Goal: Task Accomplishment & Management: Complete application form

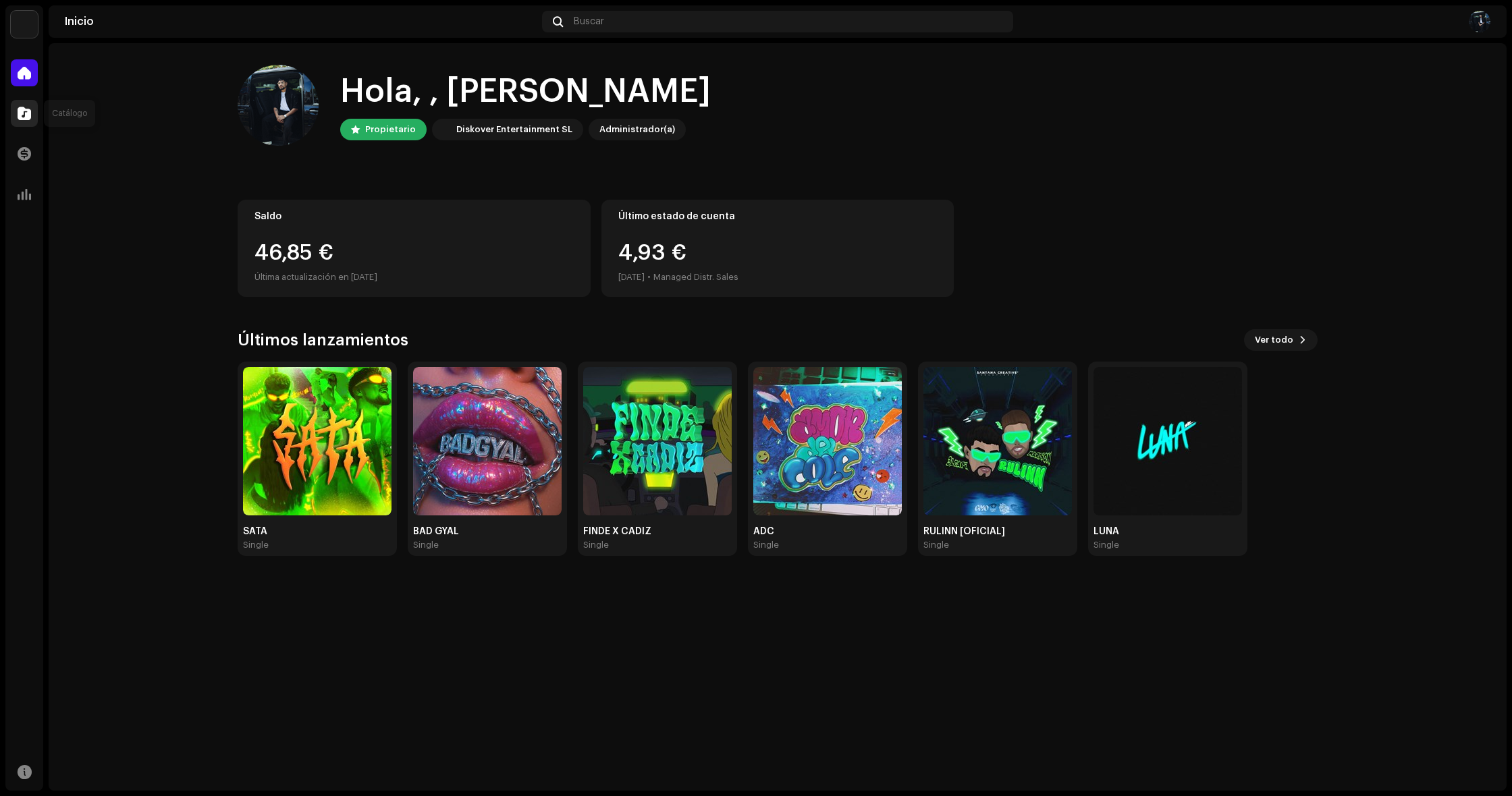
click at [14, 124] on div at bounding box center [24, 113] width 27 height 27
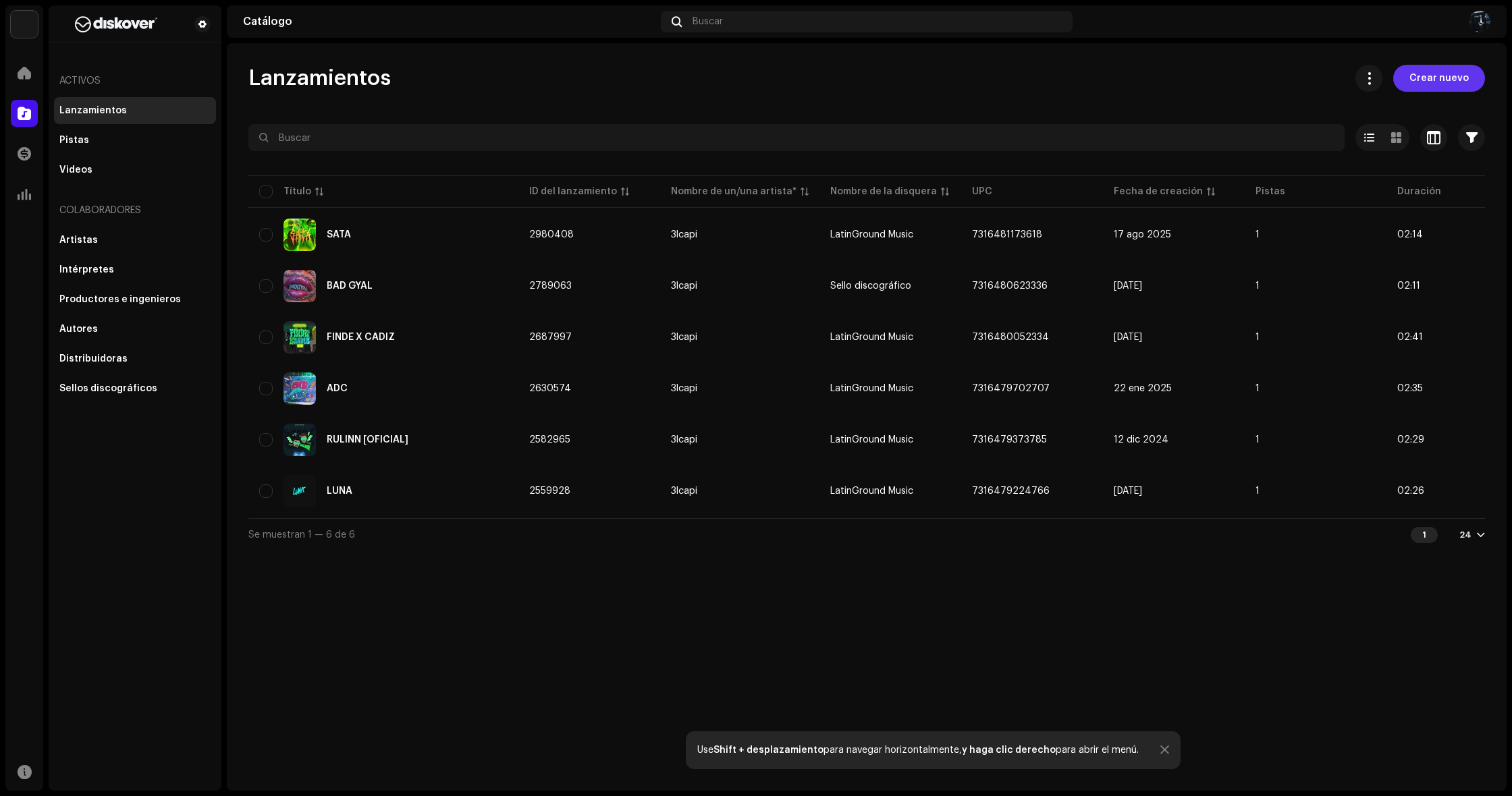
click at [1440, 88] on span "Crear nuevo" at bounding box center [1439, 78] width 59 height 27
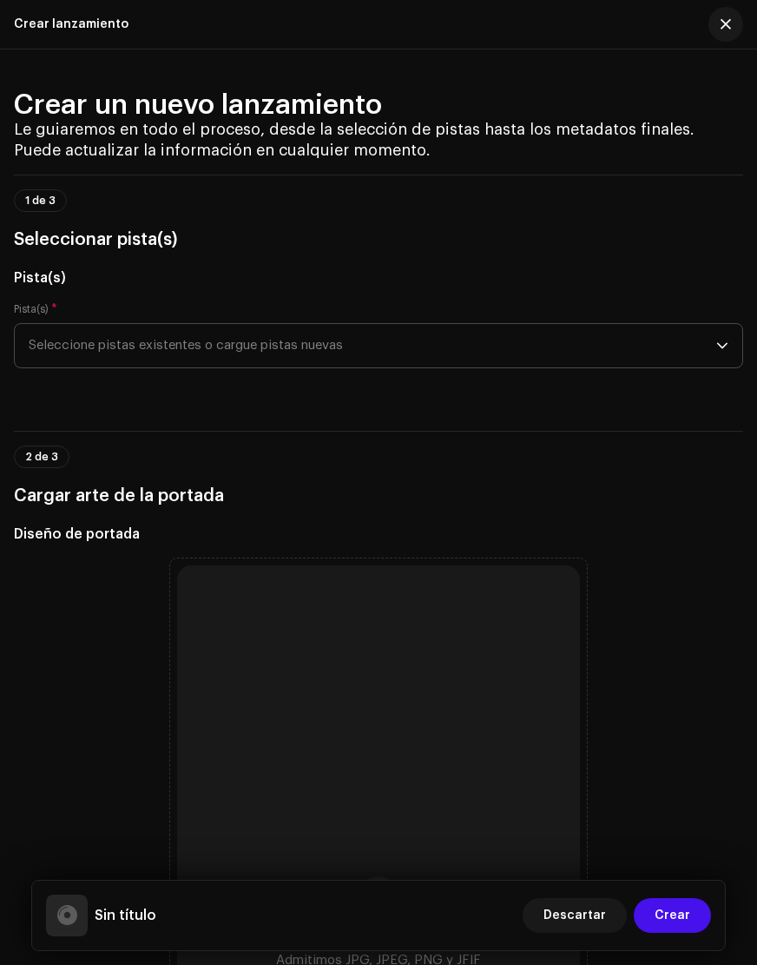
click at [541, 352] on span "Seleccione pistas existentes o cargue pistas nuevas" at bounding box center [373, 345] width 688 height 43
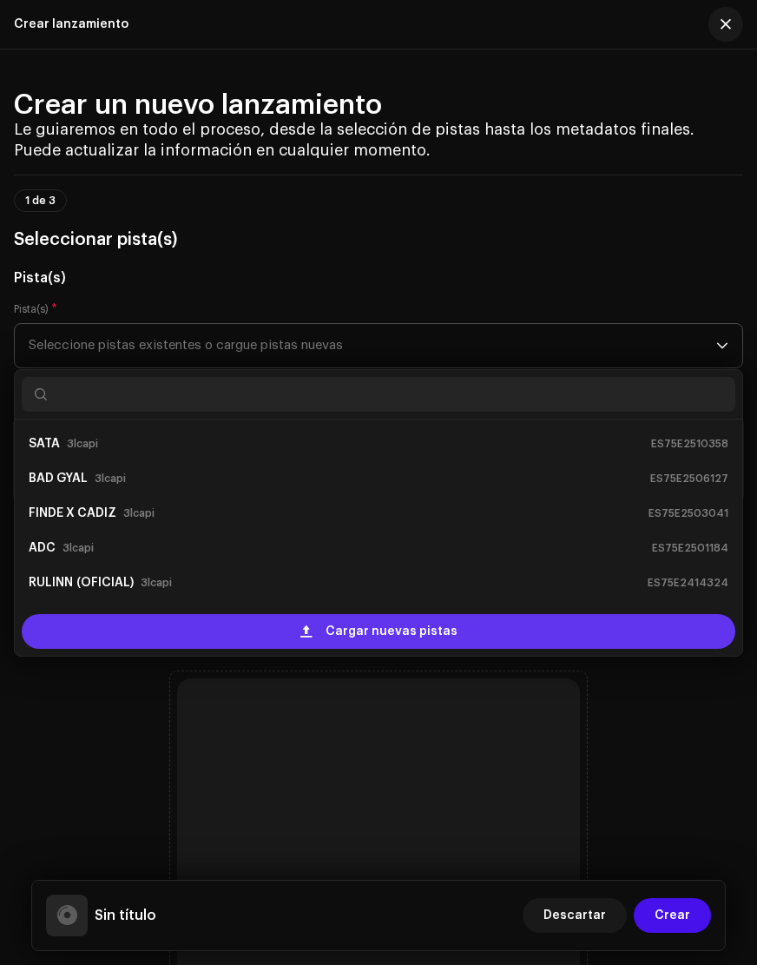
scroll to position [28, 0]
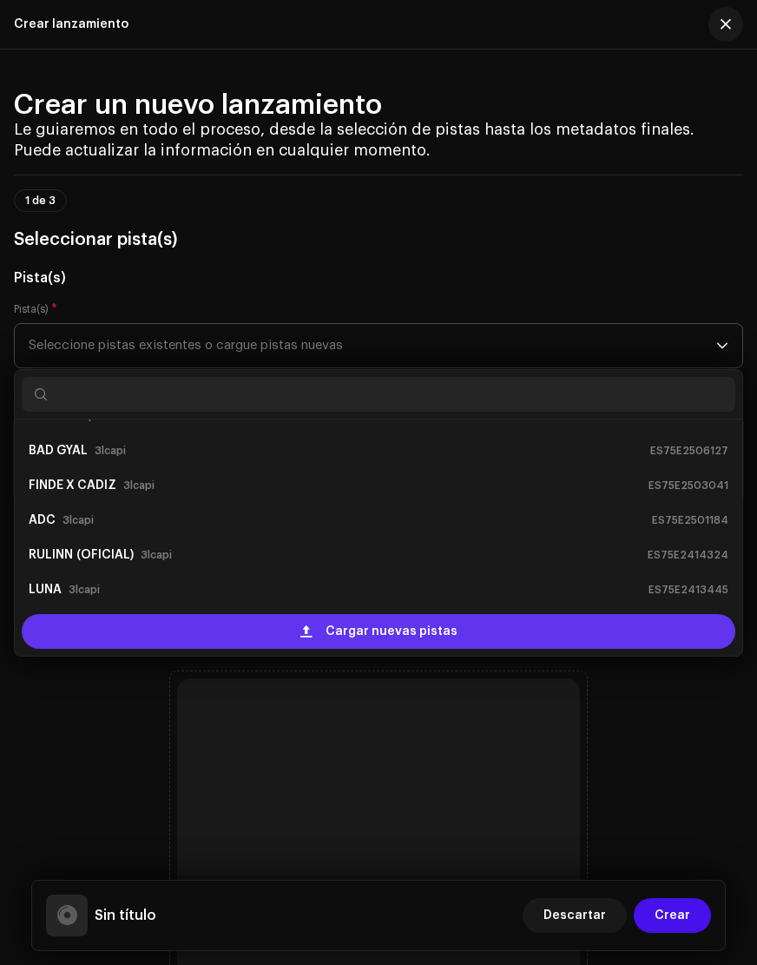
click at [367, 628] on span "Cargar nuevas pistas" at bounding box center [392, 631] width 132 height 35
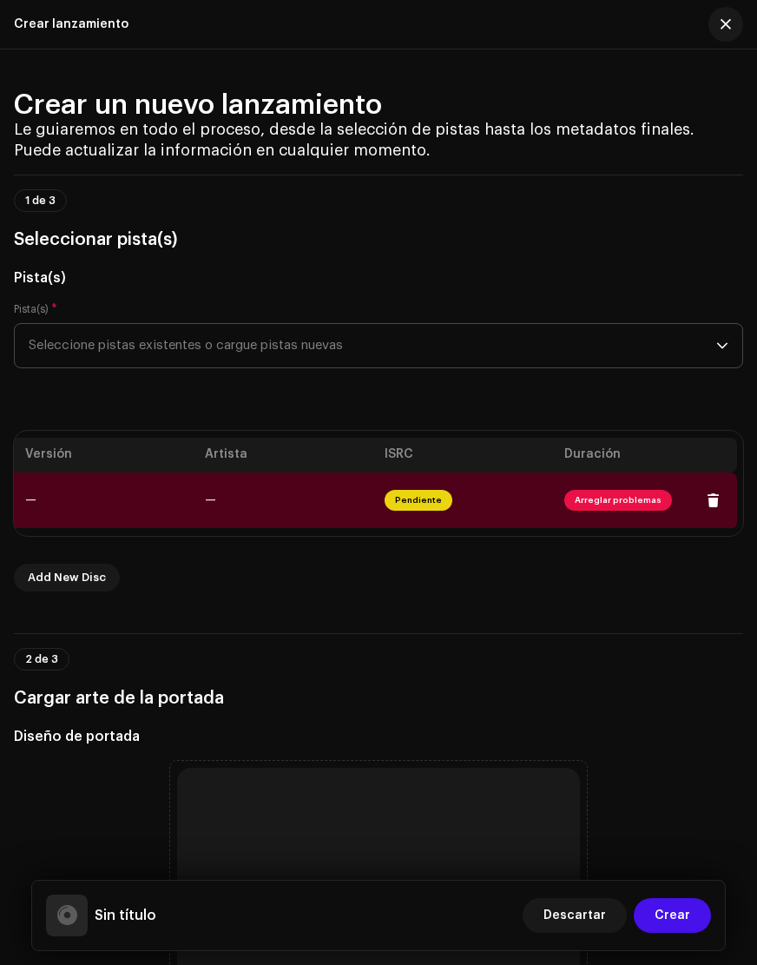
scroll to position [0, 330]
click at [622, 501] on span "Arreglar problemas" at bounding box center [625, 500] width 108 height 21
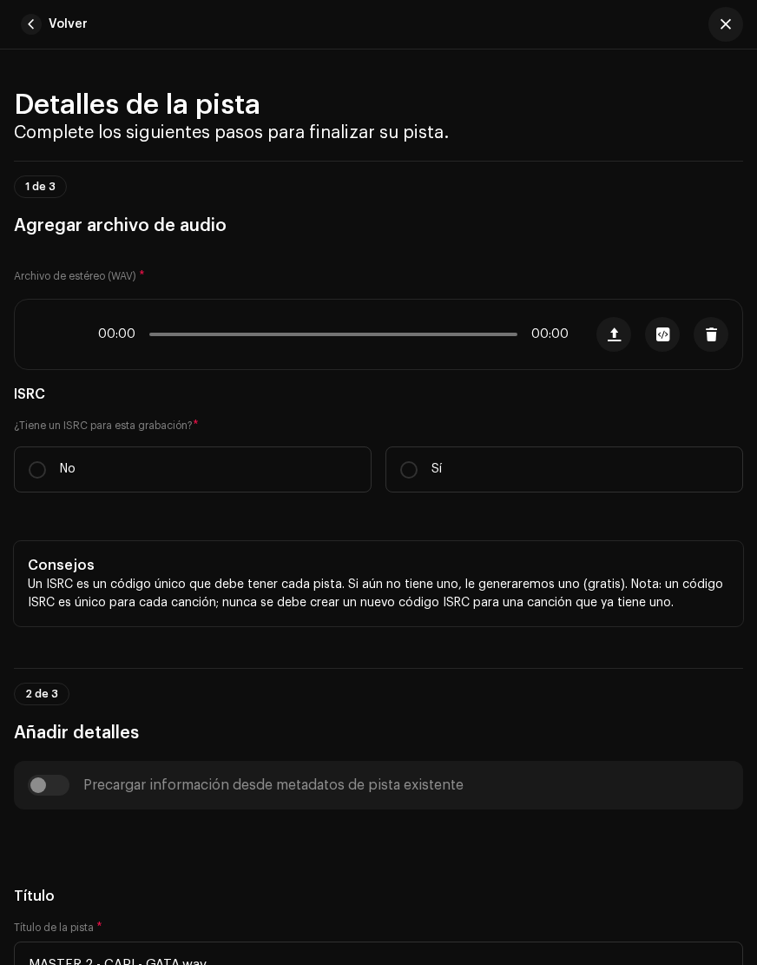
scroll to position [794, 0]
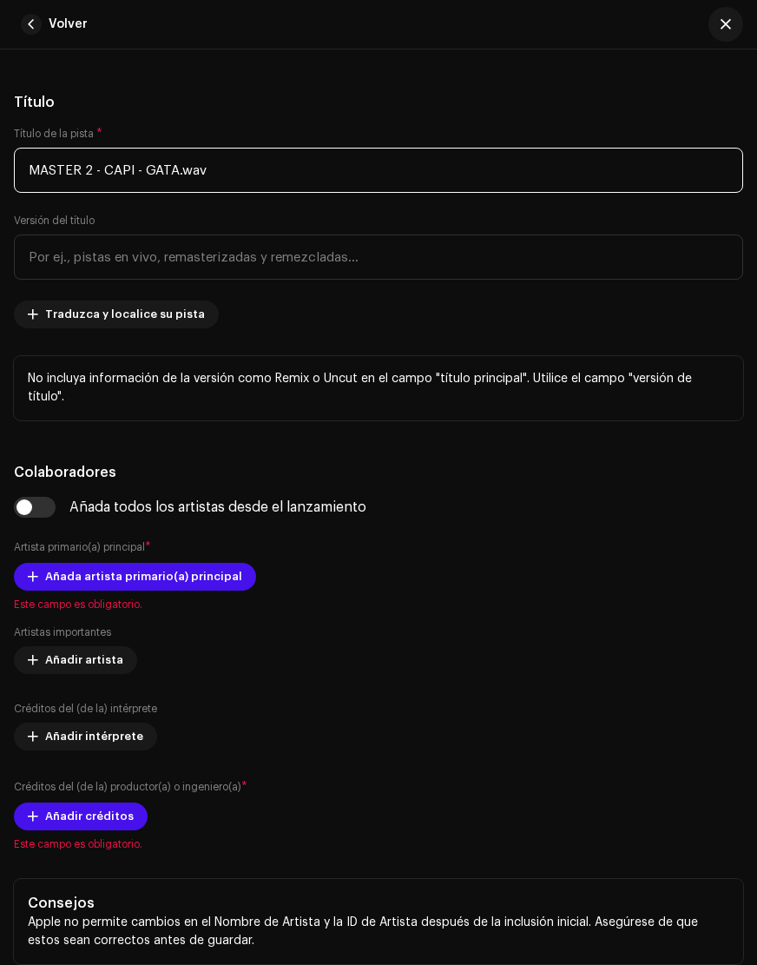
drag, startPoint x: 251, startPoint y: 167, endPoint x: -143, endPoint y: 149, distance: 394.7
click at [0, 149] on html "[PERSON_NAME] Inicio Catálogo Transacciones Estadísticas Recursos Activos Lanza…" at bounding box center [378, 482] width 757 height 965
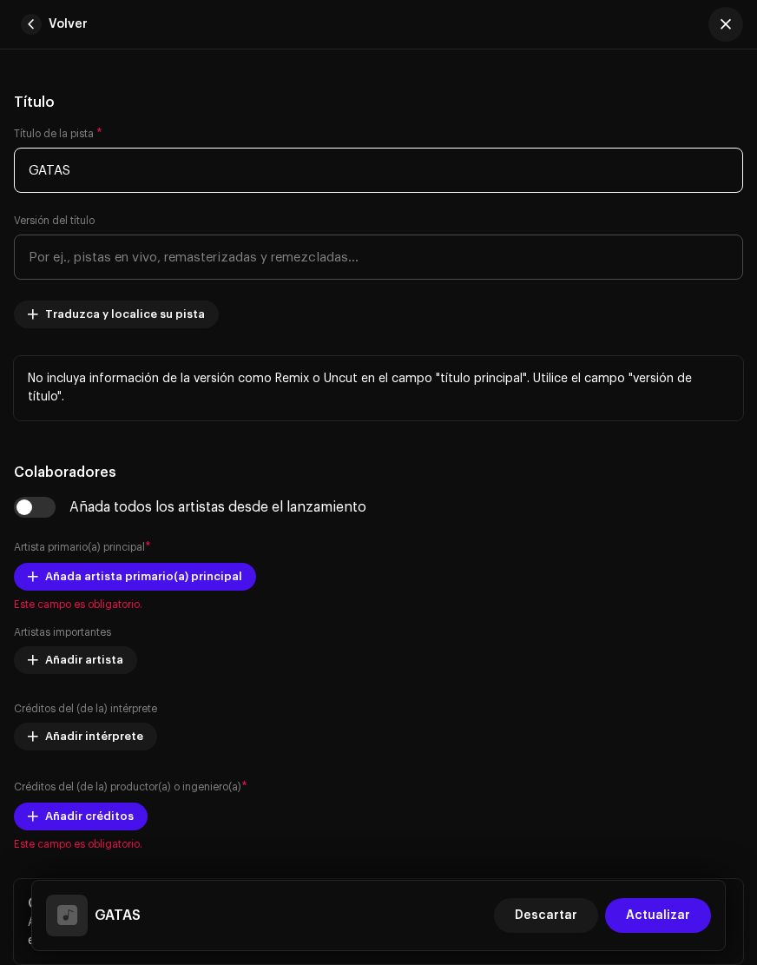
type input "GATAS"
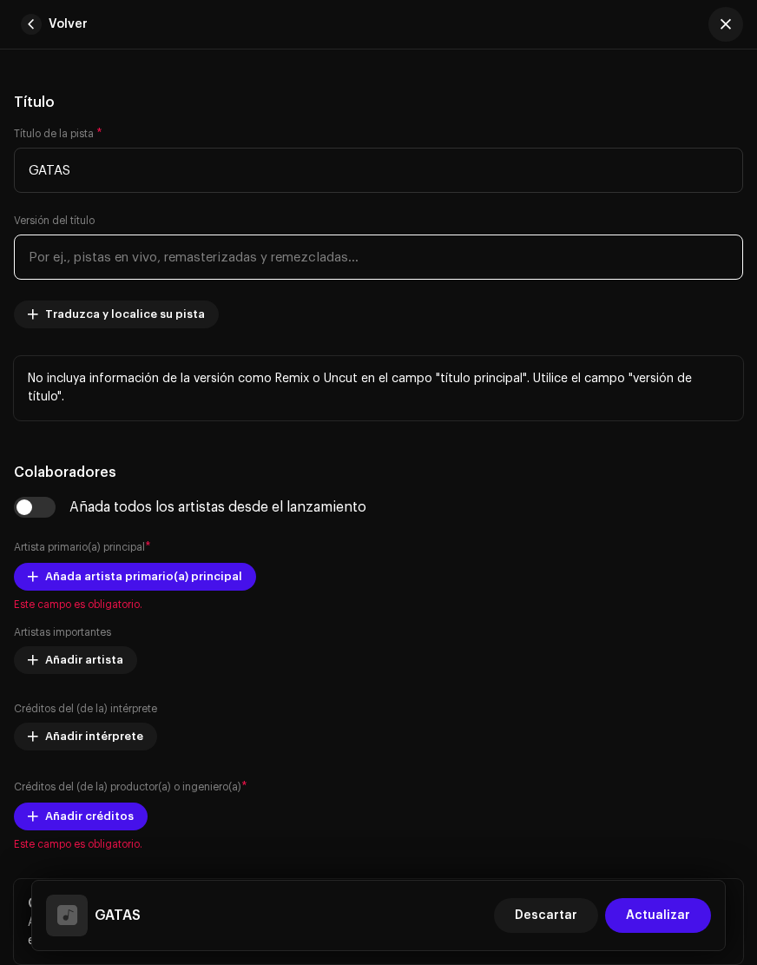
click at [95, 260] on input "text" at bounding box center [379, 257] width 730 height 45
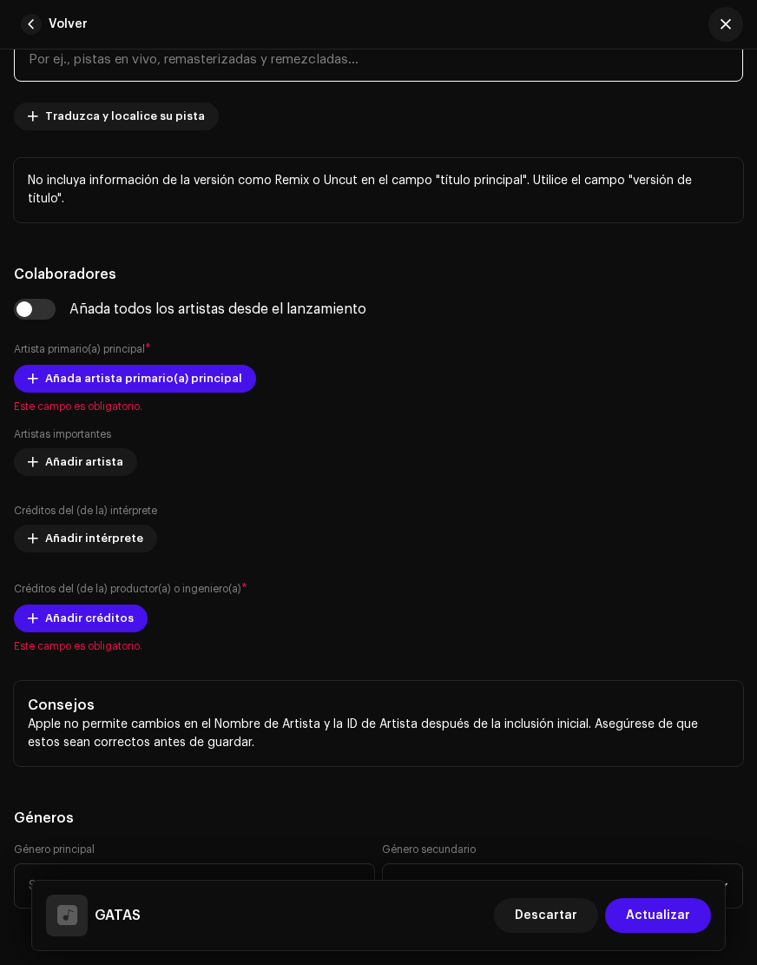
scroll to position [994, 0]
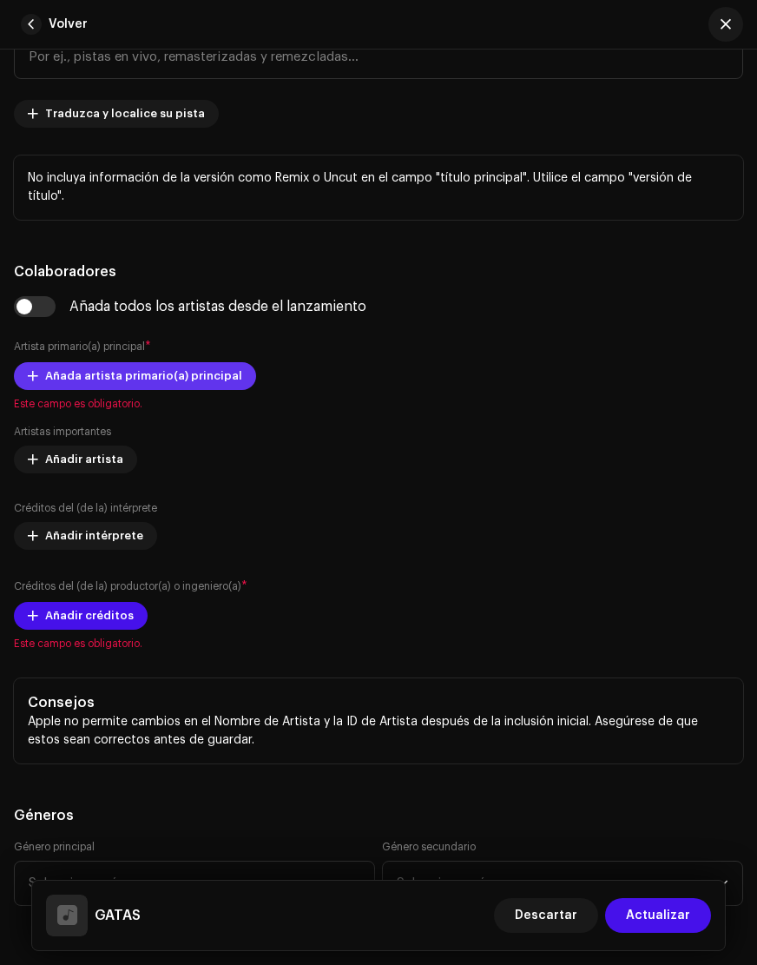
click at [157, 372] on span "Añada artista primario(a) principal" at bounding box center [143, 376] width 197 height 35
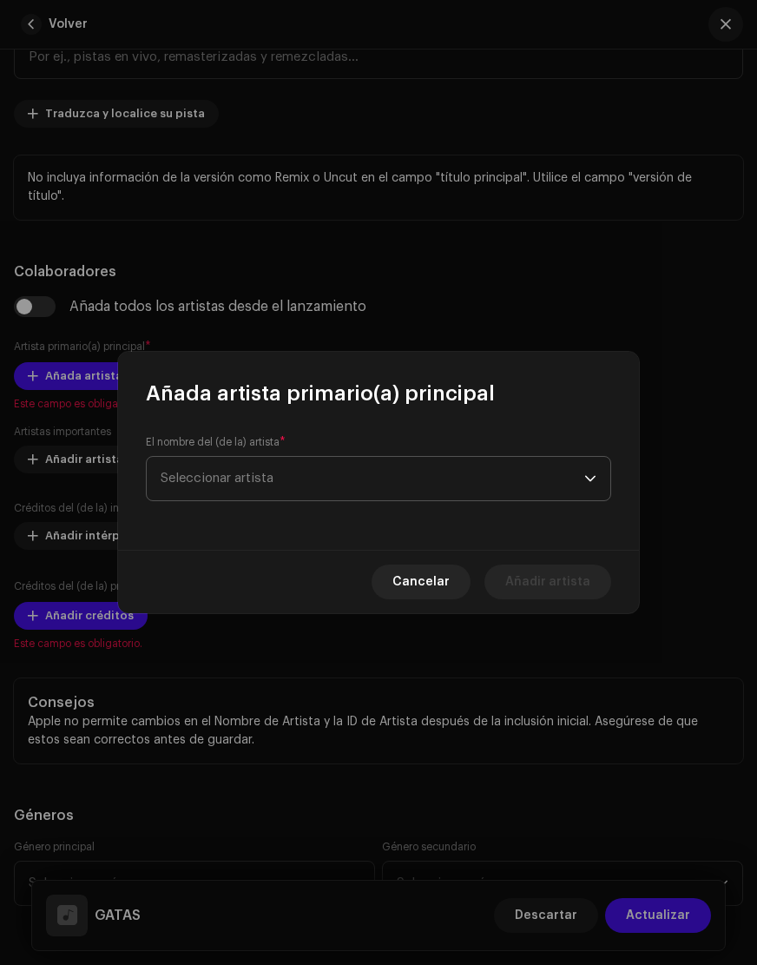
click at [200, 466] on span "Seleccionar artista" at bounding box center [373, 478] width 424 height 43
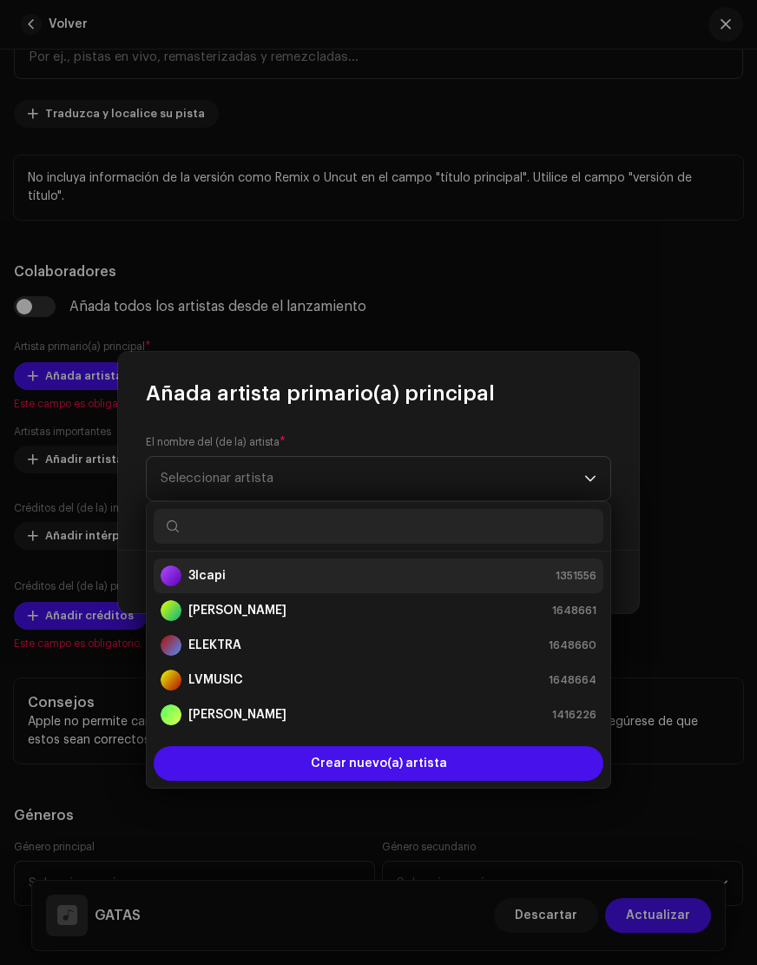
click at [256, 588] on li "3lcapi 1351556" at bounding box center [379, 575] width 450 height 35
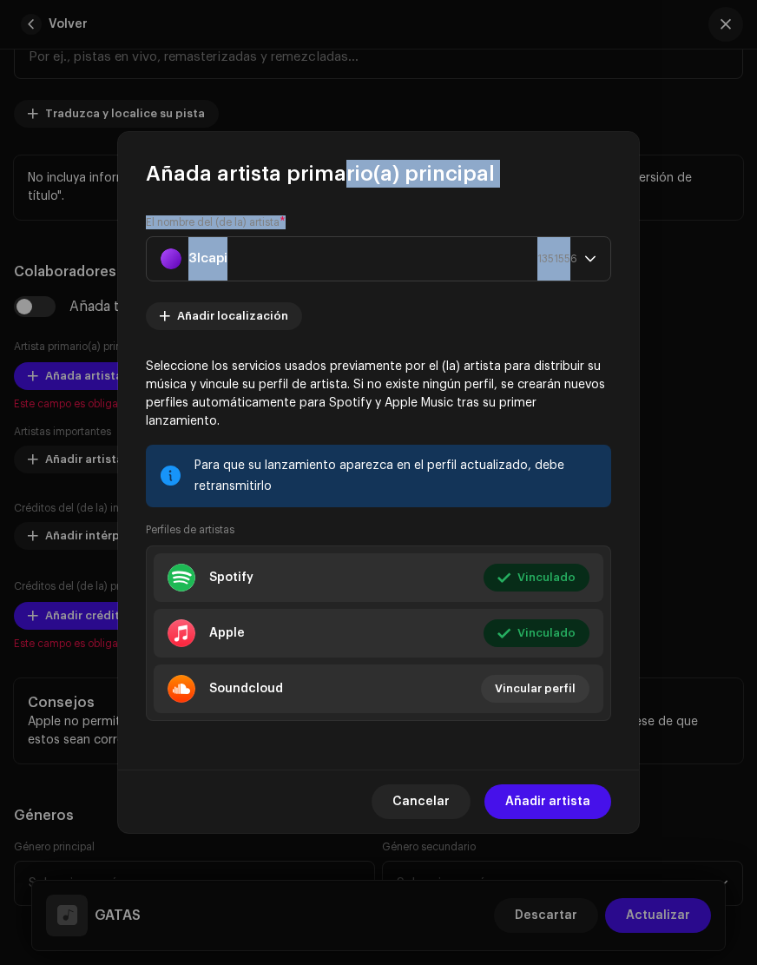
drag, startPoint x: 339, startPoint y: 179, endPoint x: 625, endPoint y: 438, distance: 386.2
click at [573, 263] on div "Añada artista primario(a) principal El nombre del (de la) artista * 3lcapi 1351…" at bounding box center [378, 482] width 521 height 701
click at [538, 795] on span "Añadir artista" at bounding box center [547, 801] width 85 height 35
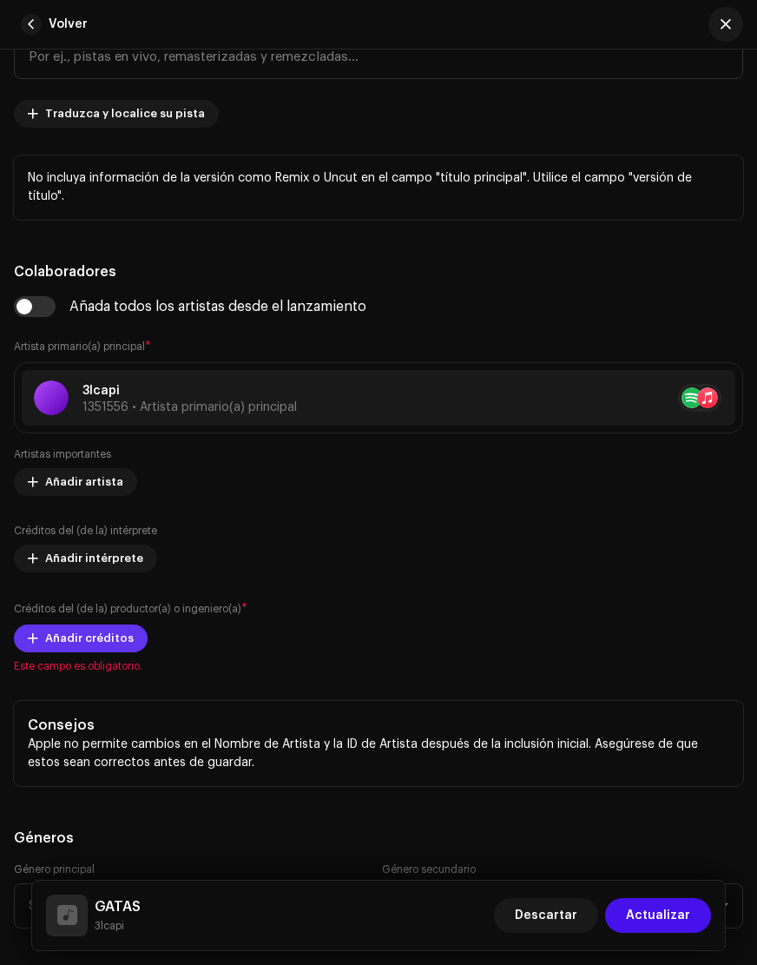
click at [94, 643] on span "Añadir créditos" at bounding box center [89, 638] width 89 height 35
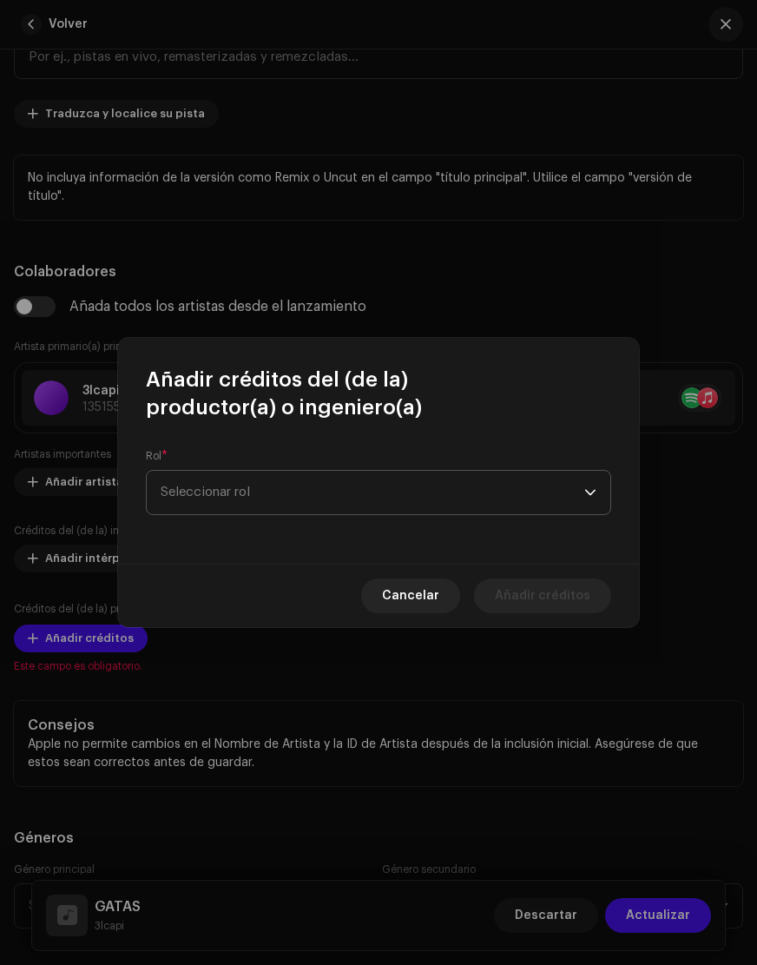
click at [407, 490] on span "Seleccionar rol" at bounding box center [373, 492] width 424 height 43
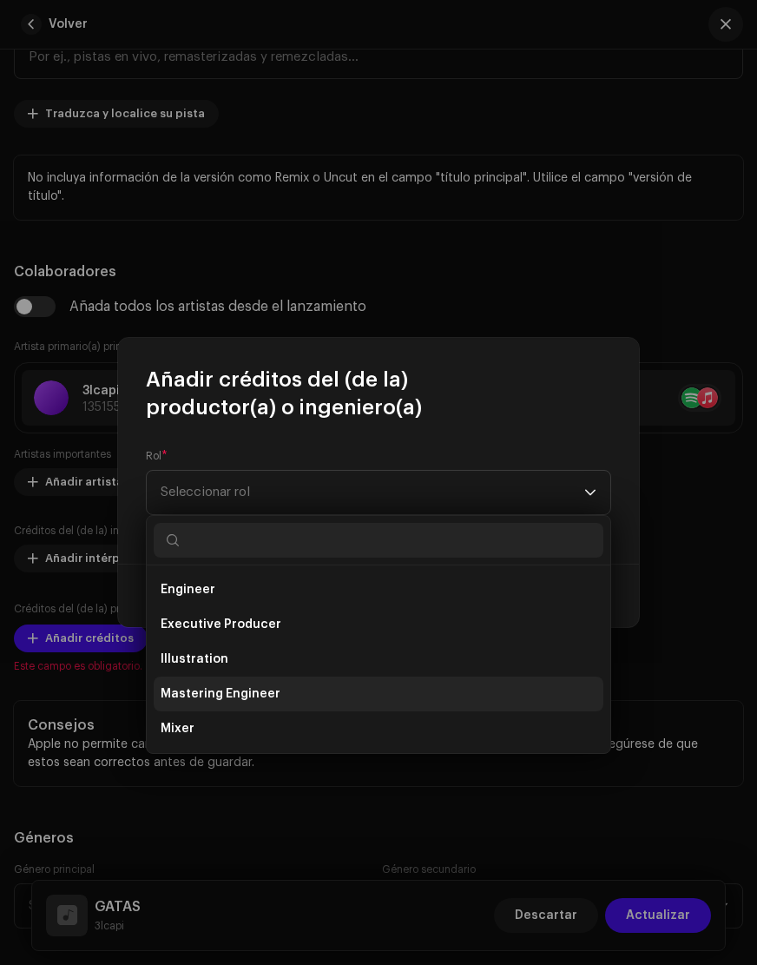
scroll to position [389, 0]
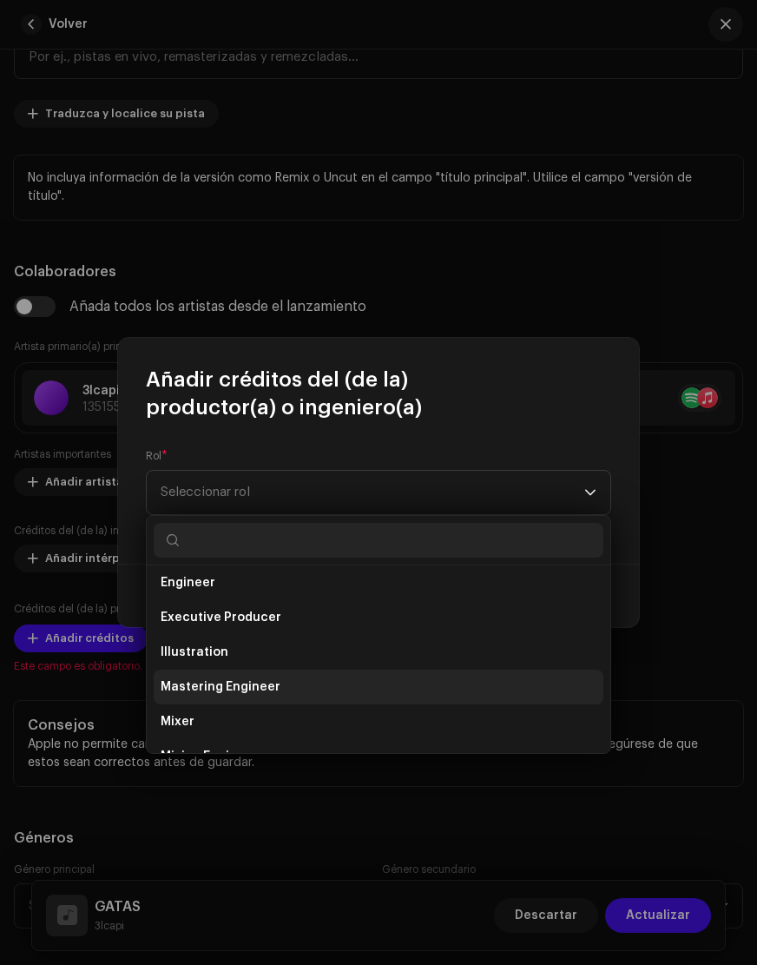
click at [243, 686] on span "Mastering Engineer" at bounding box center [221, 686] width 120 height 17
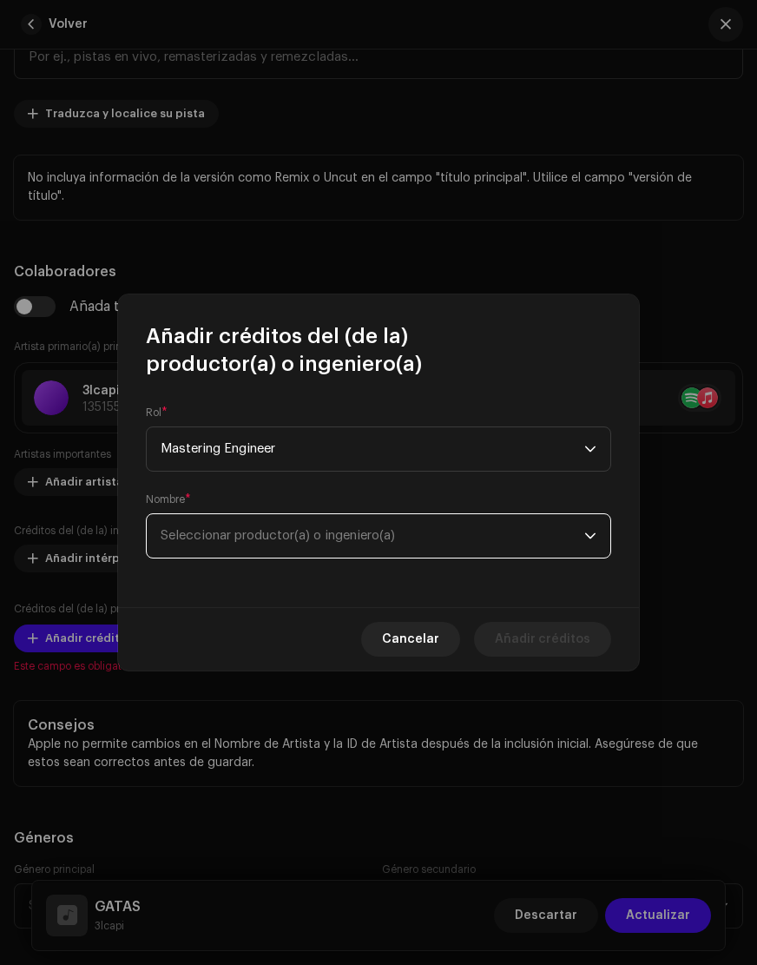
click at [258, 539] on span "Seleccionar productor(a) o ingeniero(a)" at bounding box center [278, 535] width 235 height 13
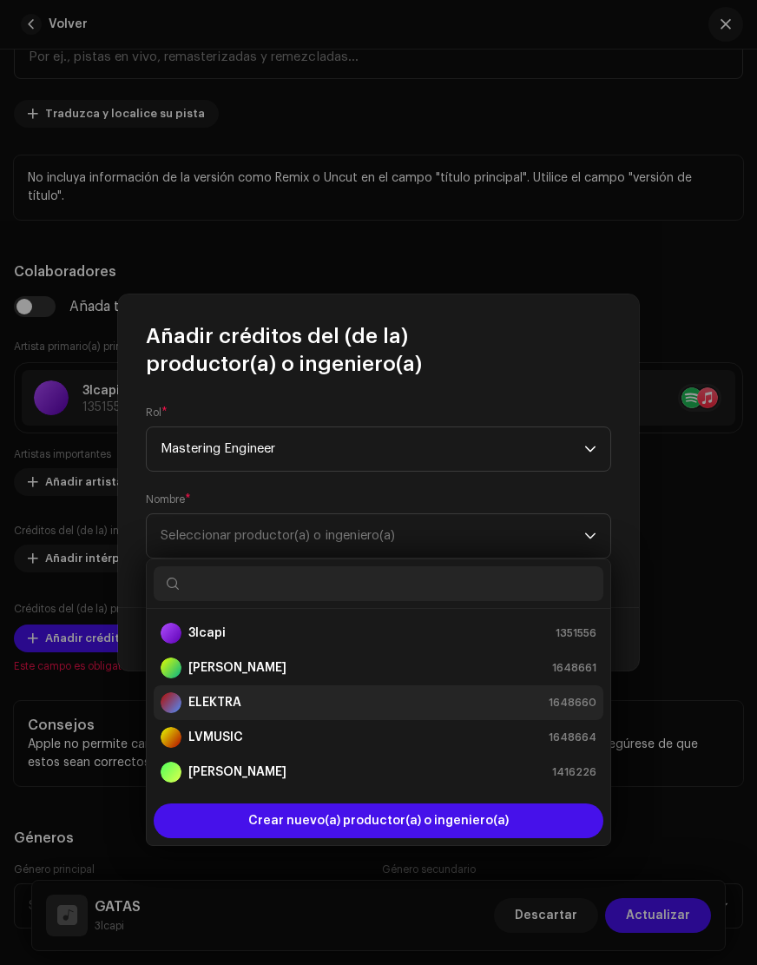
click at [224, 706] on strong "ELEKTRA" at bounding box center [214, 702] width 53 height 17
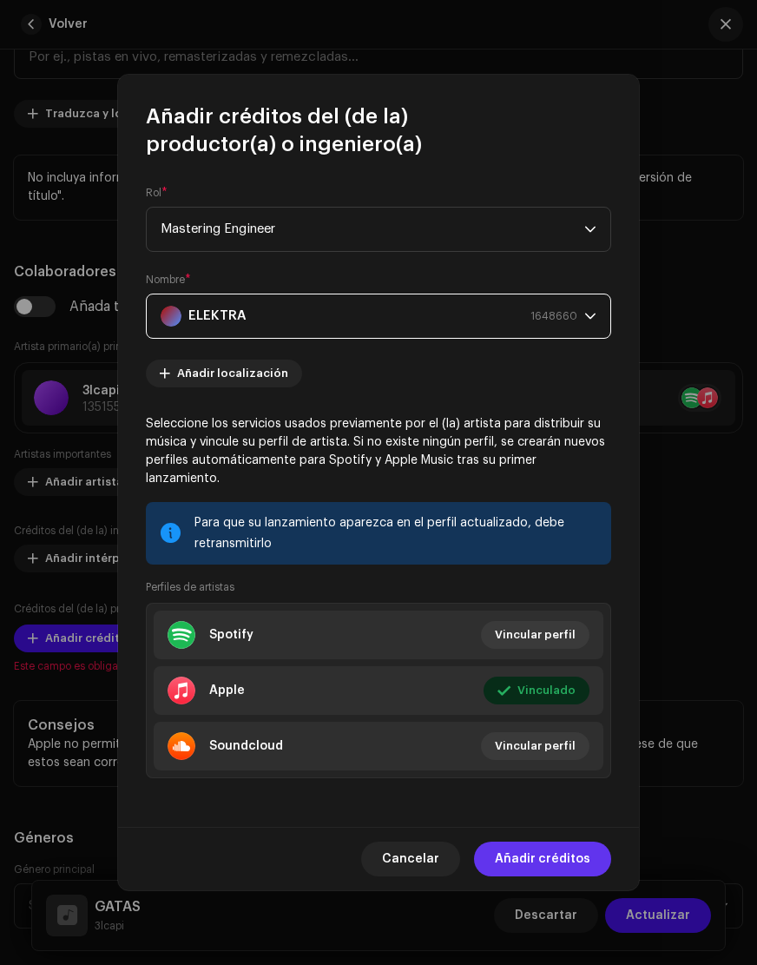
click at [576, 842] on span "Añadir créditos" at bounding box center [543, 859] width 96 height 35
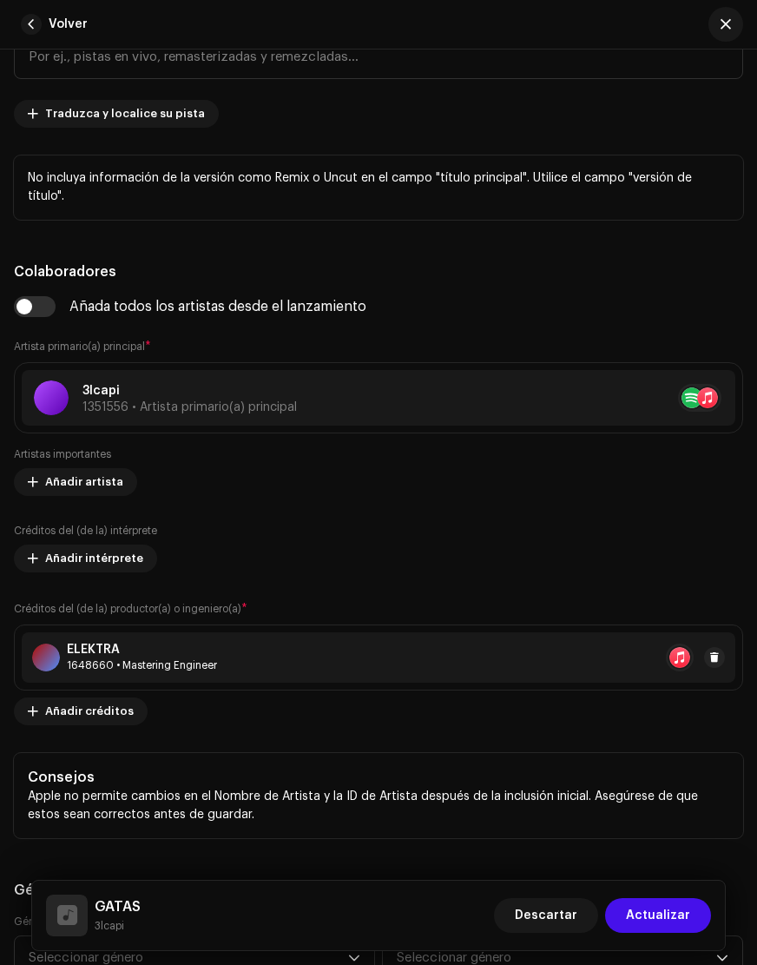
click at [69, 636] on div "ELEKTRA 1648660 • Mastering Engineer" at bounding box center [379, 657] width 714 height 50
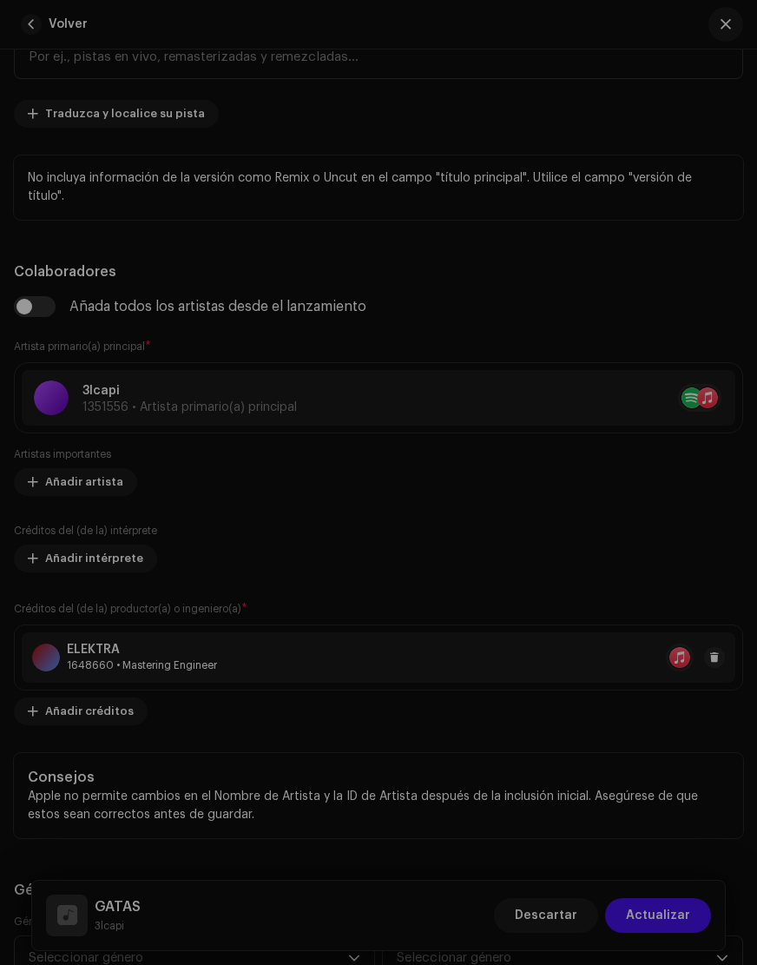
click at [75, 579] on div "Actualizar créditos del (de la) productor(a) o ingeniero(a) Rol * Seleccionar r…" at bounding box center [378, 482] width 757 height 965
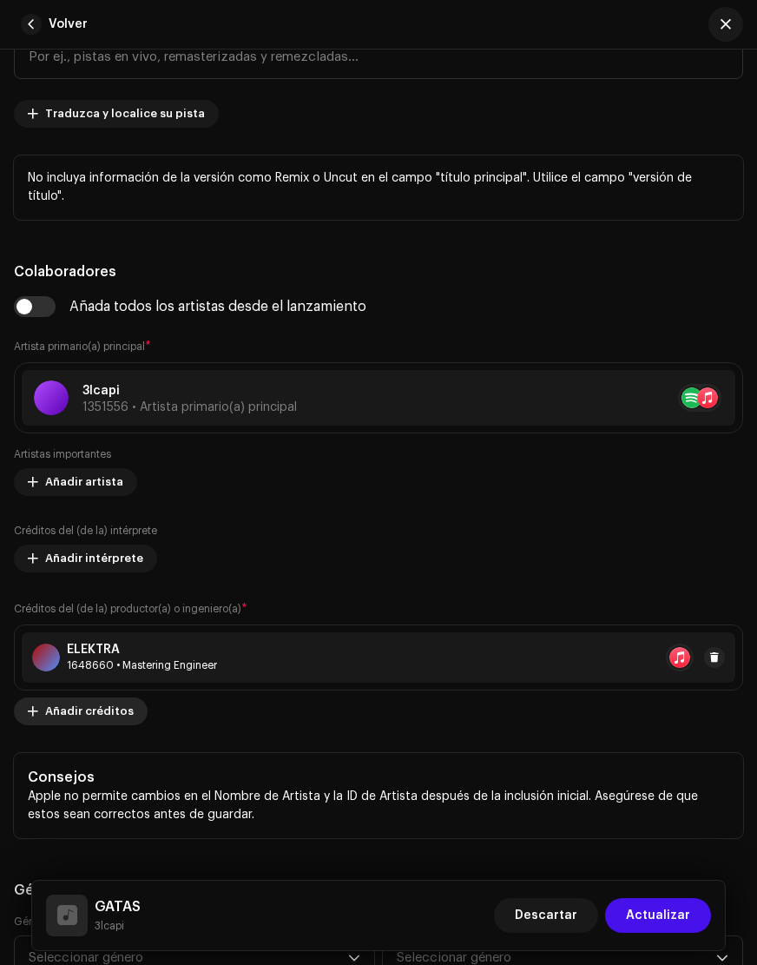
click at [72, 710] on span "Añadir créditos" at bounding box center [89, 711] width 89 height 35
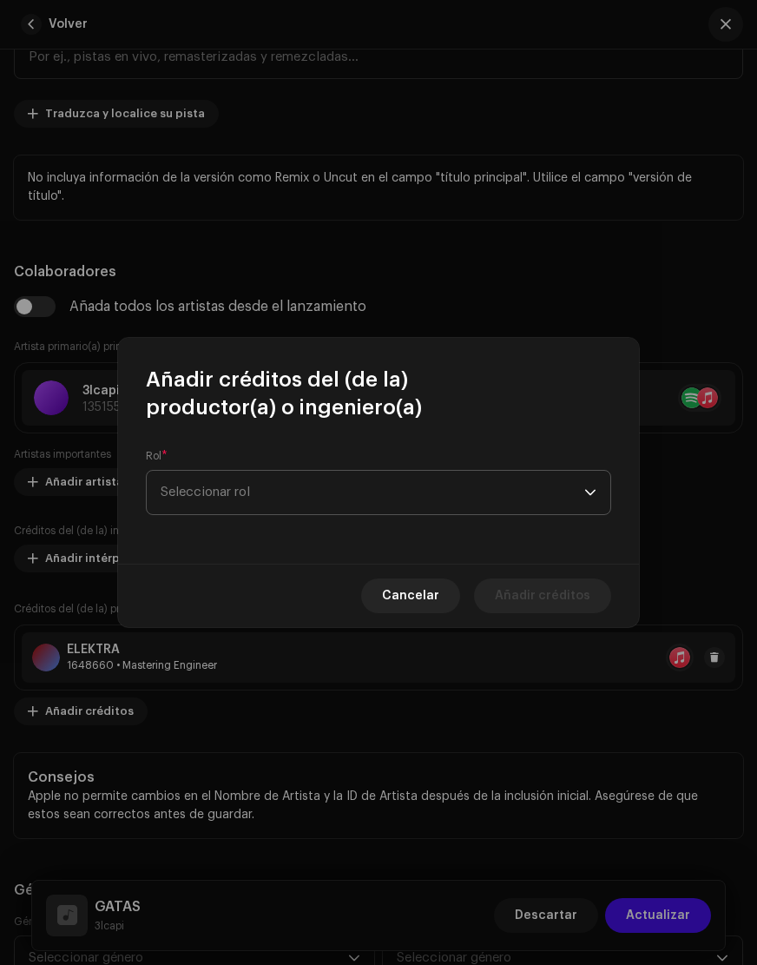
click at [273, 499] on span "Seleccionar rol" at bounding box center [373, 492] width 424 height 43
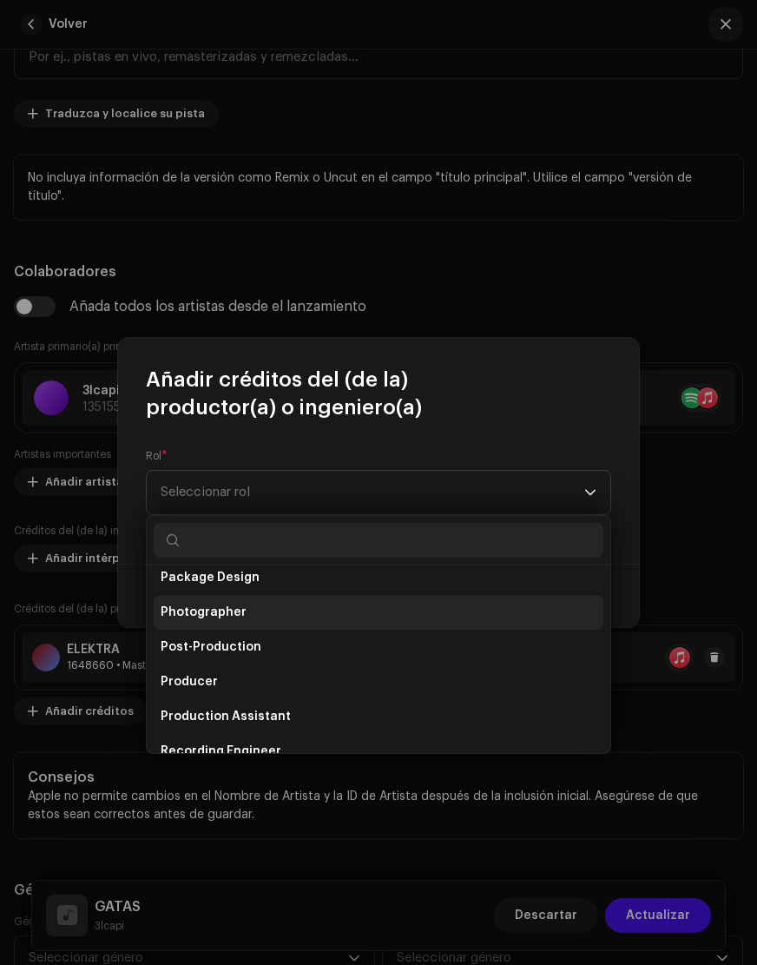
scroll to position [624, 0]
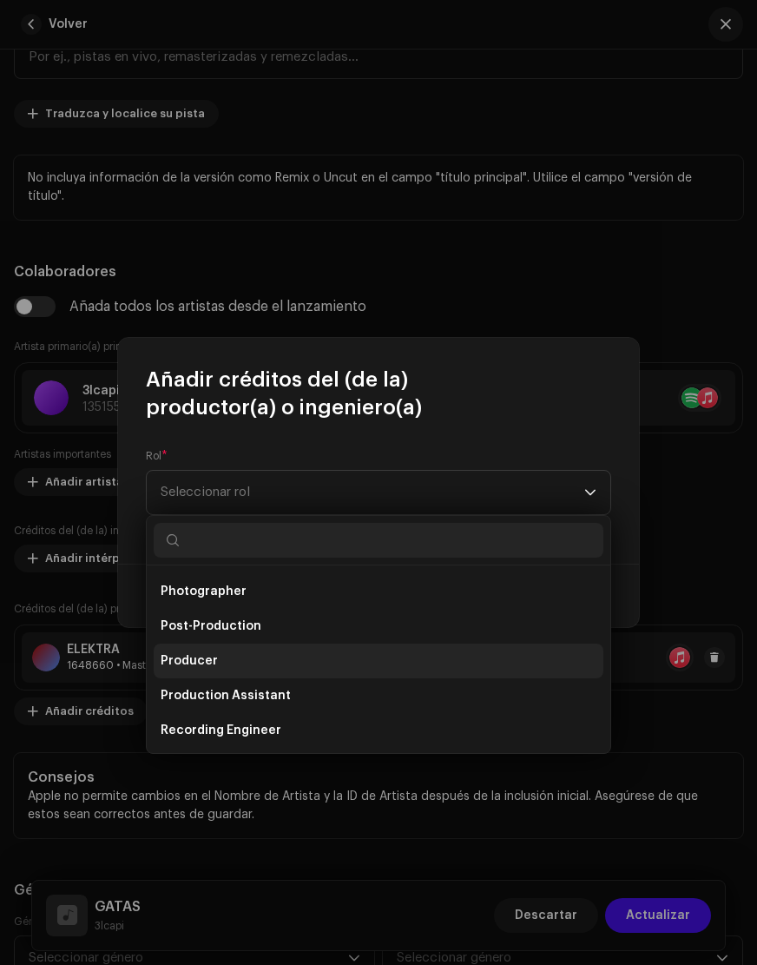
click at [234, 664] on li "Producer" at bounding box center [379, 661] width 450 height 35
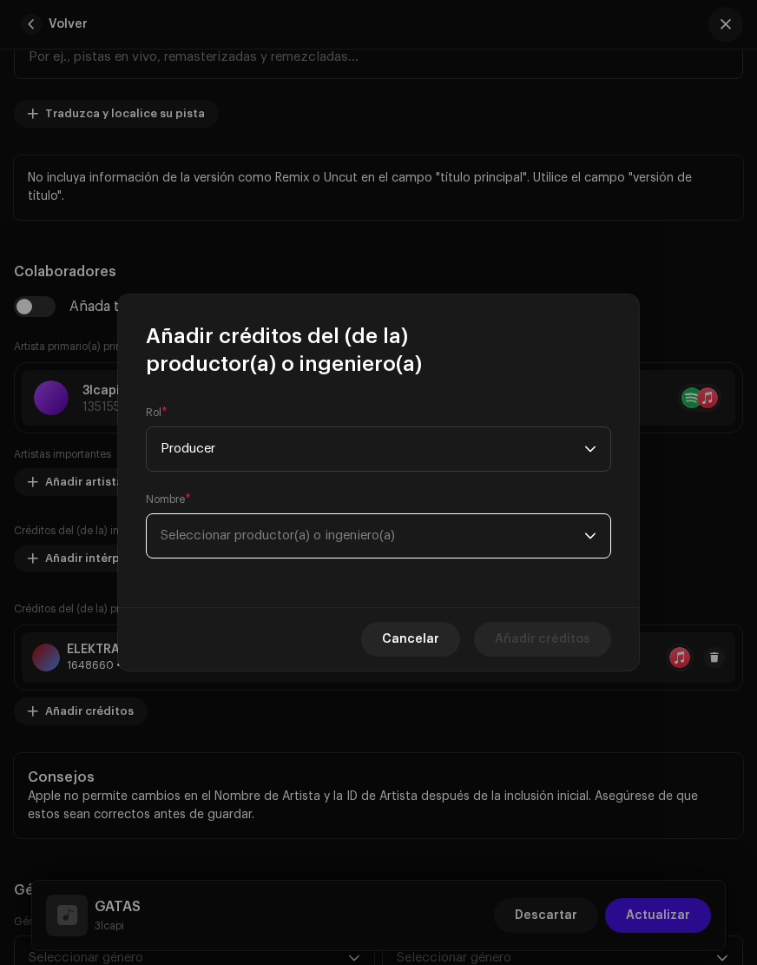
click at [338, 539] on span "Seleccionar productor(a) o ingeniero(a)" at bounding box center [278, 535] width 235 height 13
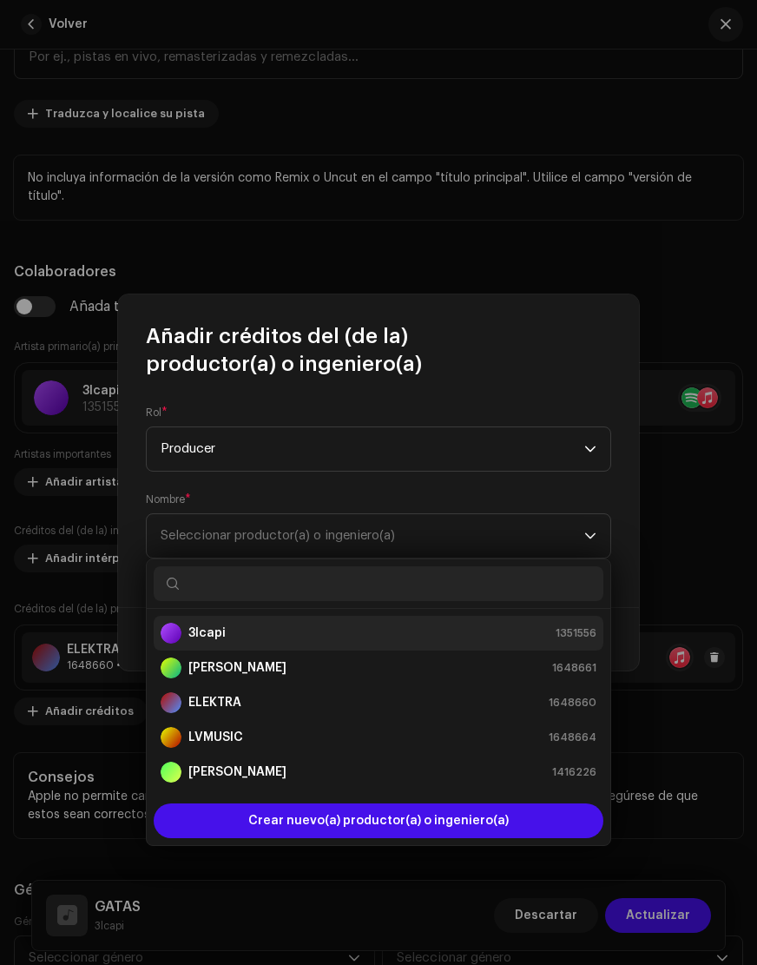
click at [245, 630] on div "3lcapi 1351556" at bounding box center [379, 633] width 436 height 21
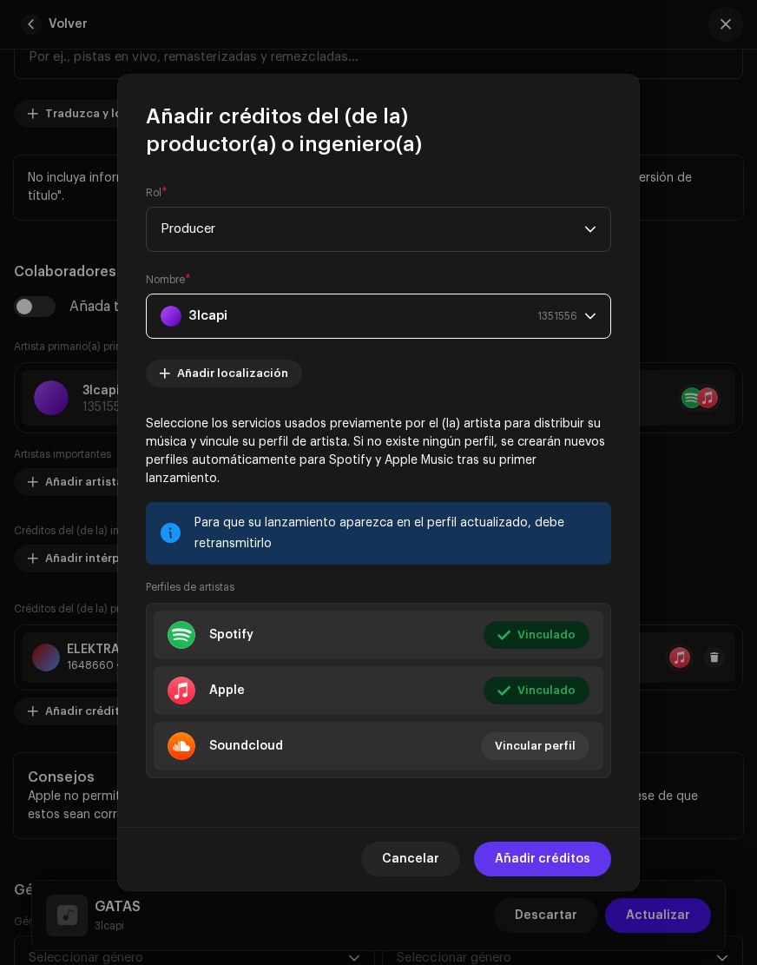
click at [551, 850] on span "Añadir créditos" at bounding box center [543, 859] width 96 height 35
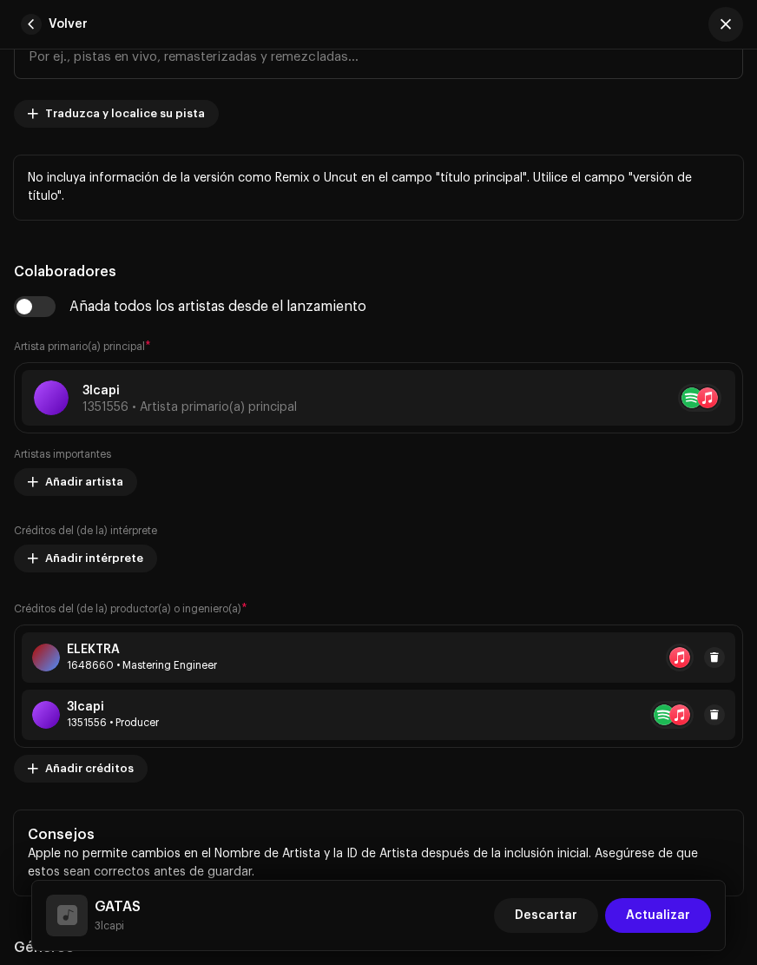
scroll to position [998, 0]
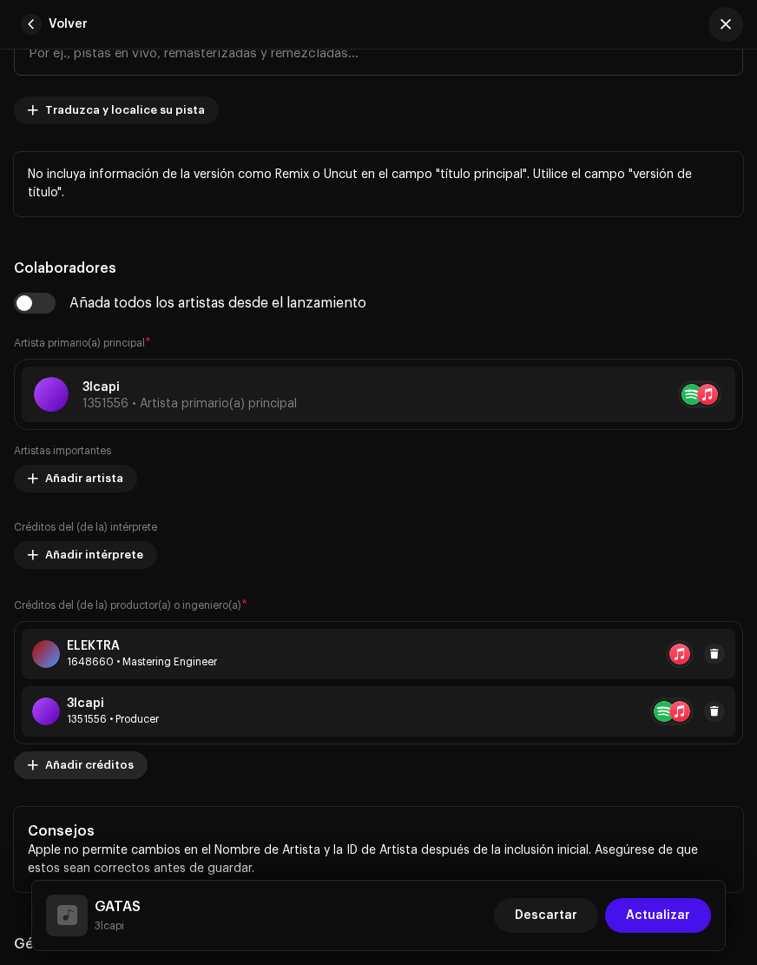
click at [56, 762] on span "Añadir créditos" at bounding box center [89, 765] width 89 height 35
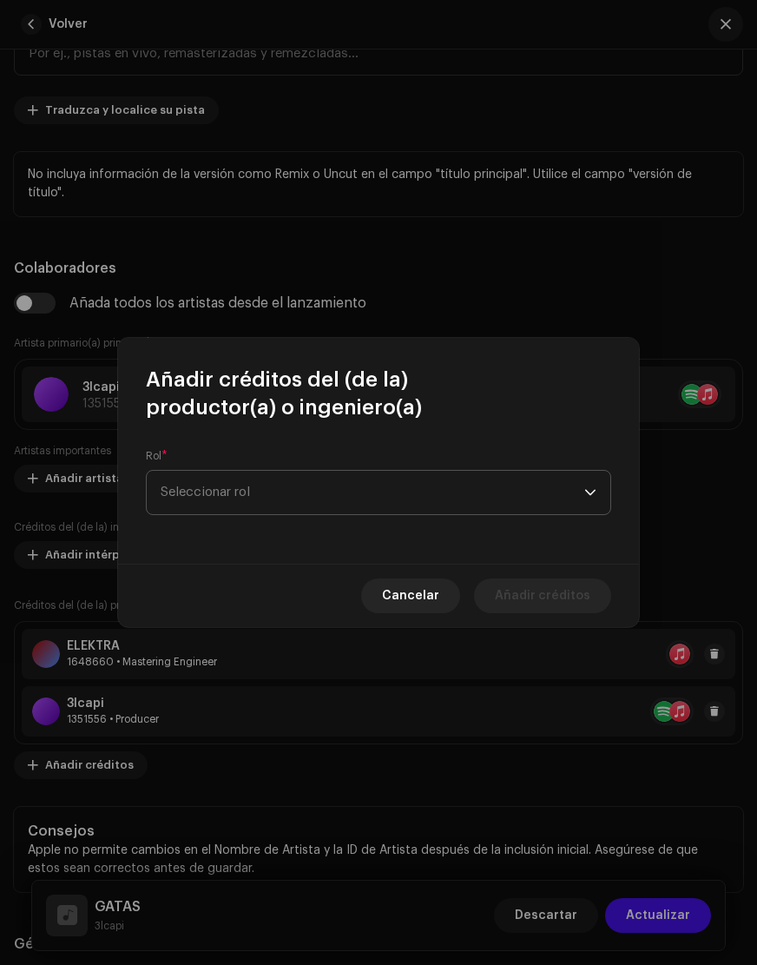
click at [312, 480] on span "Seleccionar rol" at bounding box center [373, 492] width 424 height 43
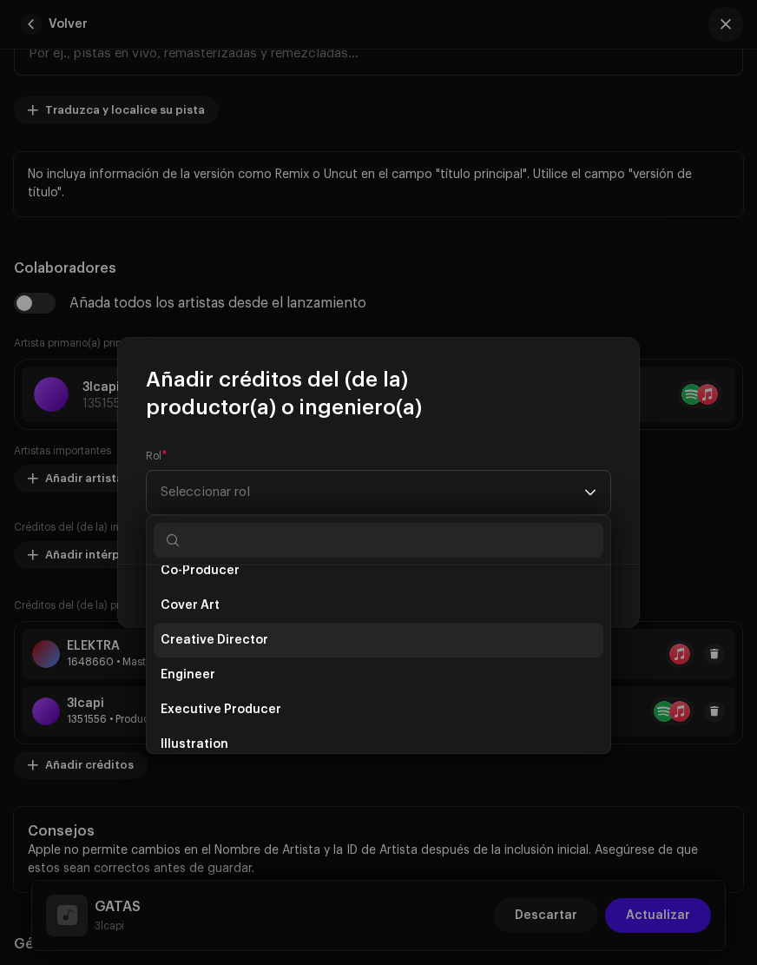
scroll to position [300, 0]
click at [244, 640] on span "Creative Director" at bounding box center [215, 637] width 108 height 17
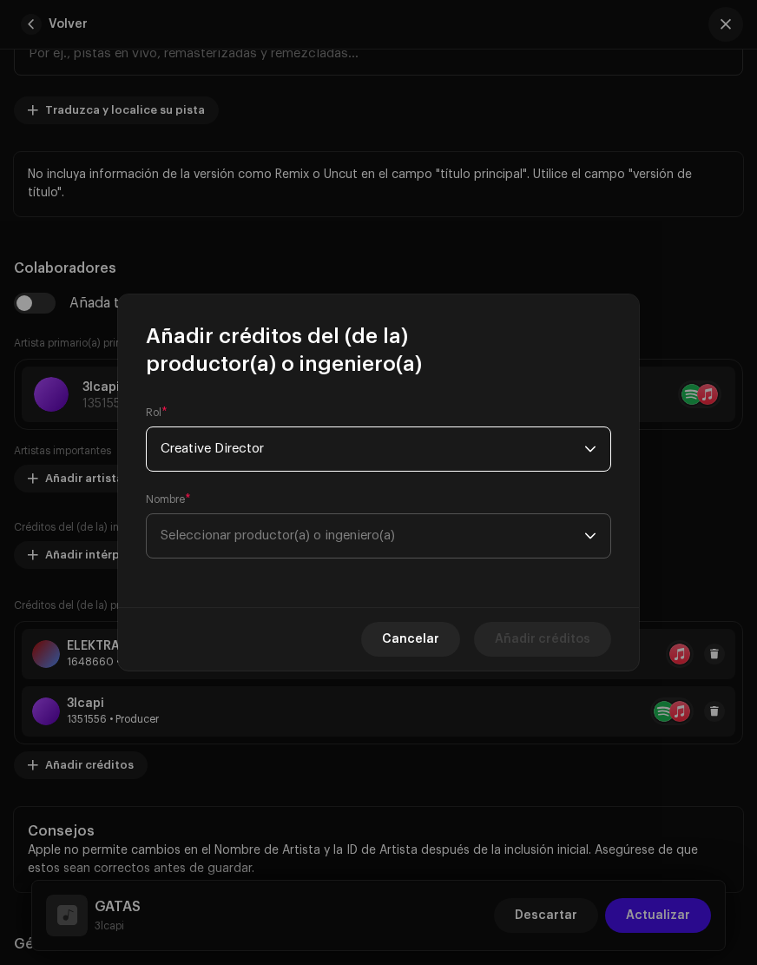
click at [285, 545] on span "Seleccionar productor(a) o ingeniero(a)" at bounding box center [373, 535] width 424 height 43
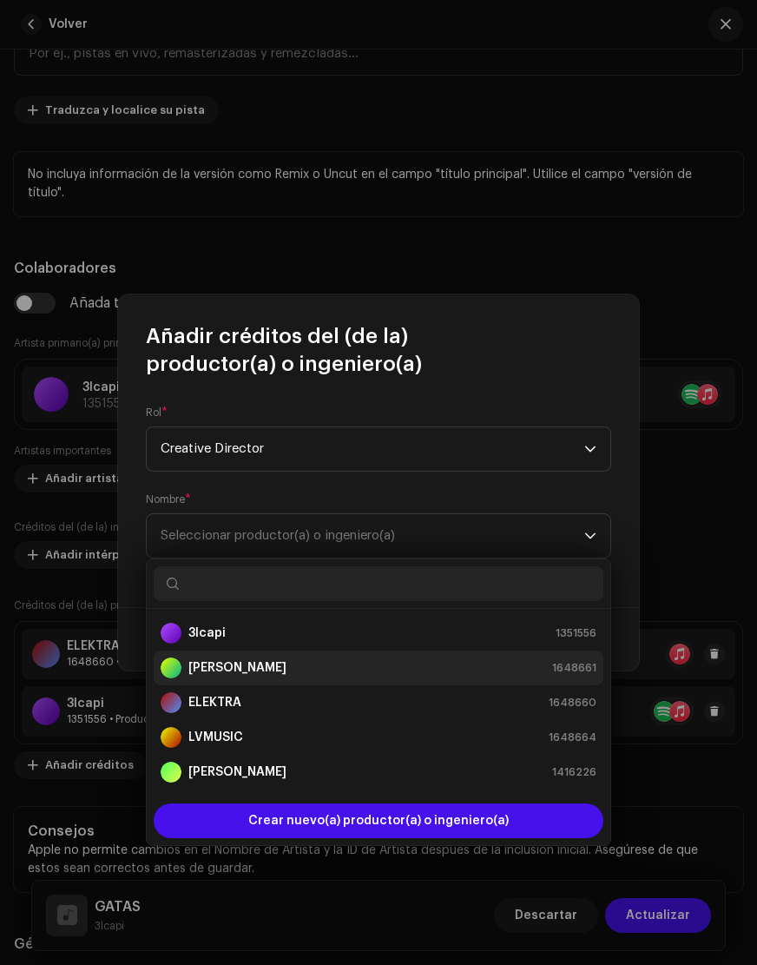
click at [263, 671] on strong "[PERSON_NAME]" at bounding box center [237, 667] width 98 height 17
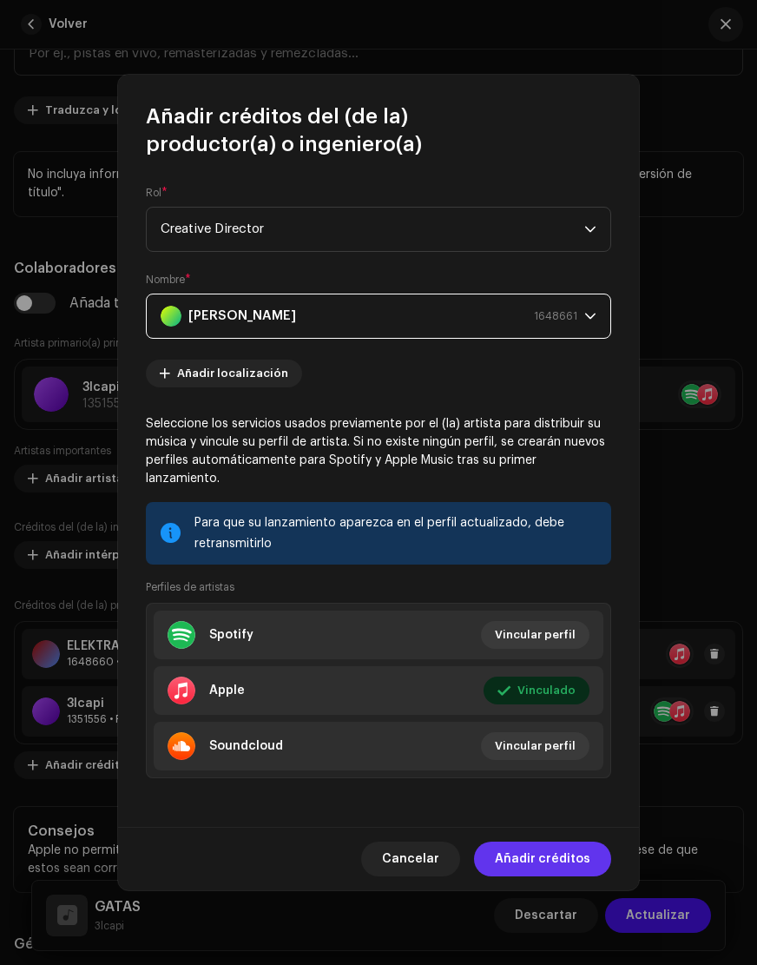
click at [552, 852] on span "Añadir créditos" at bounding box center [543, 859] width 96 height 35
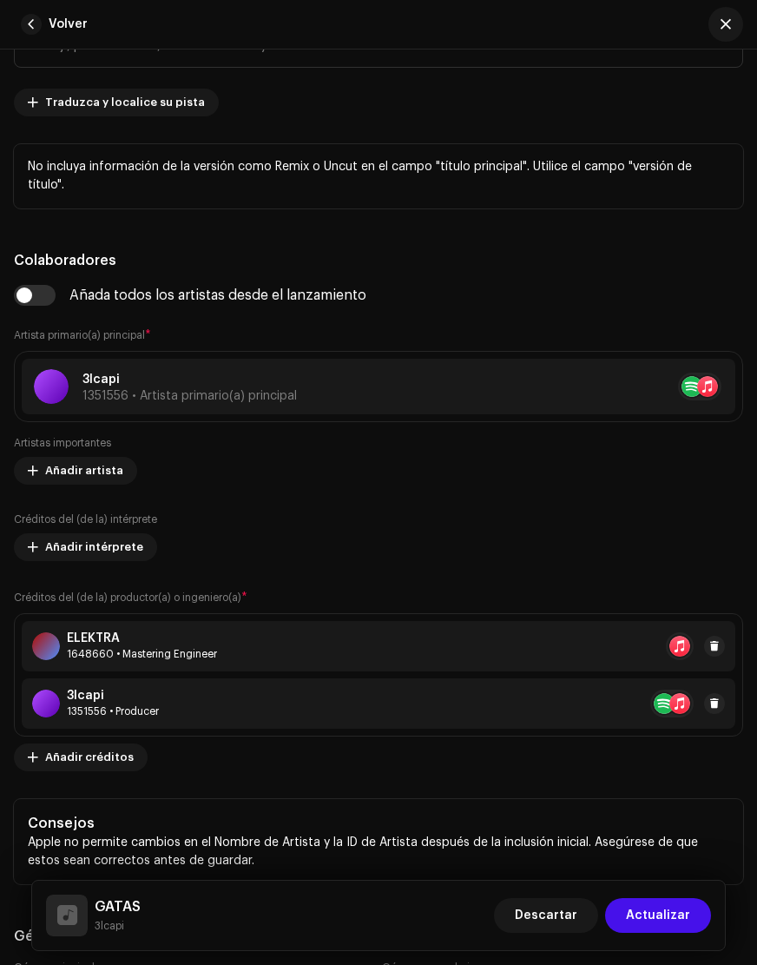
scroll to position [1007, 0]
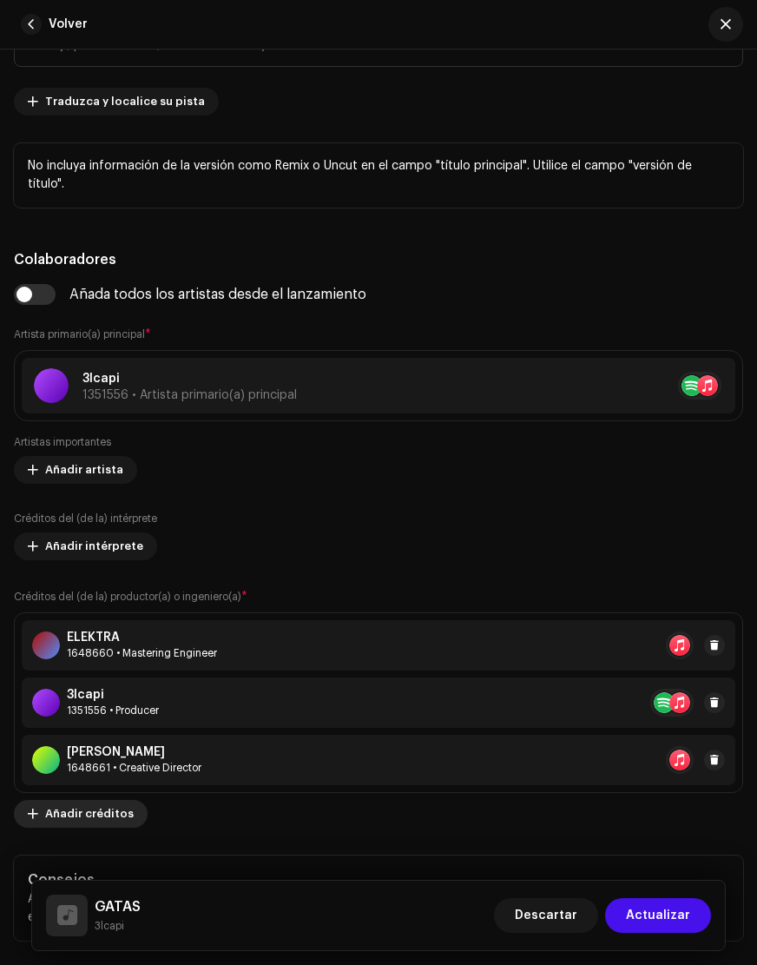
click at [122, 819] on span "Añadir créditos" at bounding box center [89, 813] width 89 height 35
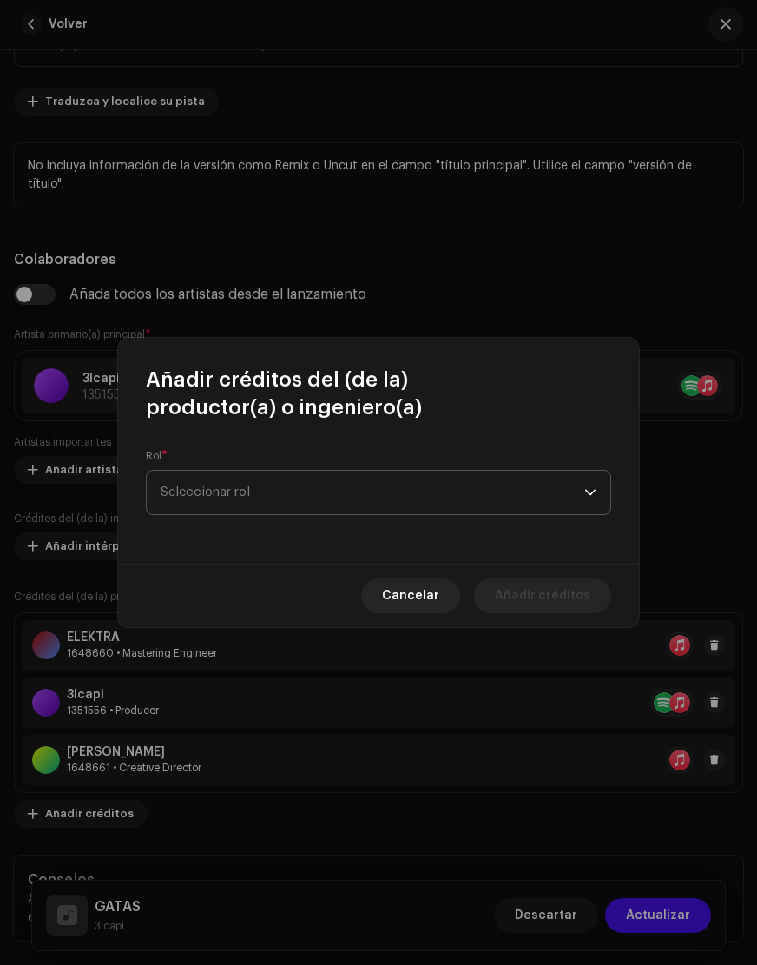
click at [426, 501] on span "Seleccionar rol" at bounding box center [373, 492] width 424 height 43
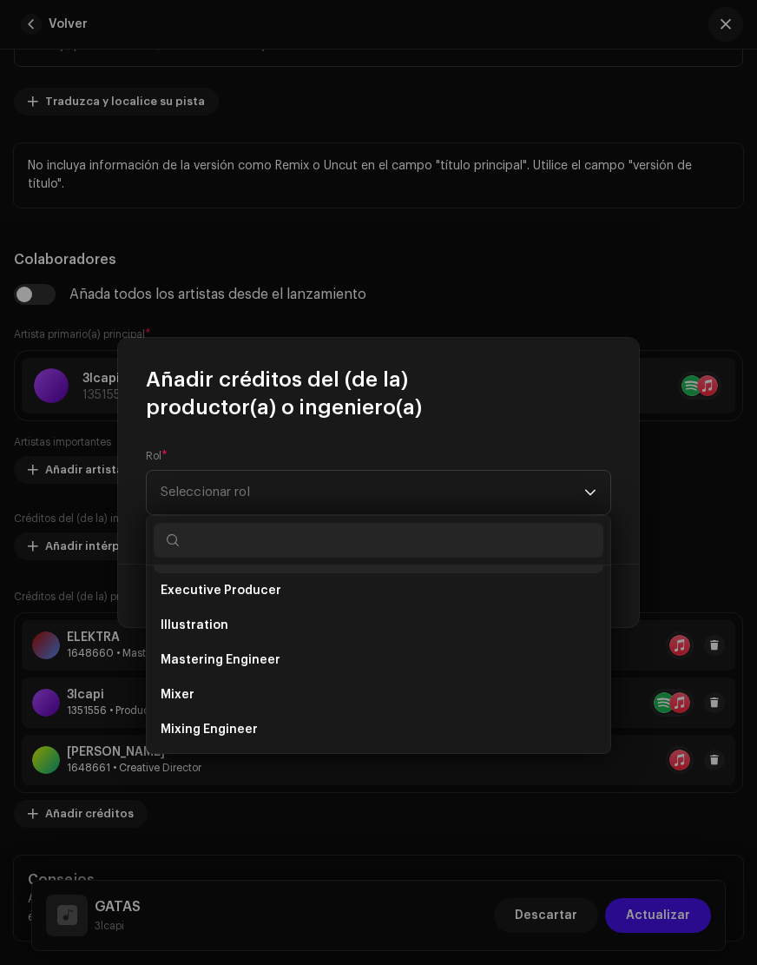
scroll to position [389, 0]
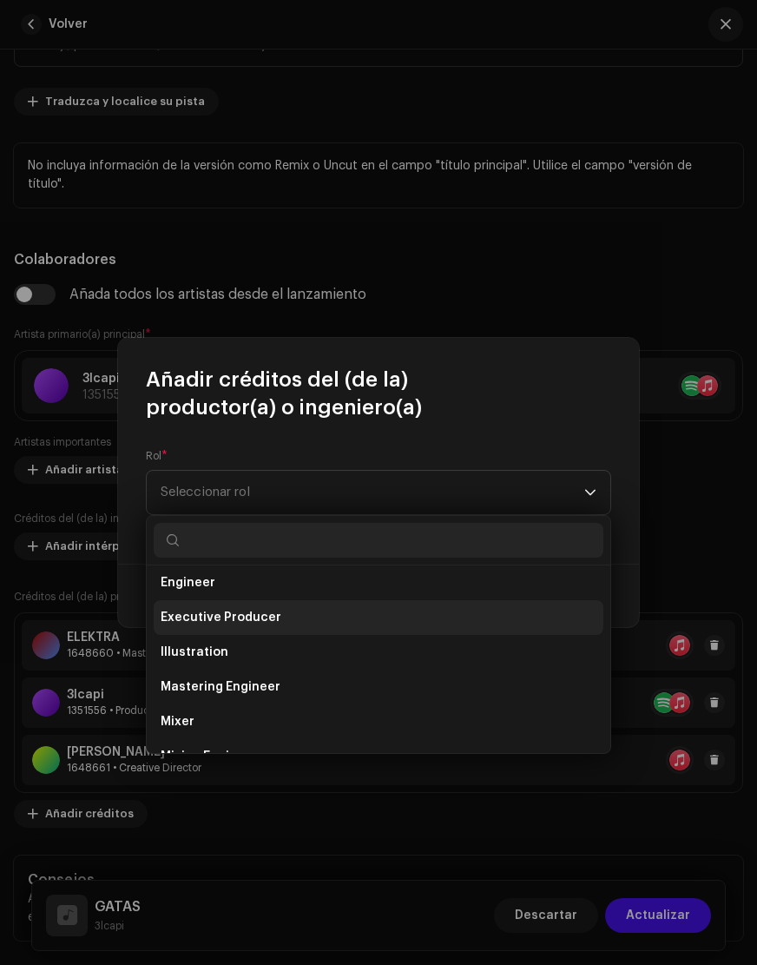
click at [264, 618] on span "Executive Producer" at bounding box center [221, 617] width 121 height 17
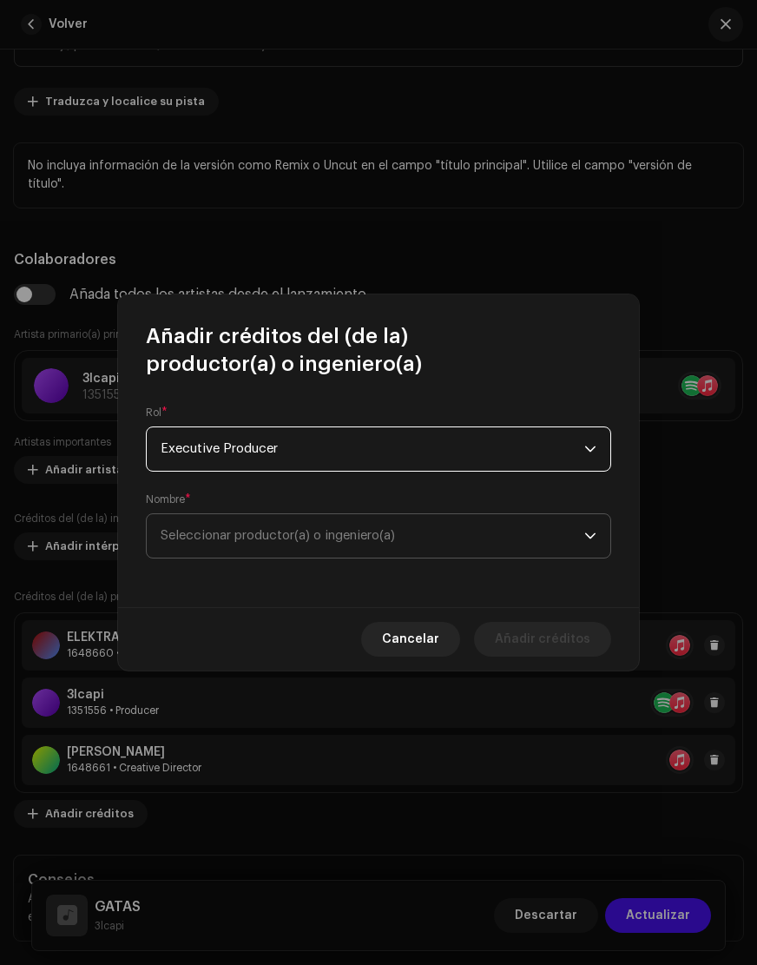
click at [301, 541] on span "Seleccionar productor(a) o ingeniero(a)" at bounding box center [278, 535] width 235 height 13
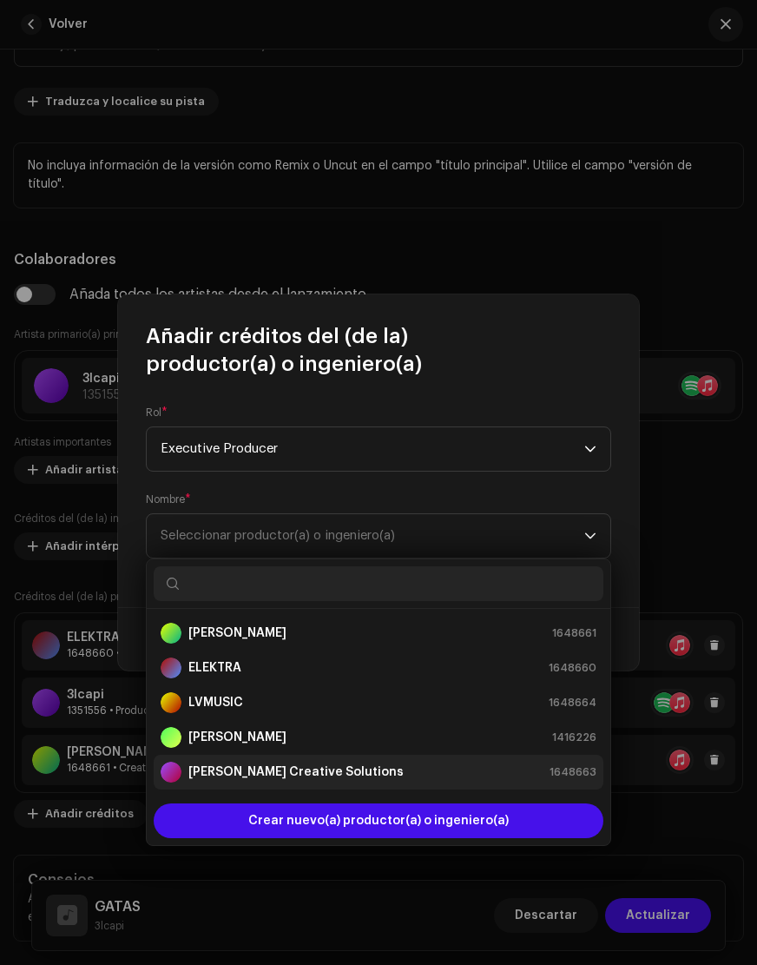
scroll to position [35, 0]
click at [274, 776] on strong "[PERSON_NAME] Creative Solutions" at bounding box center [295, 771] width 215 height 17
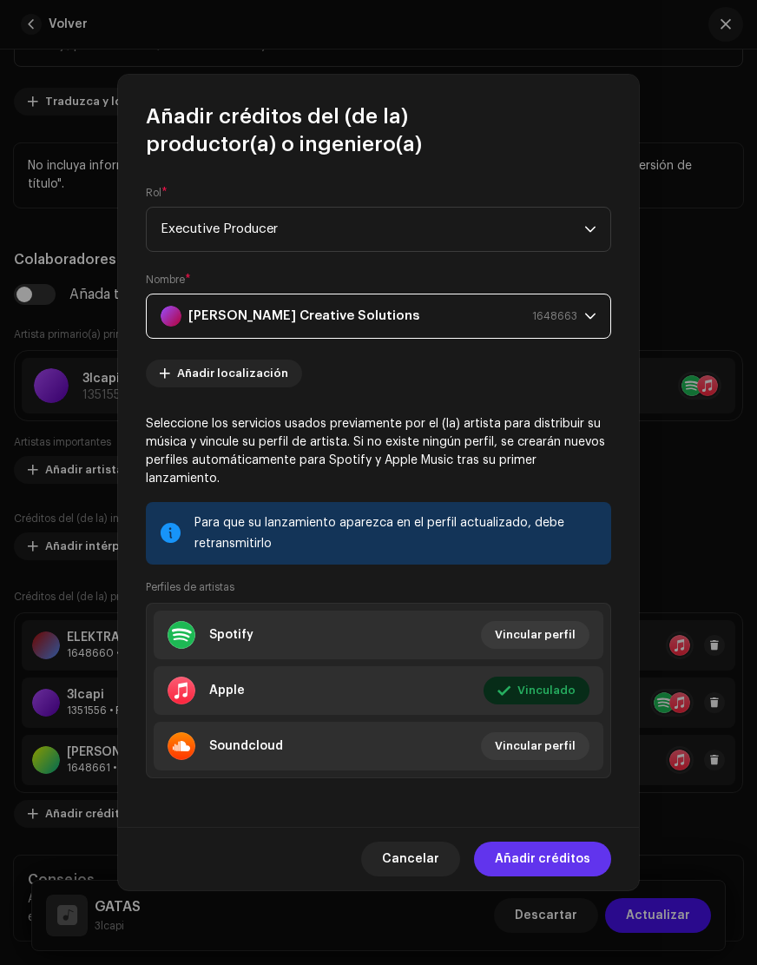
click at [565, 844] on span "Añadir créditos" at bounding box center [543, 859] width 96 height 35
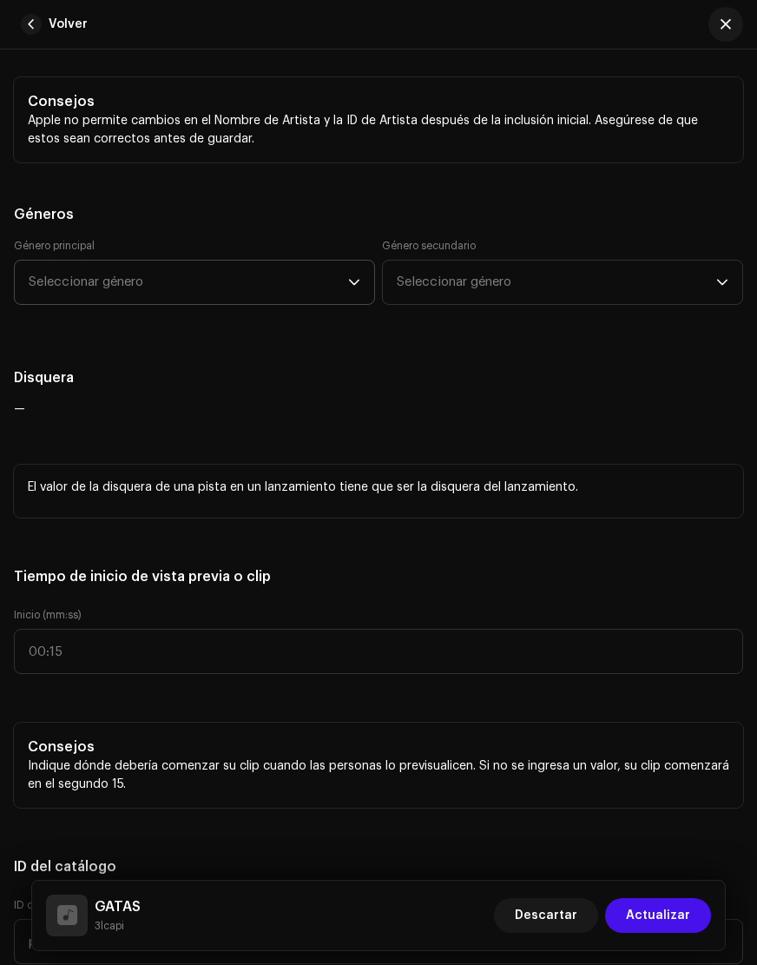
scroll to position [1843, 0]
click at [334, 274] on span "Seleccionar género" at bounding box center [189, 281] width 320 height 43
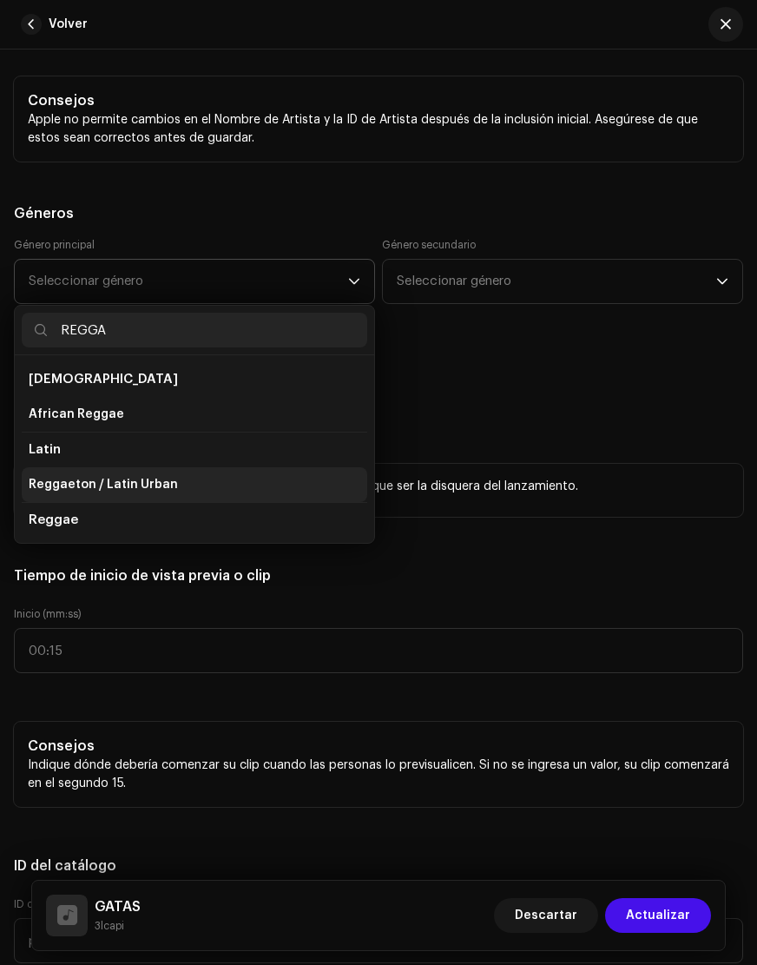
scroll to position [0, 0]
type input "REGGA"
click at [151, 483] on span "Reggaeton / Latin Urban" at bounding box center [103, 484] width 149 height 17
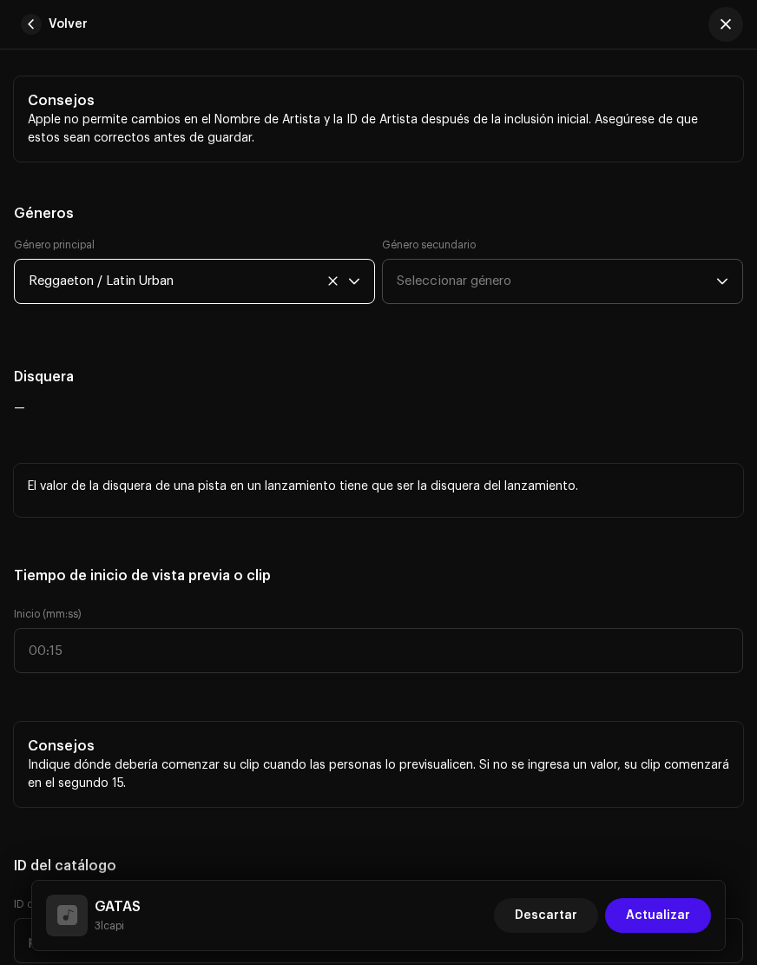
click at [597, 280] on span "Seleccionar género" at bounding box center [557, 281] width 320 height 43
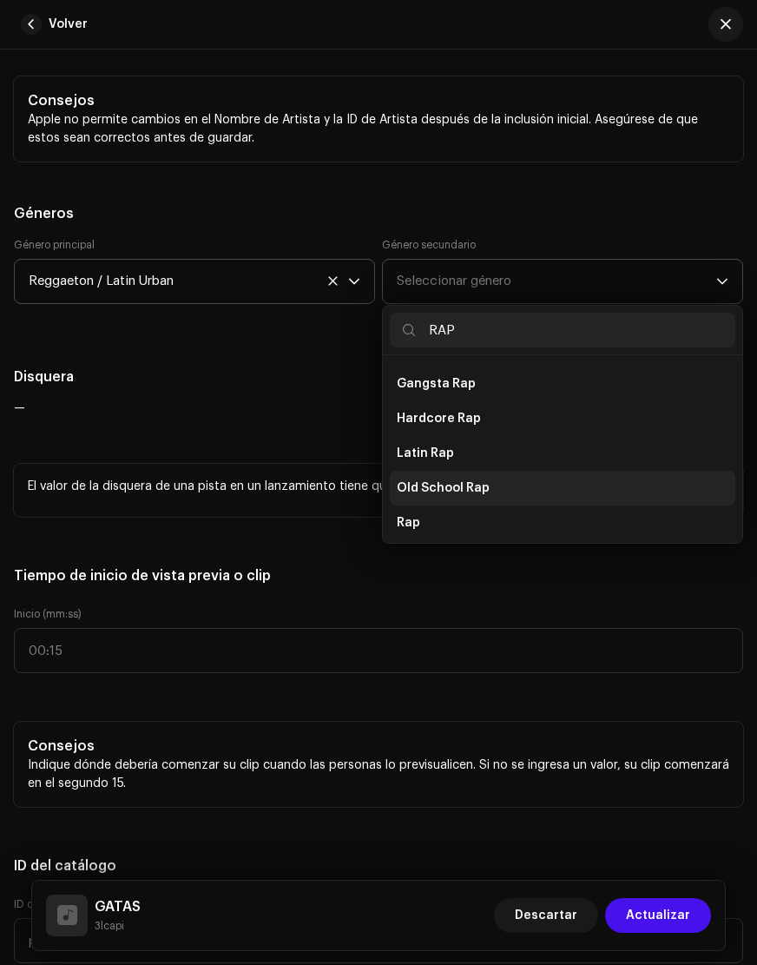
scroll to position [218, 0]
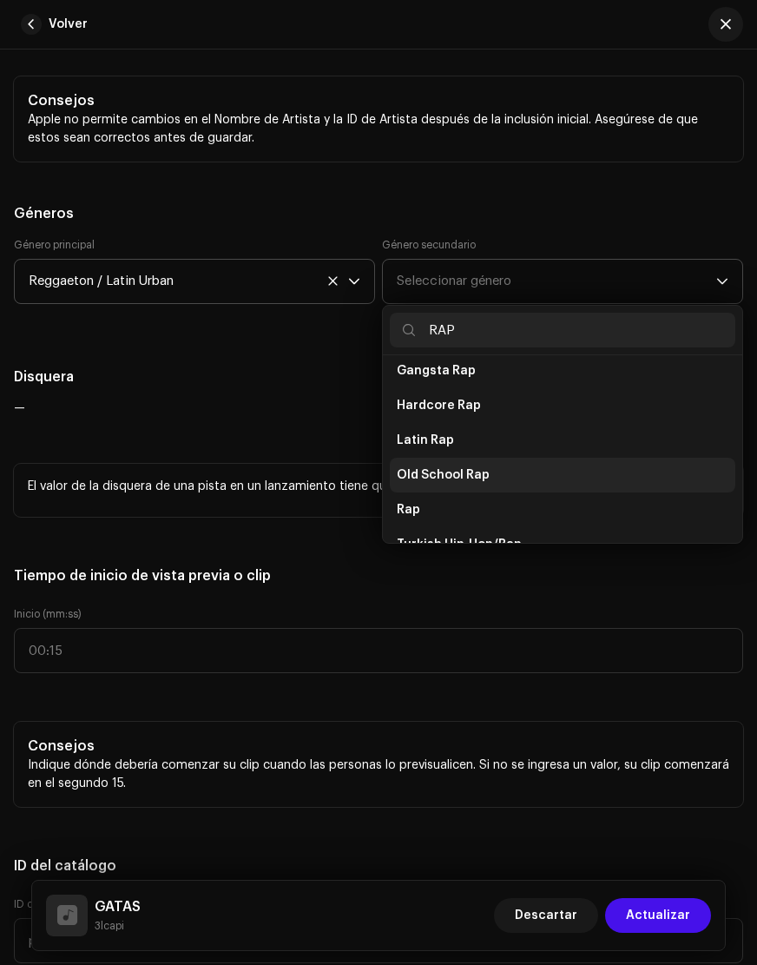
type input "RAP"
click at [479, 477] on span "Old School Rap" at bounding box center [443, 474] width 93 height 17
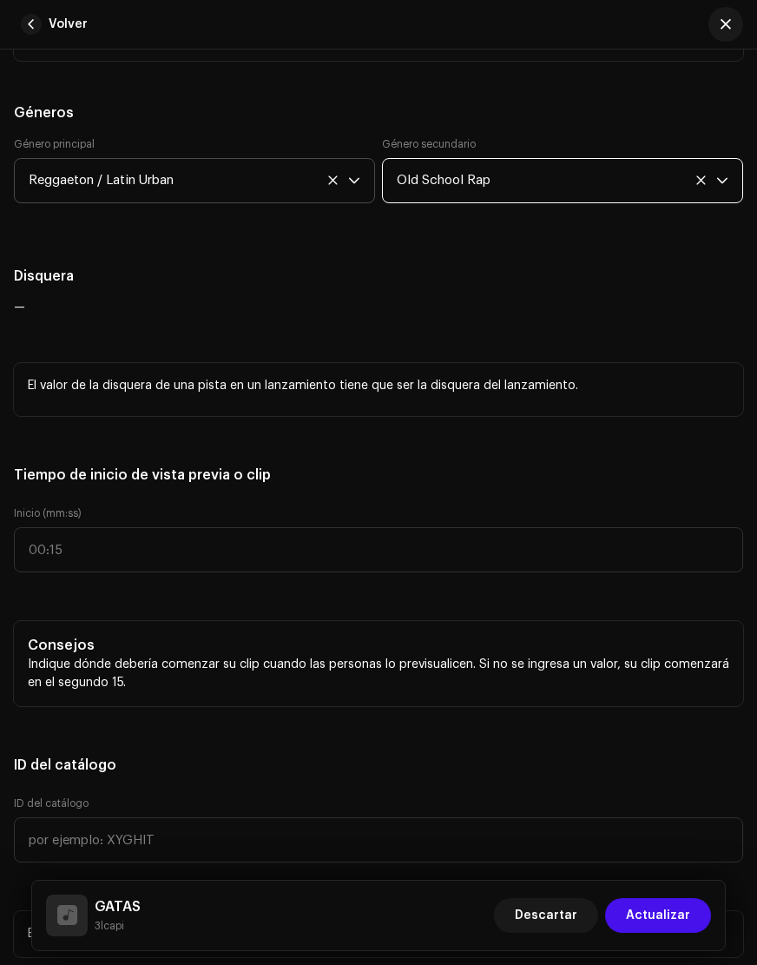
scroll to position [1945, 0]
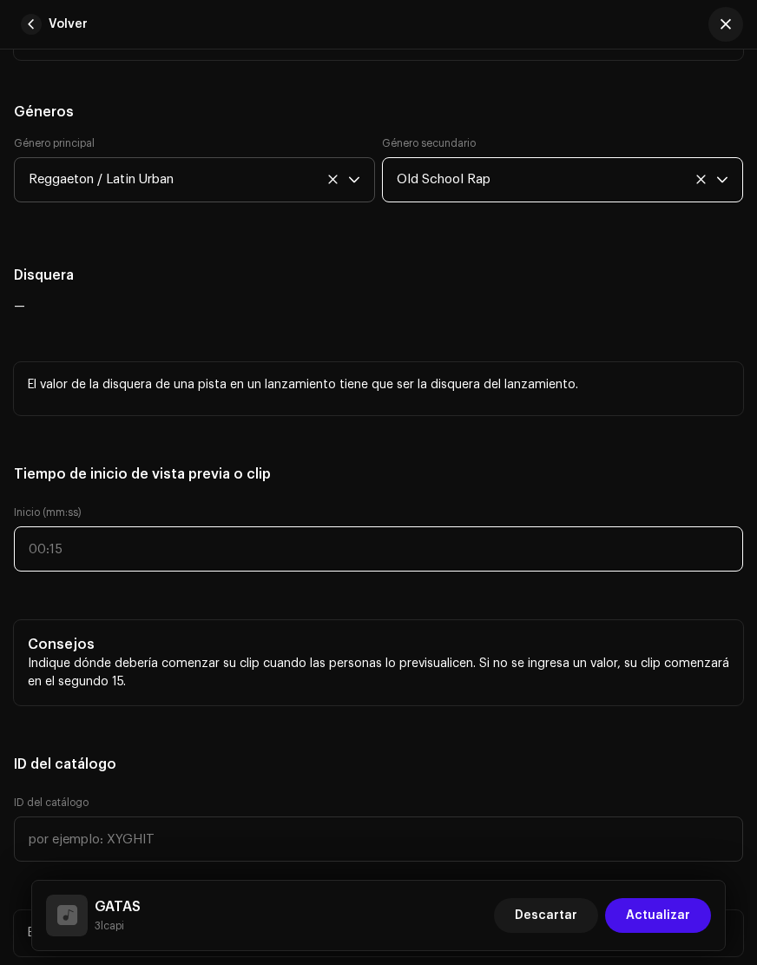
type input ":"
click at [67, 540] on input ":" at bounding box center [379, 548] width 730 height 45
type input "00:29"
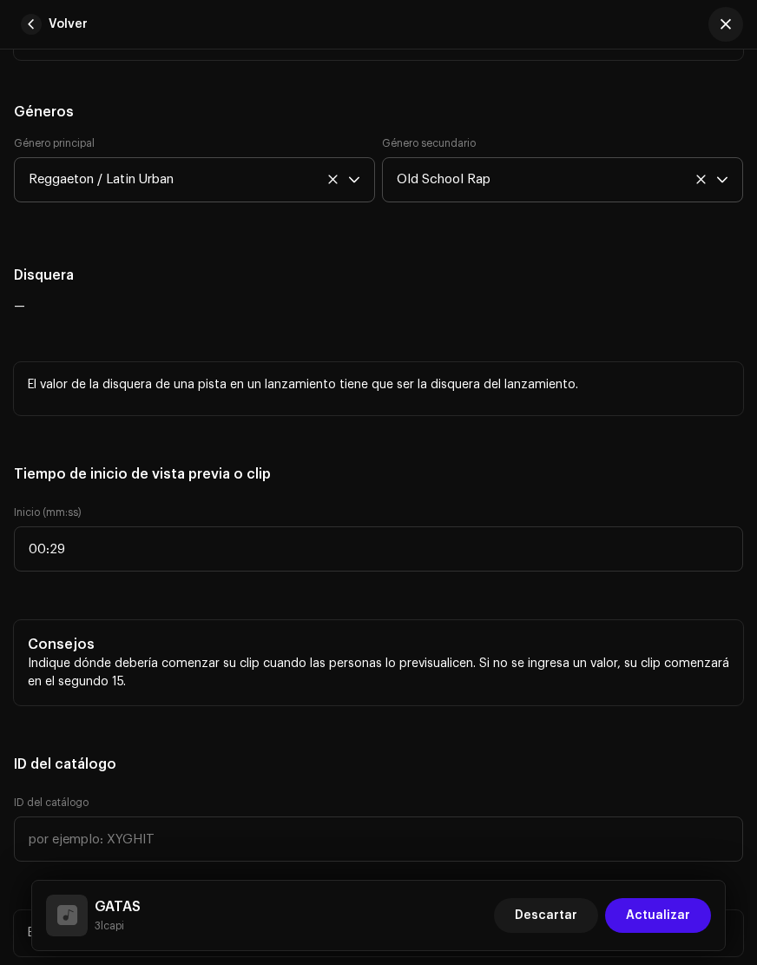
click at [441, 486] on h5 "Tiempo de inicio de vista previa o clip" at bounding box center [379, 474] width 730 height 35
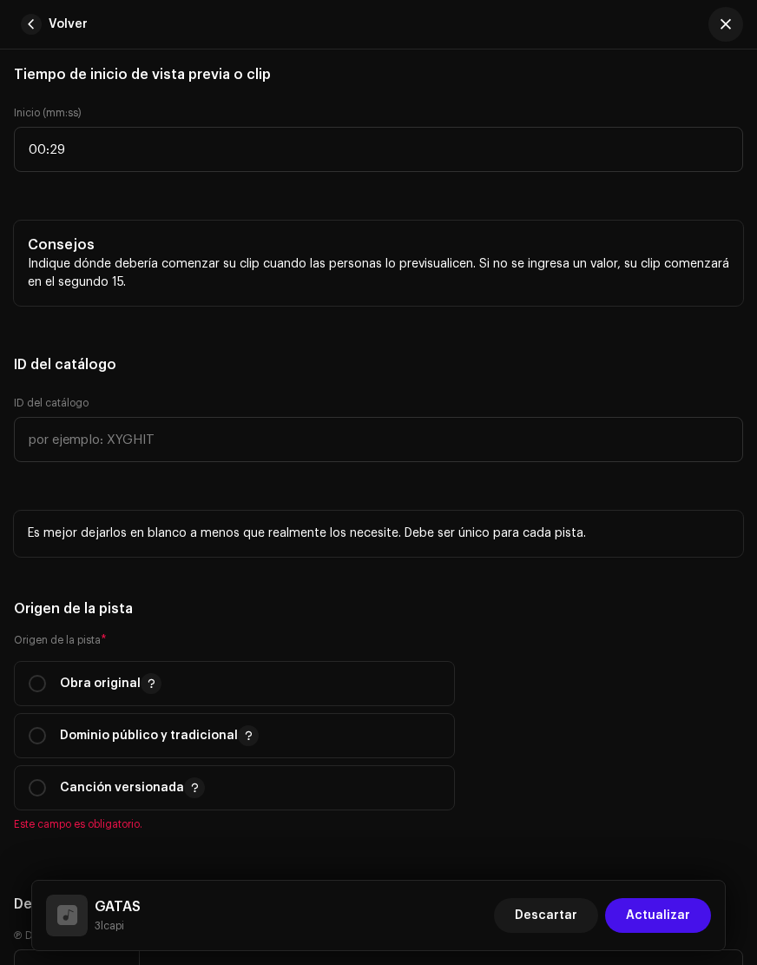
scroll to position [2329, 0]
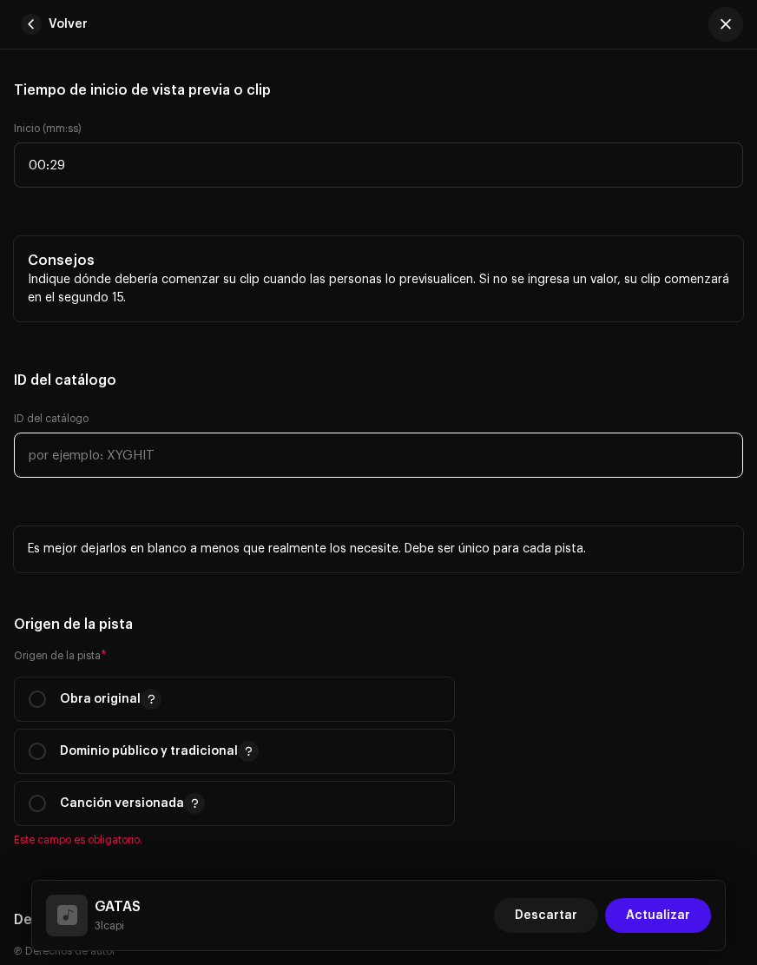
click at [103, 458] on input "text" at bounding box center [379, 455] width 730 height 45
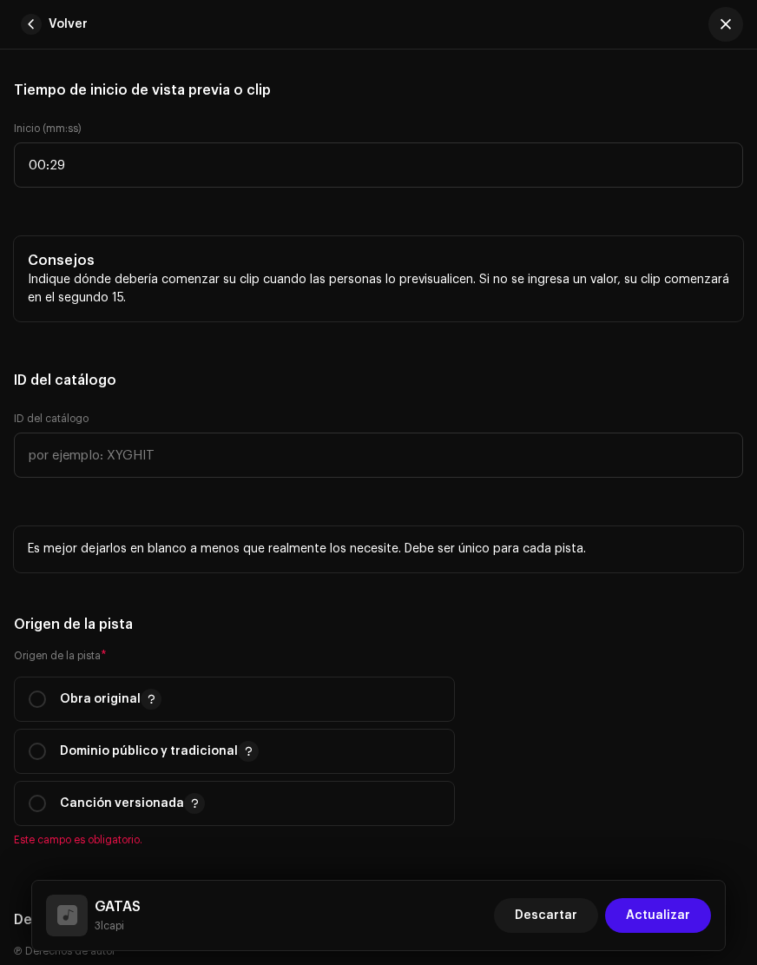
click at [215, 387] on h5 "ID del catálogo" at bounding box center [379, 380] width 730 height 35
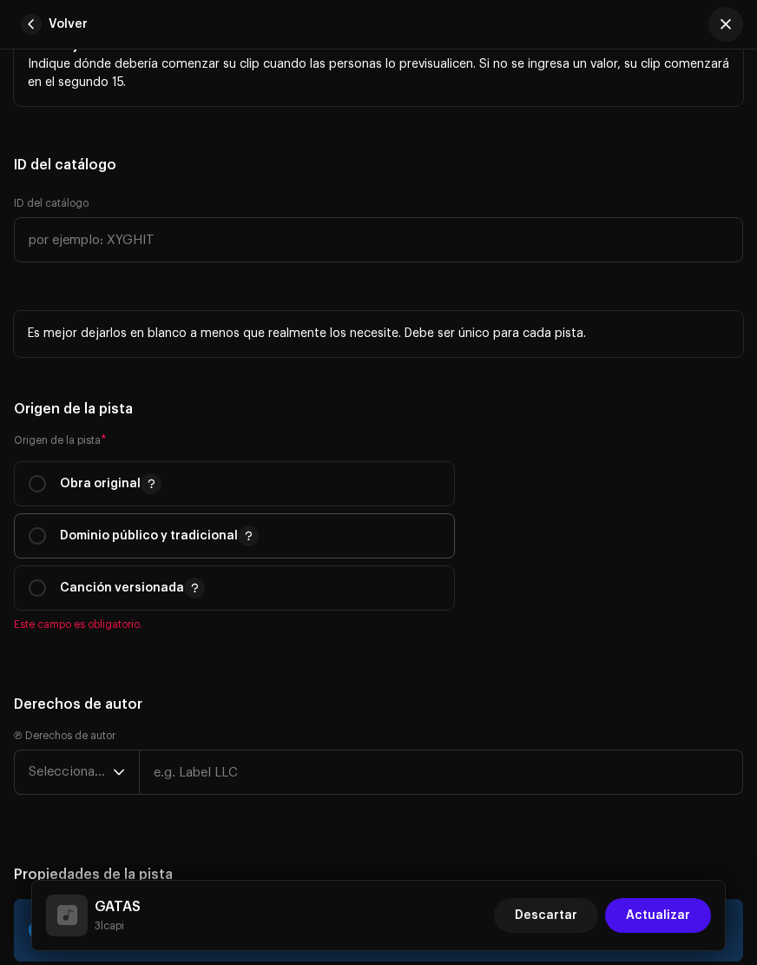
scroll to position [2548, 0]
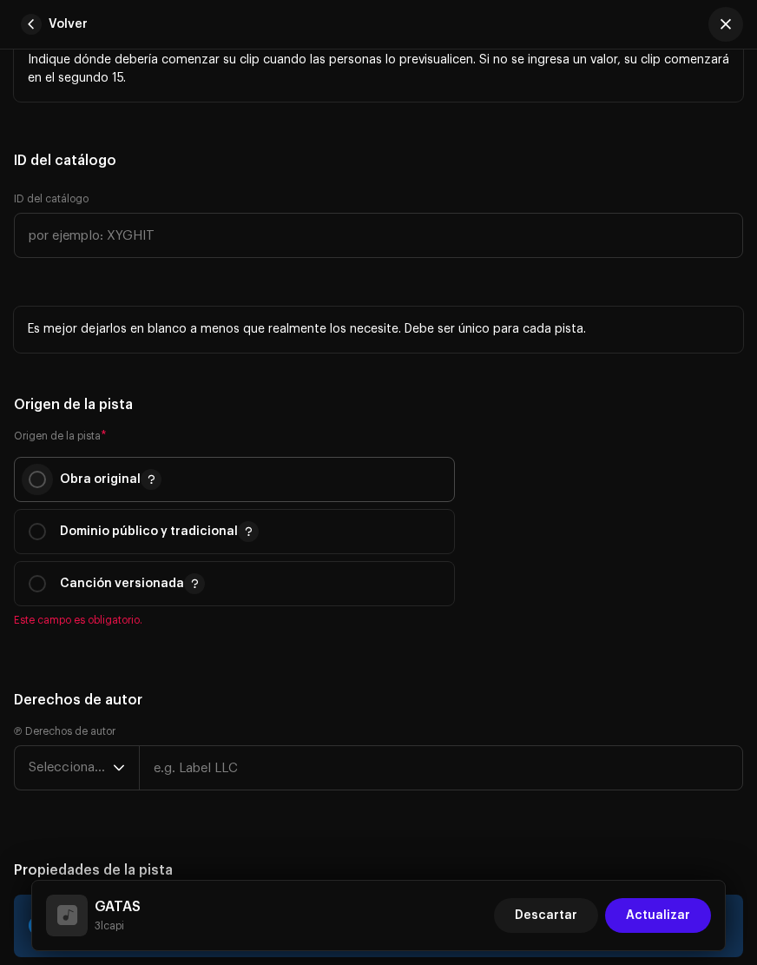
click at [29, 476] on input "radio" at bounding box center [37, 479] width 17 height 17
radio input "true"
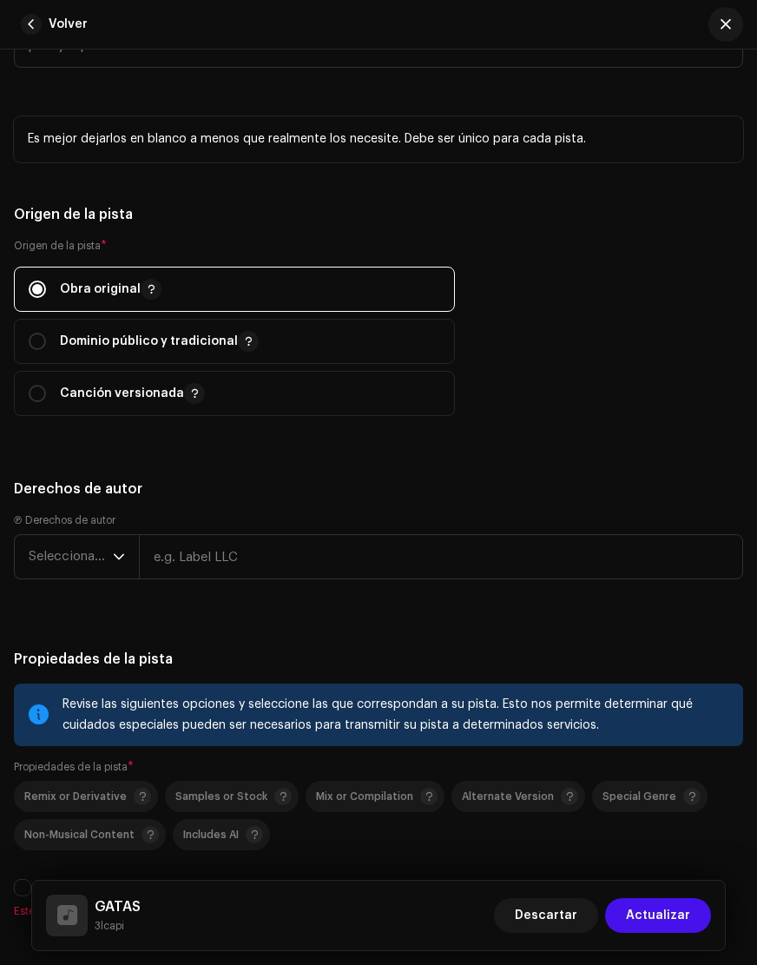
scroll to position [2745, 0]
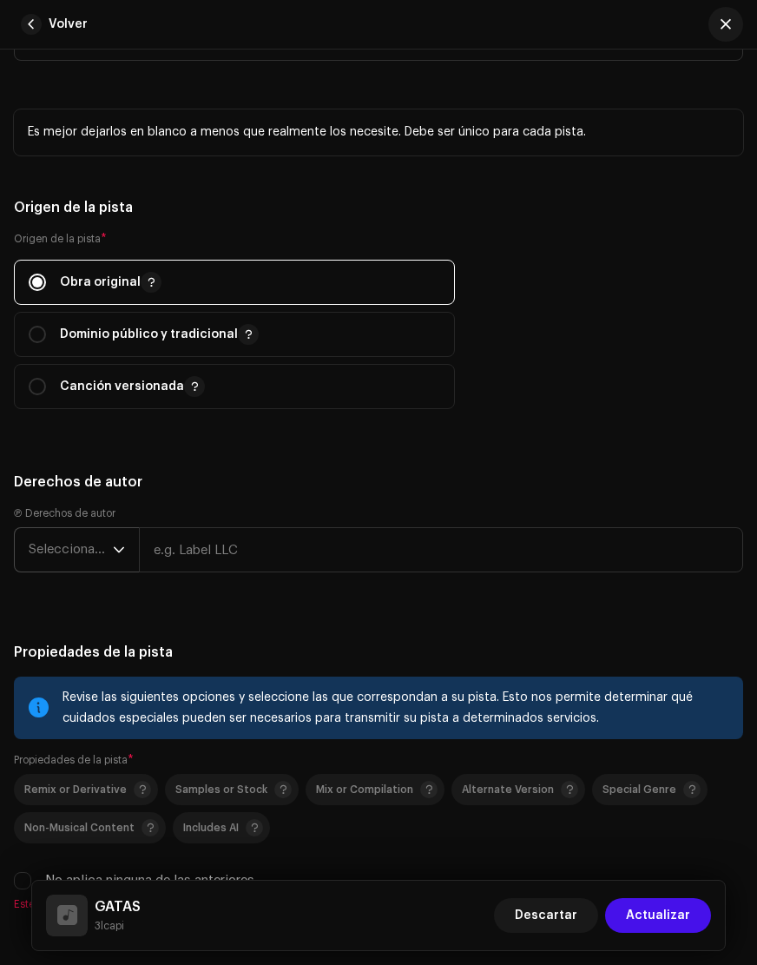
click at [73, 557] on span "Seleccionar año" at bounding box center [71, 549] width 84 height 43
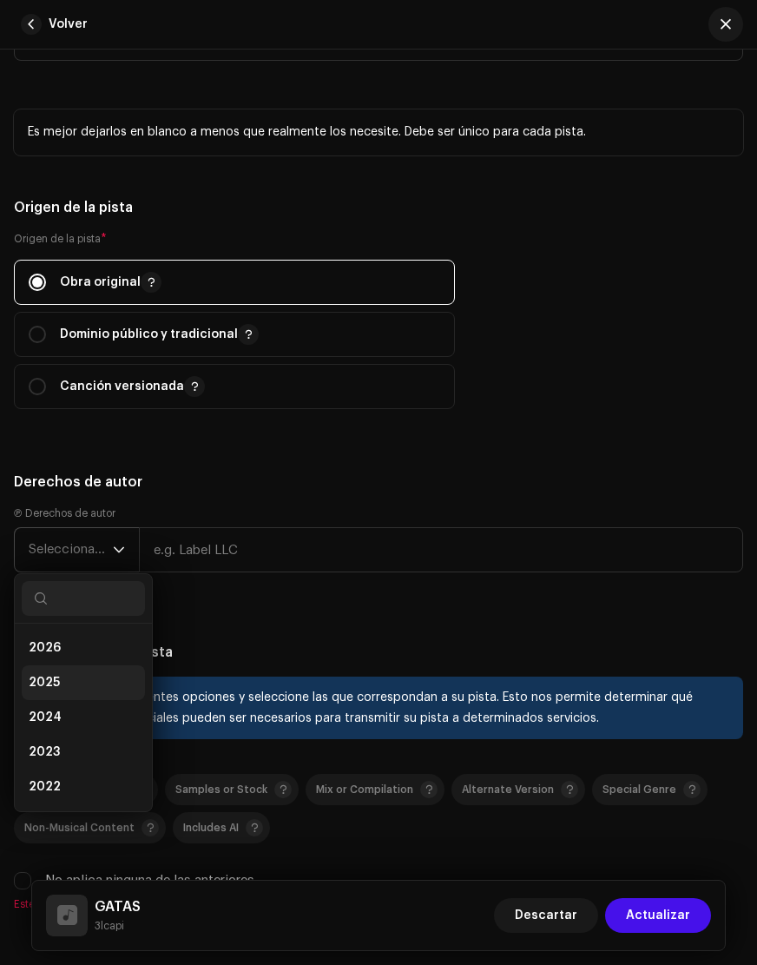
click at [77, 679] on li "2025" at bounding box center [83, 682] width 123 height 35
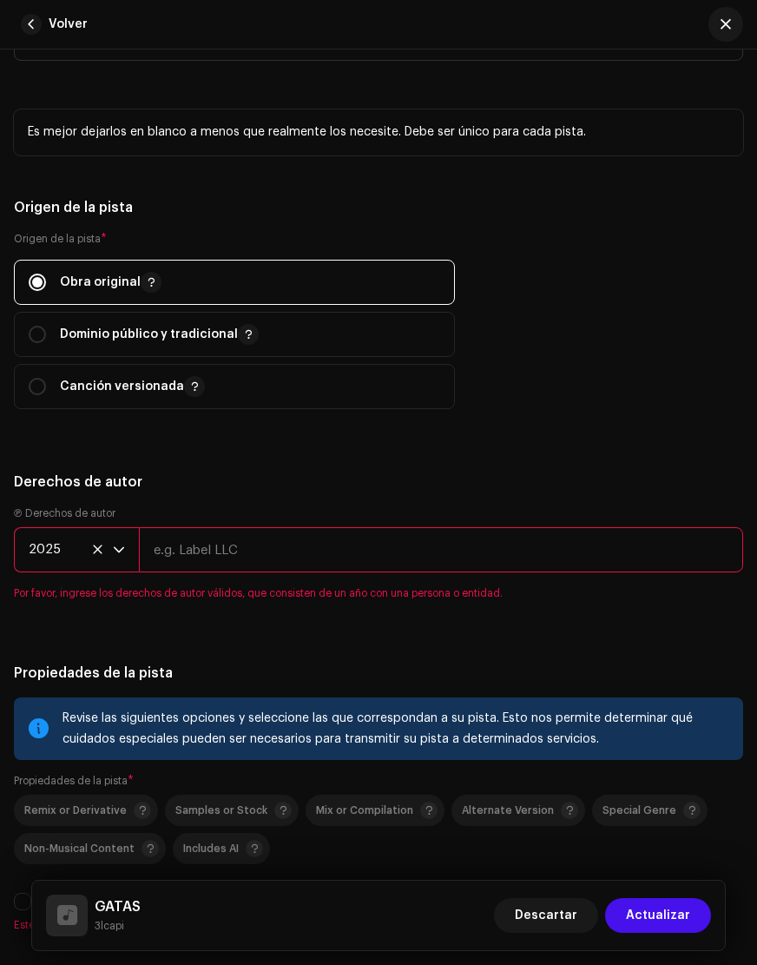
click at [204, 572] on input "text" at bounding box center [441, 549] width 605 height 45
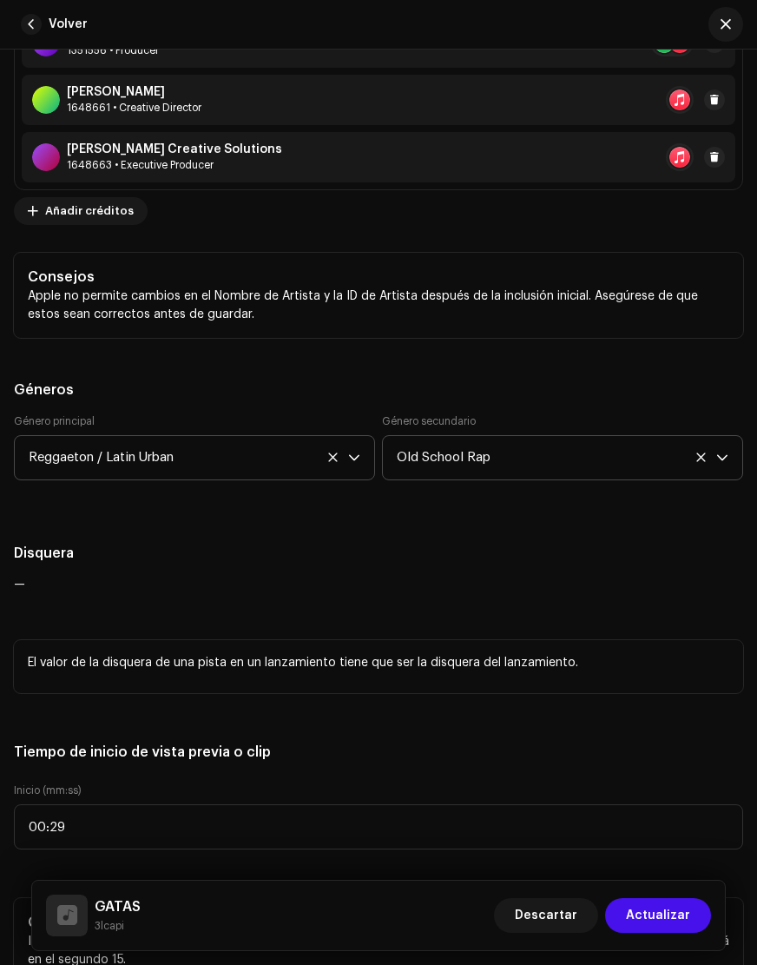
scroll to position [1666, 0]
type input "L"
click at [516, 453] on span "Old School Rap" at bounding box center [557, 458] width 320 height 43
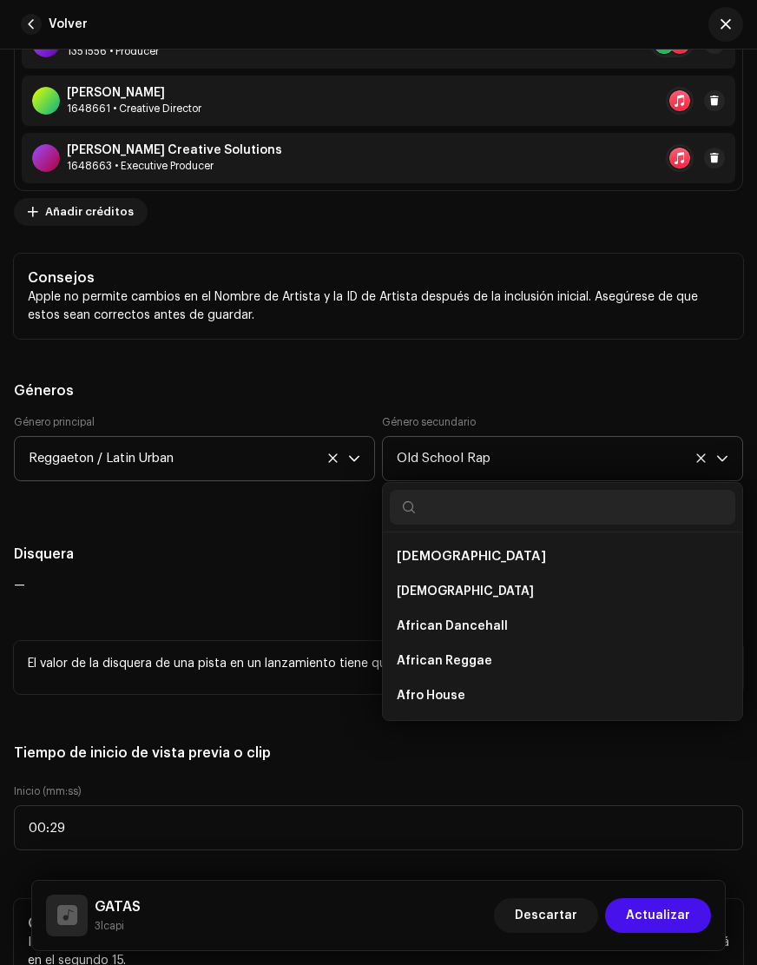
scroll to position [7236, 0]
type input "latin"
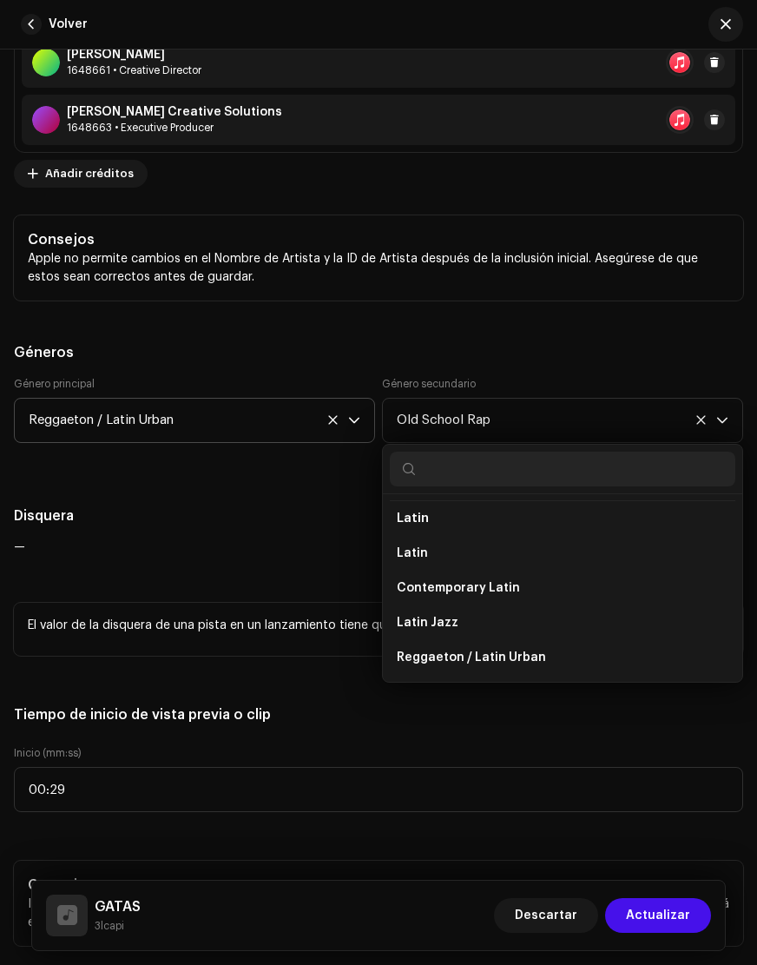
scroll to position [1772, 0]
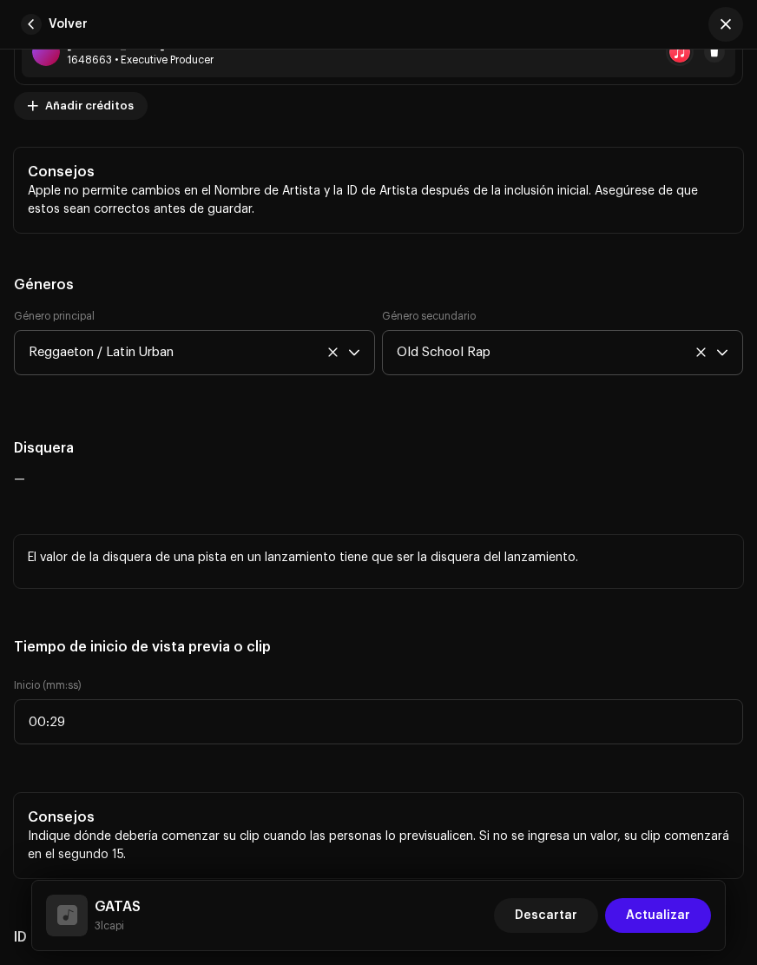
click at [548, 357] on span "Old School Rap" at bounding box center [557, 352] width 320 height 43
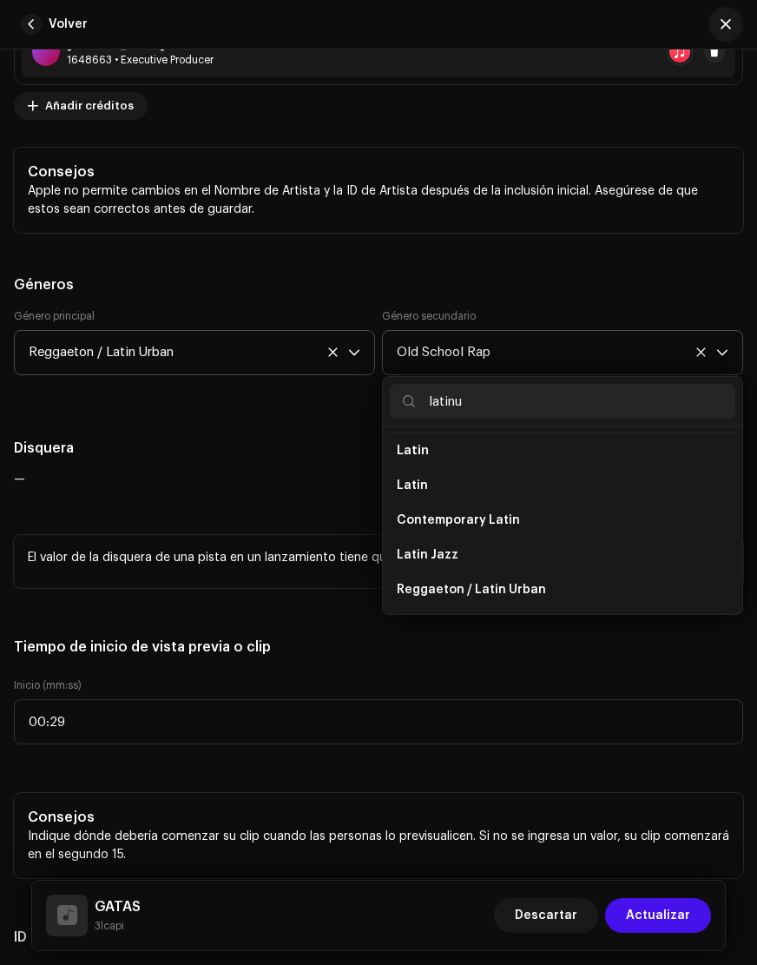
scroll to position [0, 0]
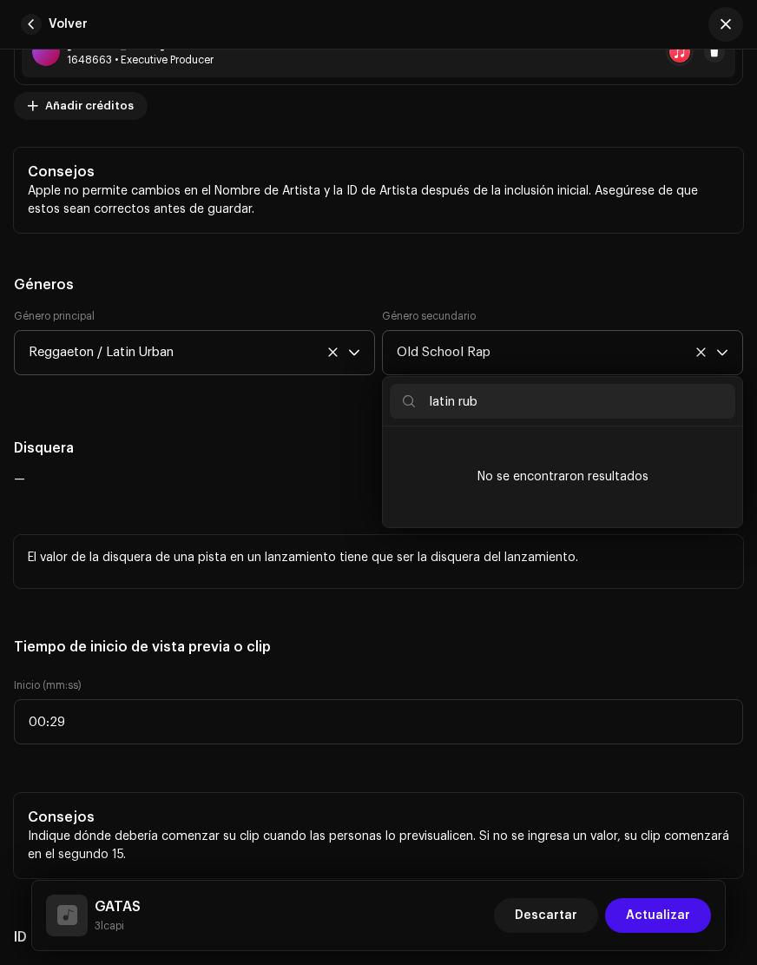
drag, startPoint x: 520, startPoint y: 393, endPoint x: 478, endPoint y: 397, distance: 42.7
click at [464, 398] on input "latin rub" at bounding box center [563, 401] width 346 height 35
click at [479, 397] on input "latin rub" at bounding box center [563, 401] width 346 height 35
drag, startPoint x: 491, startPoint y: 398, endPoint x: 460, endPoint y: 405, distance: 31.2
click at [460, 405] on input "latin rub" at bounding box center [563, 401] width 346 height 35
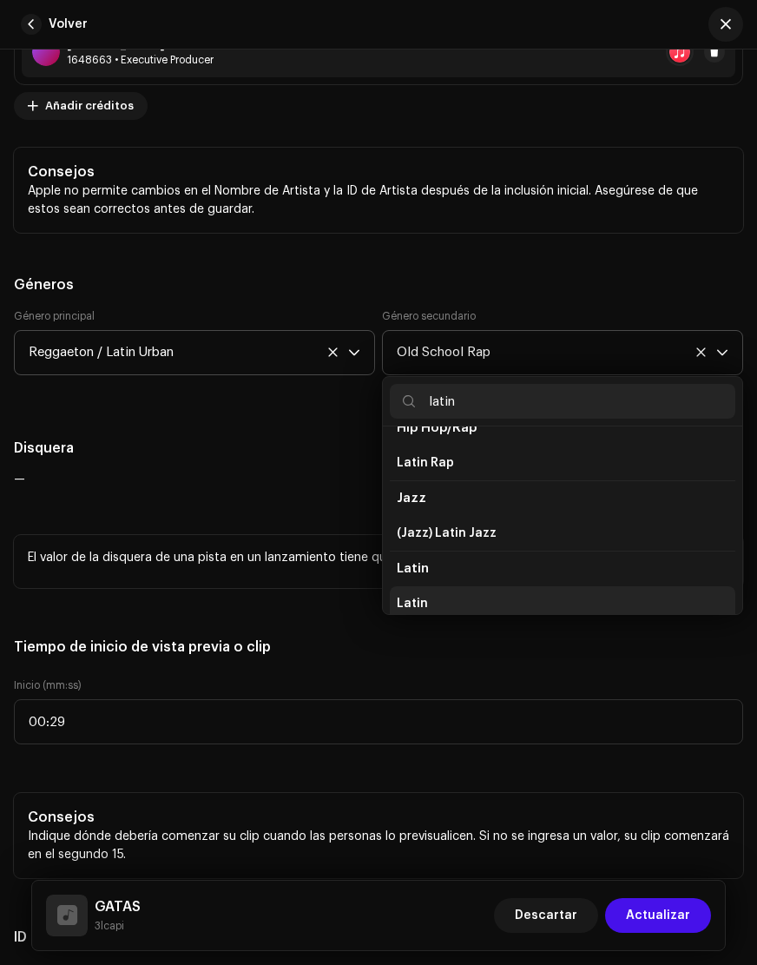
scroll to position [30, 0]
type input "latin"
click at [420, 598] on span "Latin" at bounding box center [412, 596] width 31 height 17
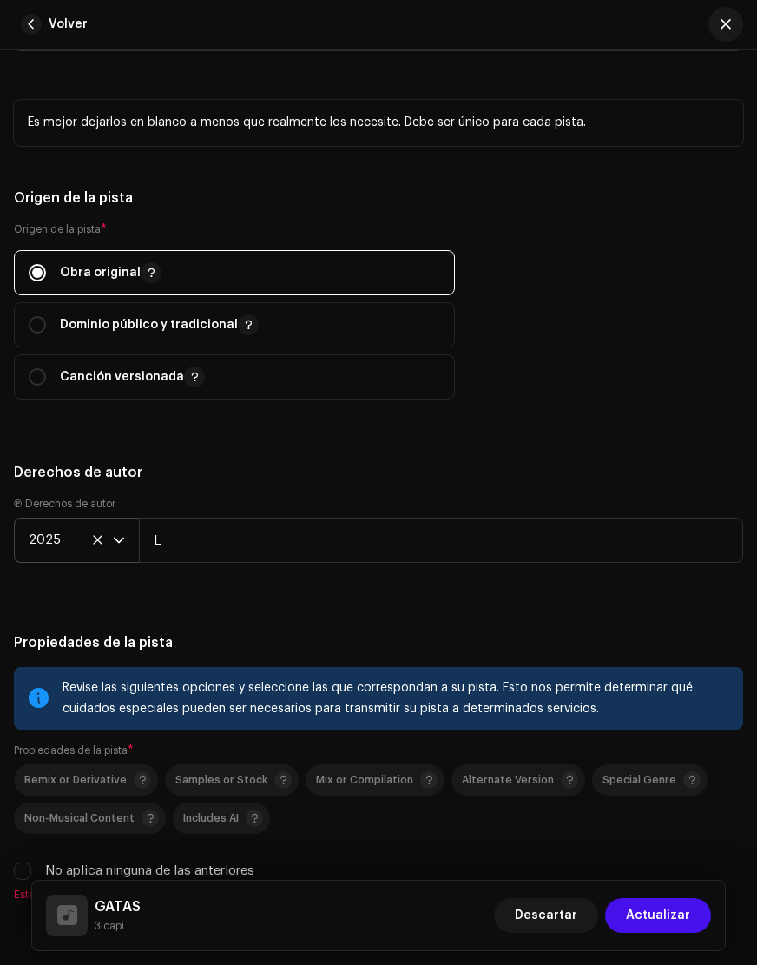
scroll to position [2773, 0]
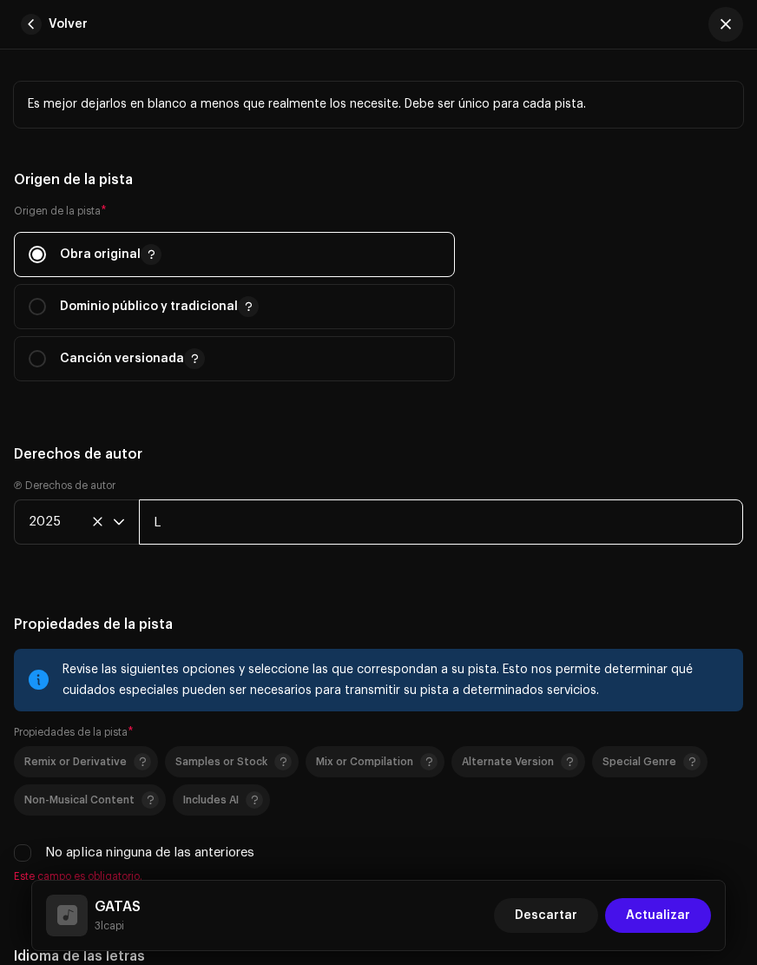
click at [179, 510] on input "L" at bounding box center [441, 521] width 605 height 45
click at [194, 530] on input "L" at bounding box center [441, 521] width 605 height 45
click at [193, 520] on input "Latingroundmusic" at bounding box center [441, 521] width 605 height 45
click at [231, 522] on input "LatinGroundmusic" at bounding box center [441, 521] width 605 height 45
click at [239, 523] on input "LatinGroundmusic" at bounding box center [441, 521] width 605 height 45
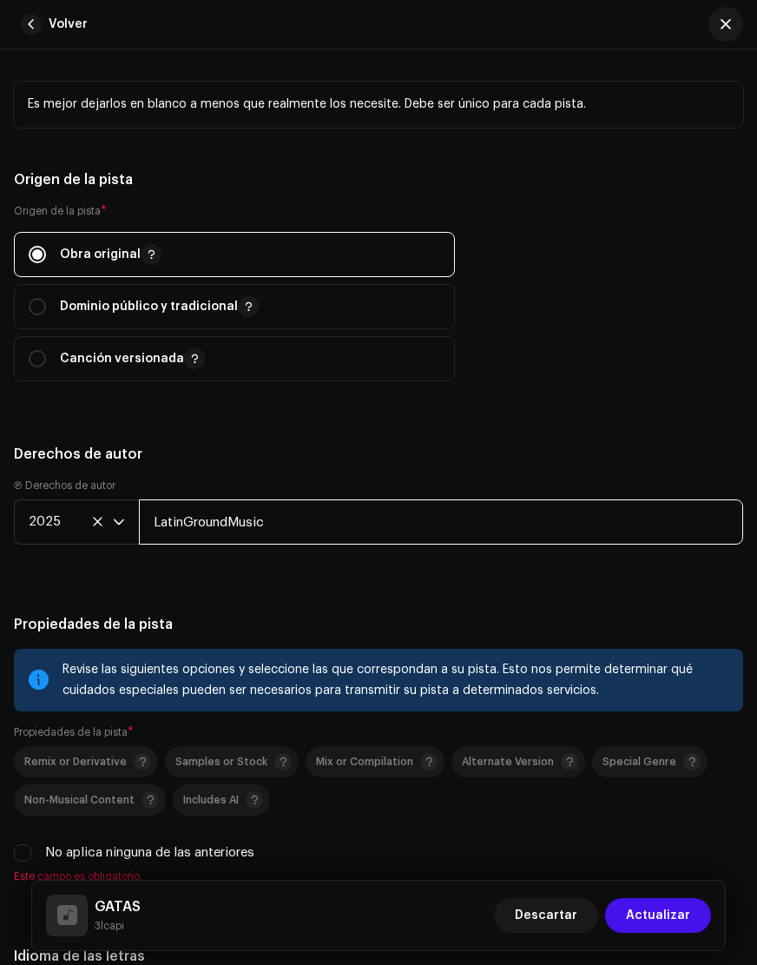
click at [334, 514] on input "LatinGroundMusic" at bounding box center [441, 521] width 605 height 45
type input "LatinGroundMusic"
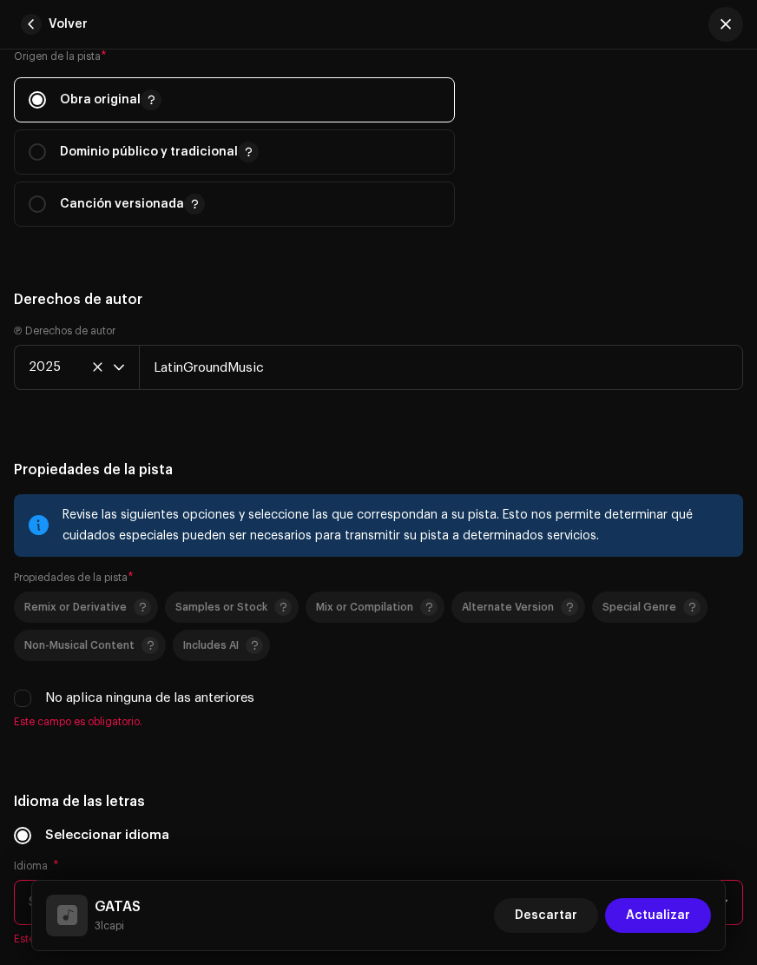
scroll to position [2930, 0]
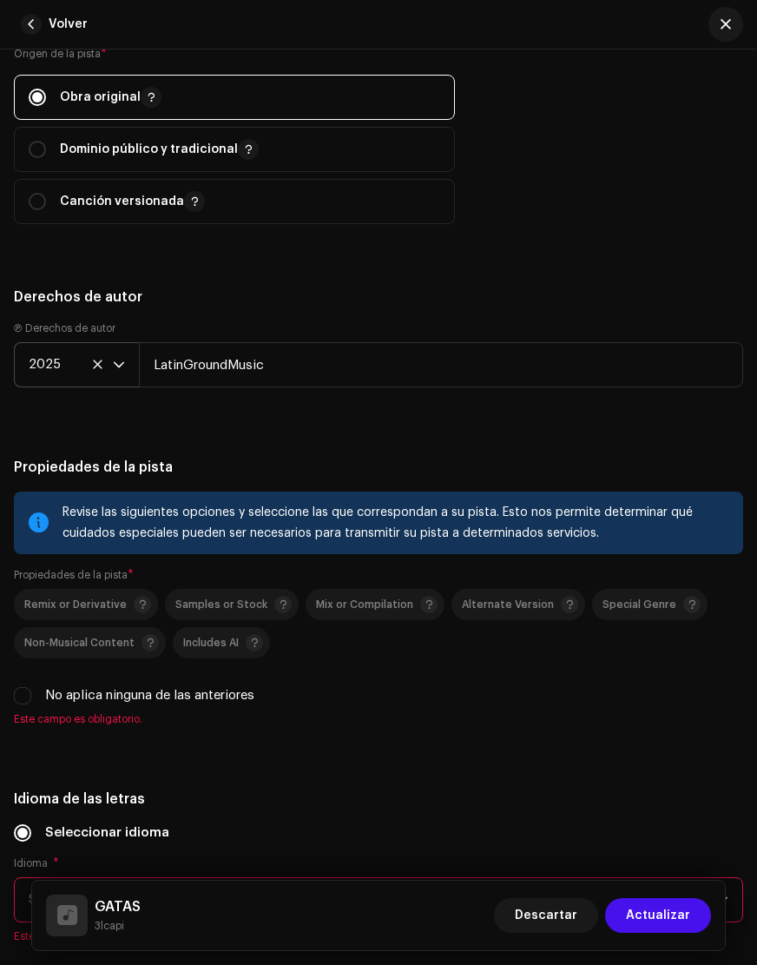
click at [127, 359] on p-select "2025" at bounding box center [76, 364] width 125 height 45
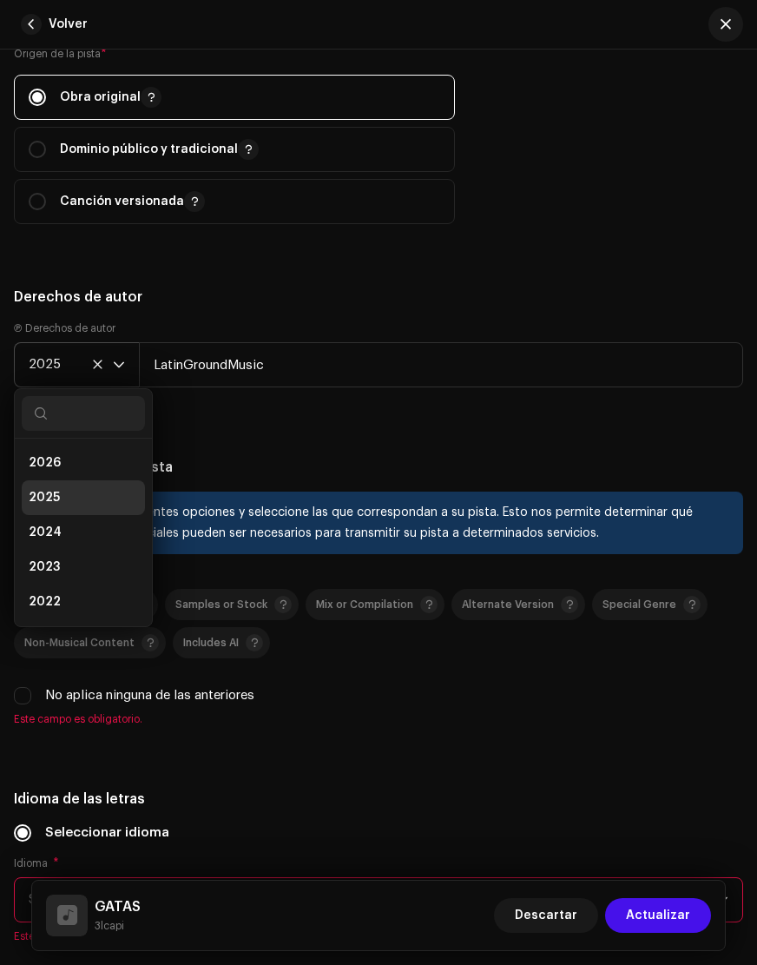
scroll to position [7, 0]
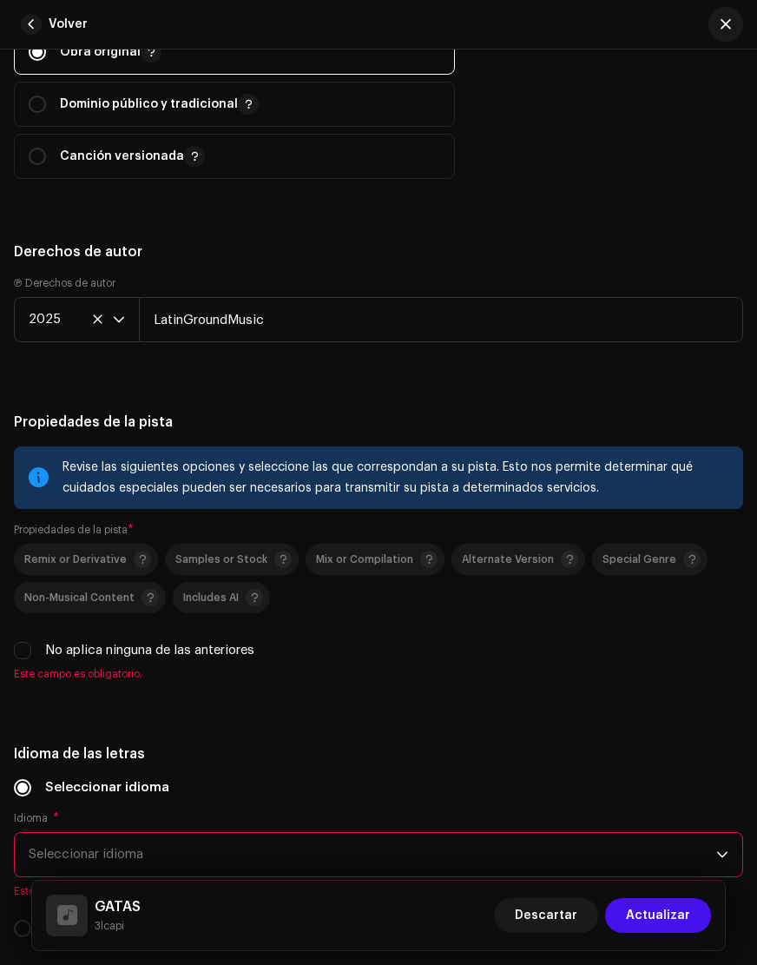
scroll to position [2946, 0]
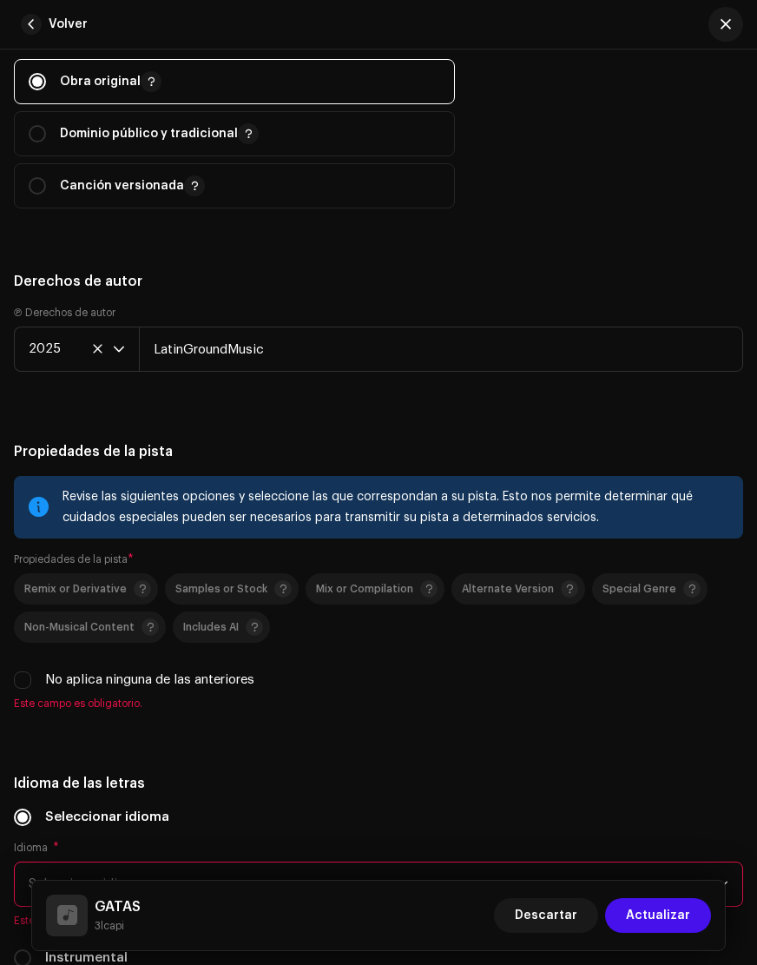
click at [307, 307] on div "Ⓟ Derechos de autor 2025 LatinGroundMusic" at bounding box center [379, 342] width 730 height 73
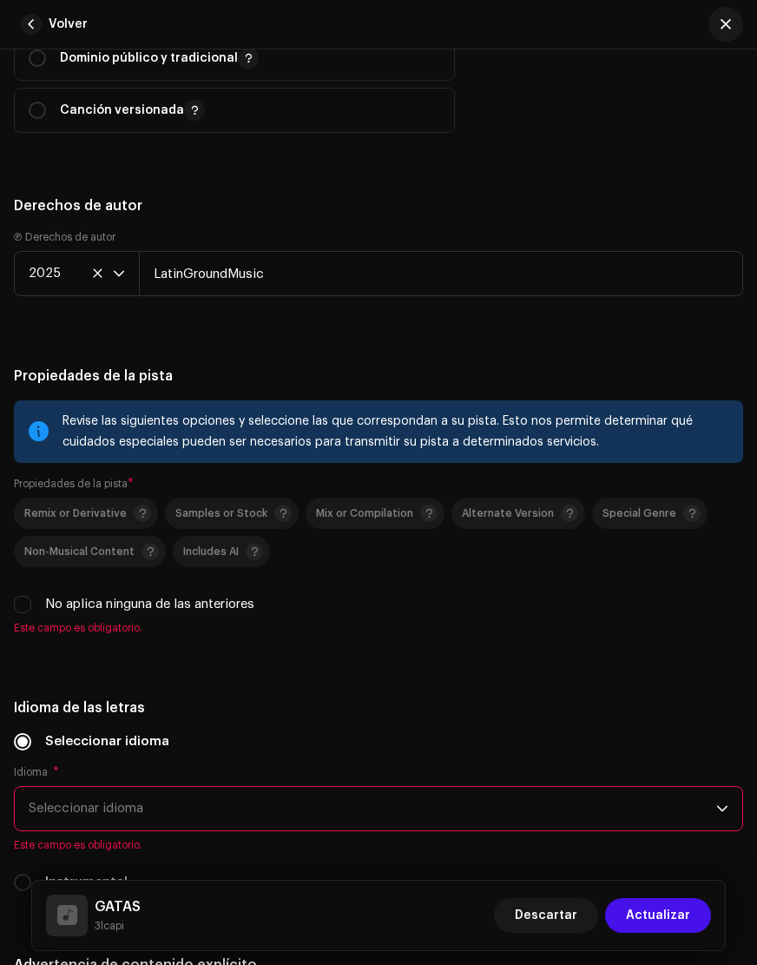
scroll to position [3099, 0]
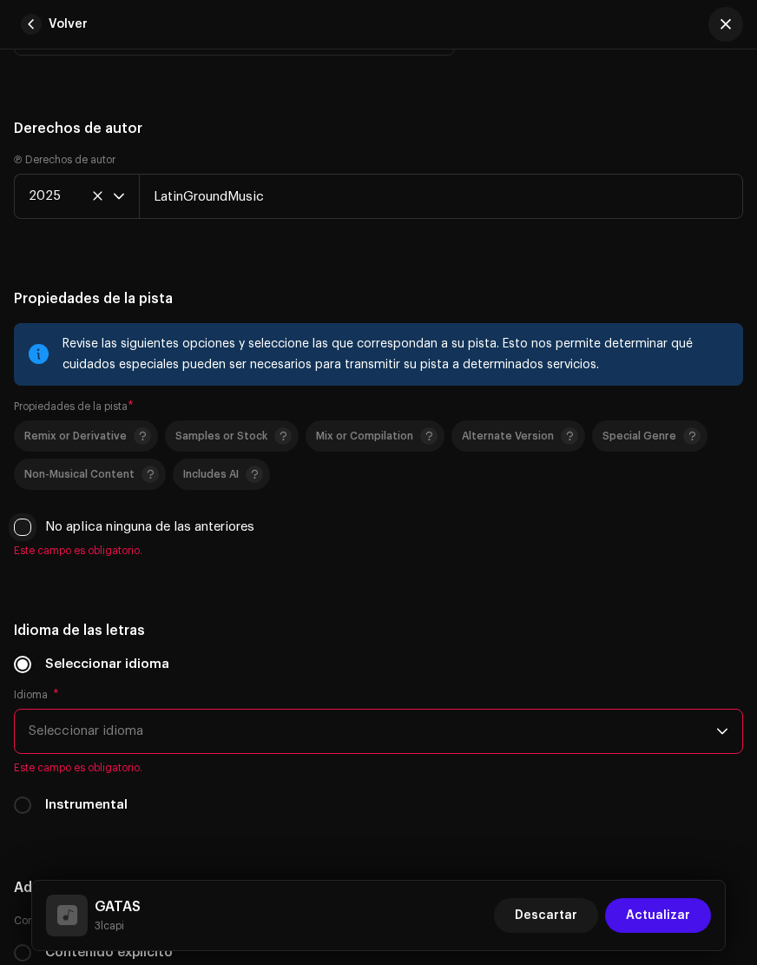
click at [28, 532] on input "No aplica ninguna de las anteriores" at bounding box center [22, 527] width 17 height 17
checkbox input "true"
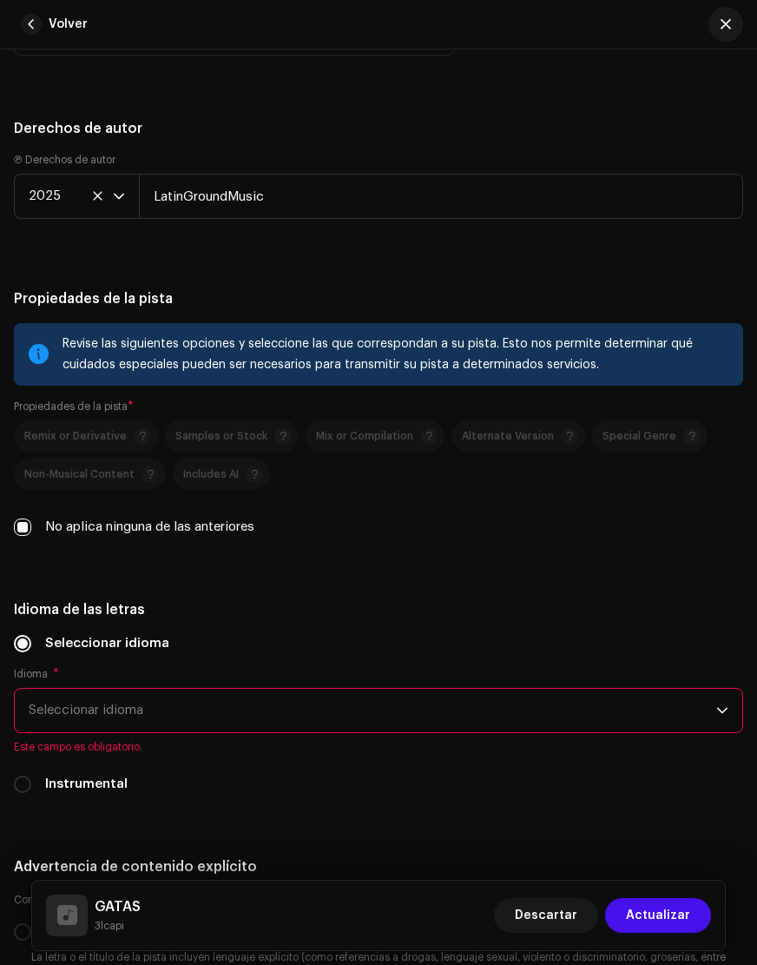
click at [286, 715] on span "Seleccionar idioma" at bounding box center [373, 710] width 688 height 43
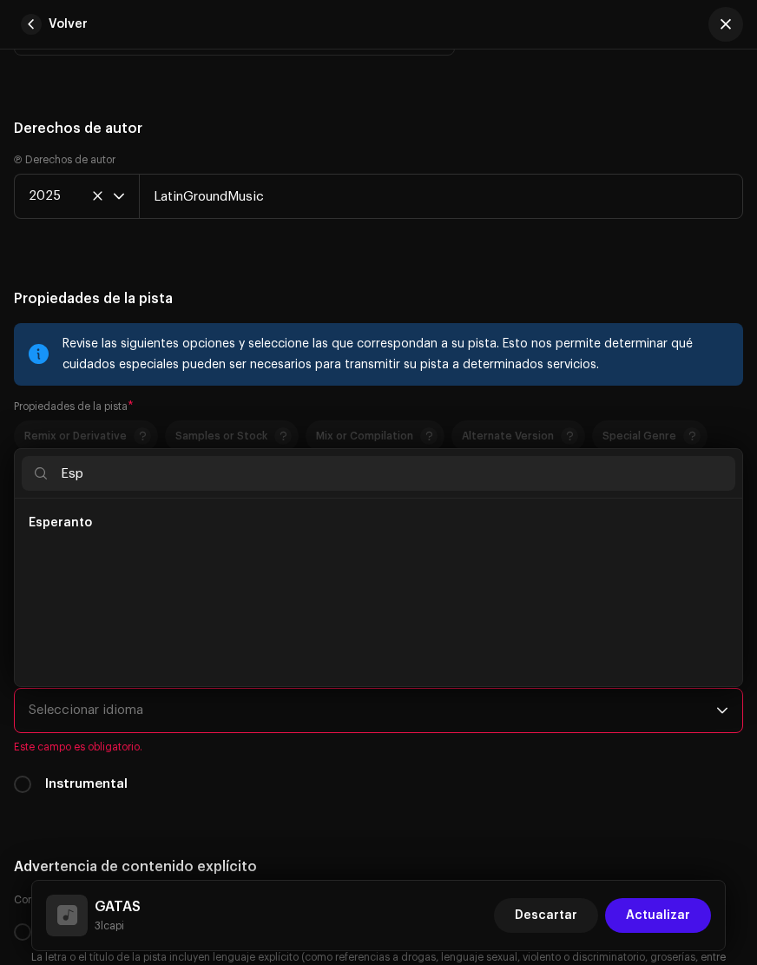
scroll to position [0, 0]
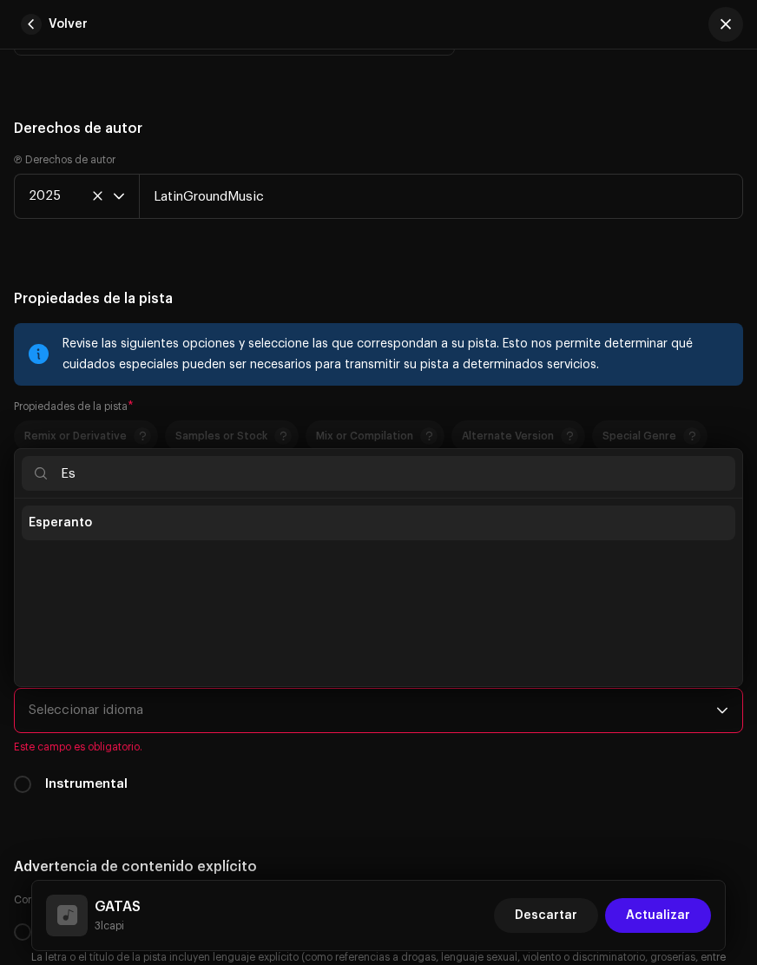
type input "E"
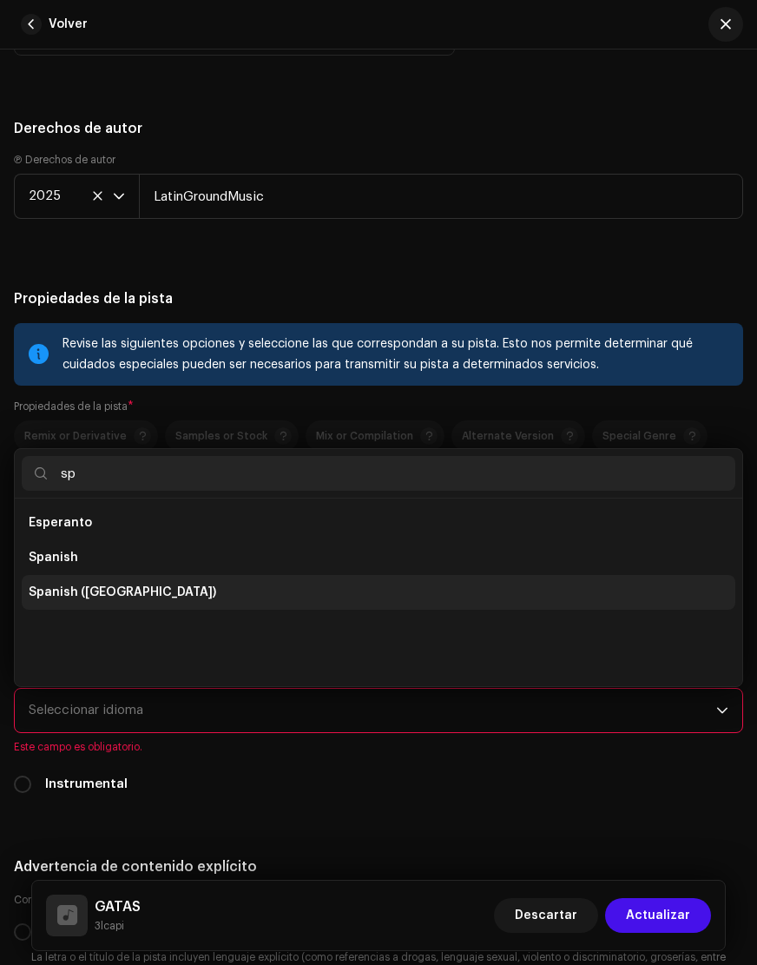
type input "sp"
click at [88, 582] on li "Spanish ([GEOGRAPHIC_DATA])" at bounding box center [379, 592] width 714 height 35
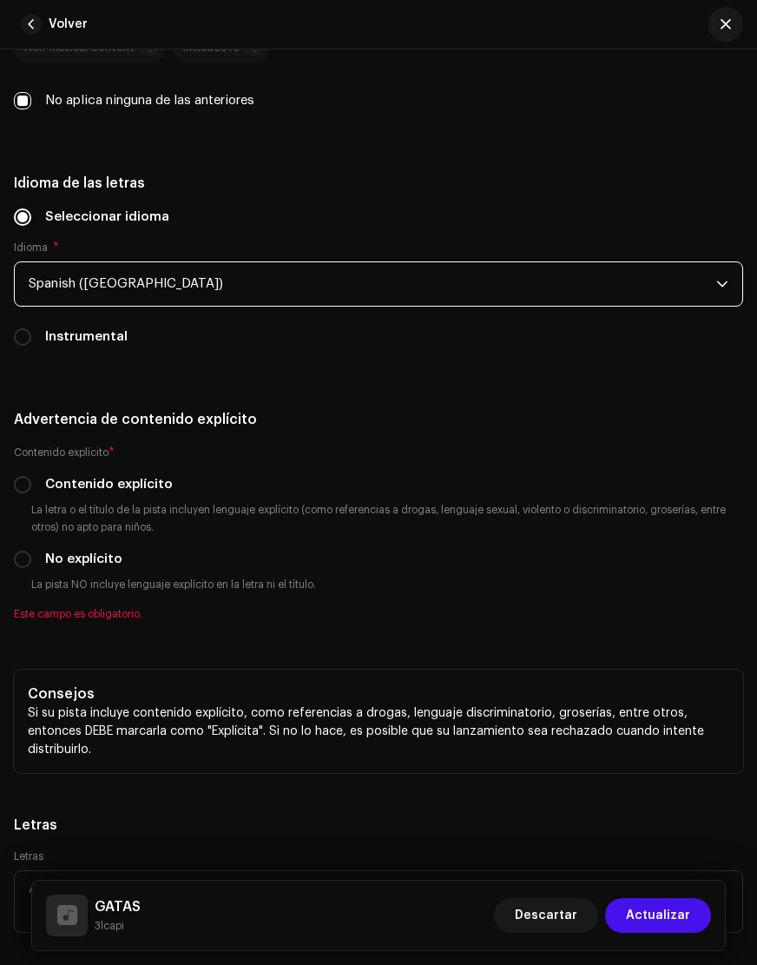
scroll to position [3529, 0]
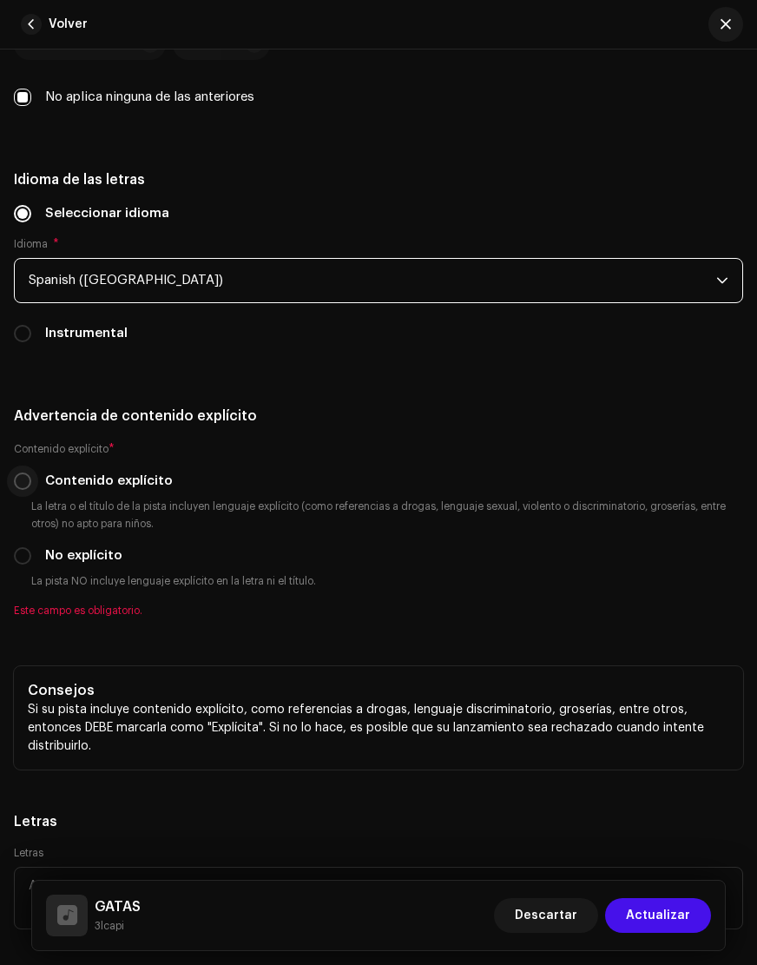
click at [29, 485] on input "Contenido explícito" at bounding box center [22, 480] width 17 height 17
radio input "true"
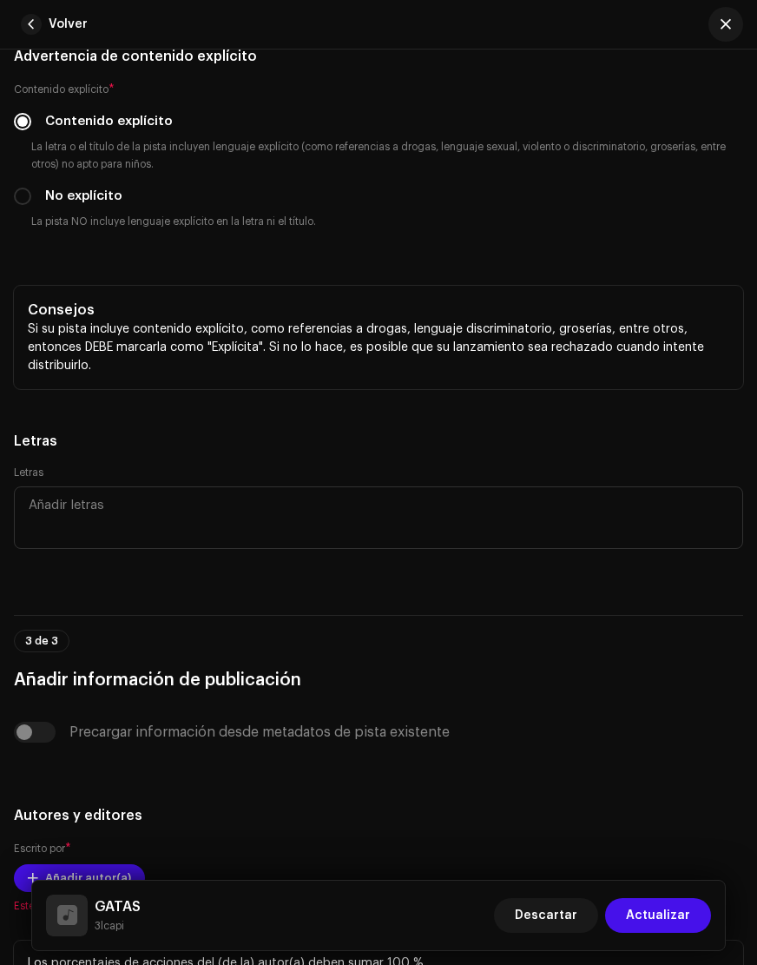
scroll to position [3889, 0]
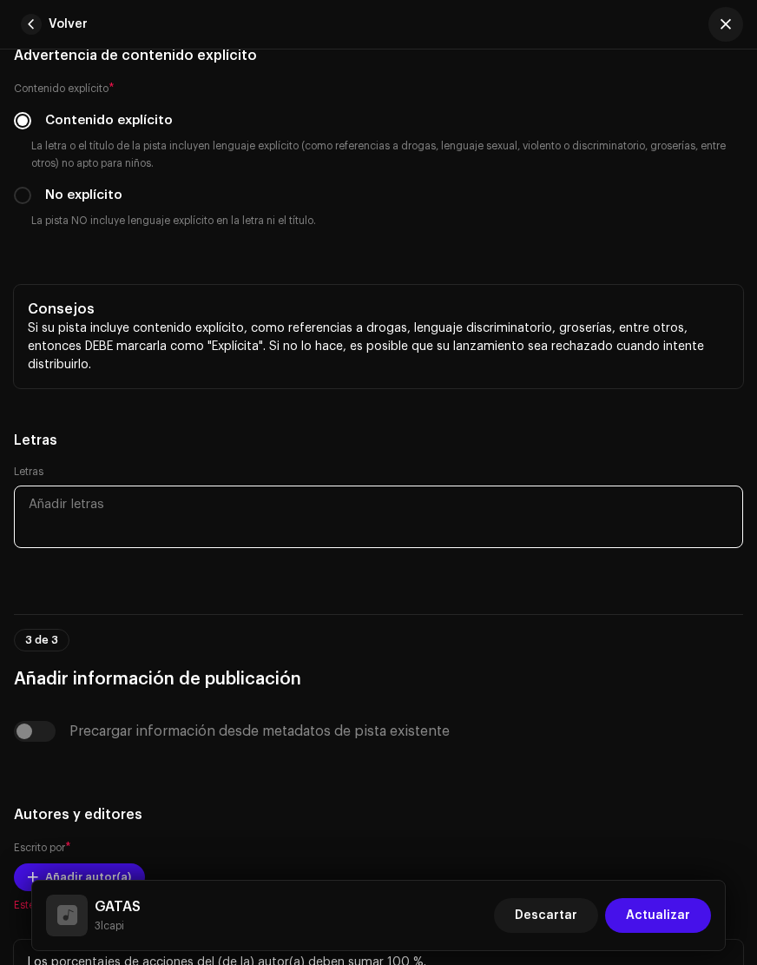
click at [122, 503] on textarea at bounding box center [379, 517] width 730 height 63
paste textarea "La disco con gatas Botellas buchanas El como ta activo Párense en la raya Rebot…"
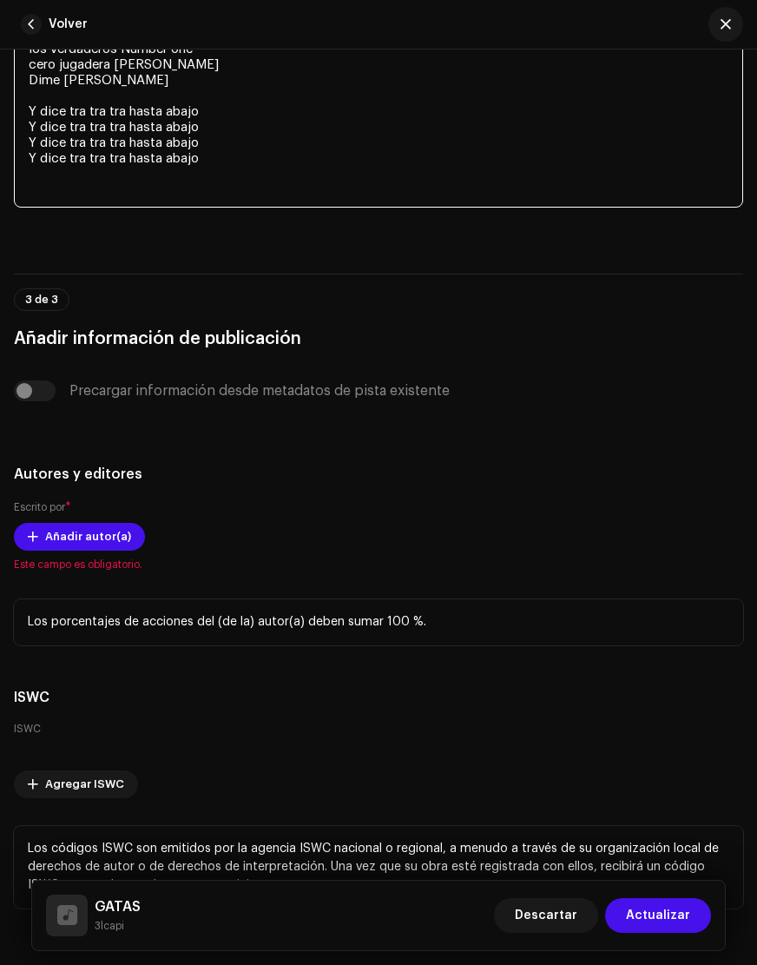
scroll to position [4959, 0]
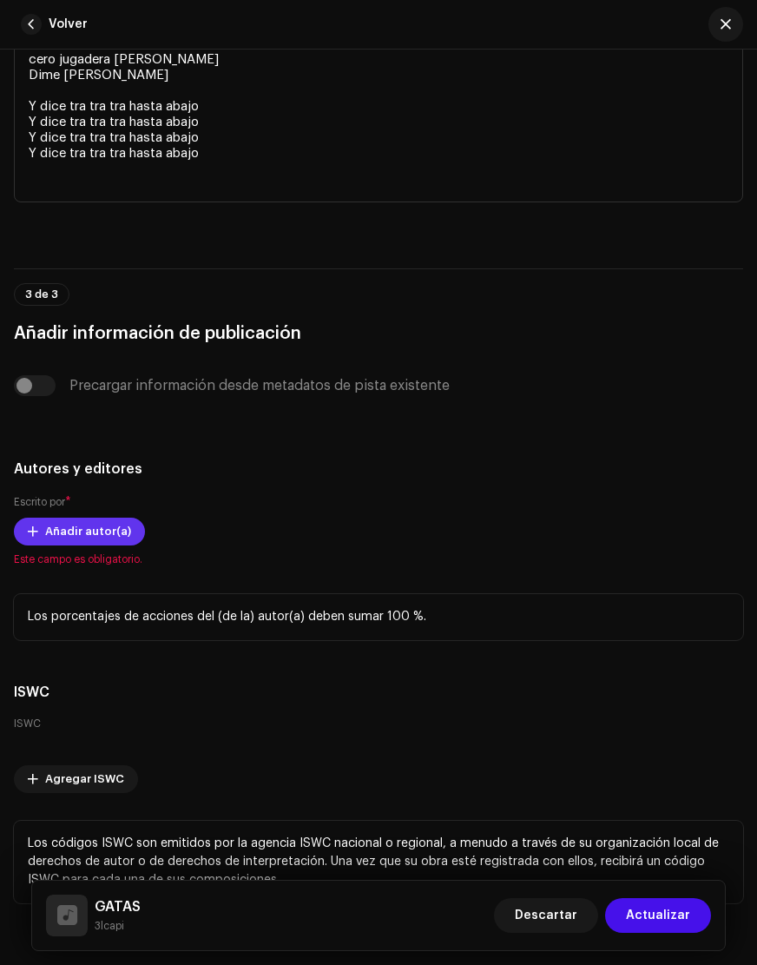
type textarea "La disco con gatas Botellas buchanas El como ta activo Párense en la raya Rebot…"
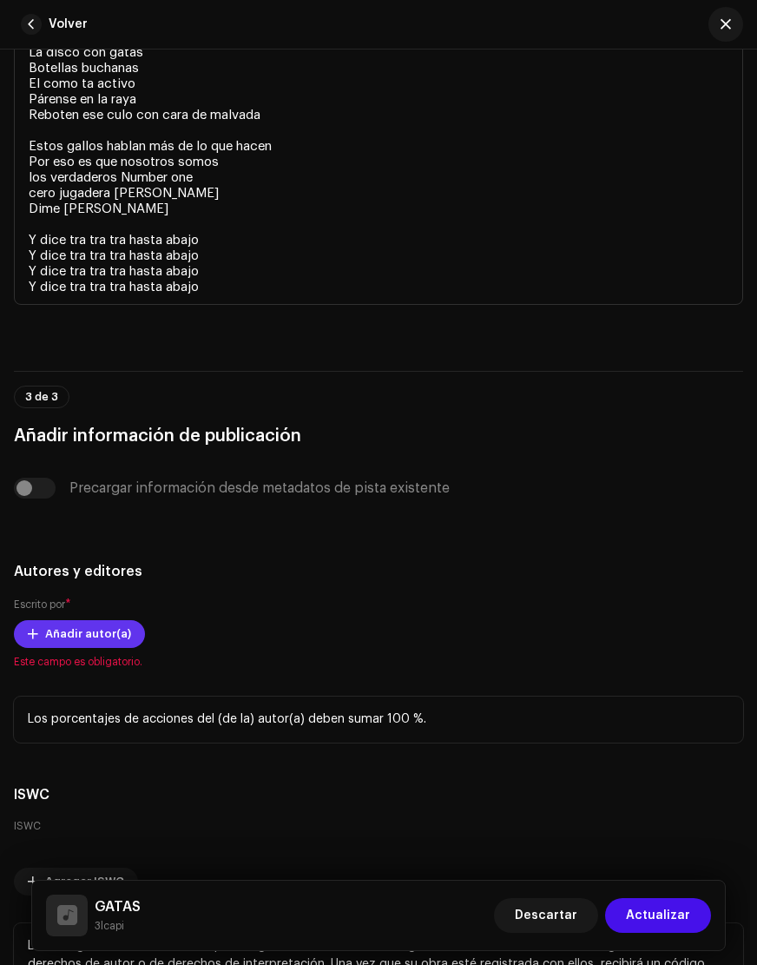
scroll to position [4832, 0]
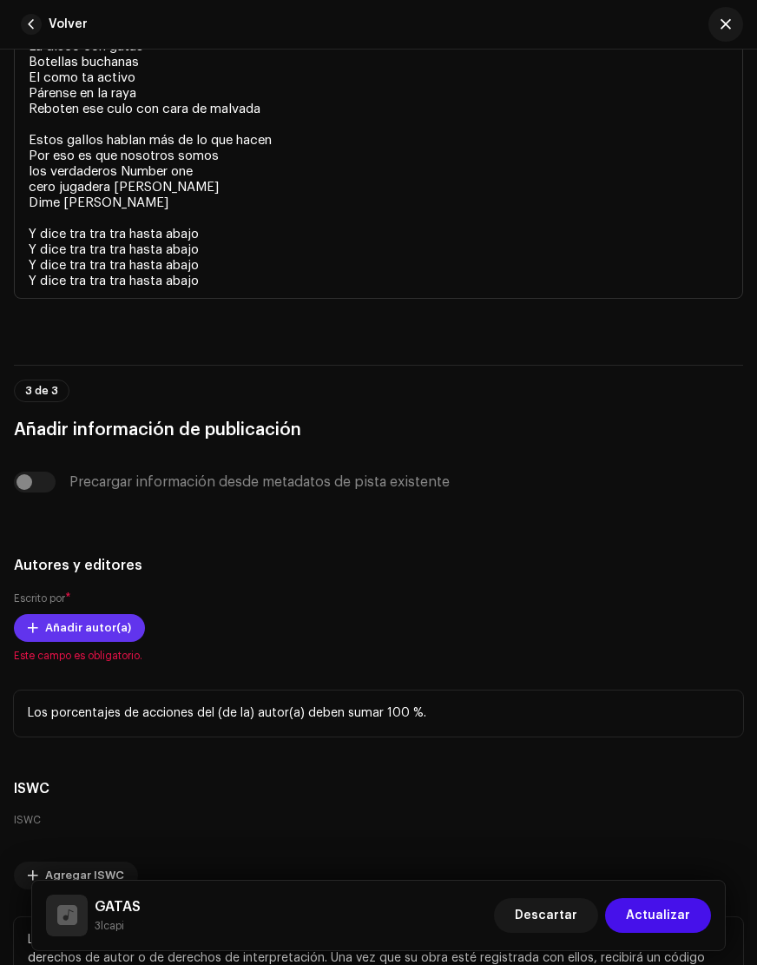
click at [72, 631] on span "Añadir autor(a)" at bounding box center [88, 628] width 86 height 35
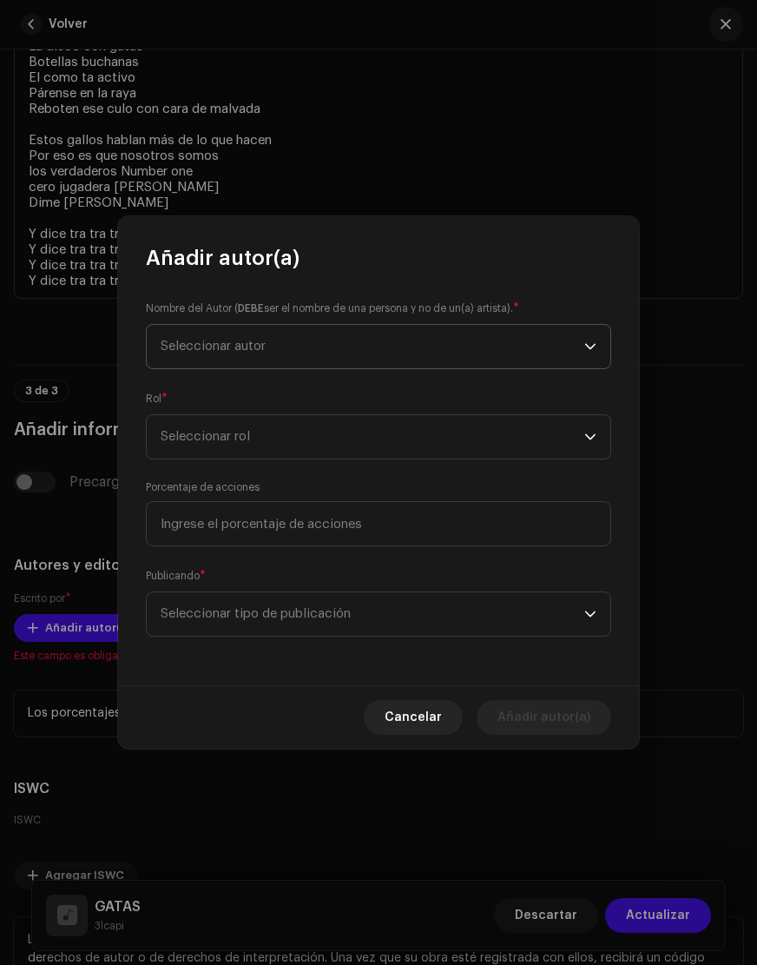
click at [245, 340] on span "Seleccionar autor" at bounding box center [213, 346] width 105 height 13
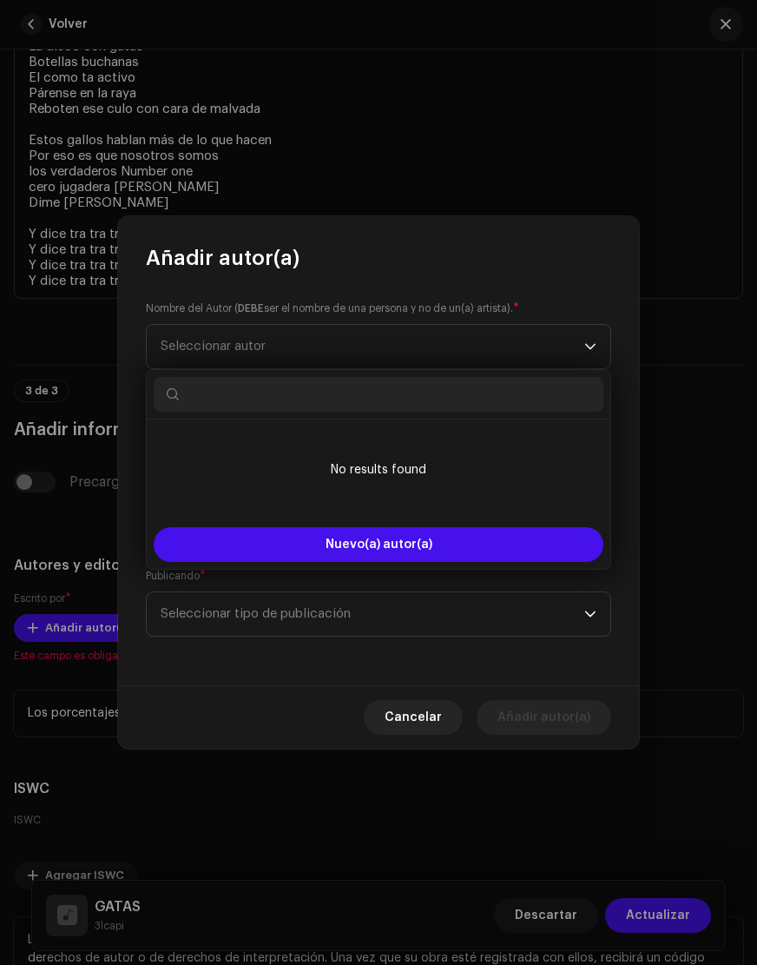
click at [390, 403] on input "text" at bounding box center [379, 394] width 450 height 35
type input "3"
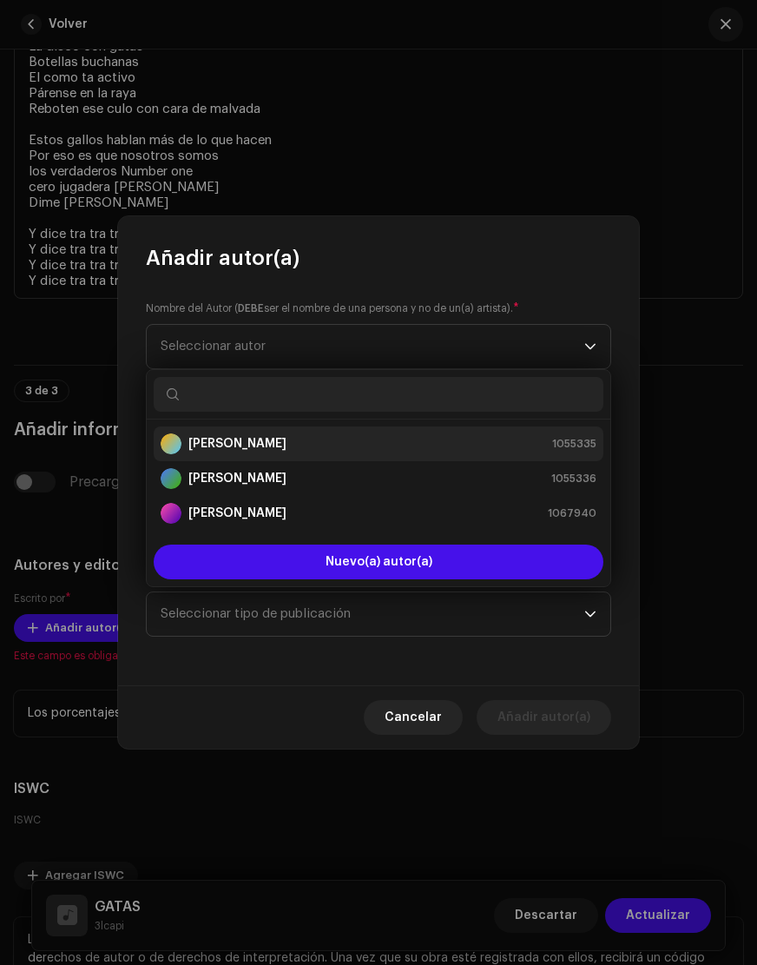
click at [280, 440] on strong "[PERSON_NAME]" at bounding box center [237, 443] width 98 height 17
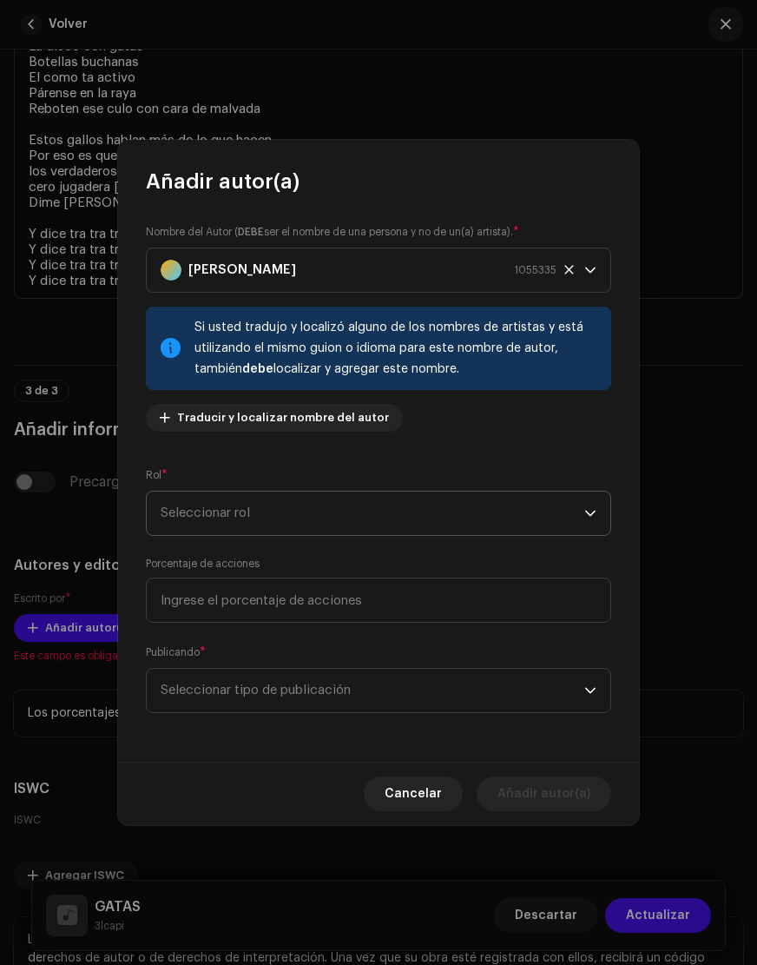
click at [256, 513] on span "Seleccionar rol" at bounding box center [373, 513] width 424 height 43
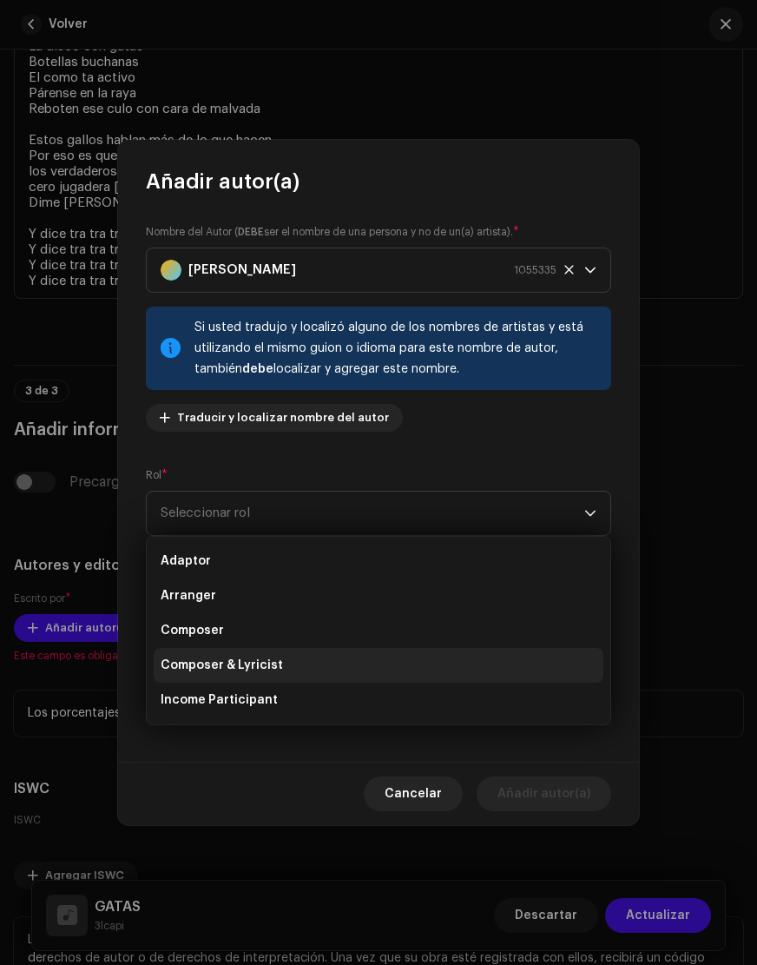
scroll to position [0, 0]
click at [209, 672] on span "Composer & Lyricist" at bounding box center [222, 665] width 122 height 17
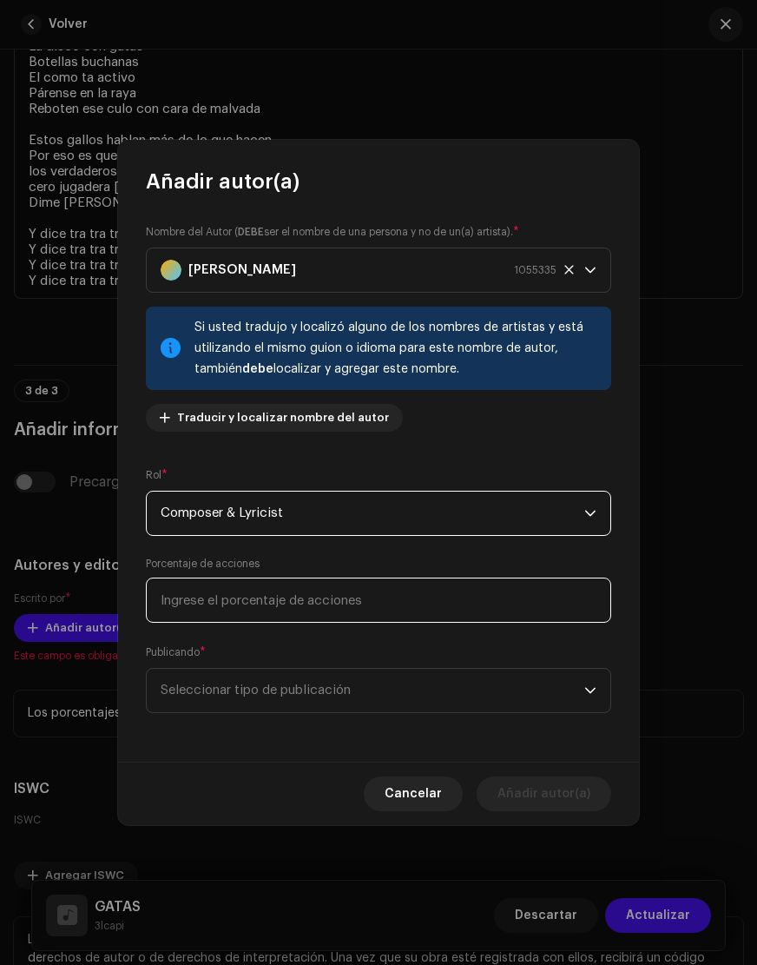
click at [253, 610] on input at bounding box center [379, 600] width 466 height 45
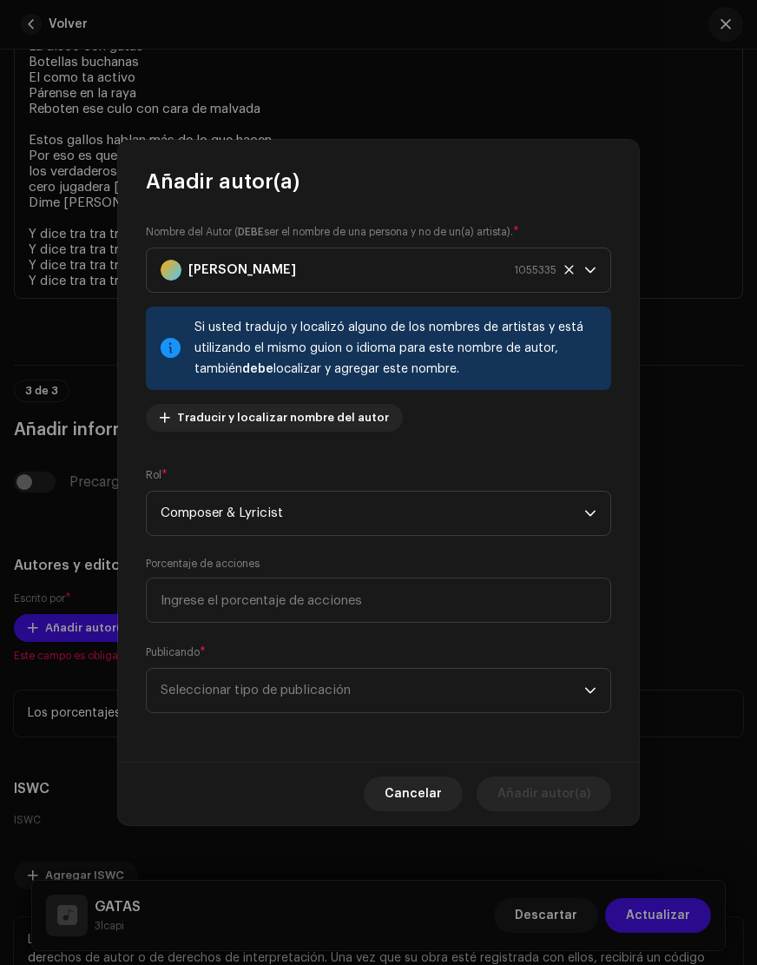
click at [384, 450] on div "Nombre del Autor ( DEBE ser el nombre de una persona y no de un(a) artista). * …" at bounding box center [378, 478] width 521 height 566
click at [253, 599] on input at bounding box center [379, 600] width 466 height 45
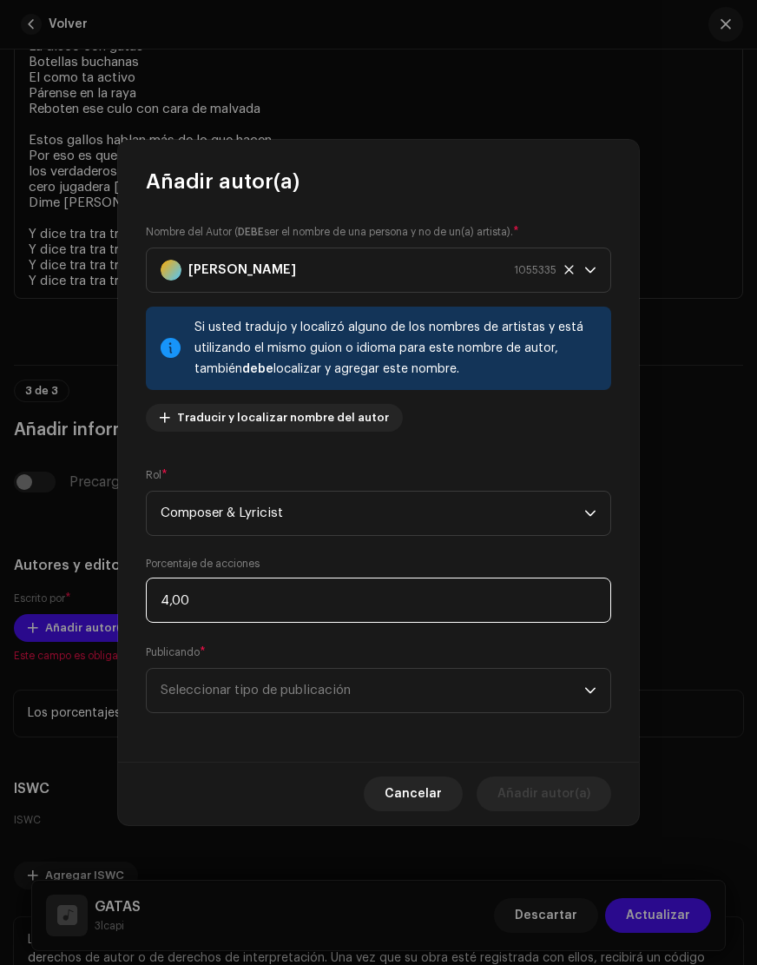
type input "40,00"
click at [348, 712] on p-select "Seleccionar tipo de publicación" at bounding box center [379, 690] width 466 height 45
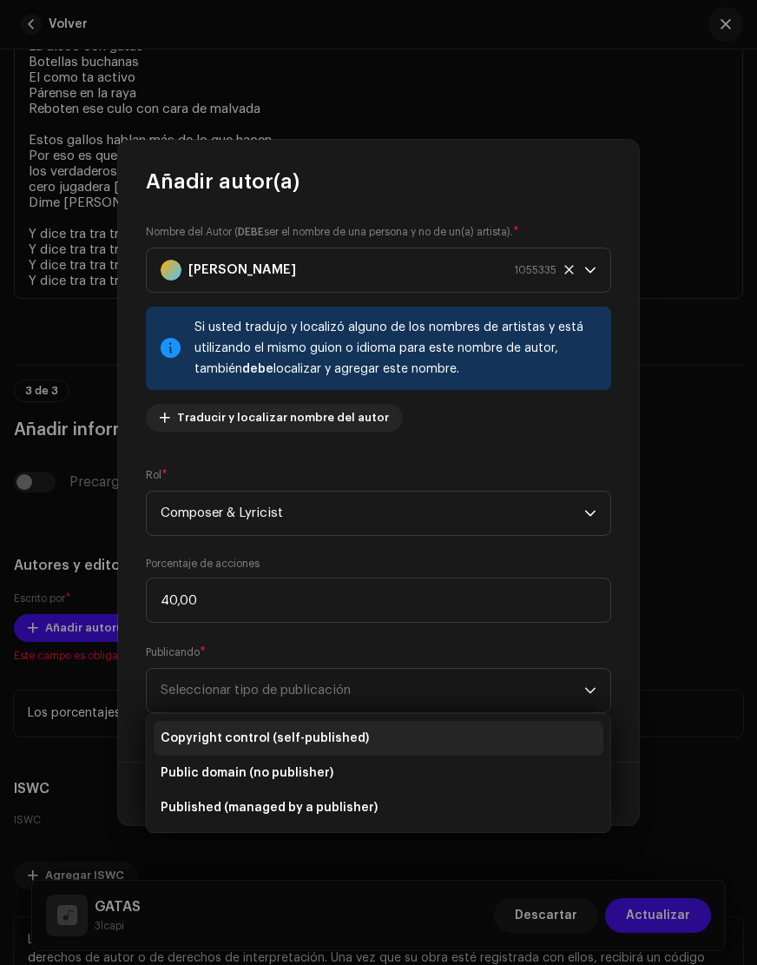
click at [301, 737] on span "Copyright control (self-published)" at bounding box center [265, 738] width 208 height 17
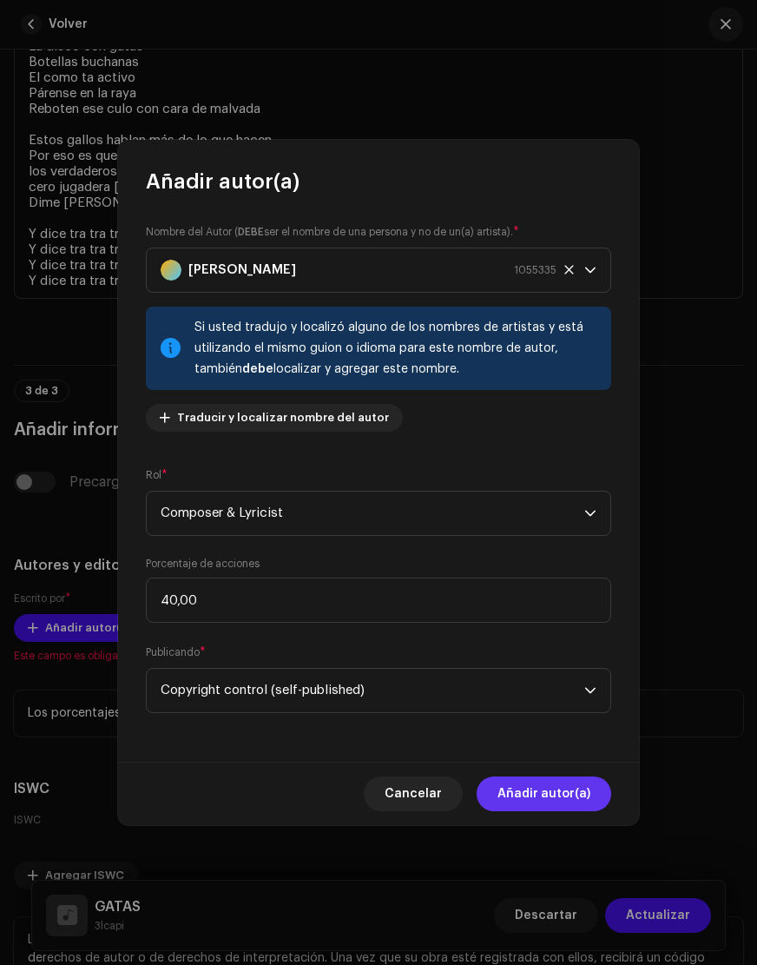
click at [561, 784] on span "Añadir autor(a)" at bounding box center [544, 793] width 93 height 35
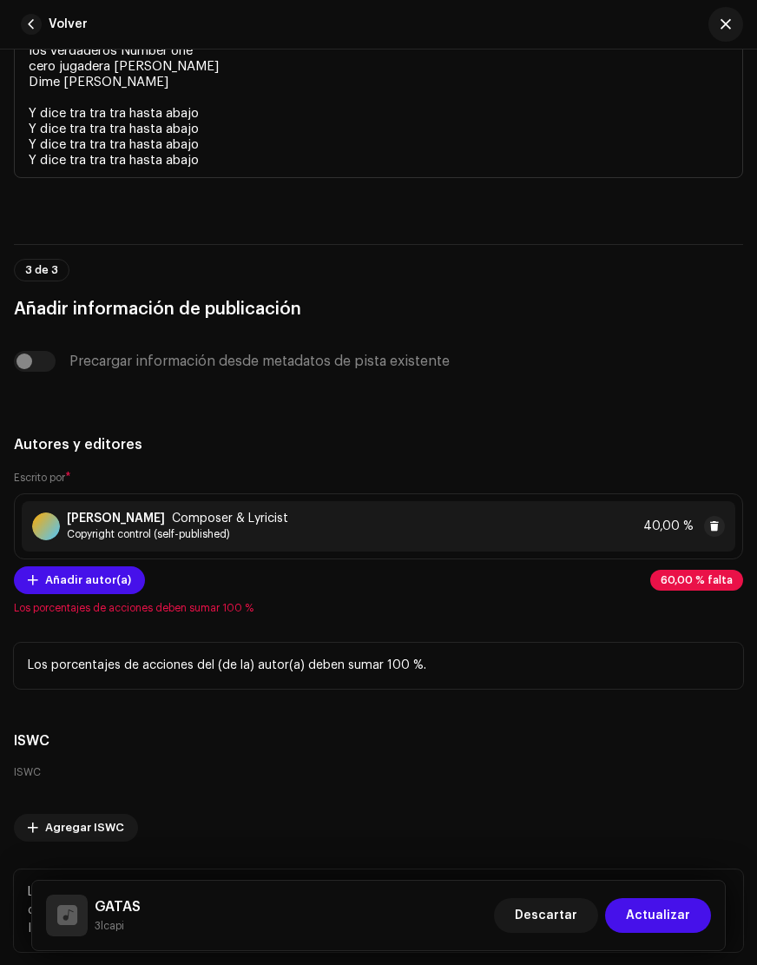
scroll to position [4958, 0]
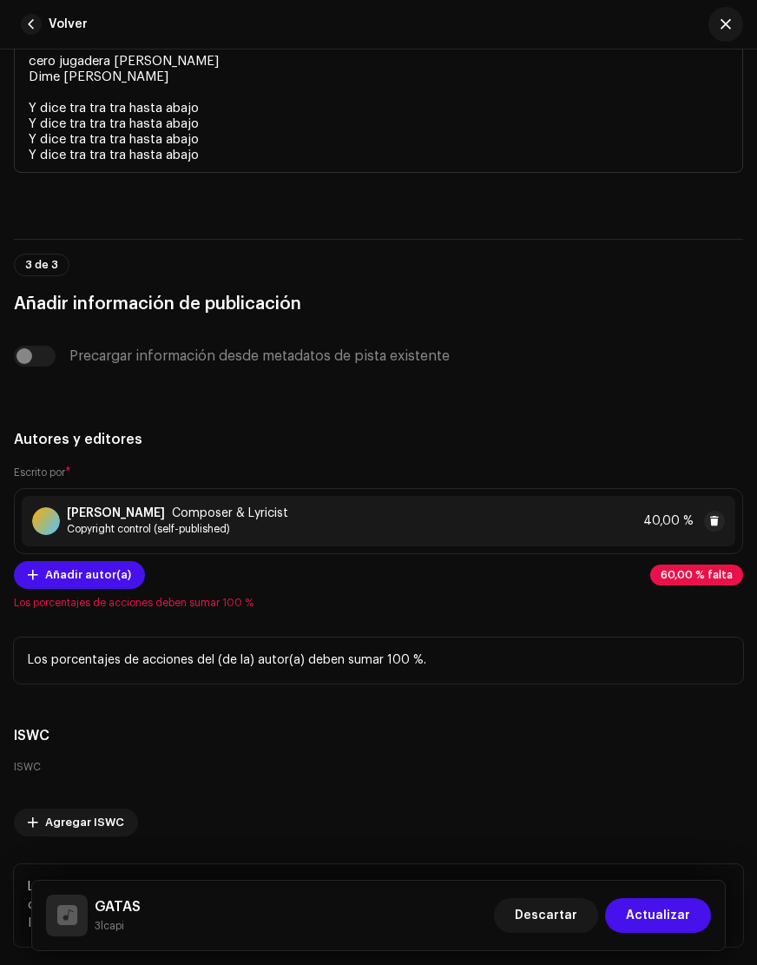
click at [87, 662] on p "Los porcentajes de acciones del (de la) autor(a) deben sumar 100 %." at bounding box center [379, 660] width 702 height 18
click at [97, 578] on span "Añadir autor(a)" at bounding box center [88, 575] width 86 height 35
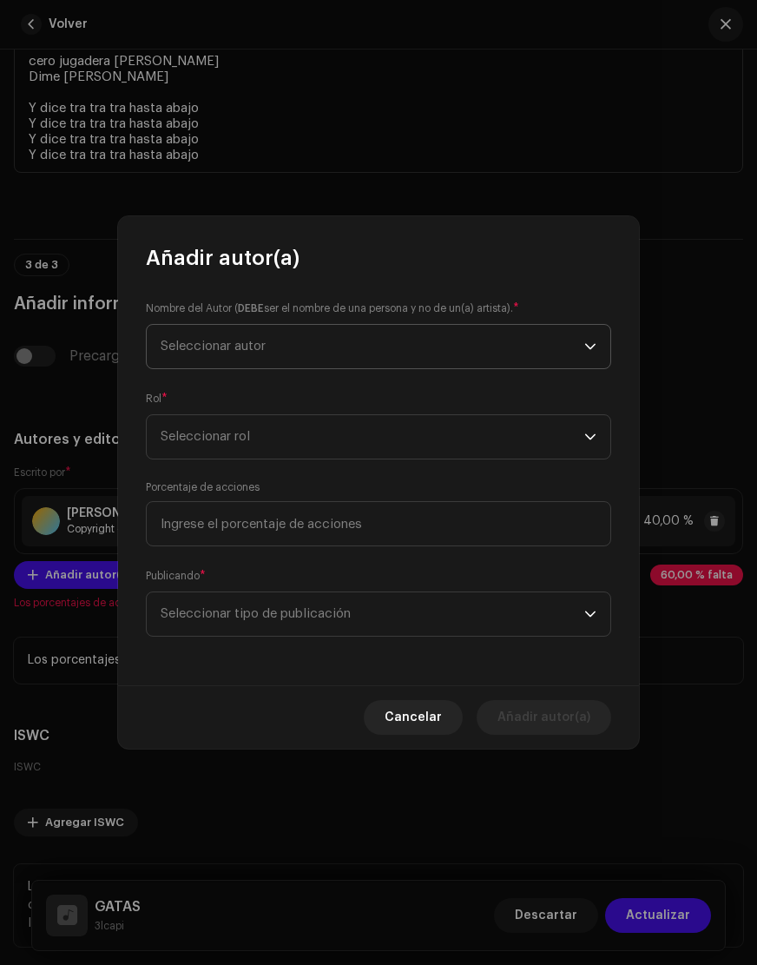
click at [367, 337] on span "Seleccionar autor" at bounding box center [373, 346] width 424 height 43
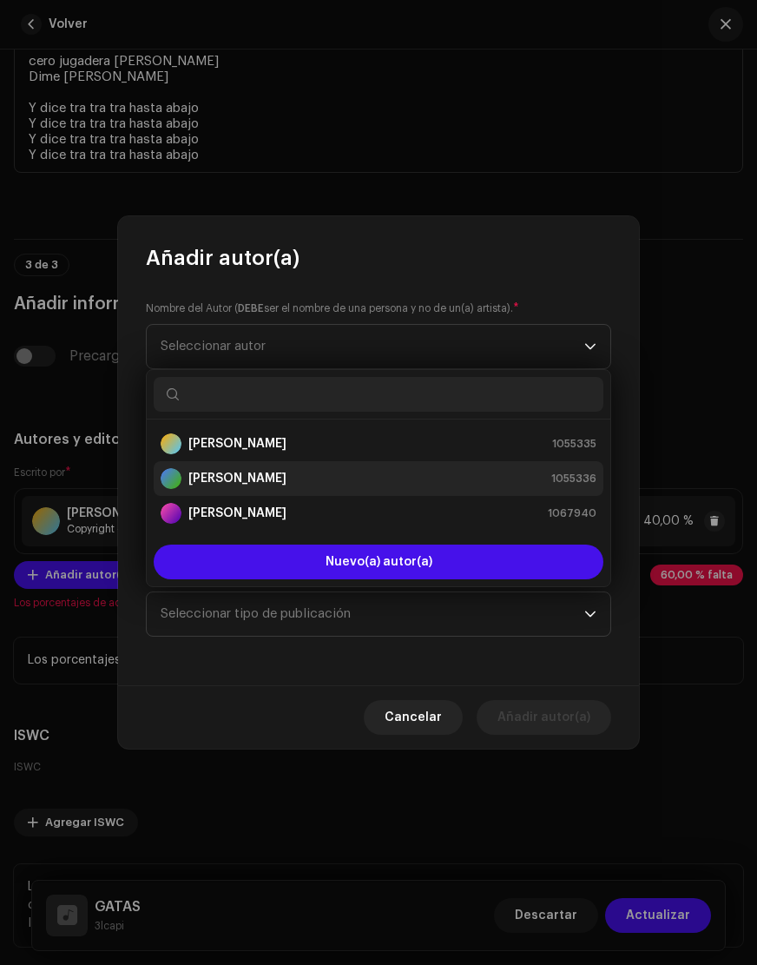
click at [287, 479] on strong "[PERSON_NAME]" at bounding box center [237, 478] width 98 height 17
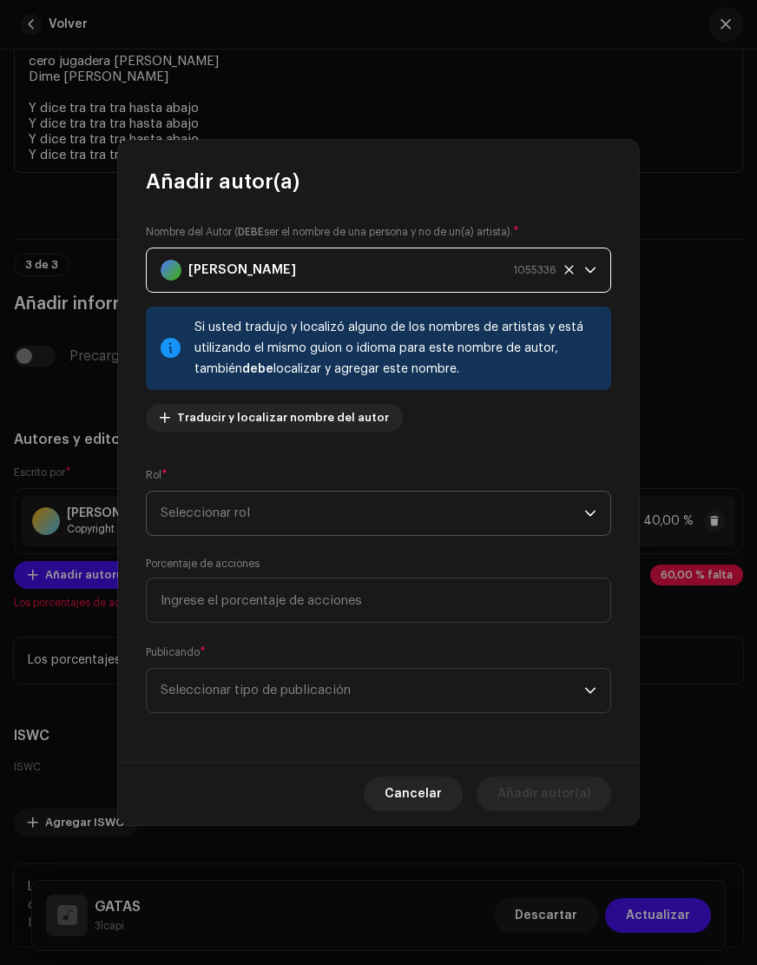
click at [244, 516] on span "Seleccionar rol" at bounding box center [373, 513] width 424 height 43
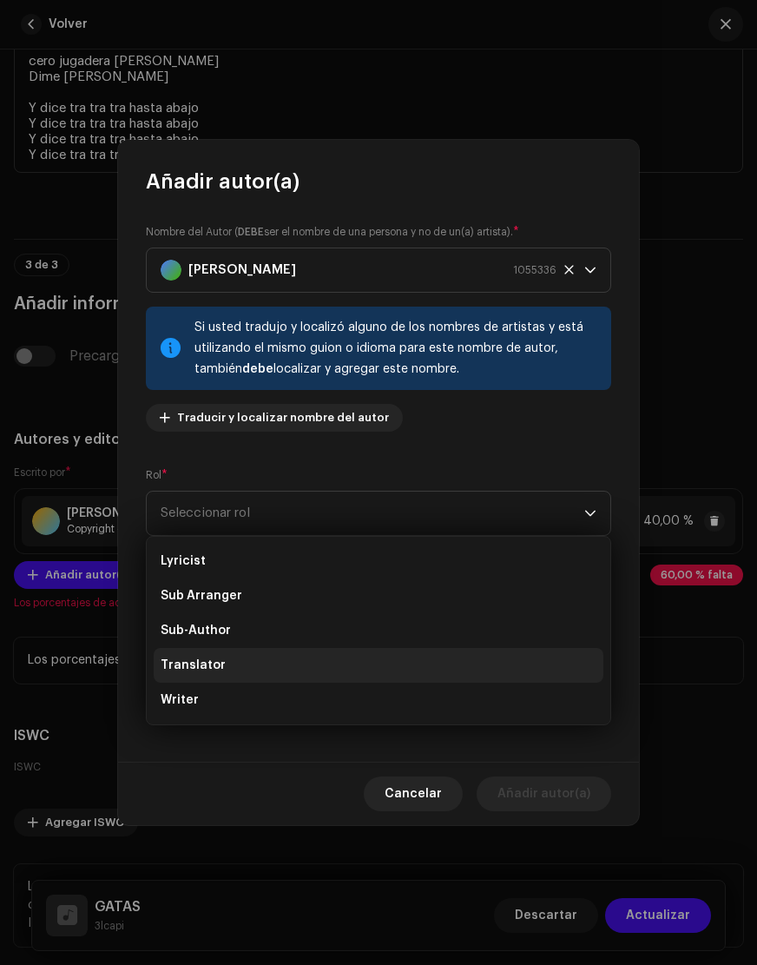
scroll to position [174, 0]
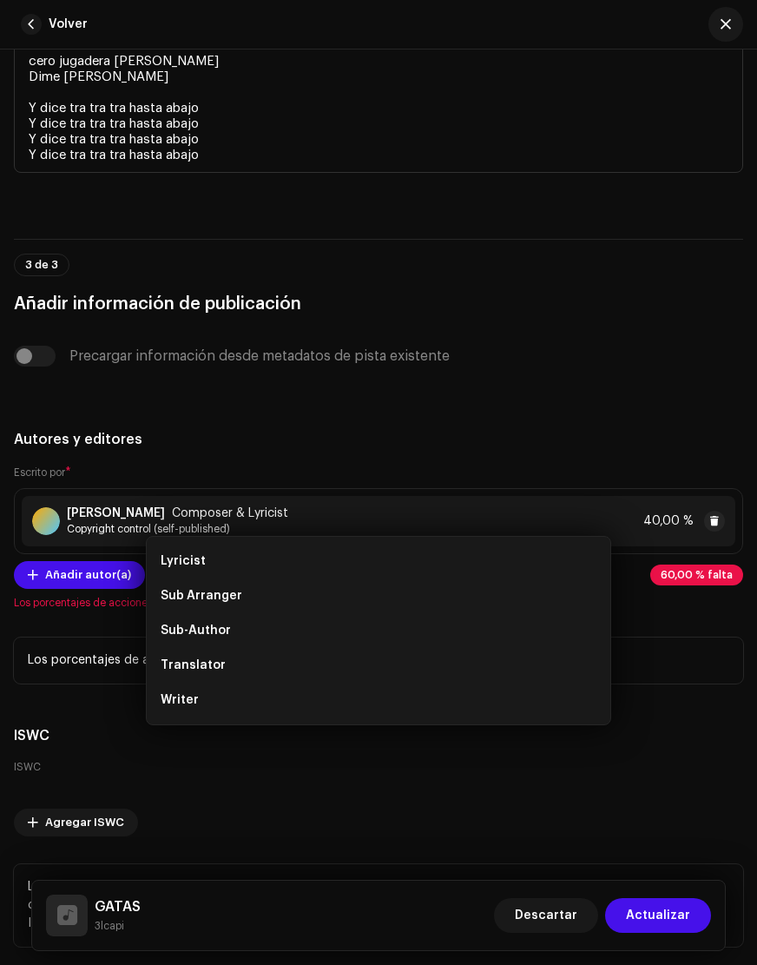
click at [75, 394] on div "Añadir autor(a) Nombre del Autor ( DEBE ser el nombre de una persona y no de un…" at bounding box center [378, 482] width 757 height 965
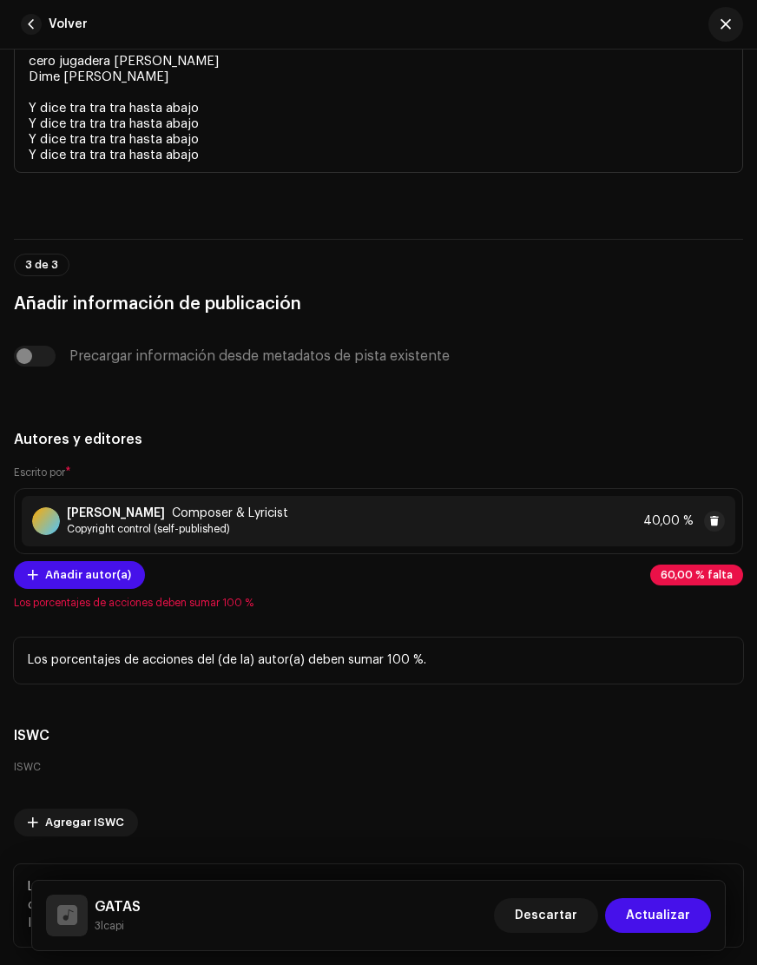
click at [500, 523] on div "[PERSON_NAME] Composer & Lyricist Copyright control (self-published) 40,00 %" at bounding box center [379, 521] width 714 height 50
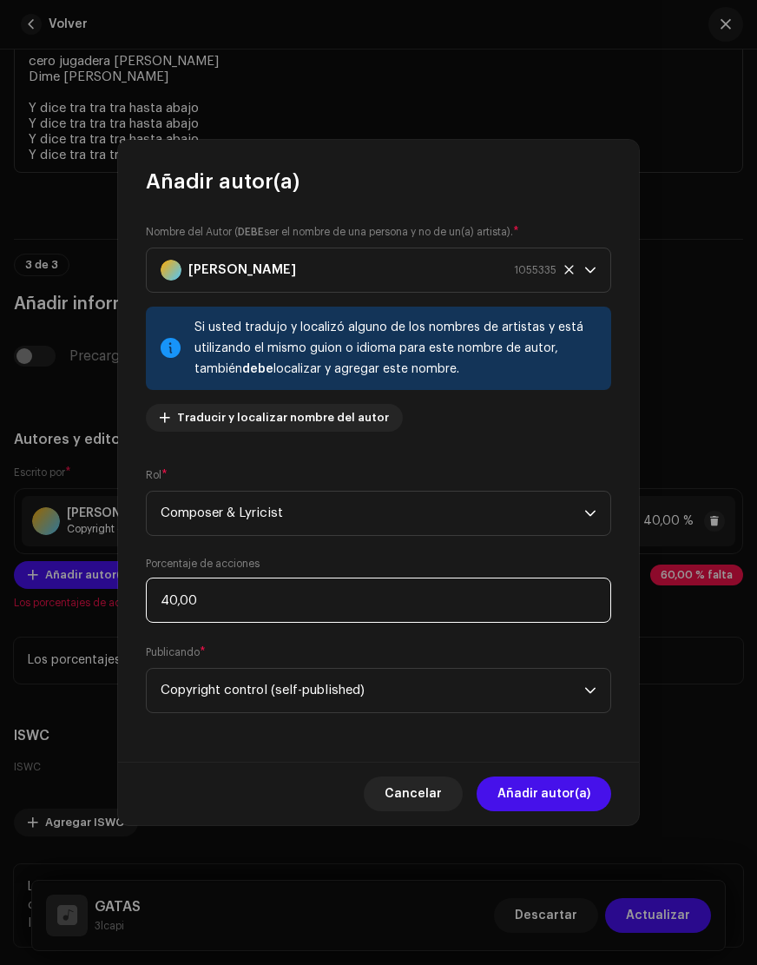
click at [229, 604] on input "40,00" at bounding box center [379, 600] width 466 height 45
drag, startPoint x: 229, startPoint y: 604, endPoint x: 96, endPoint y: 588, distance: 134.7
click at [96, 588] on div "Añadir autor(a) Nombre del Autor ( DEBE ser el nombre de una persona y no de un…" at bounding box center [378, 482] width 757 height 965
type input "100,00"
click at [253, 598] on input "100,00" at bounding box center [379, 600] width 466 height 45
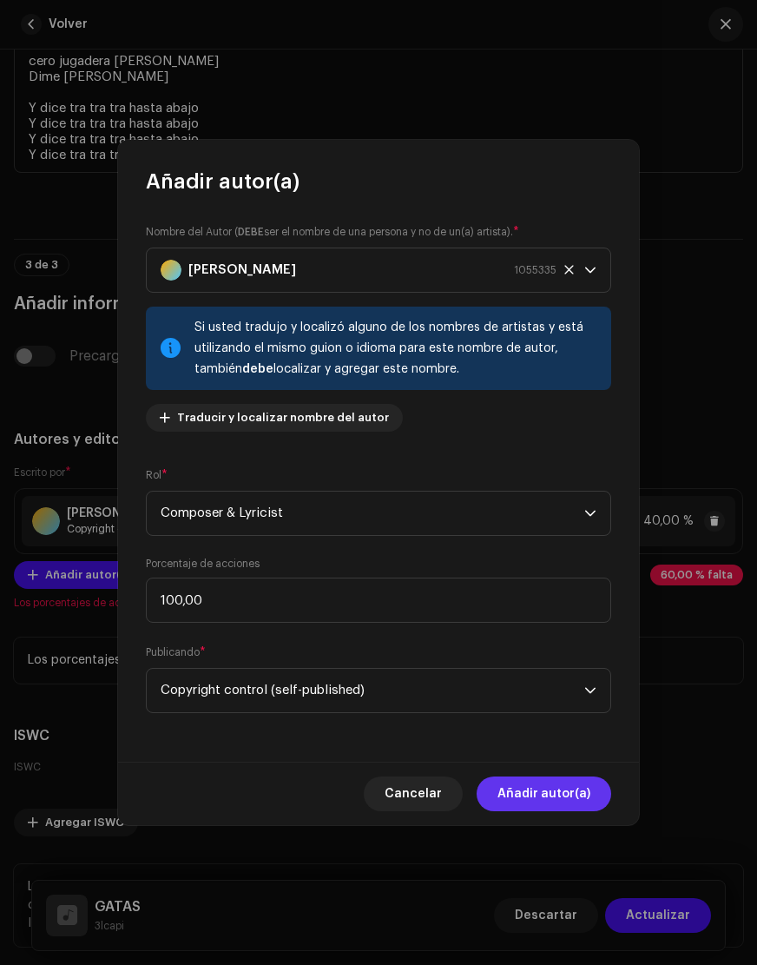
click at [548, 783] on span "Añadir autor(a)" at bounding box center [544, 793] width 93 height 35
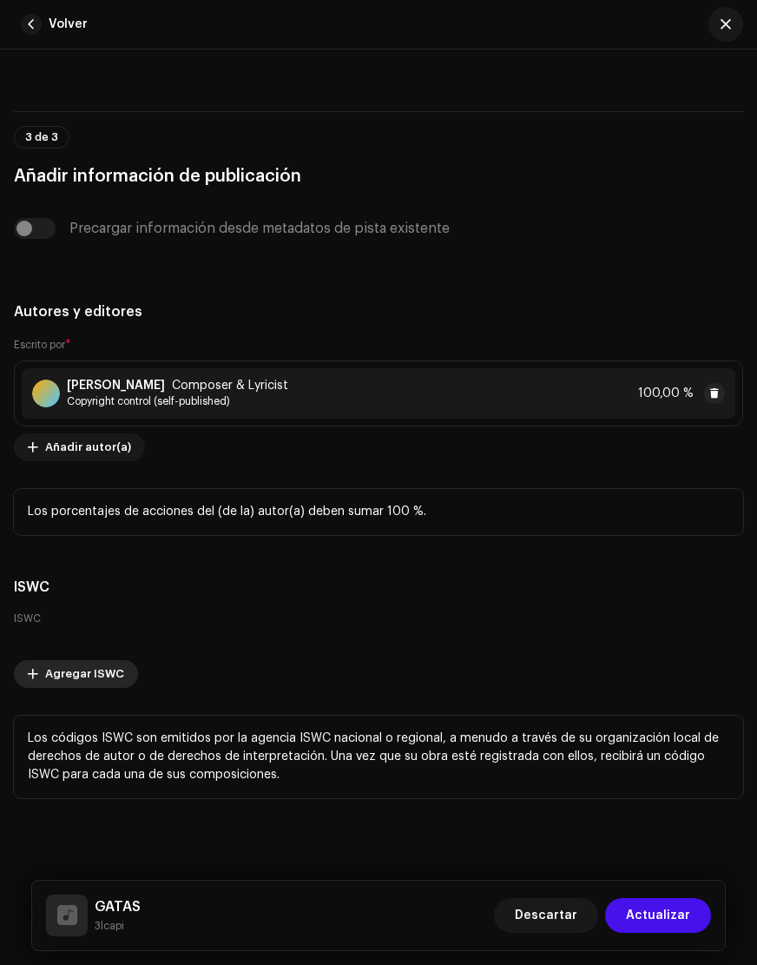
scroll to position [5085, 0]
click at [214, 521] on div "Los porcentajes de acciones del (de la) autor(a) deben sumar 100 %." at bounding box center [379, 512] width 730 height 46
click at [649, 918] on span "Actualizar" at bounding box center [658, 915] width 64 height 35
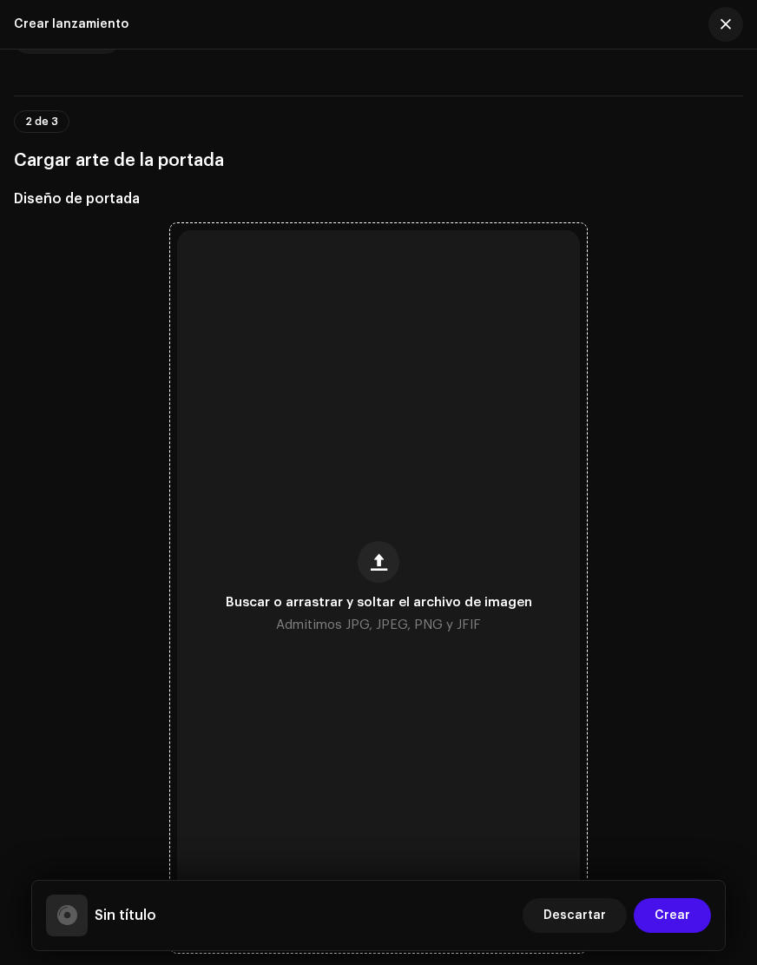
scroll to position [560, 0]
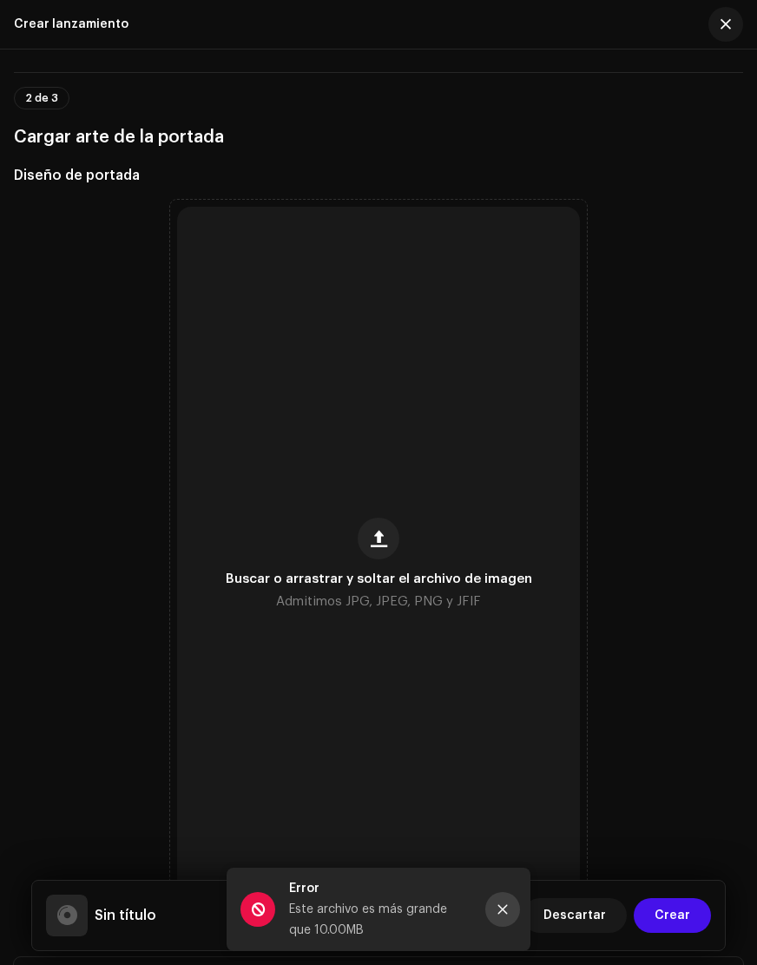
click at [499, 909] on icon "Close" at bounding box center [503, 909] width 12 height 12
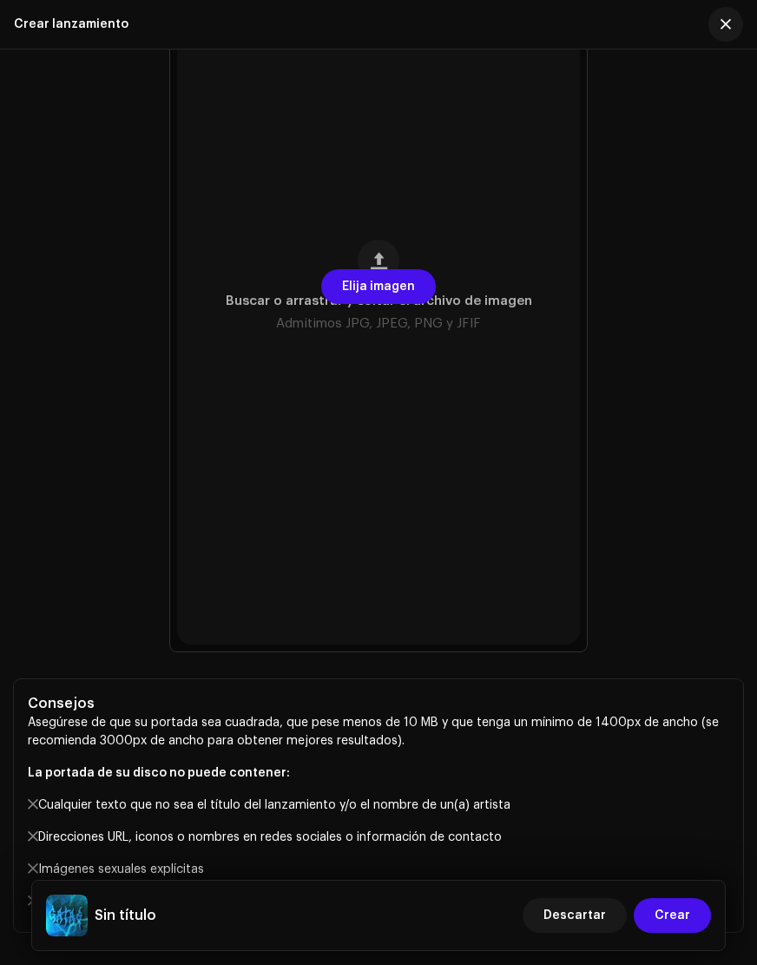
scroll to position [795, 0]
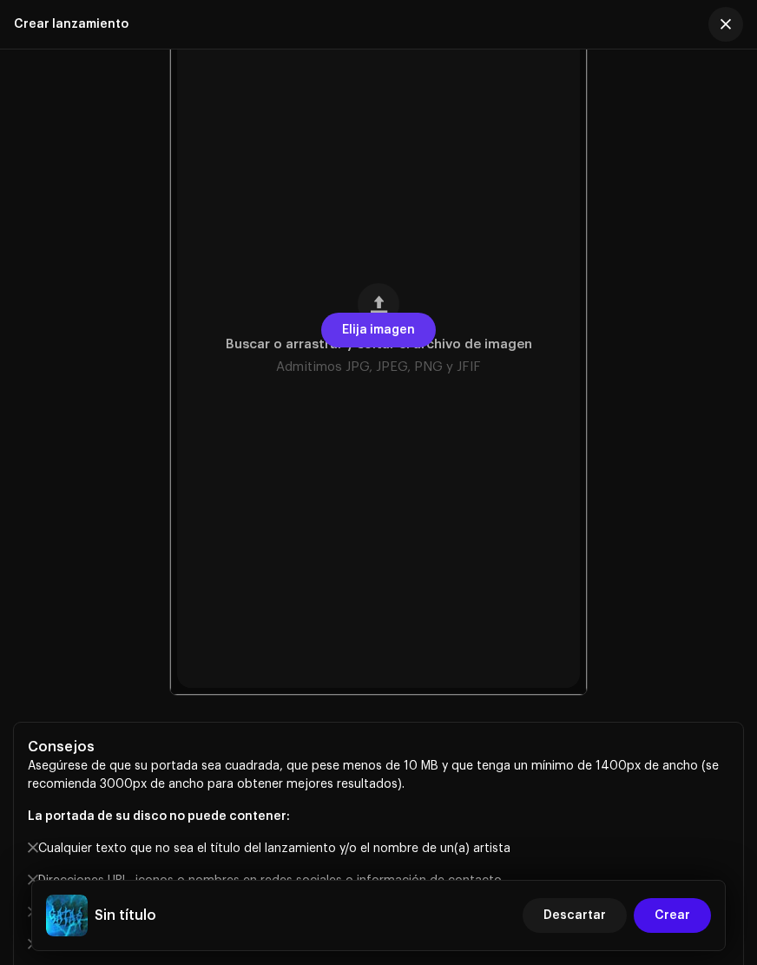
click at [364, 331] on span "Elija imagen" at bounding box center [378, 330] width 73 height 35
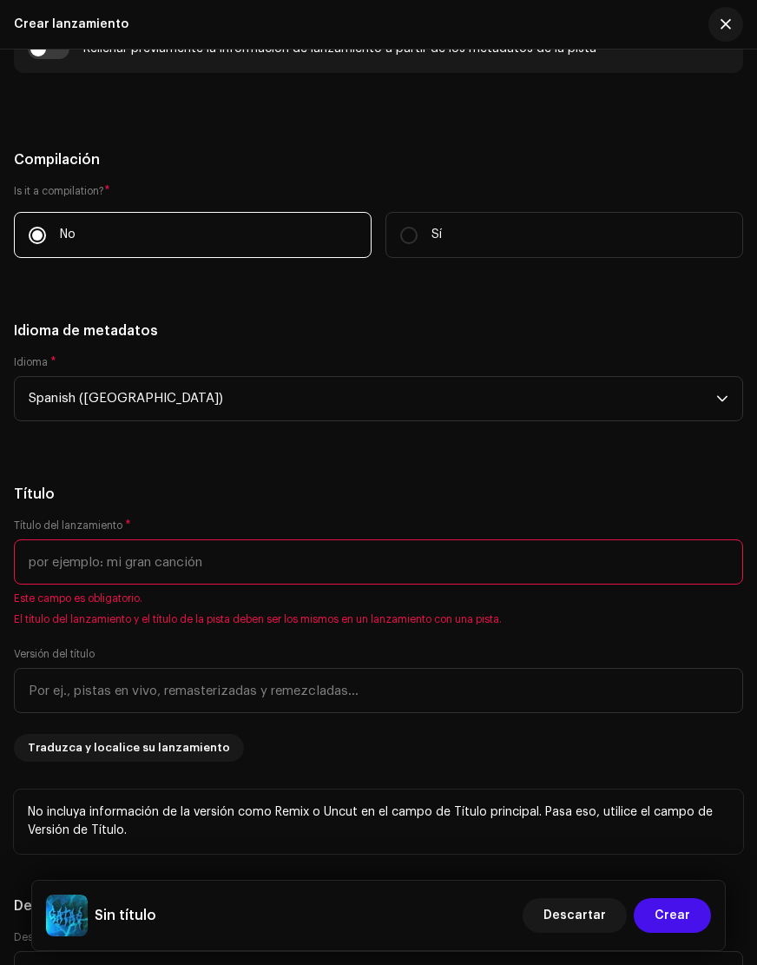
scroll to position [1878, 0]
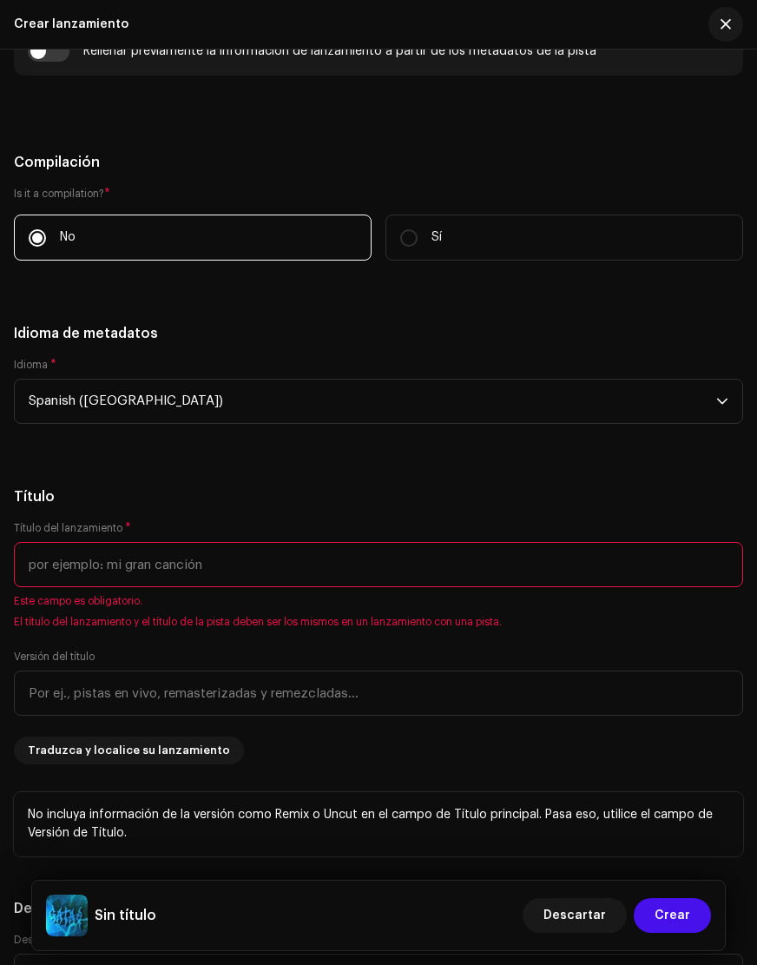
click at [134, 558] on input "text" at bounding box center [379, 564] width 730 height 45
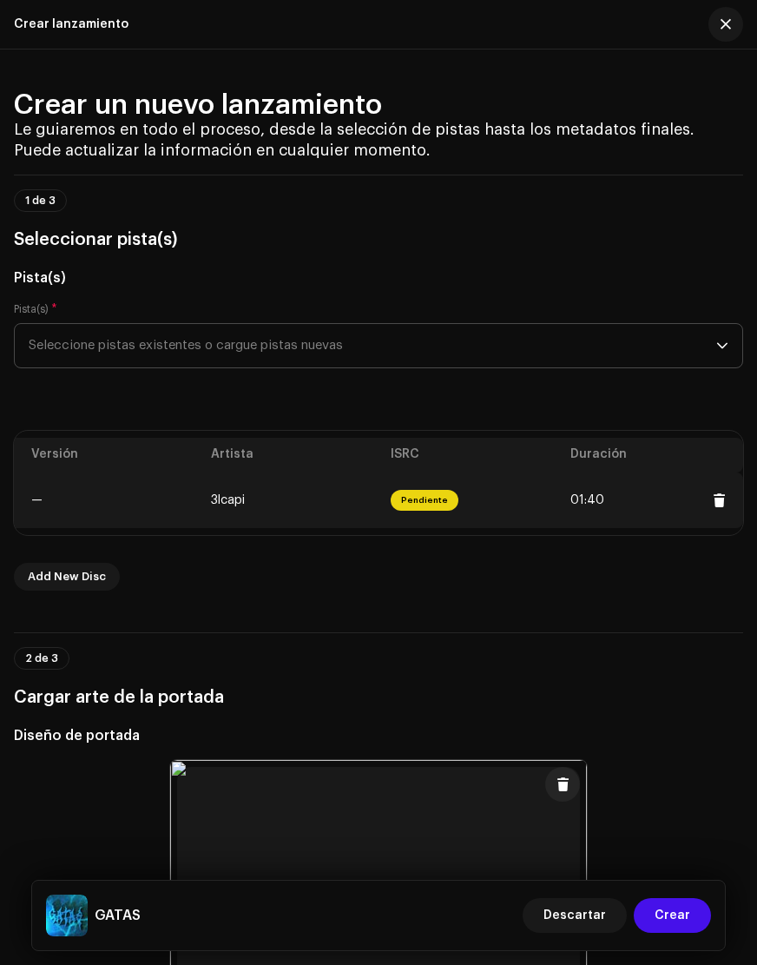
scroll to position [0, 0]
type input "GATAS"
click at [428, 503] on span "Pendiente" at bounding box center [425, 500] width 68 height 21
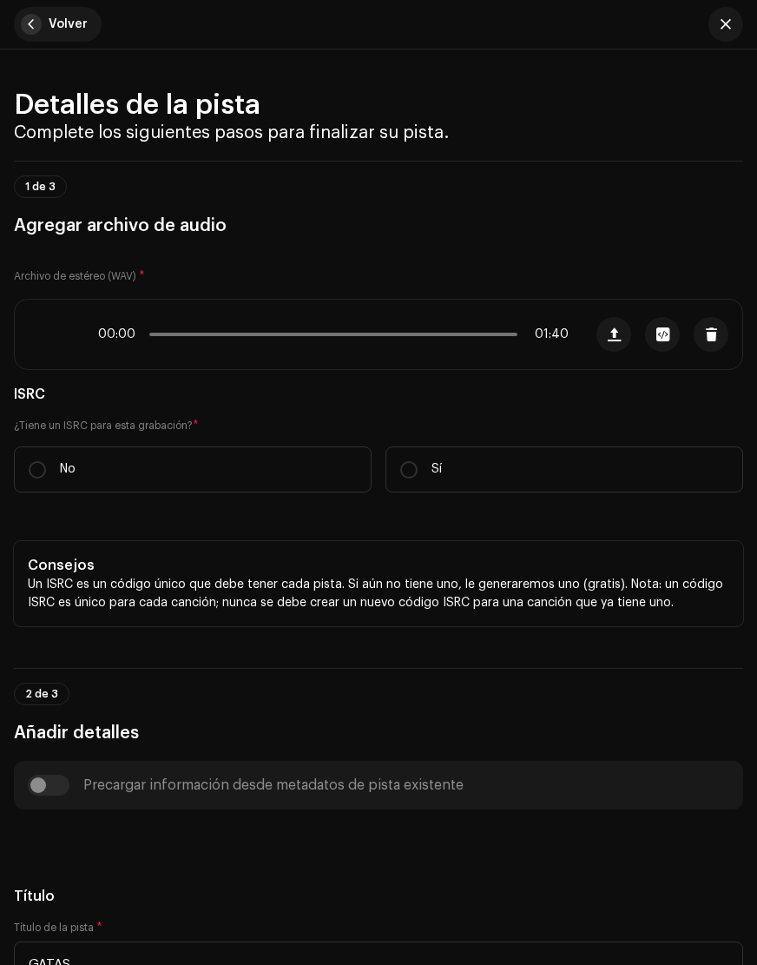
click at [38, 28] on span "button" at bounding box center [31, 24] width 21 height 21
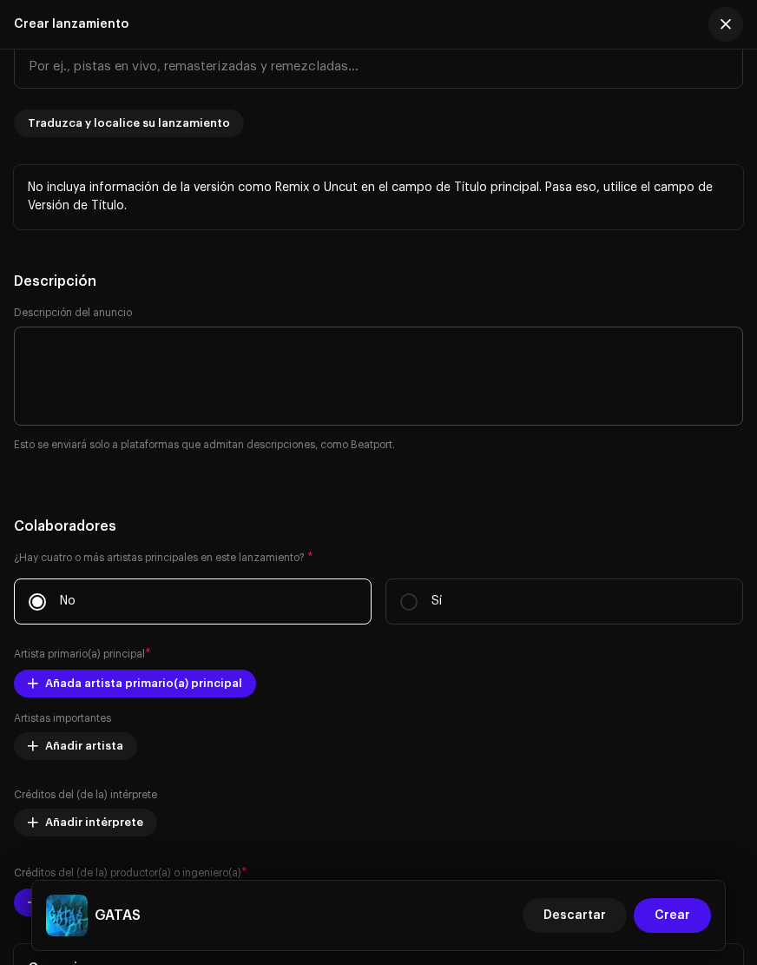
scroll to position [2464, 0]
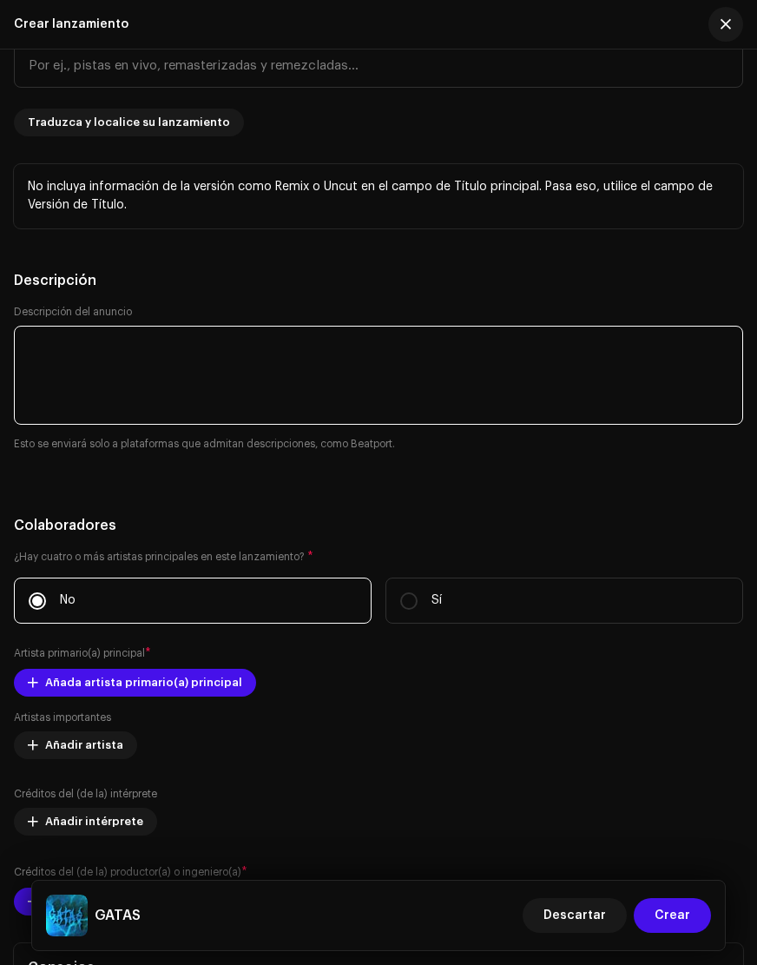
click at [115, 350] on textarea at bounding box center [379, 375] width 730 height 99
type textarea "A"
drag, startPoint x: 254, startPoint y: 357, endPoint x: -15, endPoint y: 328, distance: 270.8
click at [0, 328] on html "[PERSON_NAME] Inicio Catálogo Transacciones Estadísticas Recursos Activos Lanza…" at bounding box center [378, 482] width 757 height 965
click at [370, 361] on textarea at bounding box center [379, 375] width 730 height 99
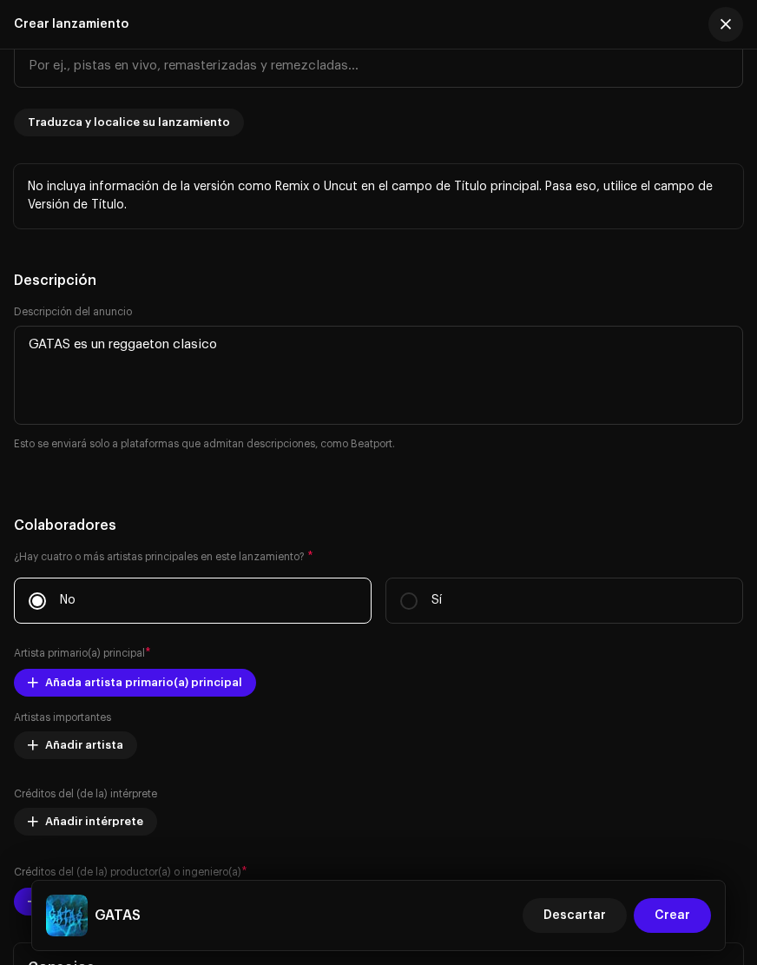
type textarea "GATAS es un reggaeton clasico"
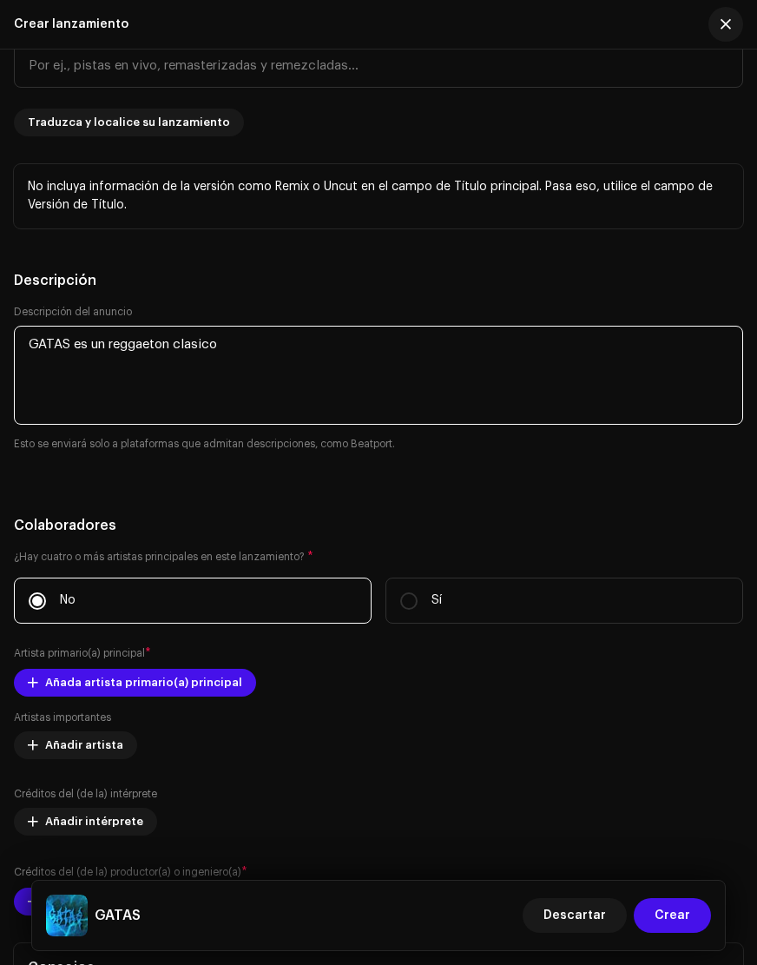
drag, startPoint x: 239, startPoint y: 344, endPoint x: -30, endPoint y: 344, distance: 268.4
click at [0, 344] on html "[PERSON_NAME] Inicio Catálogo Transacciones Estadísticas Recursos Activos Lanza…" at bounding box center [378, 482] width 757 height 965
paste textarea "La disco con gatas” es un himno de fiesta, actitud y calle. Ritmo contundente, …"
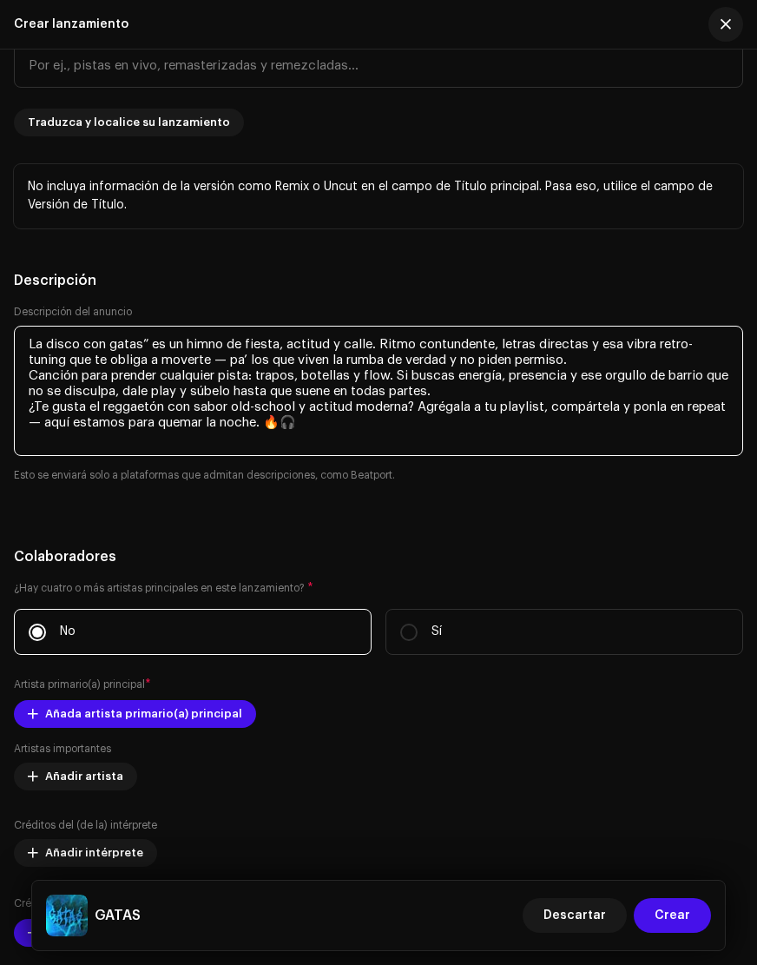
drag, startPoint x: 108, startPoint y: 343, endPoint x: -29, endPoint y: 344, distance: 136.4
click at [0, 344] on html "[PERSON_NAME] Inicio Catálogo Transacciones Estadísticas Recursos Activos Lanza…" at bounding box center [378, 482] width 757 height 965
drag, startPoint x: 63, startPoint y: 342, endPoint x: 16, endPoint y: 342, distance: 46.9
click at [16, 342] on textarea at bounding box center [379, 391] width 730 height 130
click at [124, 347] on textarea at bounding box center [379, 391] width 730 height 130
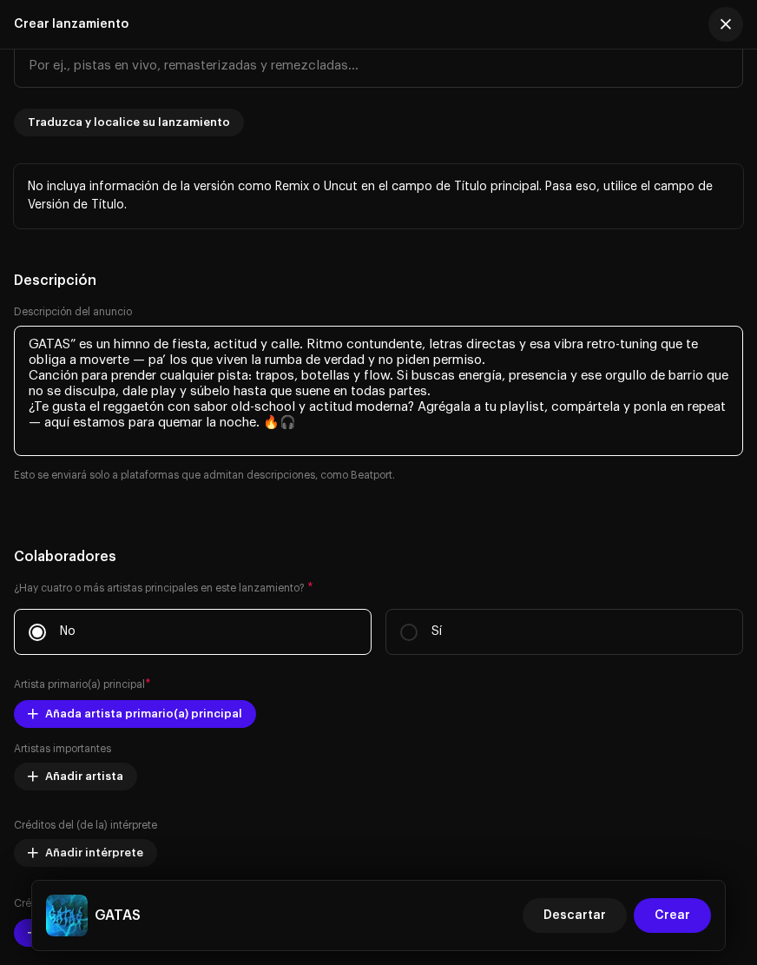
click at [243, 347] on textarea at bounding box center [379, 391] width 730 height 130
click at [278, 376] on textarea at bounding box center [379, 391] width 730 height 130
click at [260, 342] on textarea at bounding box center [379, 391] width 730 height 130
click at [310, 342] on textarea at bounding box center [379, 391] width 730 height 130
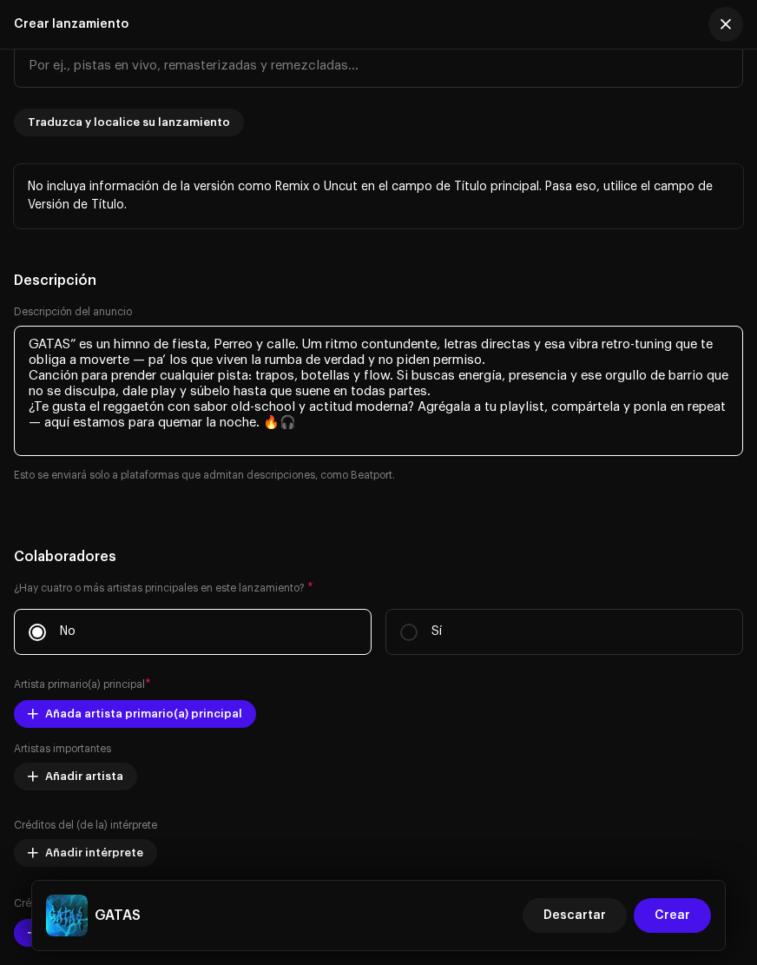
click at [505, 364] on textarea at bounding box center [379, 391] width 730 height 130
click at [638, 344] on textarea at bounding box center [379, 391] width 730 height 130
click at [491, 358] on textarea at bounding box center [379, 391] width 730 height 130
click at [272, 390] on textarea at bounding box center [379, 391] width 730 height 130
click at [143, 386] on textarea at bounding box center [379, 391] width 730 height 130
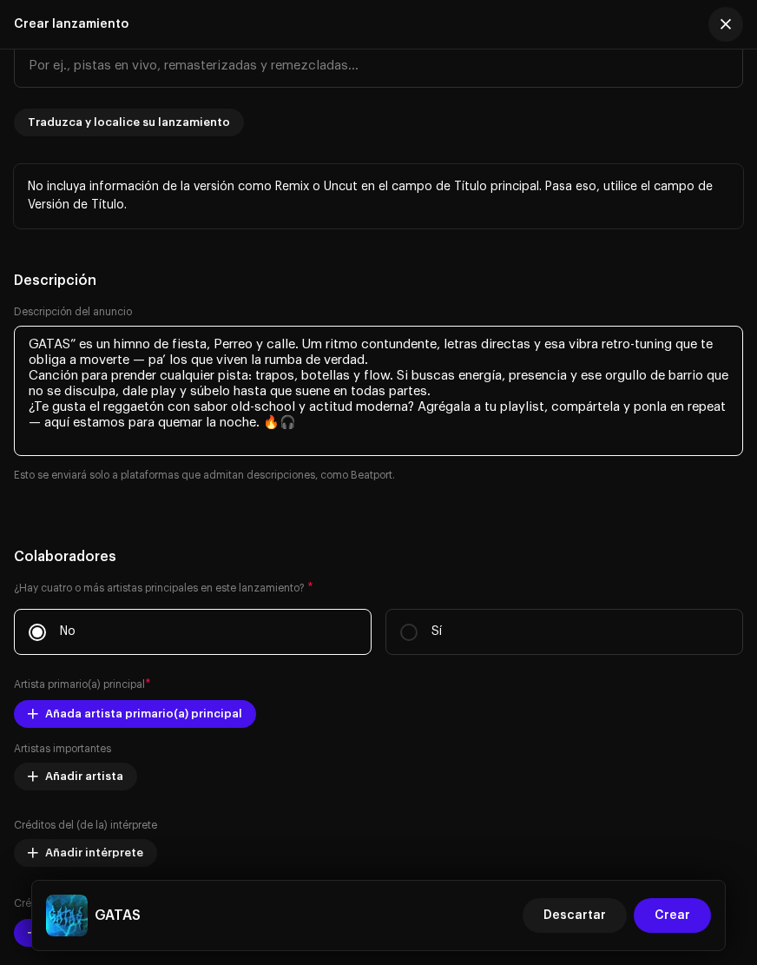
drag, startPoint x: 472, startPoint y: 389, endPoint x: 22, endPoint y: 373, distance: 450.2
click at [22, 373] on textarea at bounding box center [379, 391] width 730 height 130
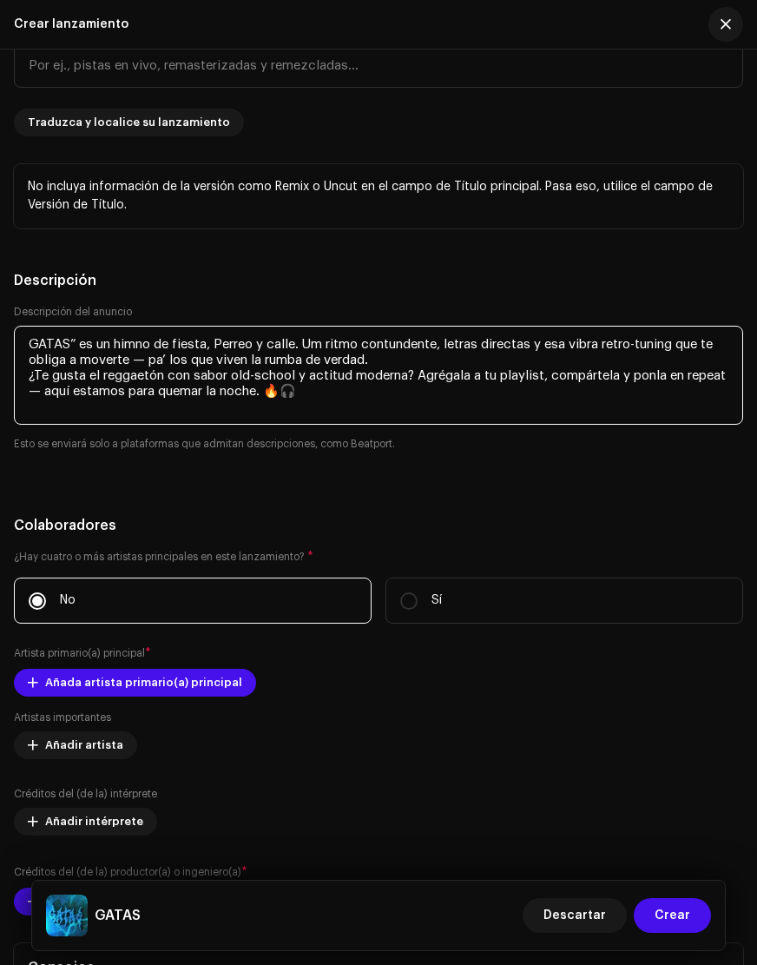
click at [365, 393] on textarea at bounding box center [379, 375] width 730 height 99
drag, startPoint x: 347, startPoint y: 391, endPoint x: 420, endPoint y: 373, distance: 75.2
click at [420, 373] on textarea at bounding box center [379, 375] width 730 height 99
click at [371, 393] on textarea at bounding box center [379, 375] width 730 height 99
drag, startPoint x: 367, startPoint y: 393, endPoint x: 426, endPoint y: 378, distance: 61.1
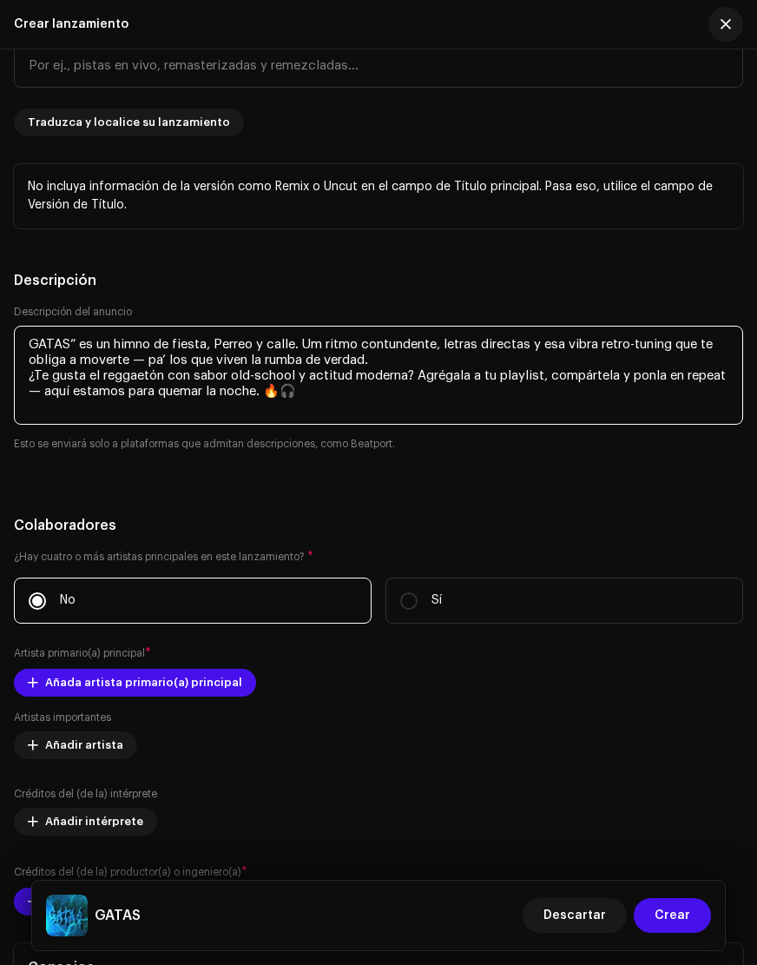
click at [426, 378] on textarea at bounding box center [379, 375] width 730 height 99
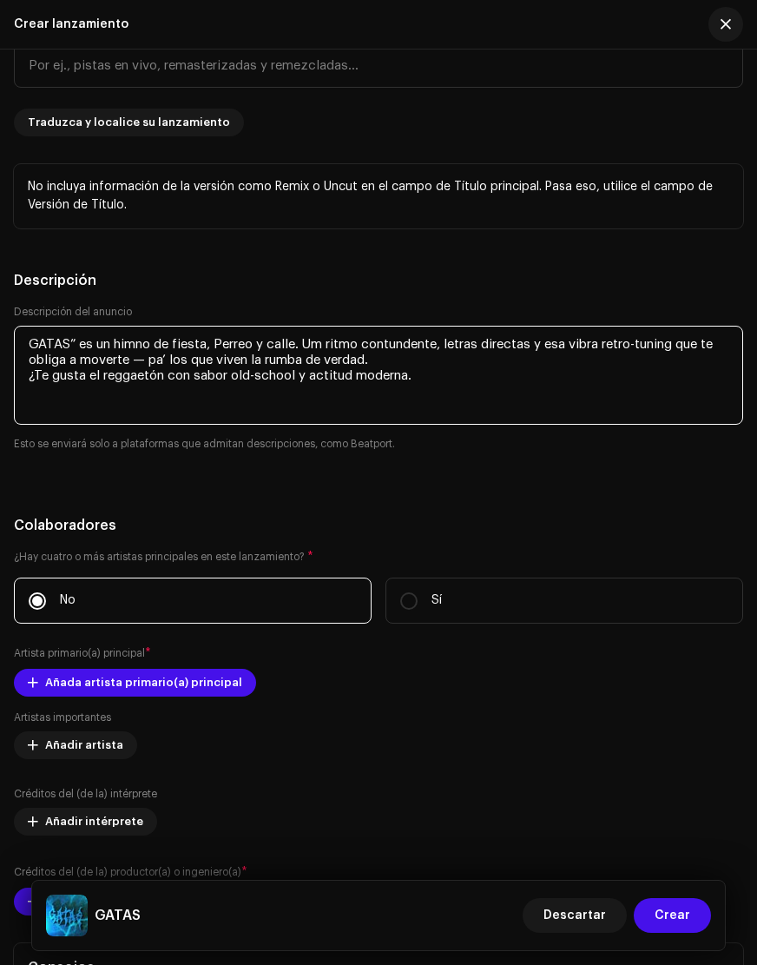
drag, startPoint x: 426, startPoint y: 375, endPoint x: 133, endPoint y: 361, distance: 293.9
click at [133, 361] on textarea at bounding box center [379, 375] width 730 height 99
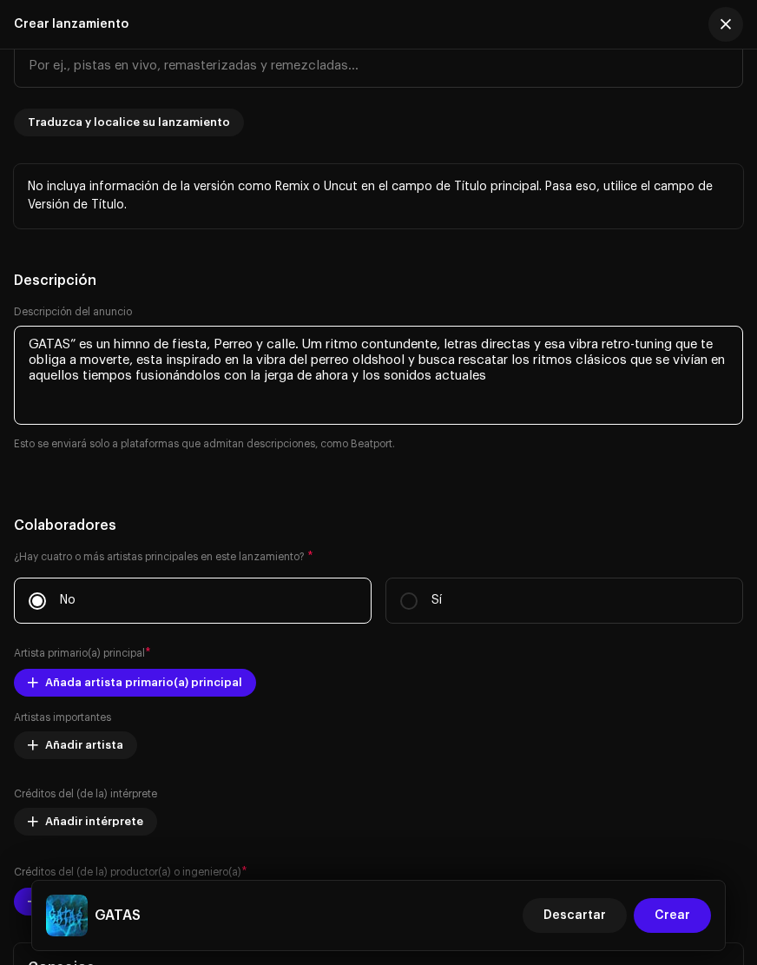
drag, startPoint x: 524, startPoint y: 375, endPoint x: 113, endPoint y: 347, distance: 411.8
click at [27, 330] on textarea at bounding box center [379, 375] width 730 height 99
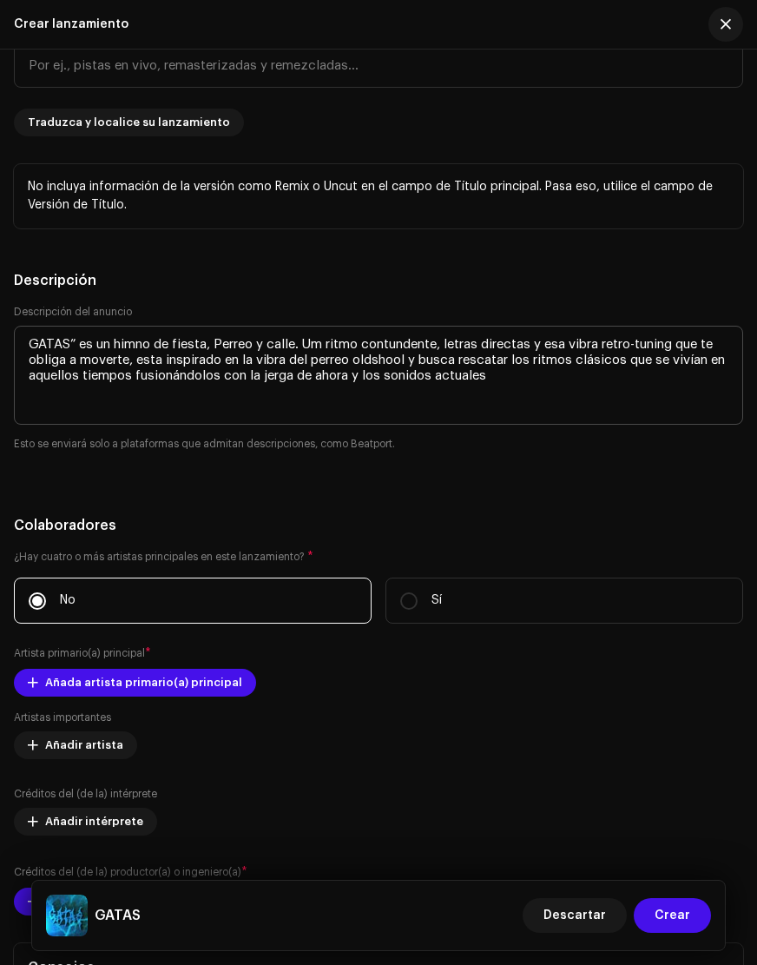
type textarea "GATAS” es un himno de fiesta, Perreo y calle. Um ritmo contundente, letras dire…"
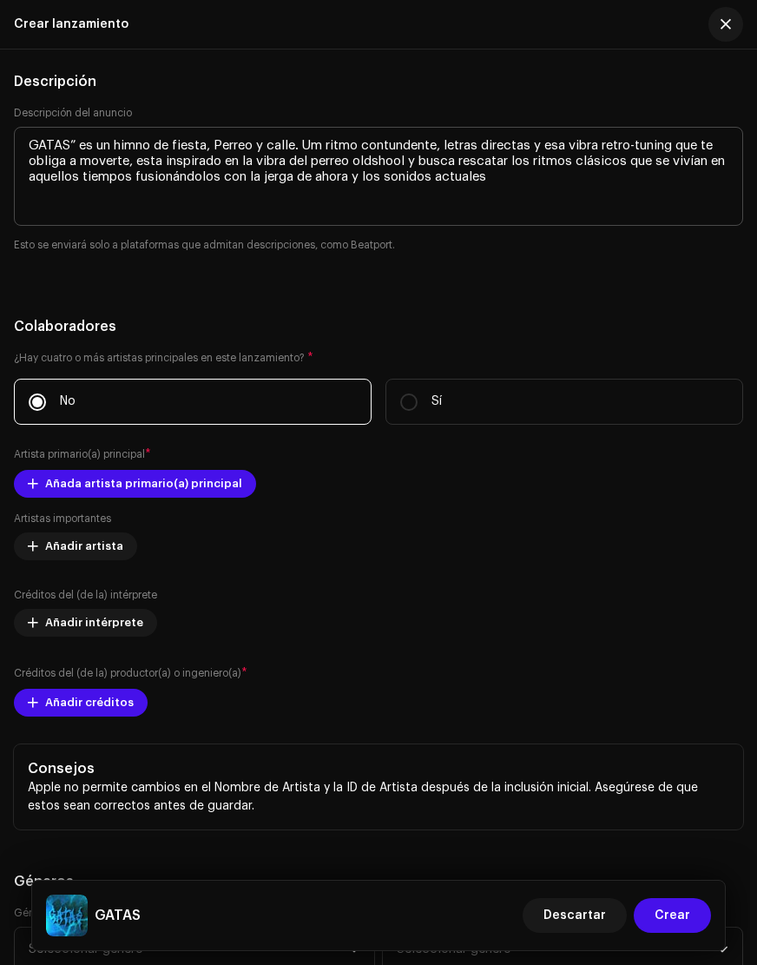
scroll to position [2699, 0]
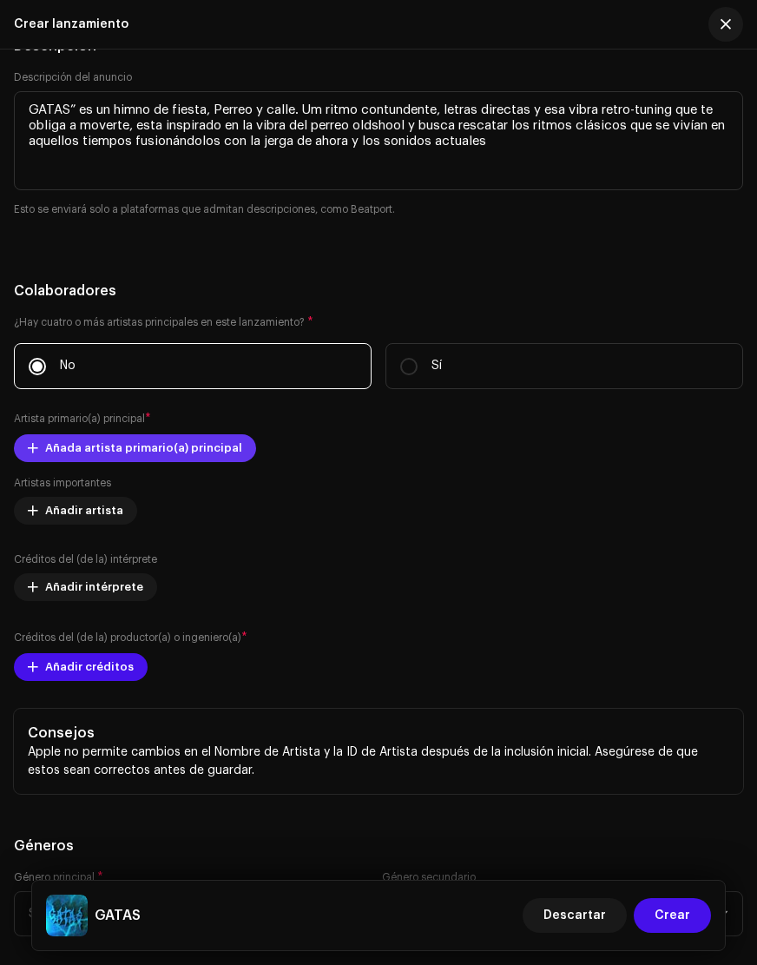
click at [118, 441] on span "Añada artista primario(a) principal" at bounding box center [143, 448] width 197 height 35
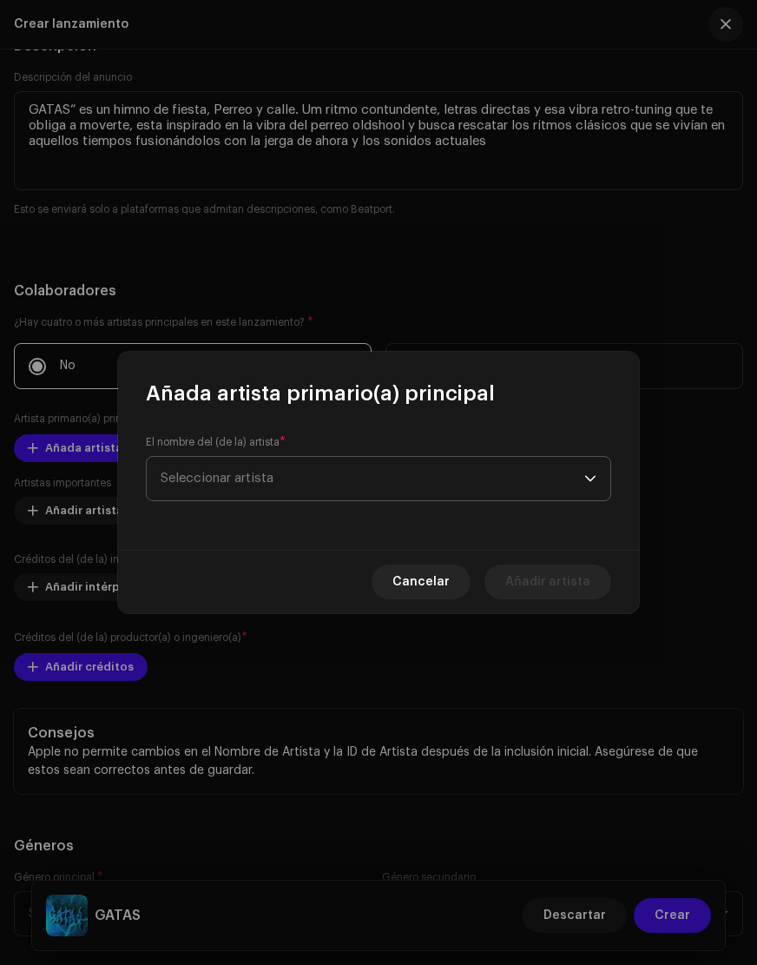
click at [237, 473] on span "Seleccionar artista" at bounding box center [217, 478] width 113 height 13
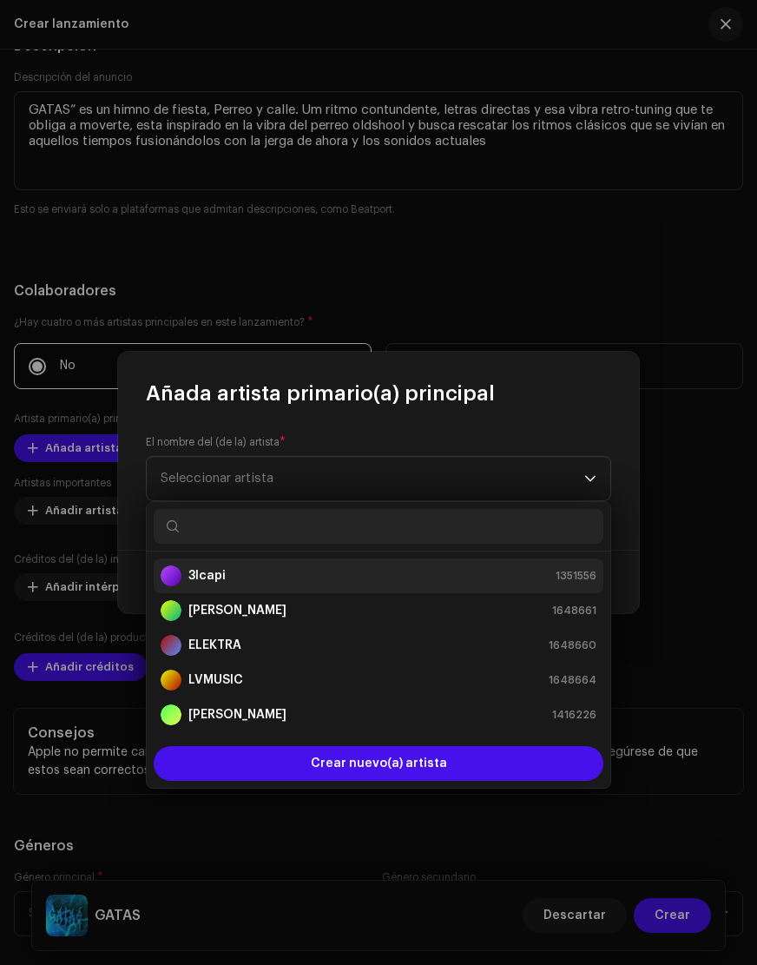
click at [266, 578] on div "3lcapi 1351556" at bounding box center [379, 575] width 436 height 21
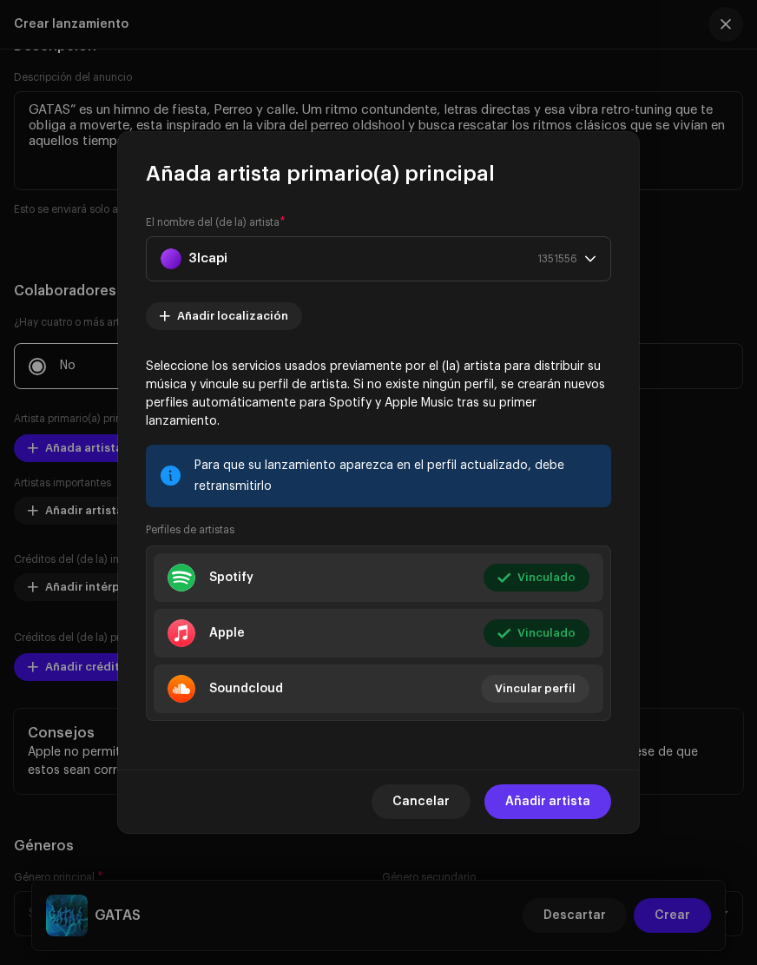
click at [575, 790] on span "Añadir artista" at bounding box center [547, 801] width 85 height 35
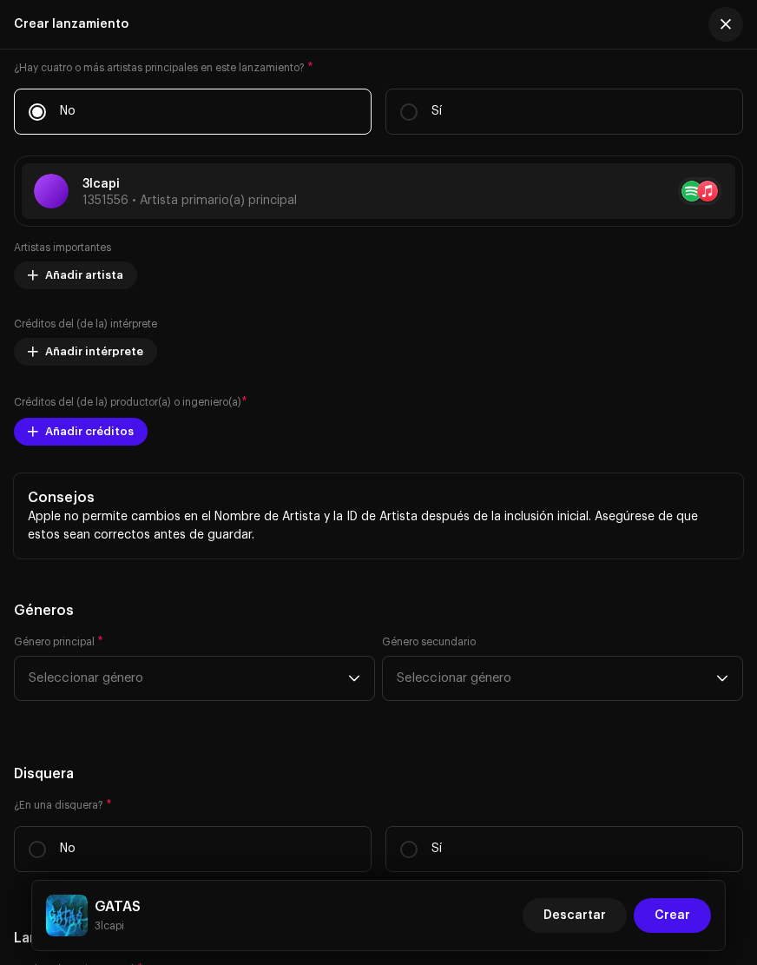
scroll to position [2954, 0]
click at [94, 435] on span "Añadir créditos" at bounding box center [89, 430] width 89 height 35
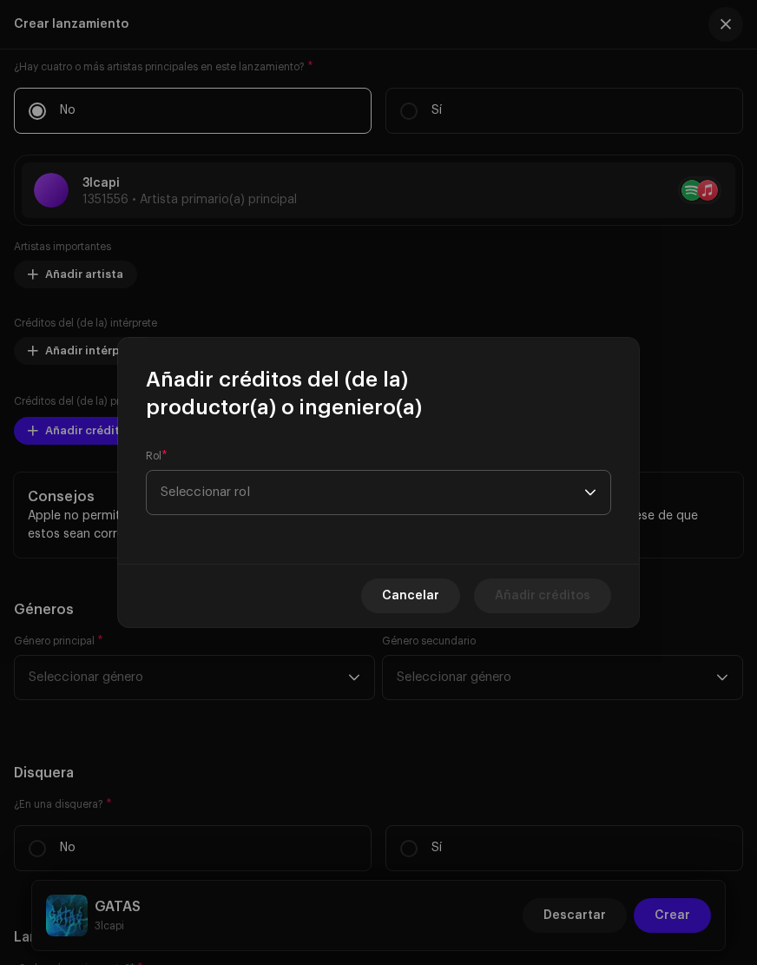
click at [233, 483] on span "Seleccionar rol" at bounding box center [373, 492] width 424 height 43
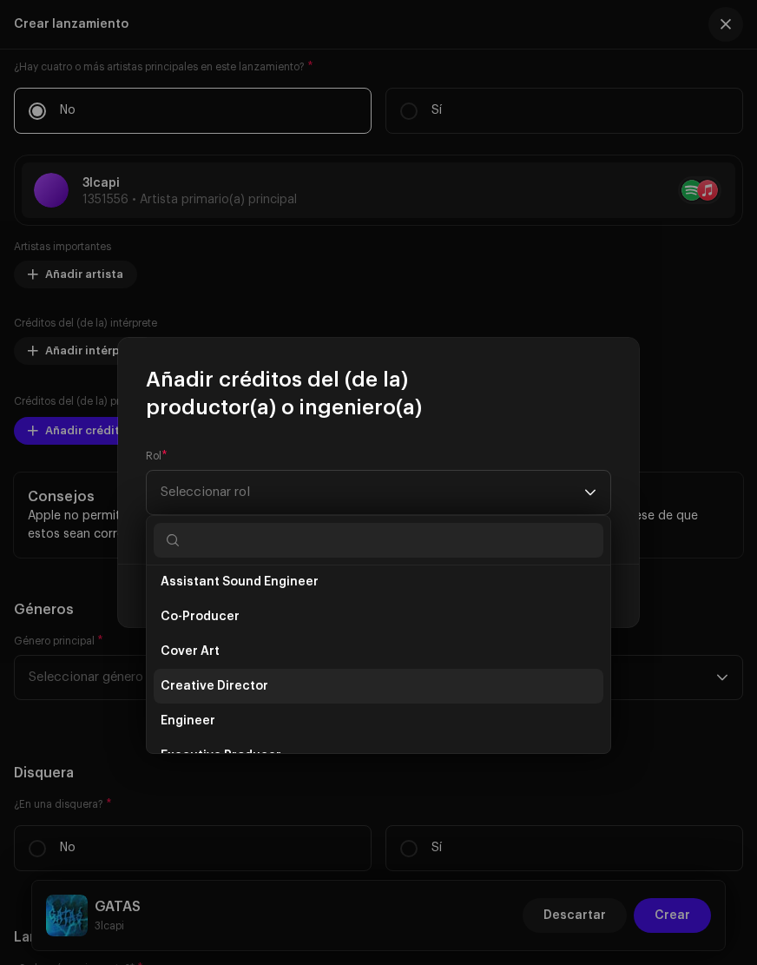
scroll to position [254, 0]
click at [250, 680] on span "Creative Director" at bounding box center [215, 682] width 108 height 17
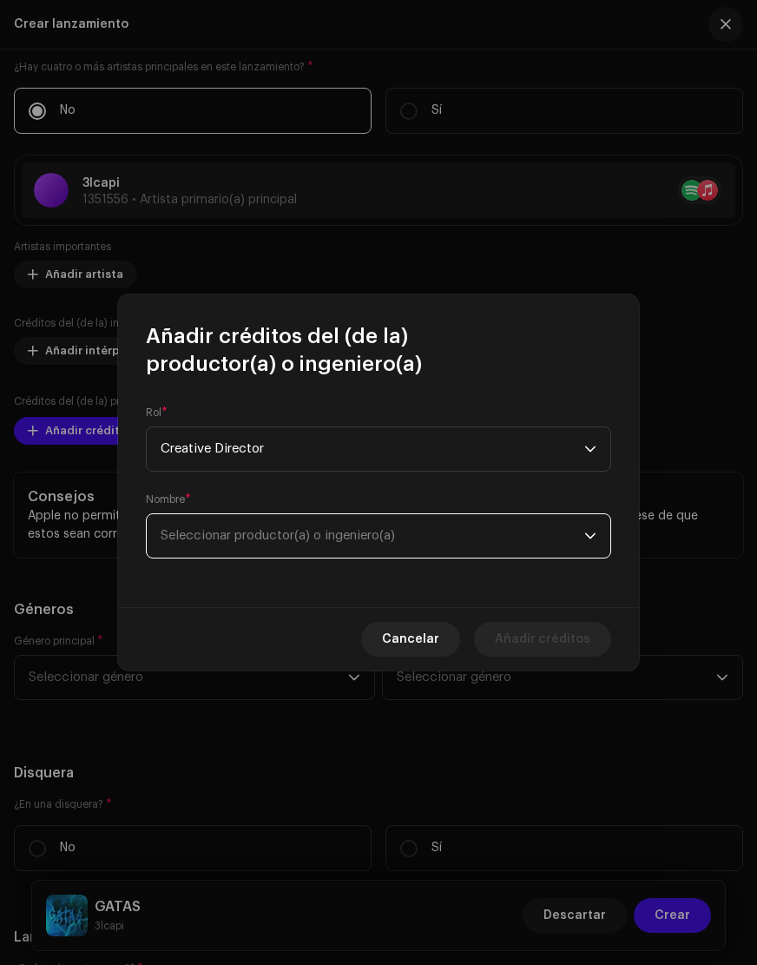
click at [248, 538] on span "Seleccionar productor(a) o ingeniero(a)" at bounding box center [278, 535] width 235 height 13
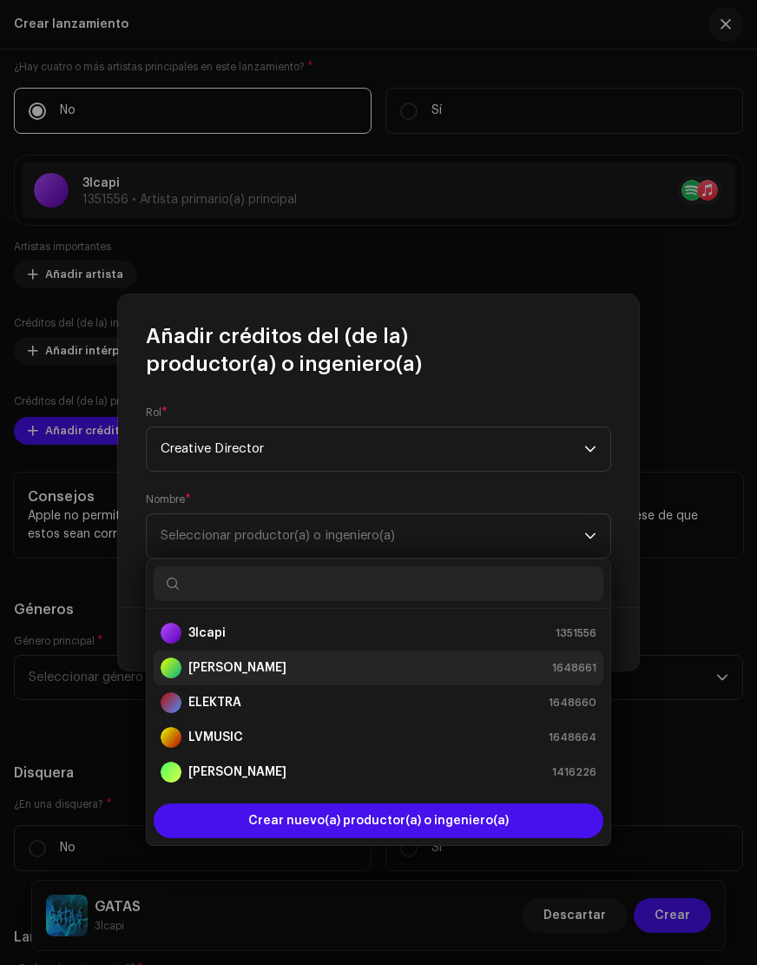
click at [248, 667] on strong "[PERSON_NAME]" at bounding box center [237, 667] width 98 height 17
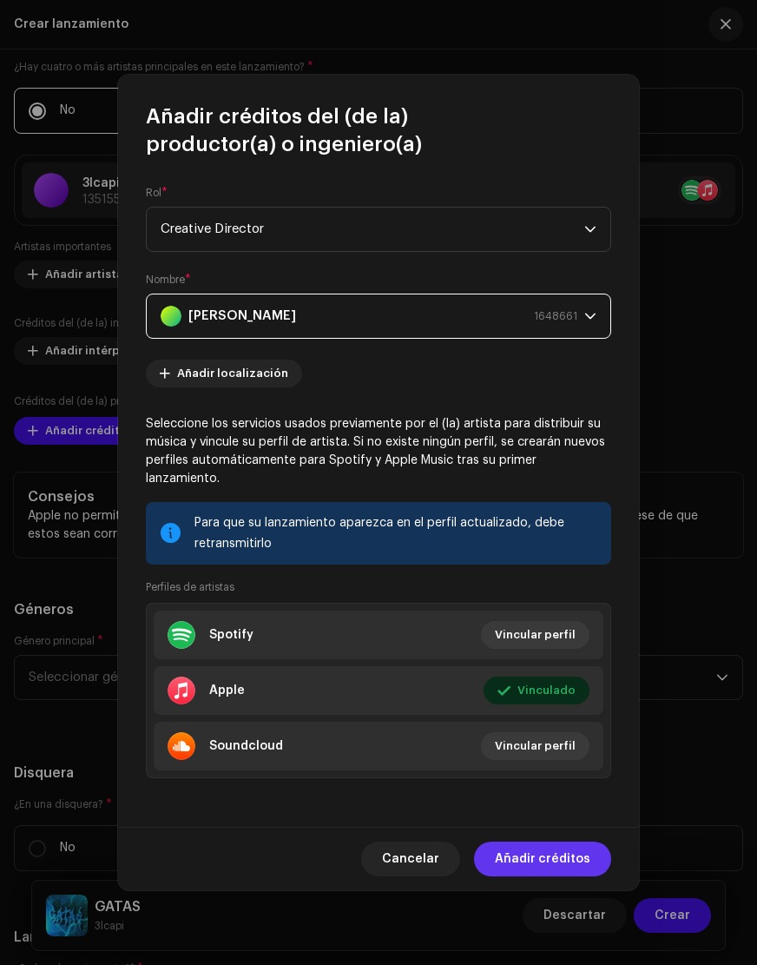
click at [552, 845] on span "Añadir créditos" at bounding box center [543, 859] width 96 height 35
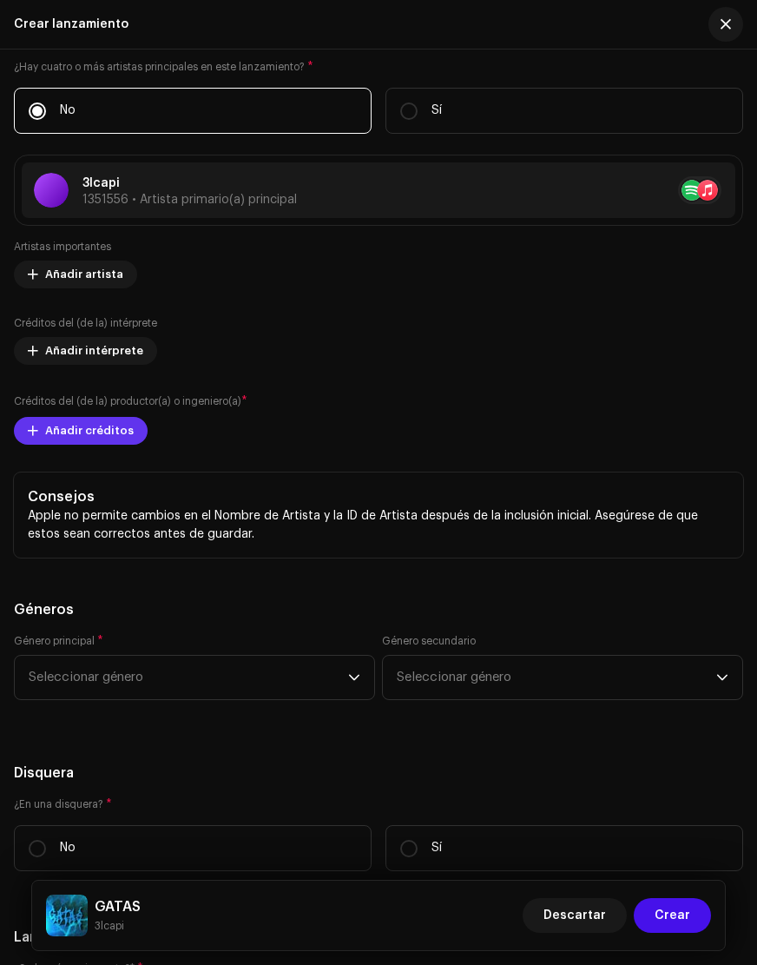
click at [97, 425] on span "Añadir créditos" at bounding box center [89, 430] width 89 height 35
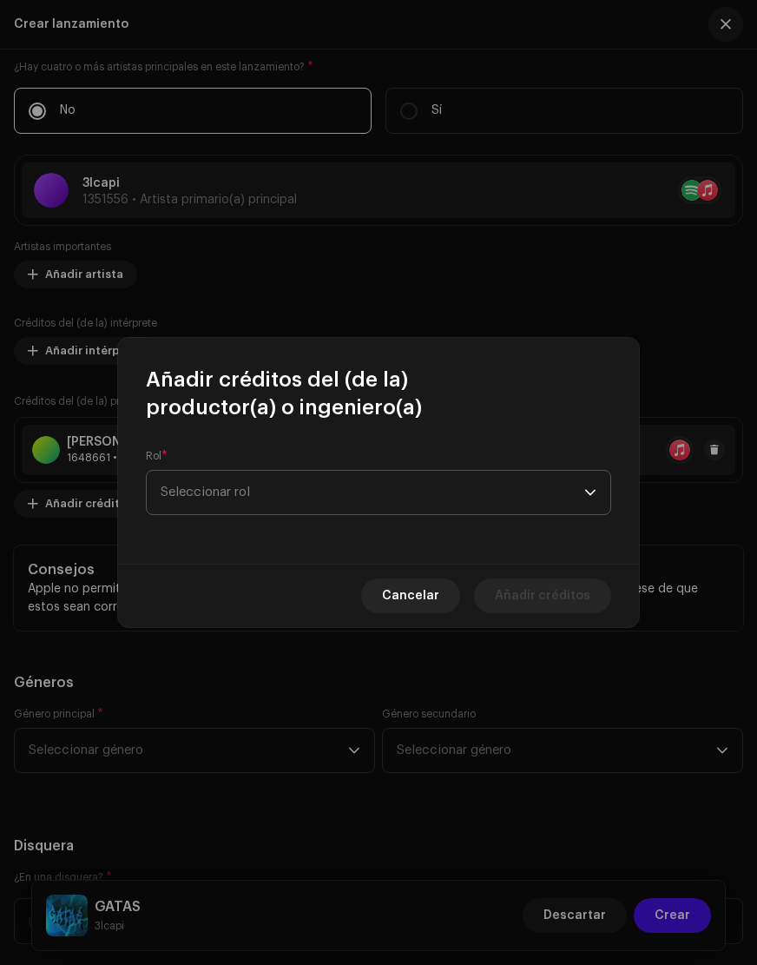
click at [254, 499] on span "Seleccionar rol" at bounding box center [373, 492] width 424 height 43
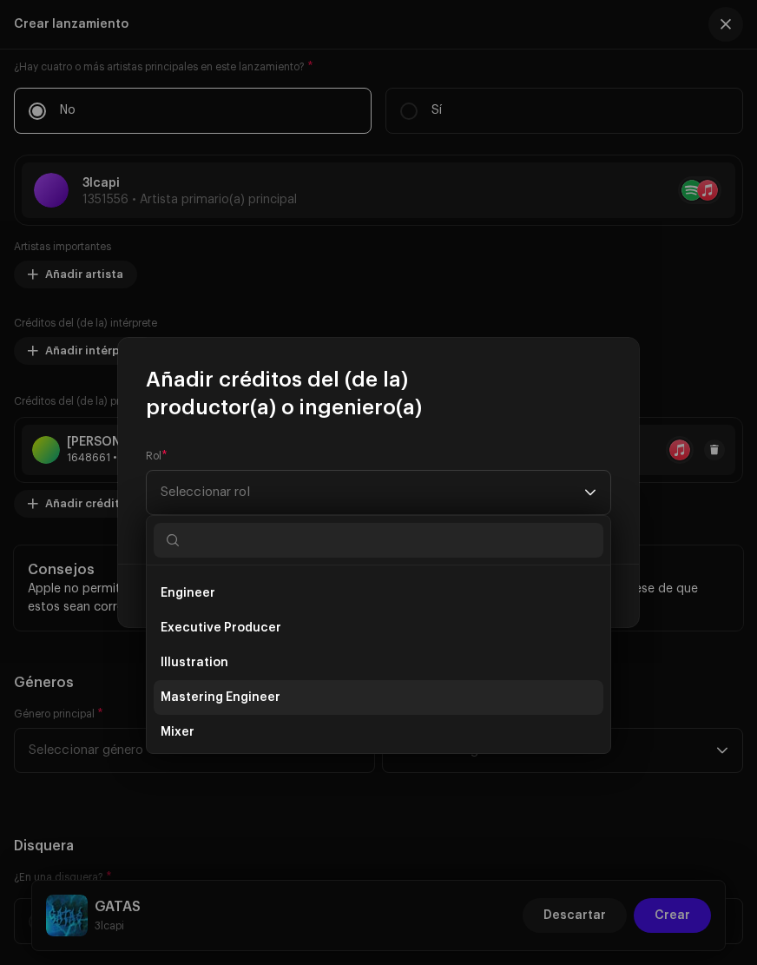
scroll to position [380, 0]
click at [235, 694] on span "Mastering Engineer" at bounding box center [221, 695] width 120 height 17
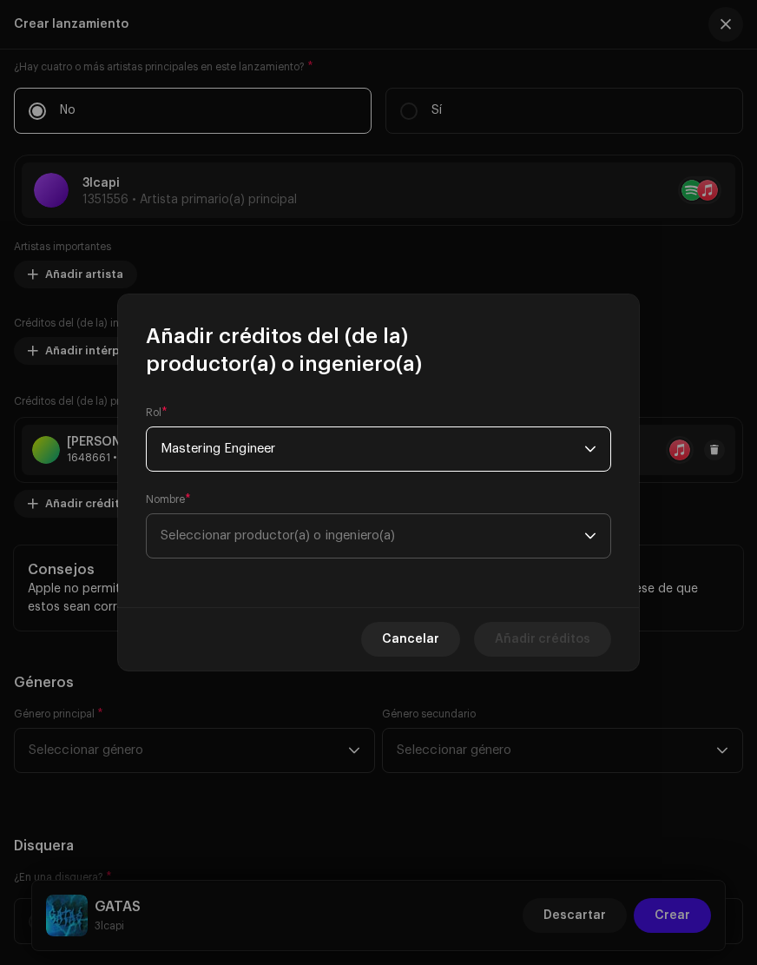
click at [333, 533] on span "Seleccionar productor(a) o ingeniero(a)" at bounding box center [278, 535] width 235 height 13
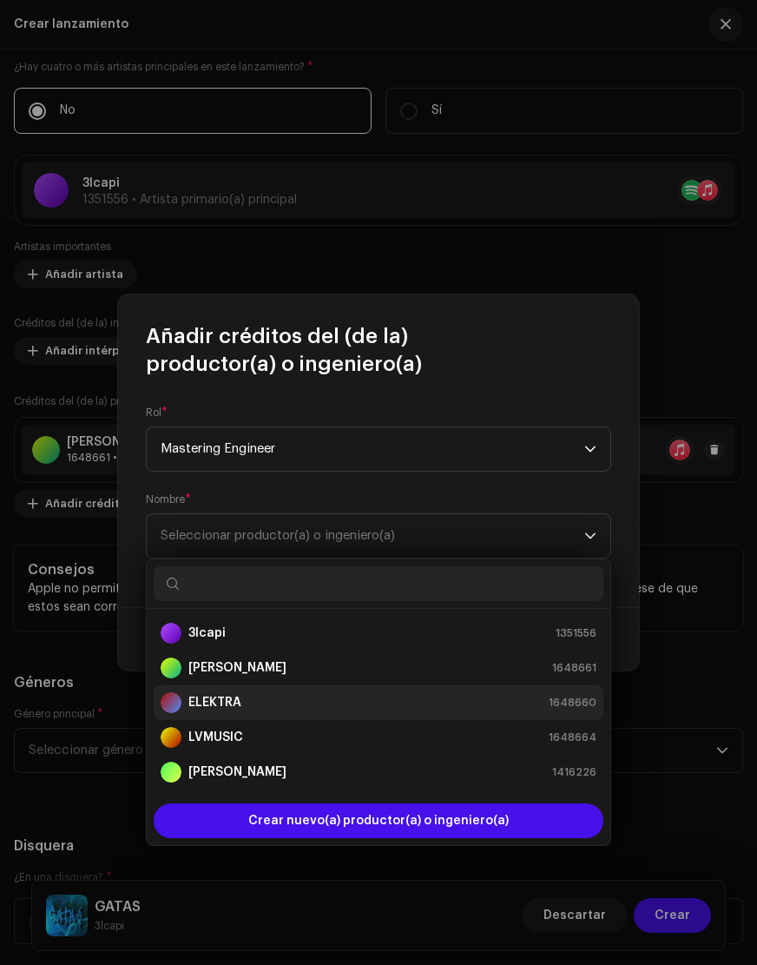
click at [243, 696] on div "ELEKTRA 1648660" at bounding box center [379, 702] width 436 height 21
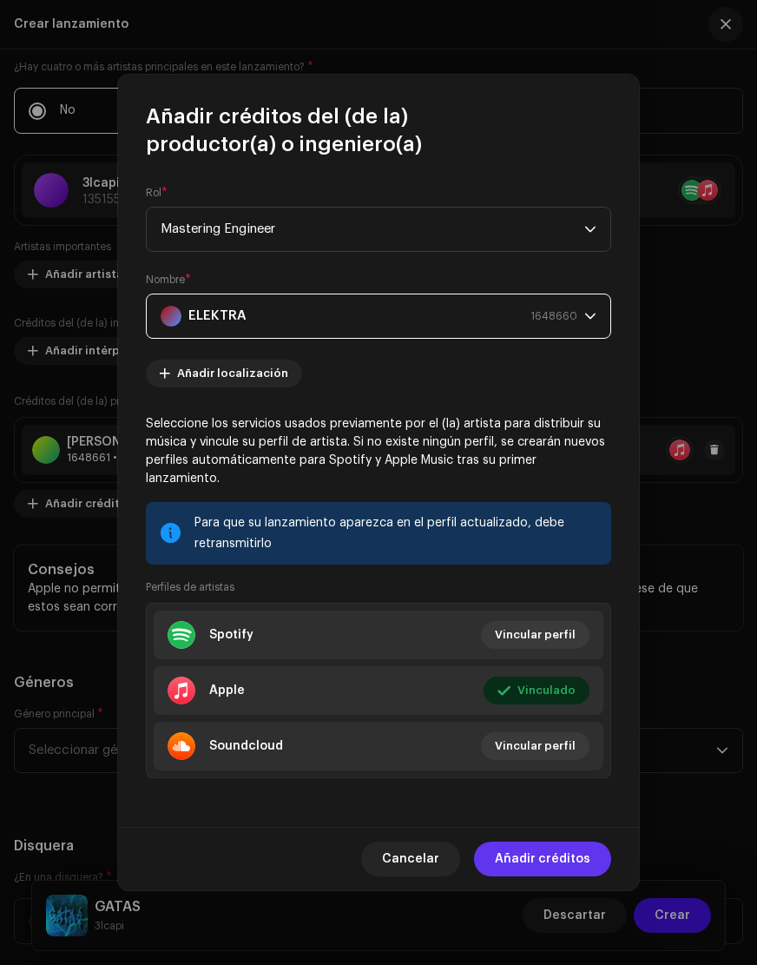
click at [532, 850] on span "Añadir créditos" at bounding box center [543, 859] width 96 height 35
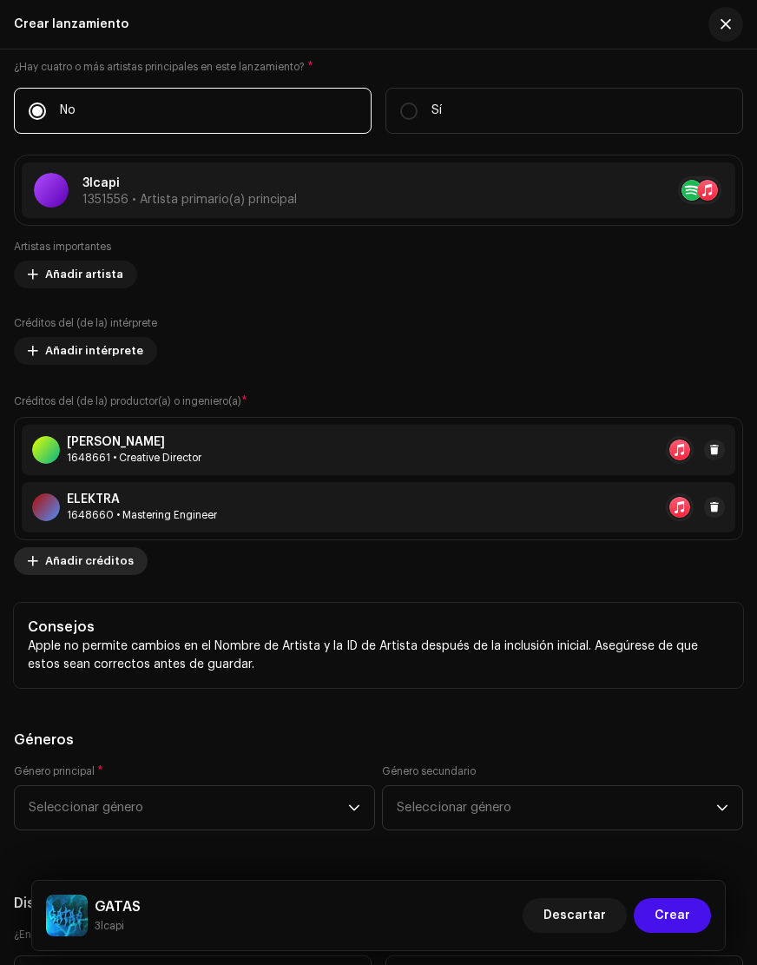
click at [69, 563] on span "Añadir créditos" at bounding box center [89, 561] width 89 height 35
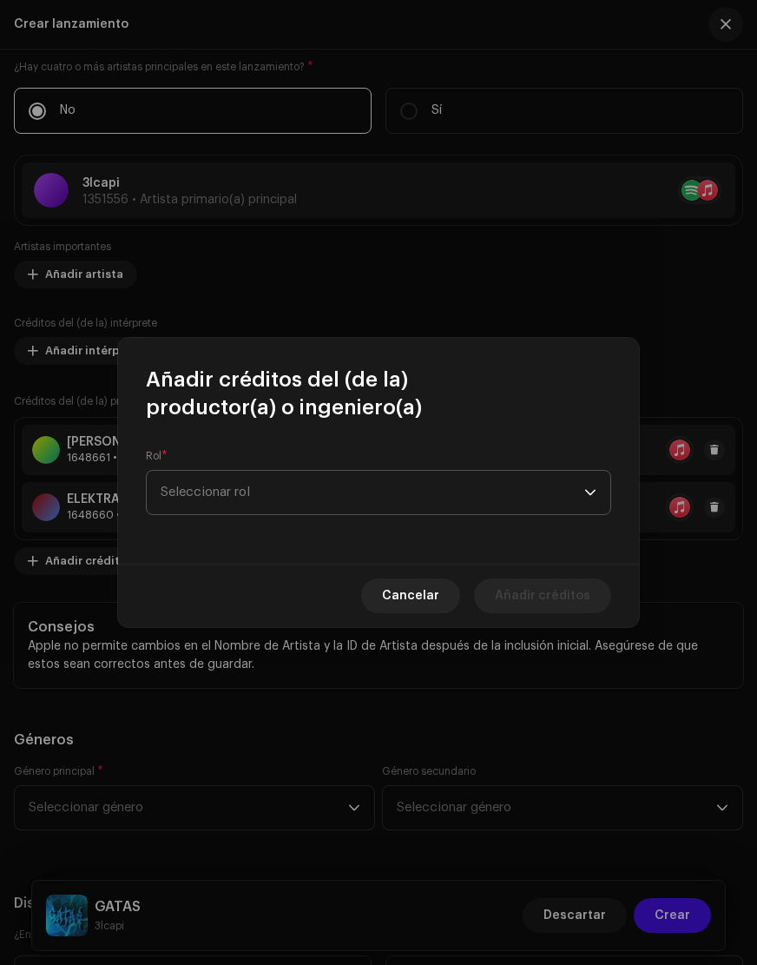
click at [325, 482] on span "Seleccionar rol" at bounding box center [373, 492] width 424 height 43
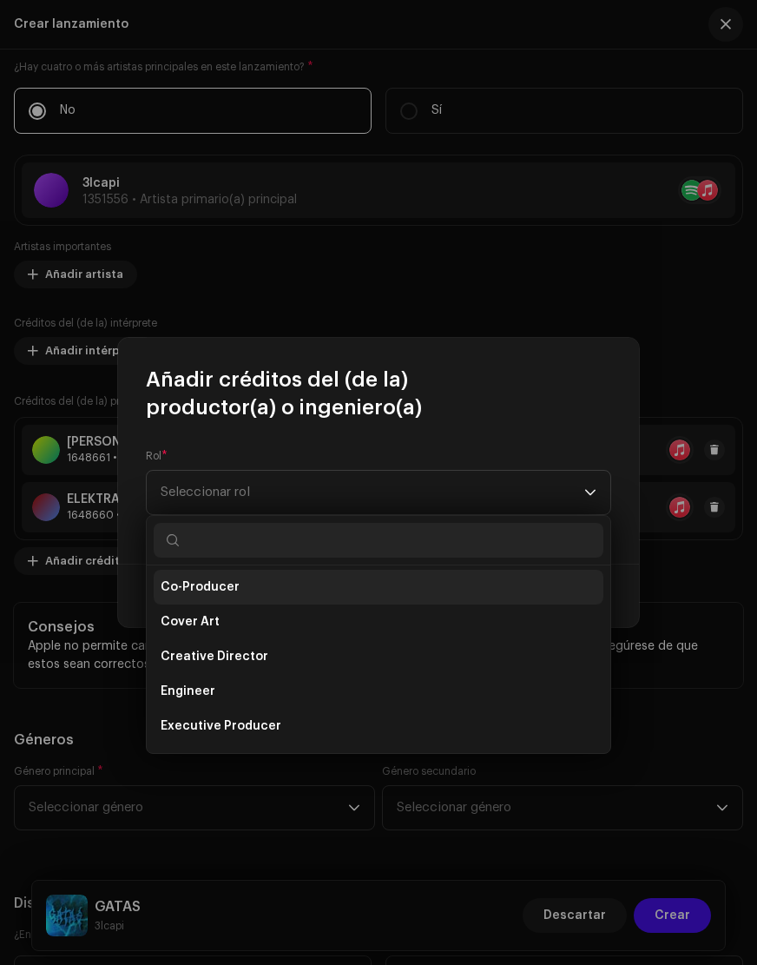
scroll to position [327, 0]
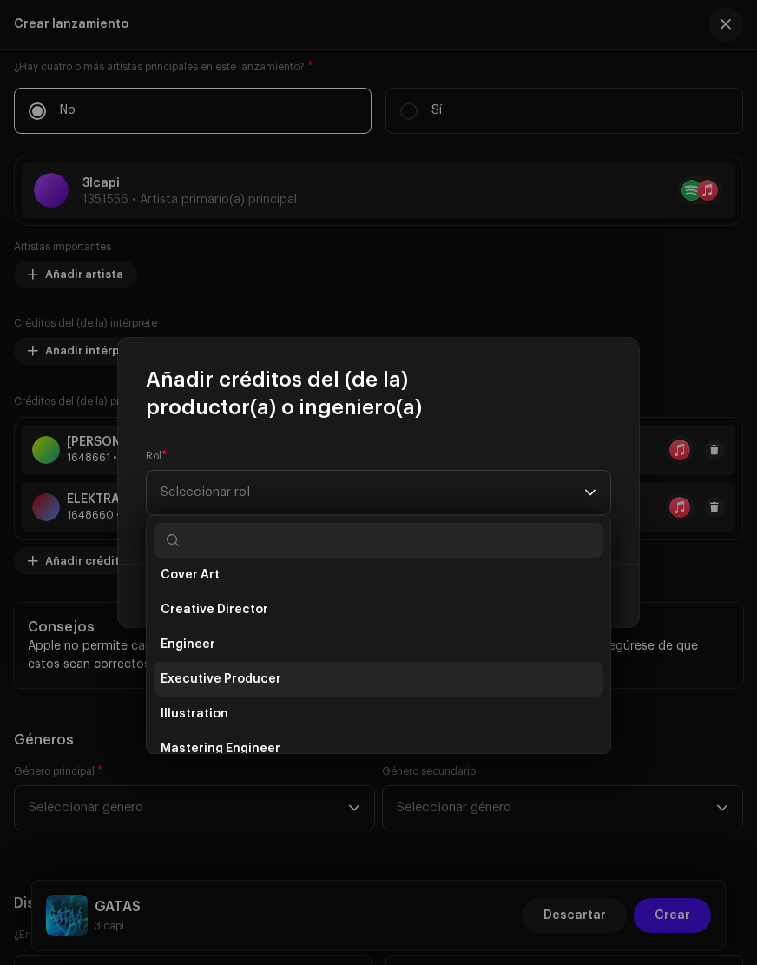
click at [253, 675] on span "Executive Producer" at bounding box center [221, 679] width 121 height 17
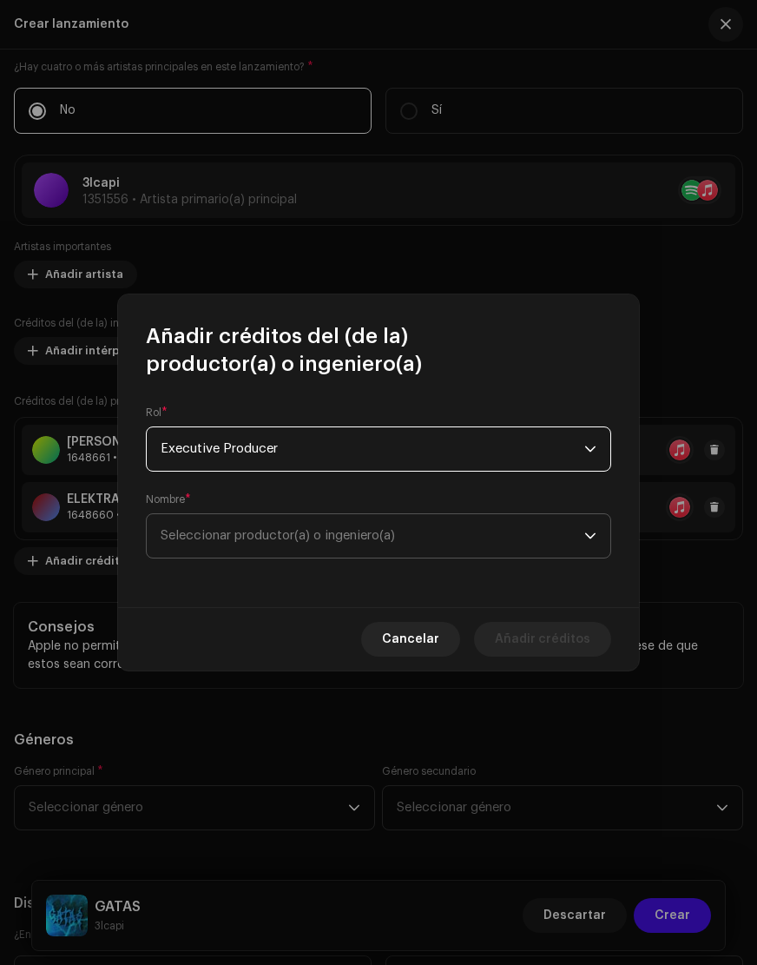
click at [376, 531] on span "Seleccionar productor(a) o ingeniero(a)" at bounding box center [278, 535] width 235 height 13
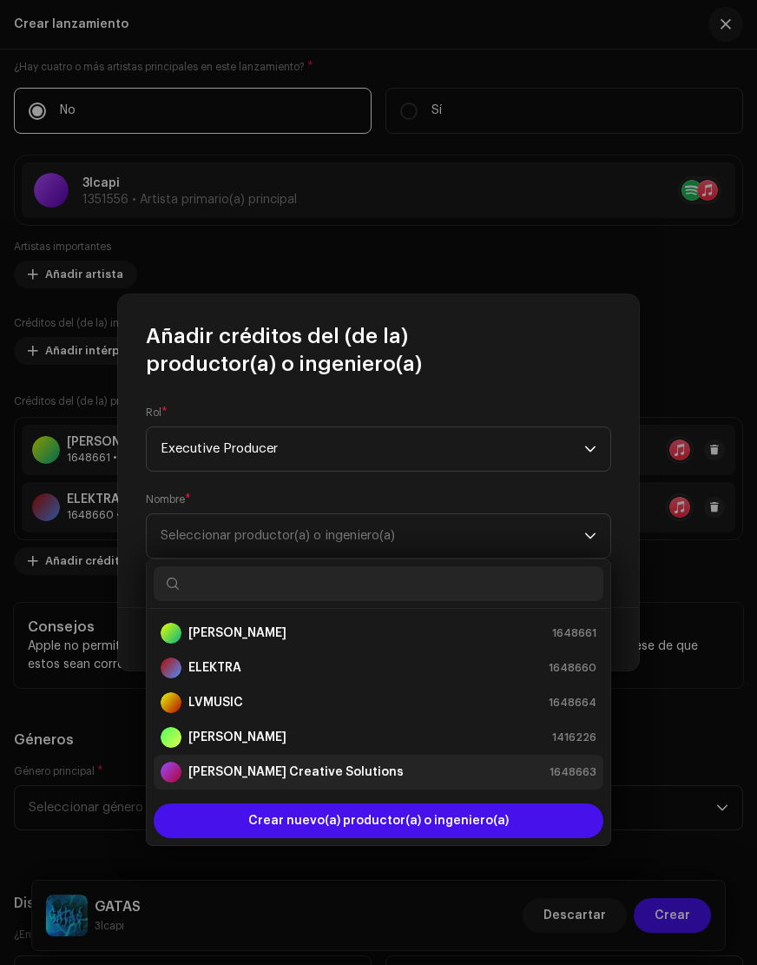
scroll to position [35, 0]
click at [348, 771] on div "[PERSON_NAME] Creative Solutions 1648663" at bounding box center [379, 772] width 436 height 21
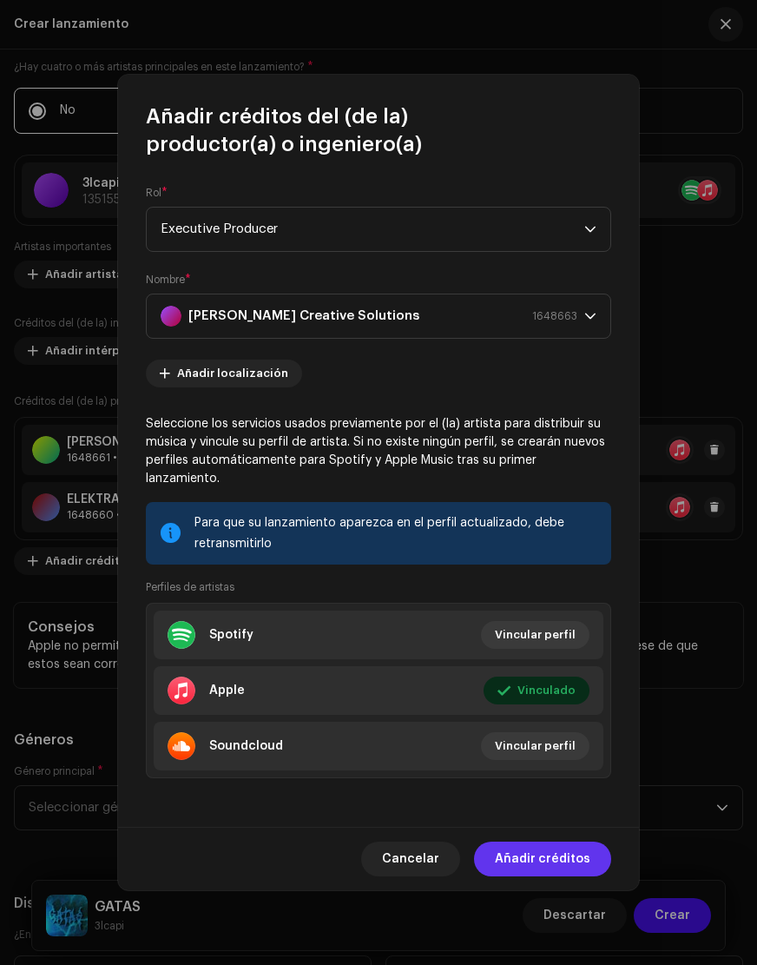
click at [558, 856] on span "Añadir créditos" at bounding box center [543, 859] width 96 height 35
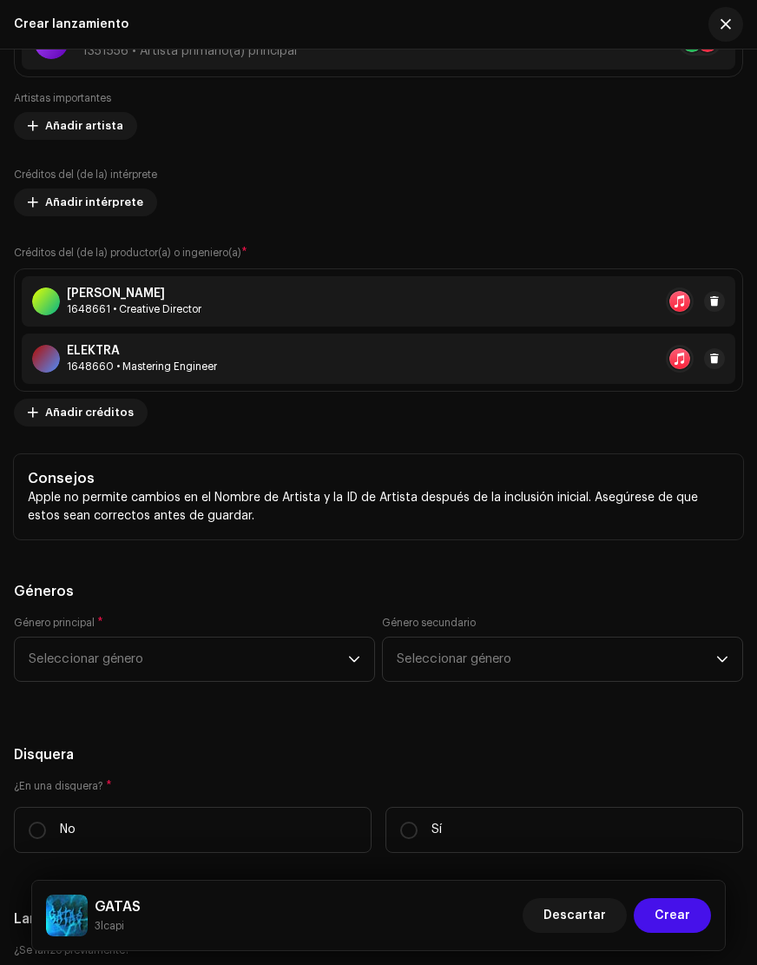
scroll to position [3110, 0]
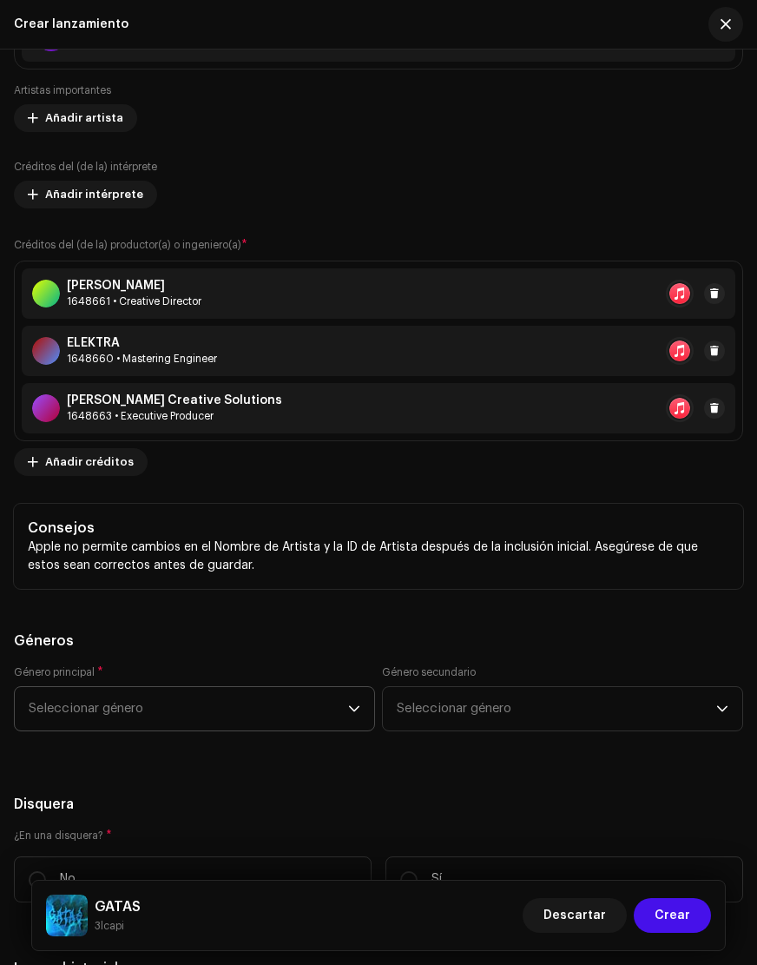
click at [281, 711] on span "Seleccionar género" at bounding box center [189, 708] width 320 height 43
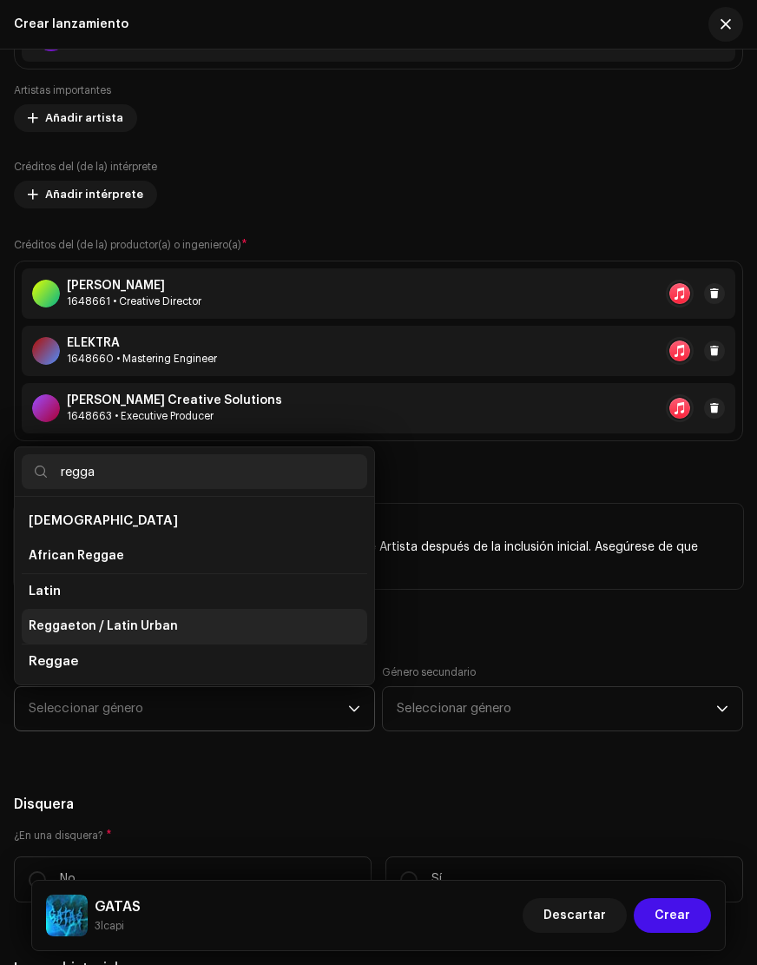
scroll to position [0, 0]
type input "regga"
click at [92, 624] on span "Reggaeton / Latin Urban" at bounding box center [103, 626] width 149 height 17
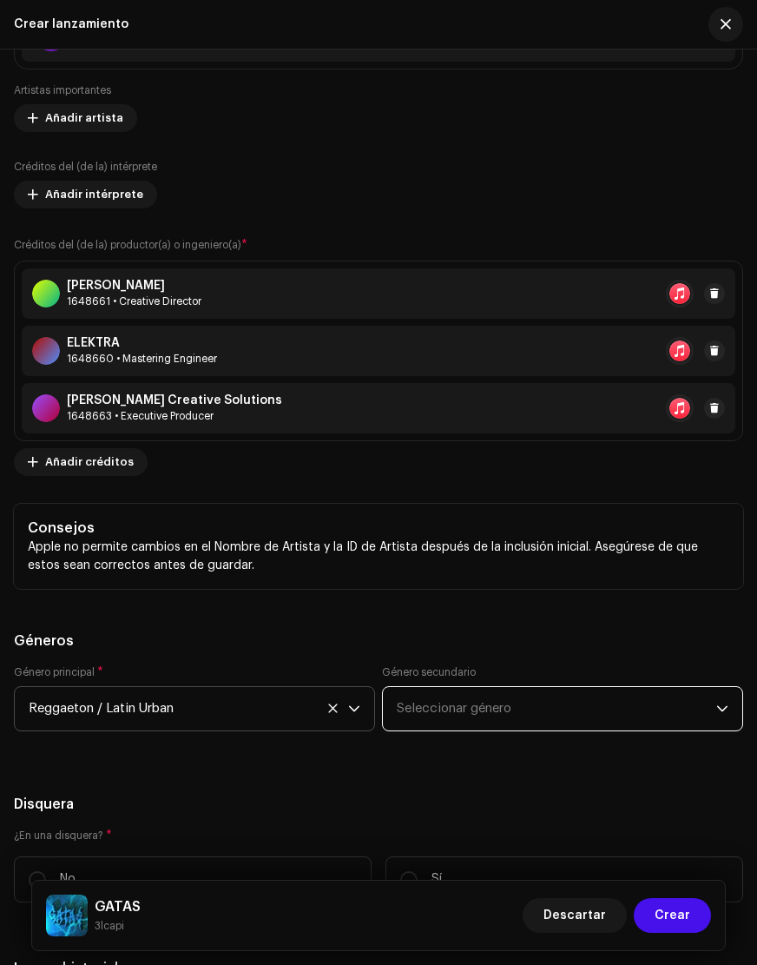
click at [504, 716] on span "Seleccionar género" at bounding box center [557, 708] width 320 height 43
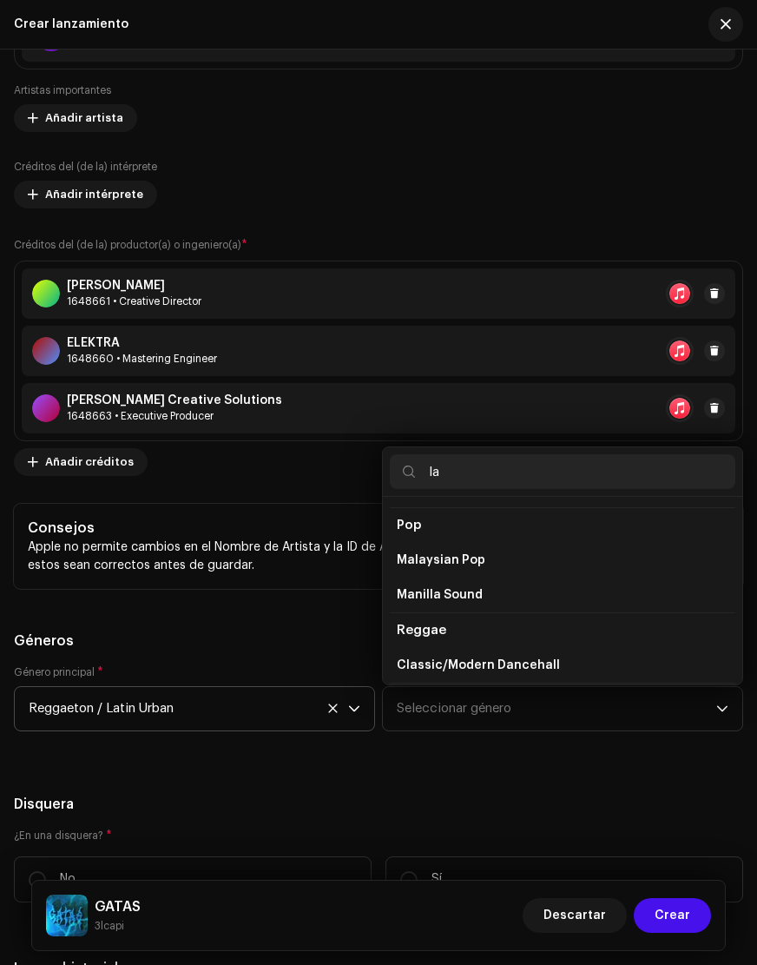
scroll to position [1468, 0]
type input "la"
click at [220, 713] on span "Reggaeton / Latin Urban" at bounding box center [189, 708] width 320 height 43
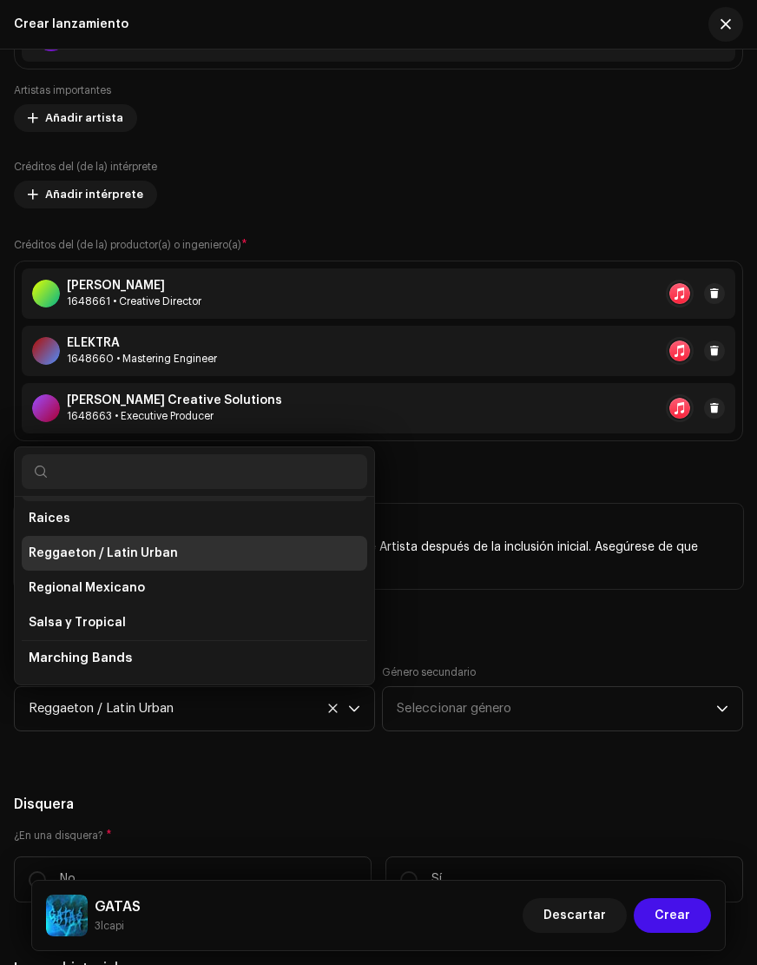
scroll to position [10167, 0]
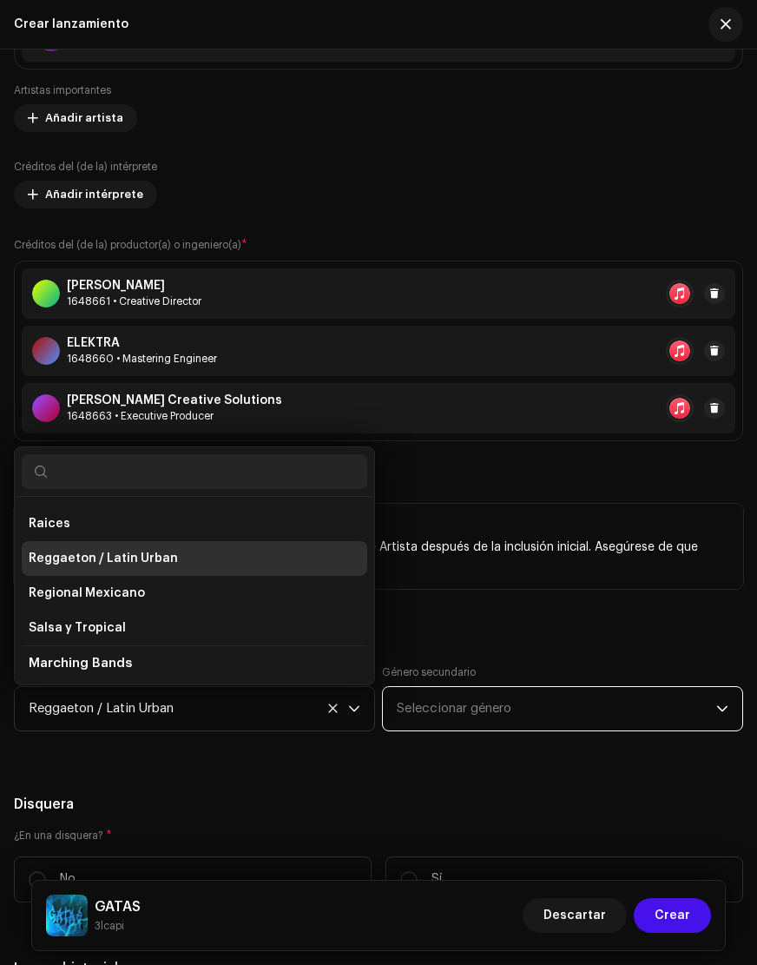
click at [528, 719] on span "Seleccionar género" at bounding box center [557, 708] width 320 height 43
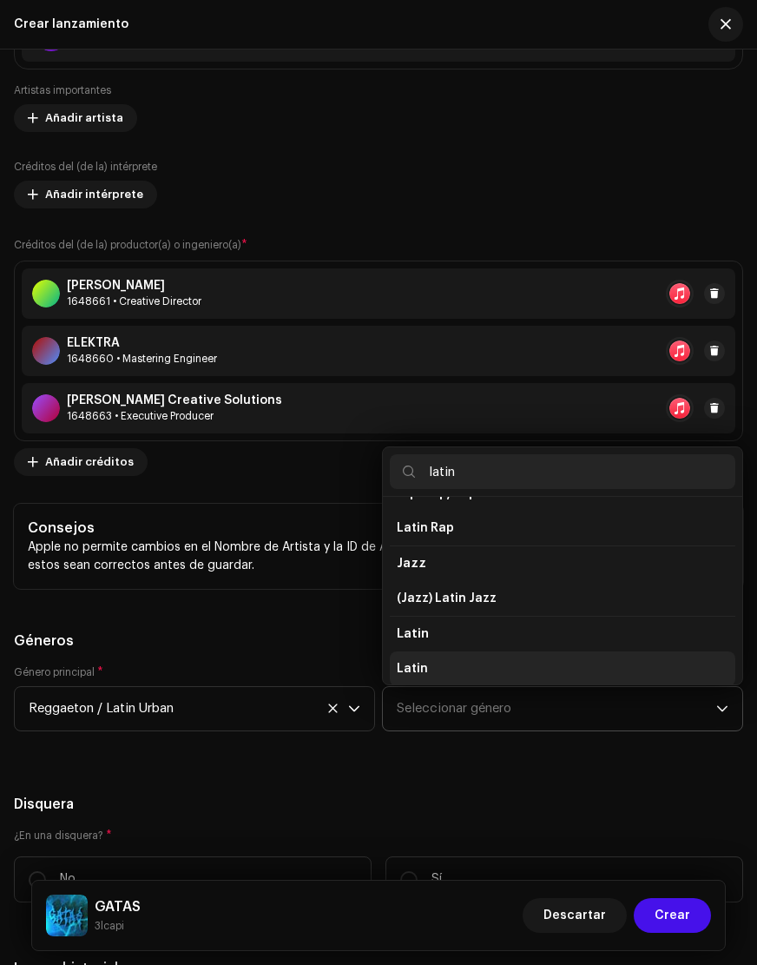
scroll to position [30, 0]
type input "latin"
click at [412, 671] on span "Latin" at bounding box center [412, 666] width 31 height 17
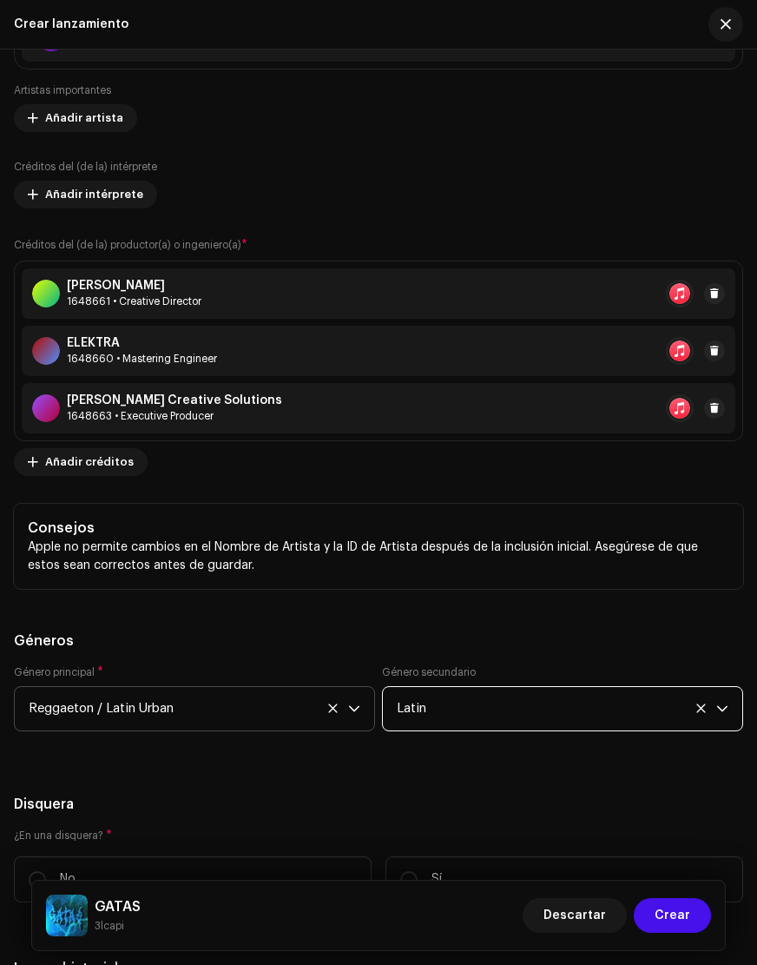
click at [226, 702] on span "Reggaeton / Latin Urban" at bounding box center [189, 708] width 320 height 43
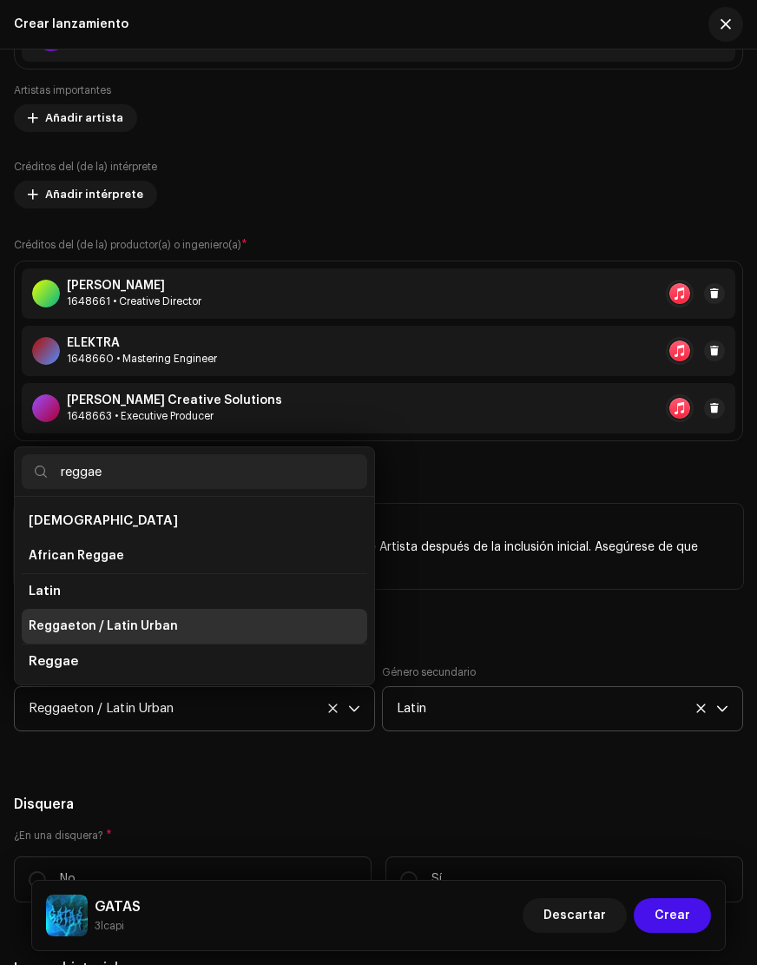
scroll to position [0, 0]
type input "reggae"
click at [112, 622] on span "Reggaeton / Latin Urban" at bounding box center [103, 626] width 149 height 17
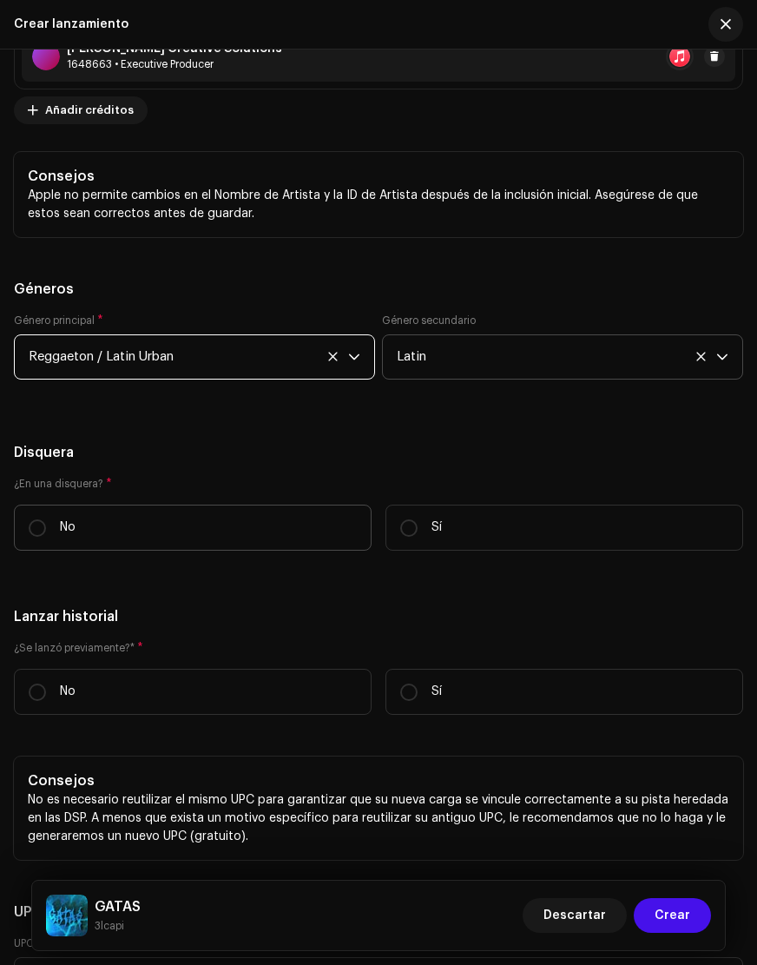
scroll to position [3465, 0]
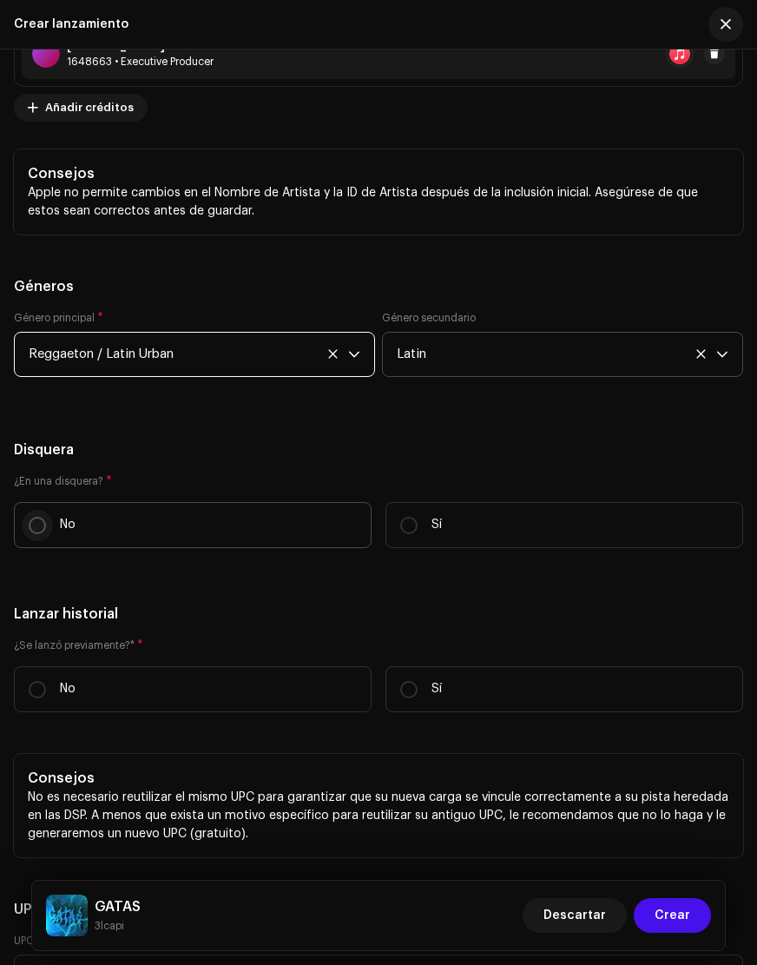
click at [34, 527] on input "No" at bounding box center [37, 525] width 17 height 17
radio input "true"
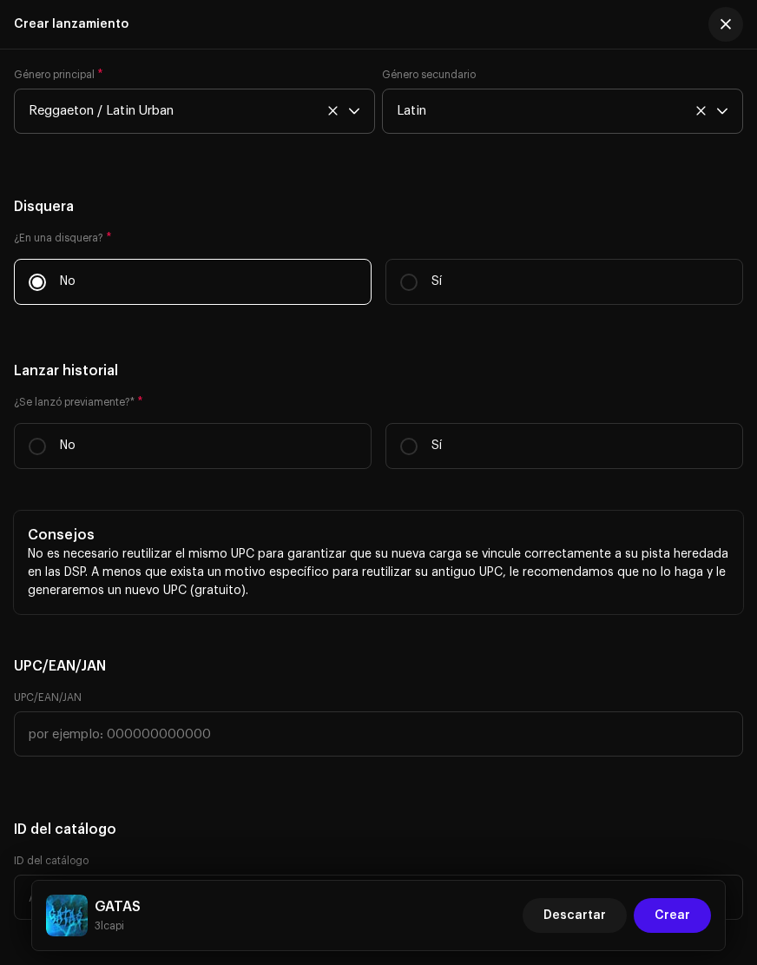
scroll to position [3723, 0]
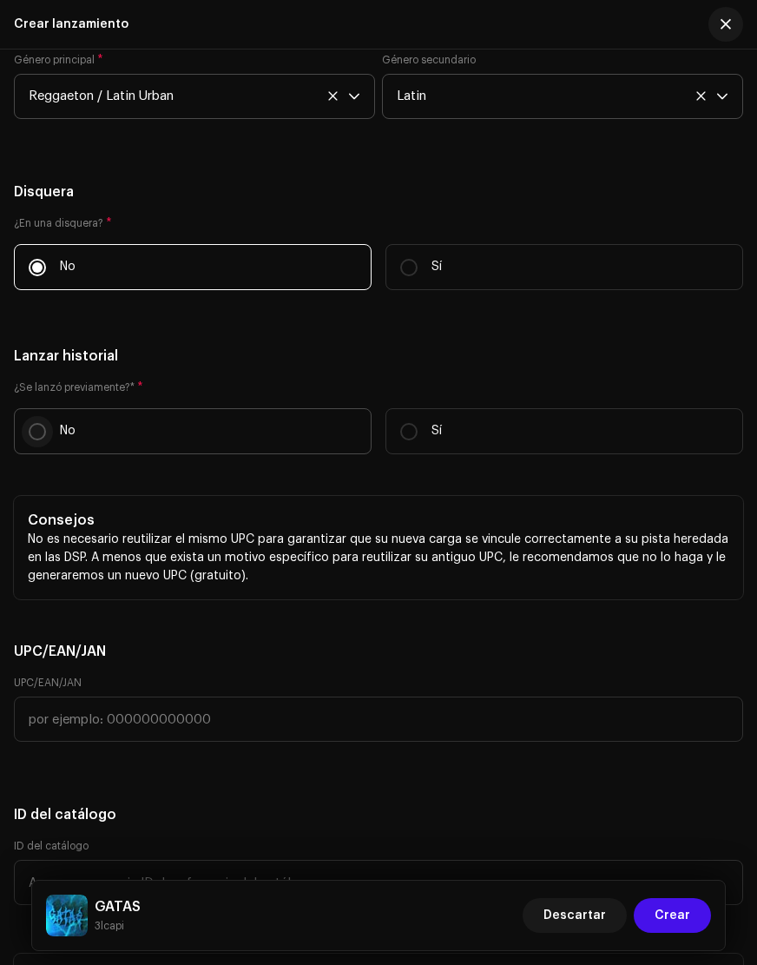
click at [36, 437] on input "No" at bounding box center [37, 431] width 17 height 17
radio input "true"
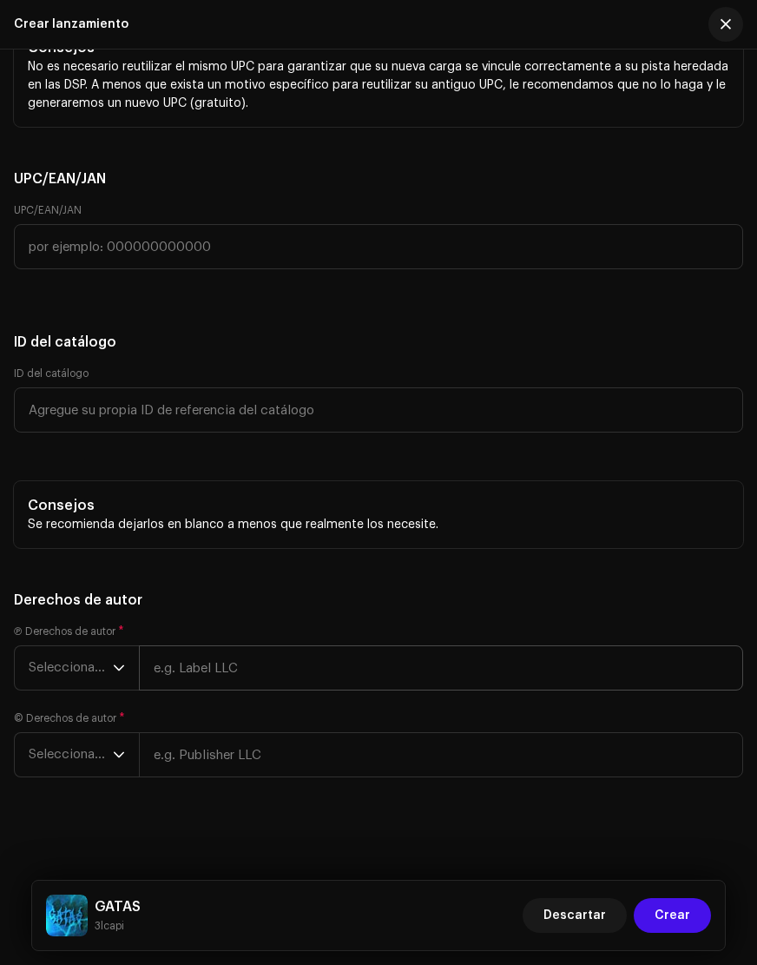
scroll to position [4195, 0]
click at [117, 672] on icon "dropdown trigger" at bounding box center [119, 668] width 12 height 12
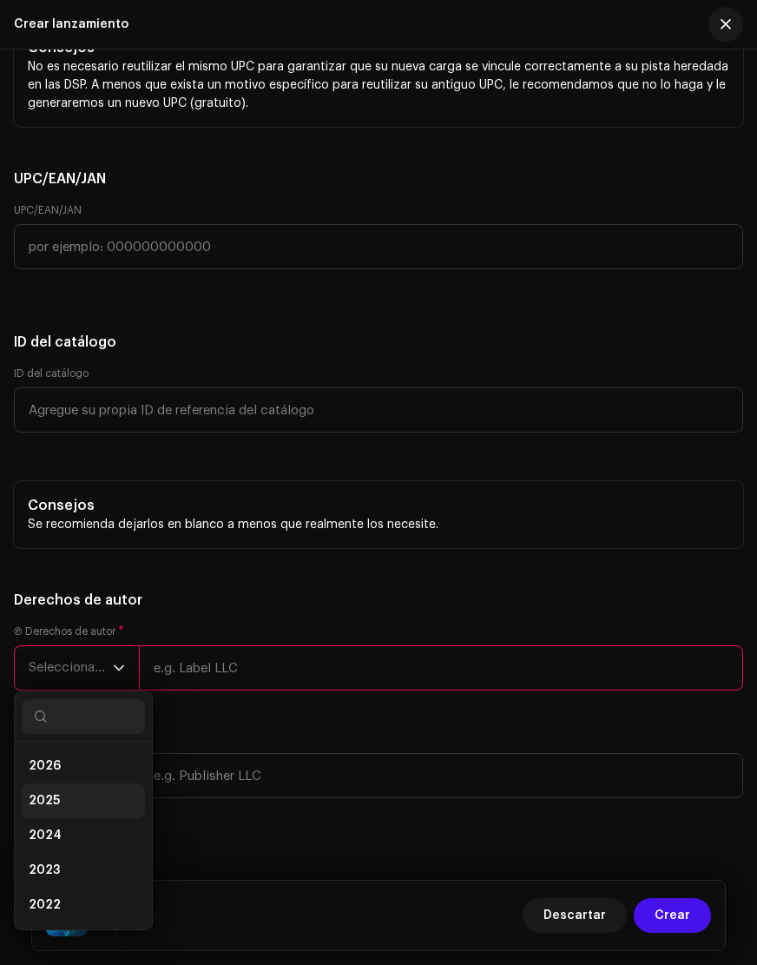
click at [114, 809] on li "2025" at bounding box center [83, 800] width 123 height 35
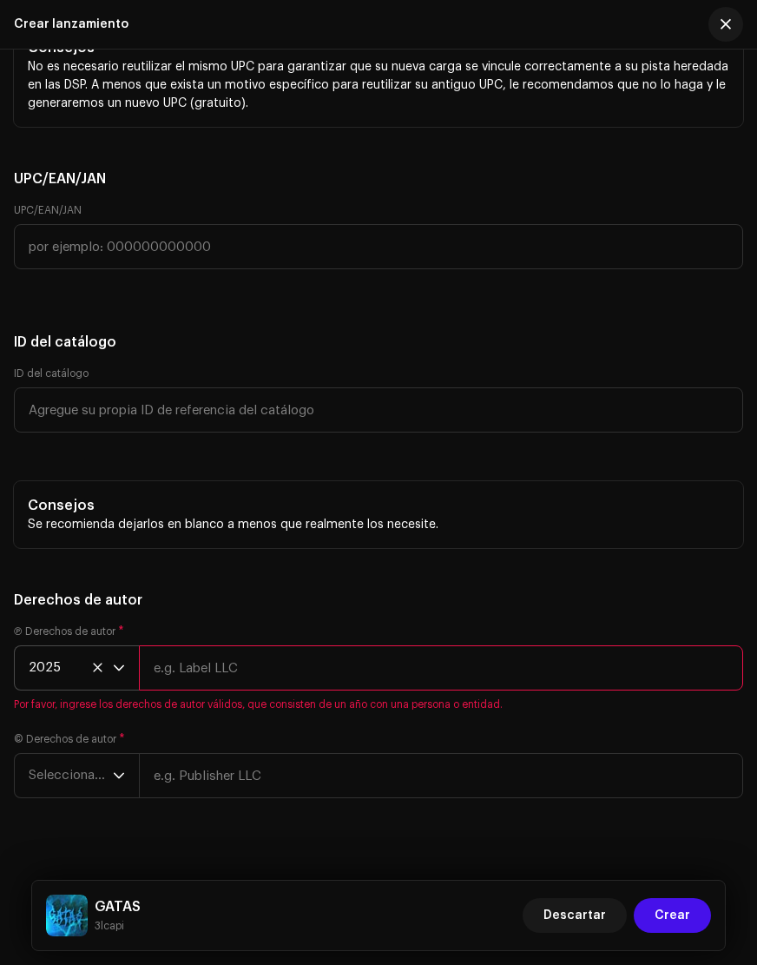
drag, startPoint x: 223, startPoint y: 692, endPoint x: 232, endPoint y: 686, distance: 10.6
click at [226, 690] on div "Ⓟ Derechos de autor * 2025 Por favor, ingrese los derechos de autor válidos, qu…" at bounding box center [379, 667] width 730 height 87
click at [239, 681] on input "text" at bounding box center [441, 667] width 605 height 45
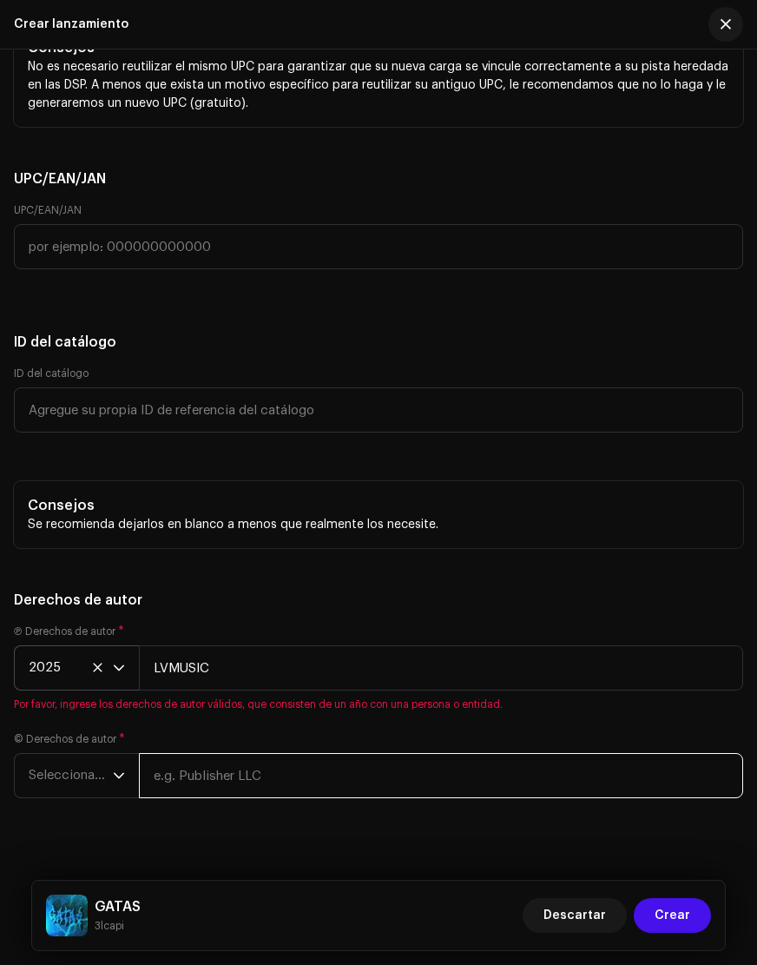
type input "LVMUSIC"
click at [247, 785] on div "Ⓟ Derechos de autor * 2025 LVMUSIC Por favor, ingrese los derechos de autor vál…" at bounding box center [379, 721] width 730 height 195
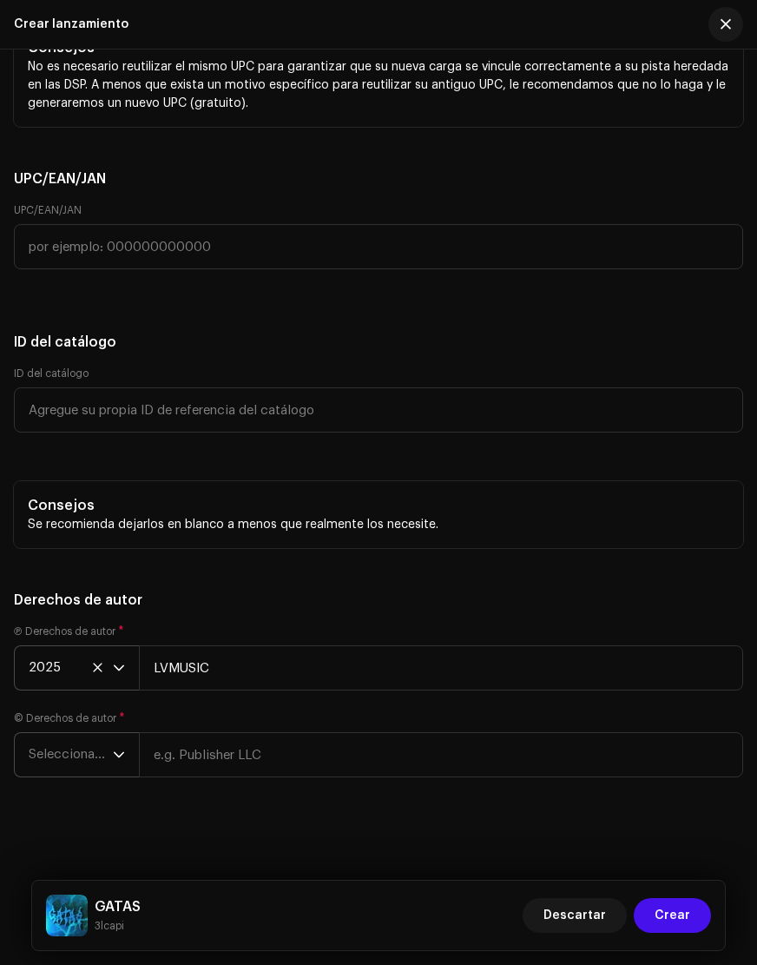
click at [85, 760] on span "Seleccionar año" at bounding box center [71, 754] width 84 height 43
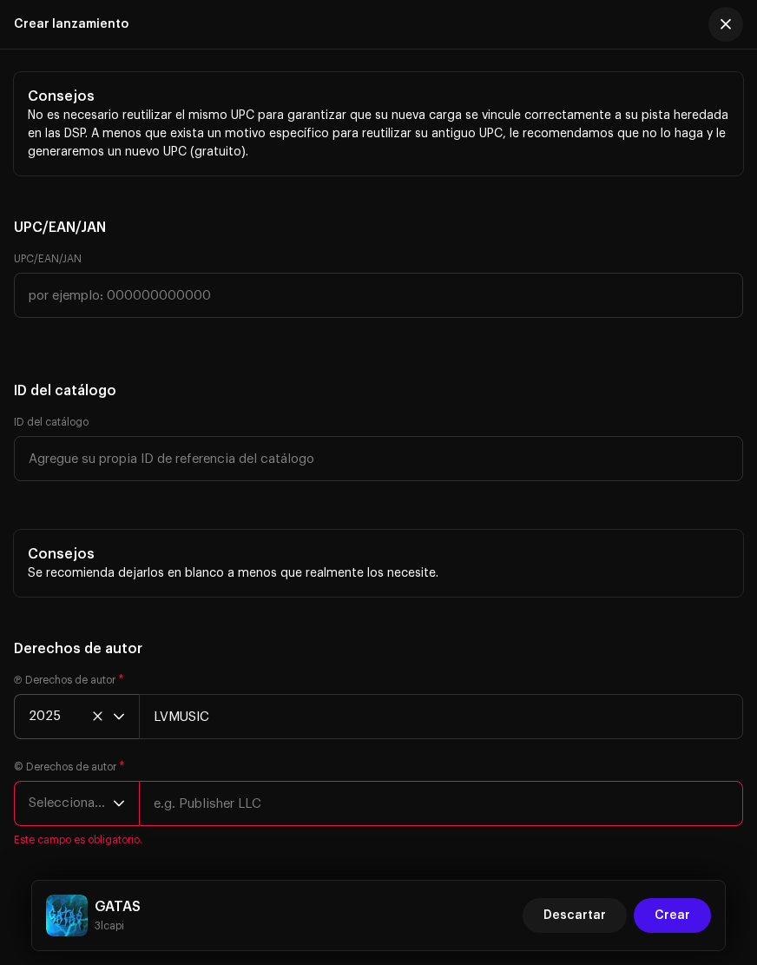
scroll to position [4146, 0]
click at [104, 800] on span "Seleccionar año" at bounding box center [71, 804] width 84 height 43
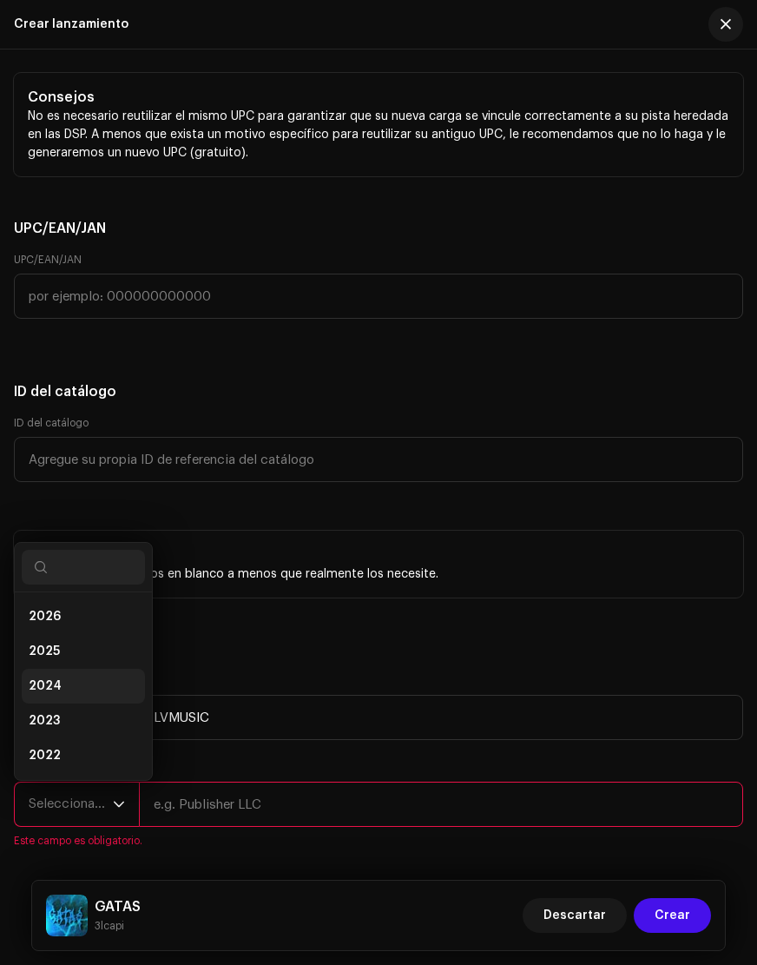
scroll to position [28, 0]
click at [77, 625] on li "2025" at bounding box center [83, 623] width 123 height 35
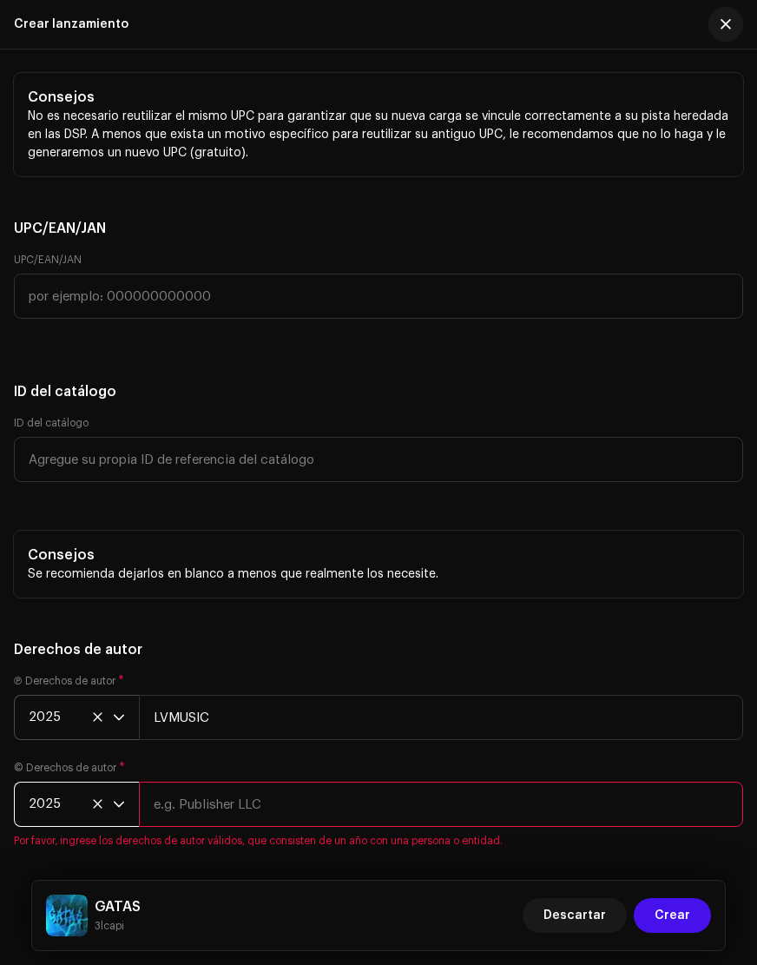
click at [215, 809] on input "text" at bounding box center [441, 804] width 605 height 45
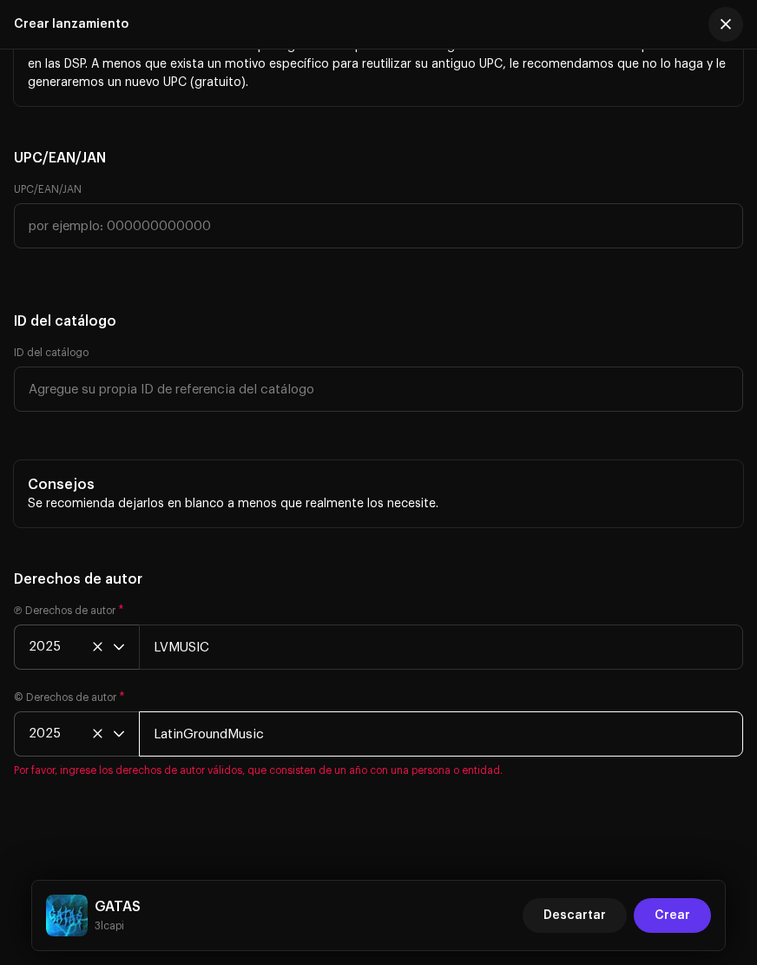
type input "LatinGroundMusic"
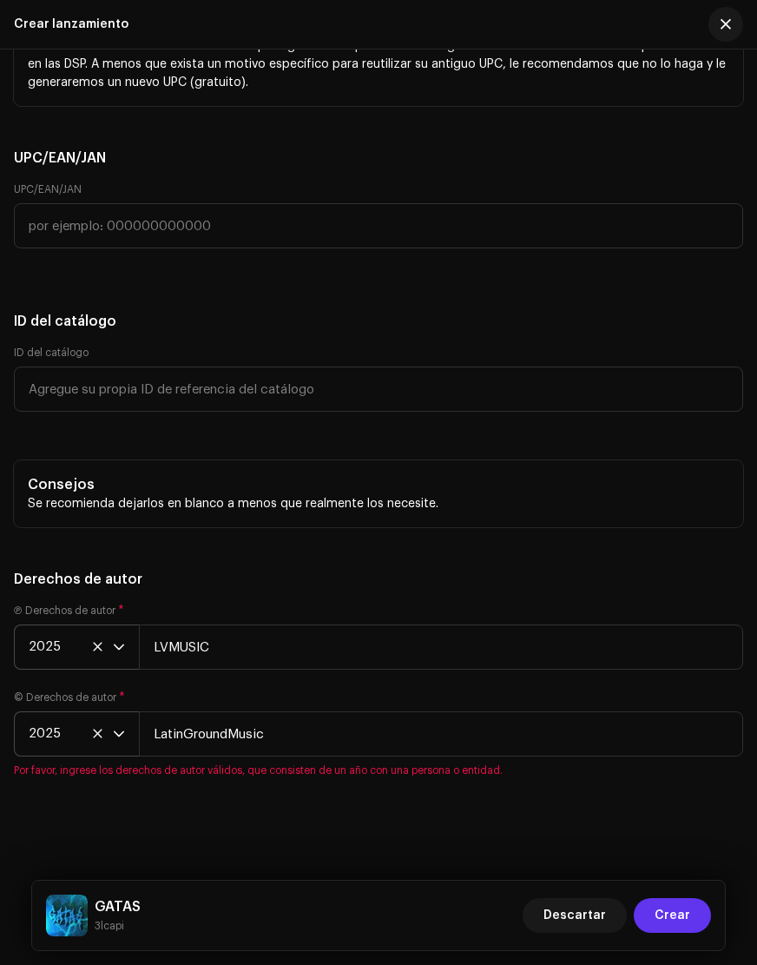
scroll to position [4195, 0]
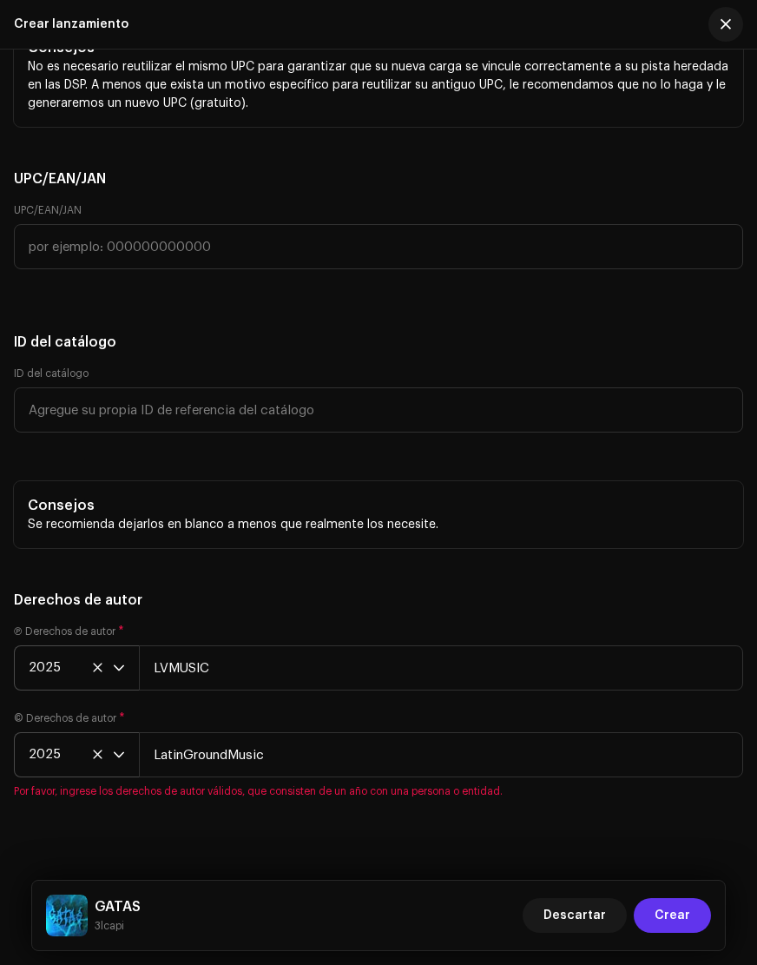
click at [671, 917] on span "Crear" at bounding box center [673, 915] width 36 height 35
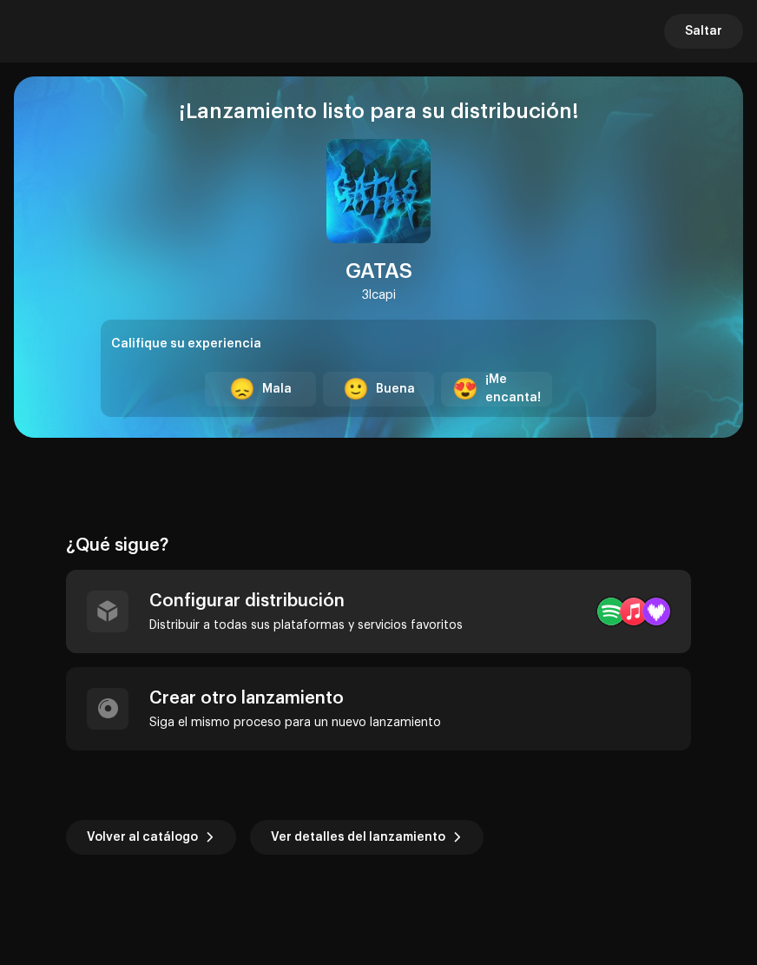
click at [370, 612] on div "Configurar distribución Distribuir a todas sus plataformas y servicios favoritos" at bounding box center [306, 612] width 314 height 42
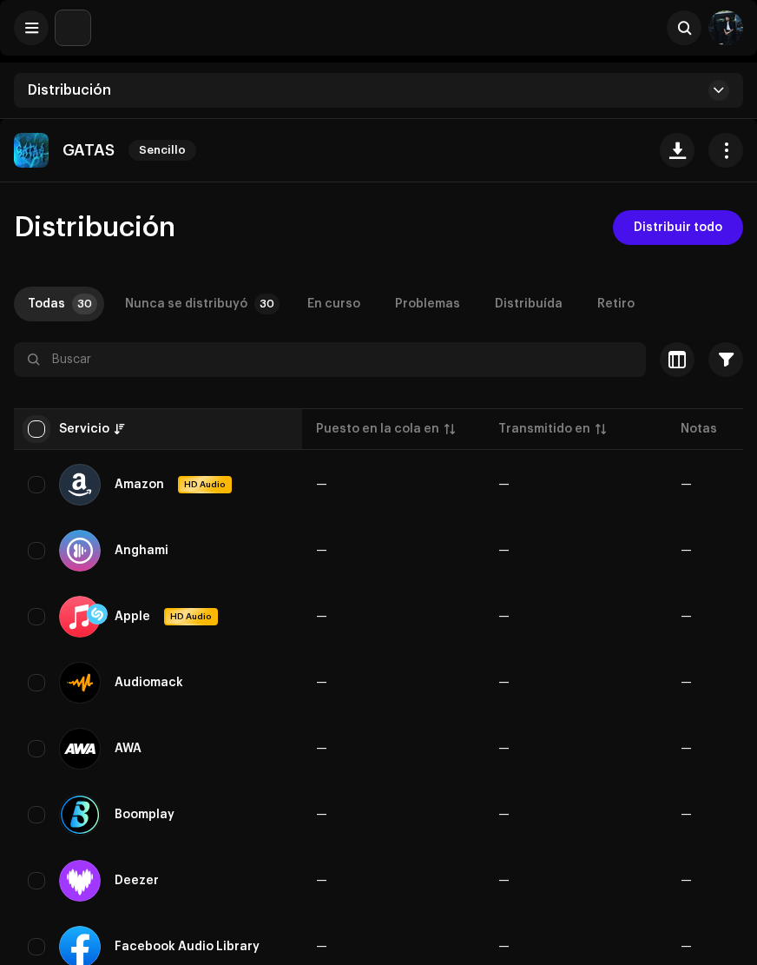
click at [40, 426] on input "checkbox" at bounding box center [36, 428] width 17 height 17
checkbox input "true"
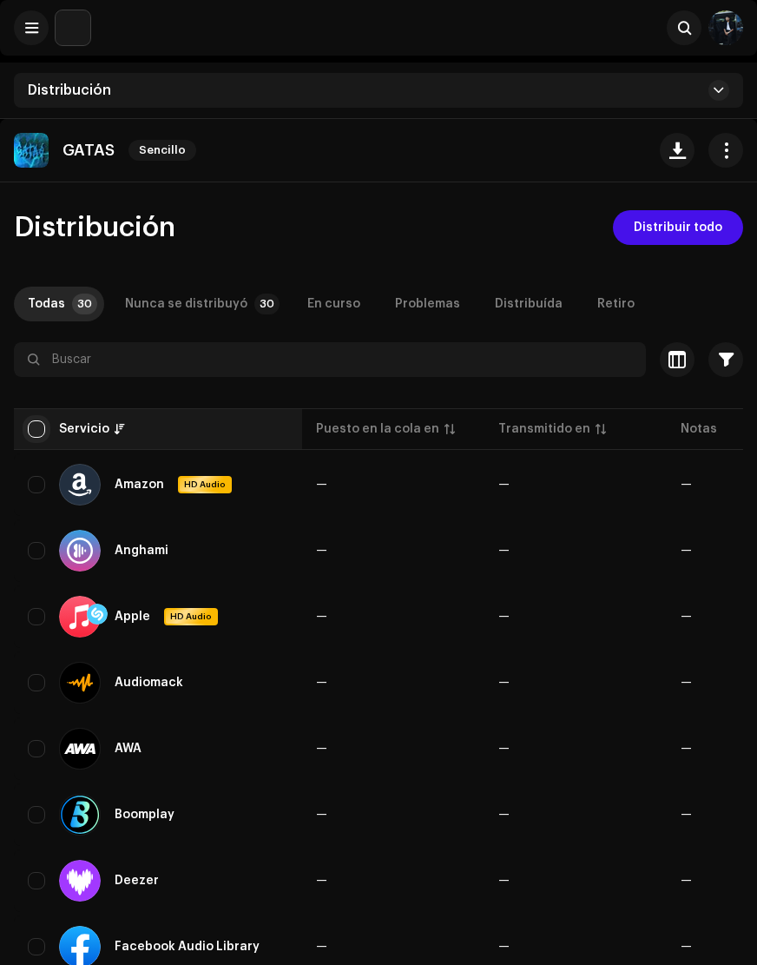
checkbox input "true"
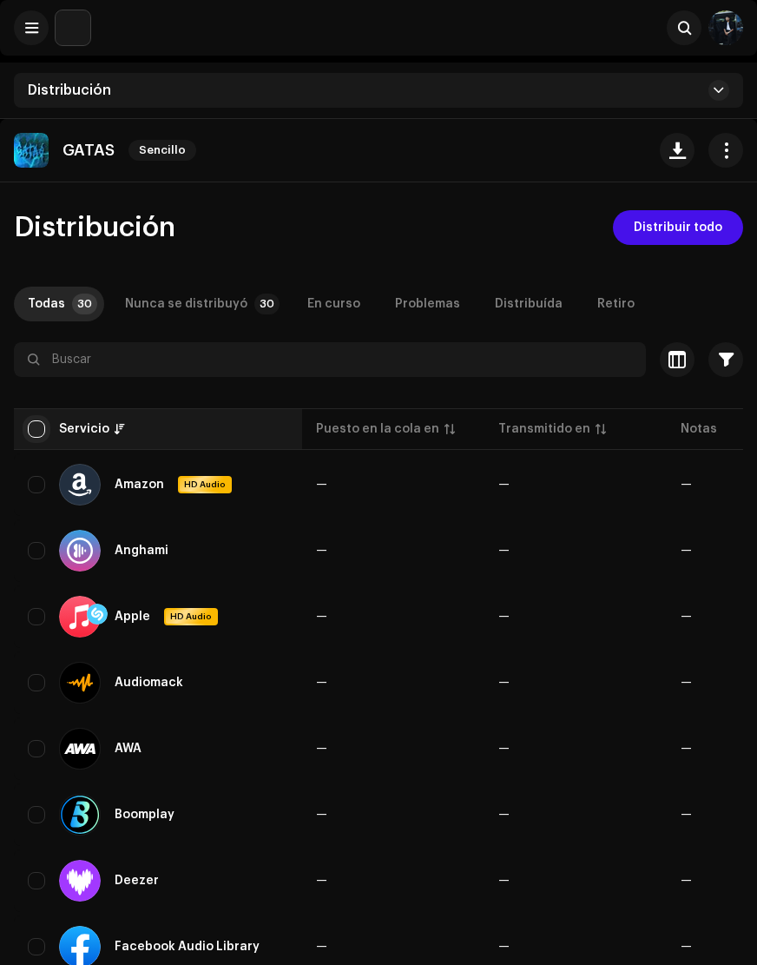
checkbox input "true"
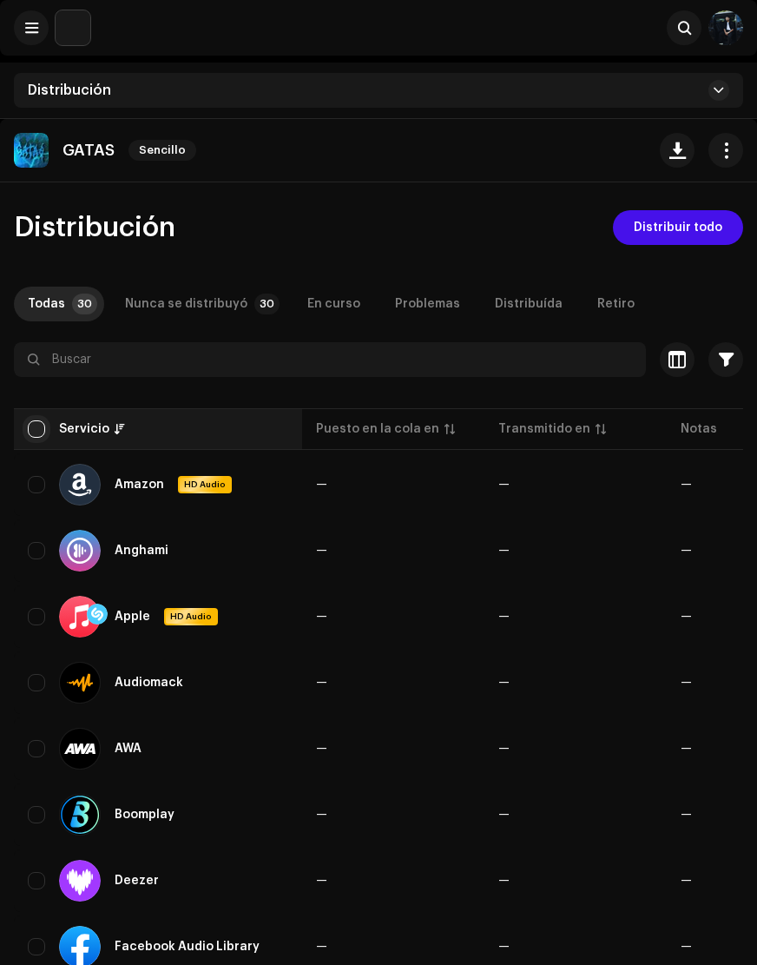
checkbox input "true"
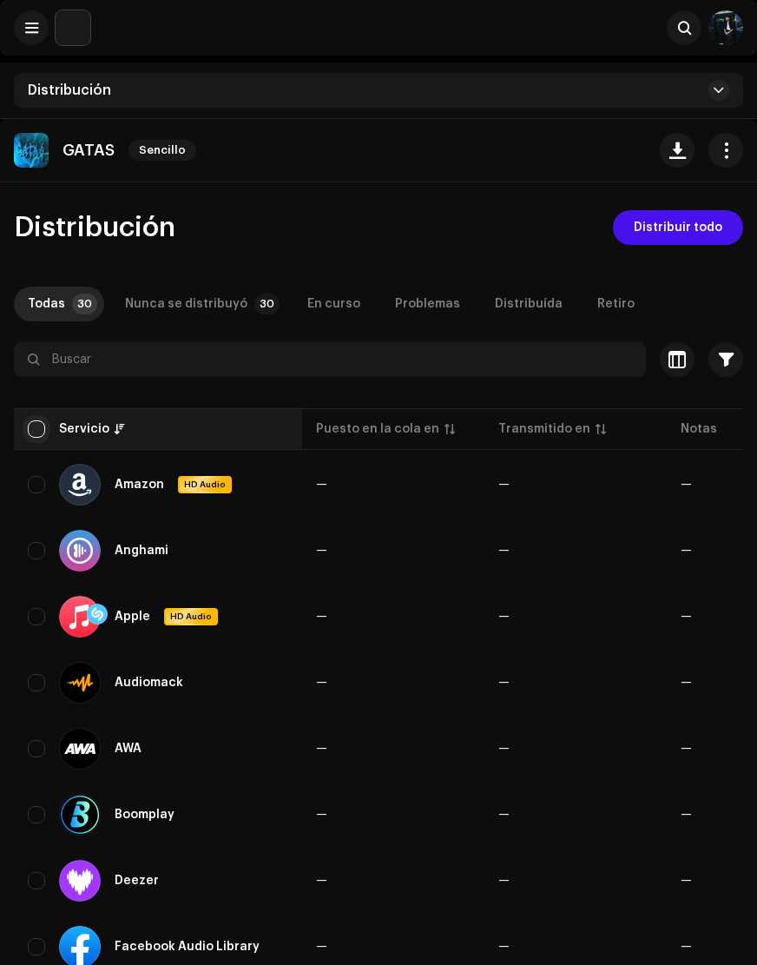
checkbox input "true"
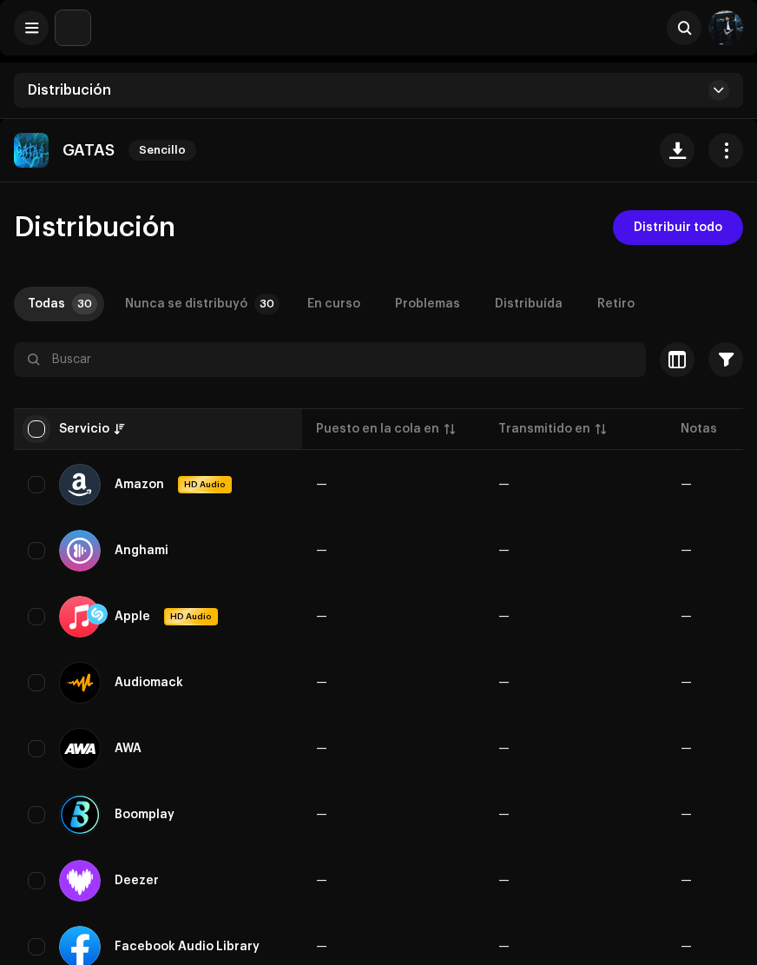
checkbox input "true"
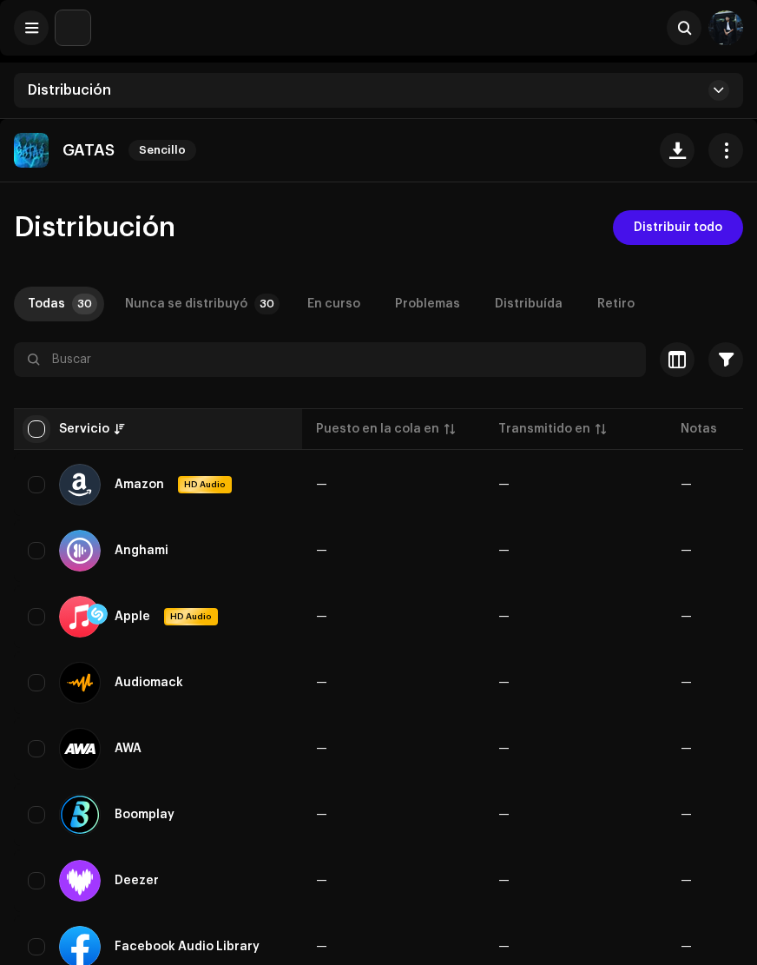
checkbox input "true"
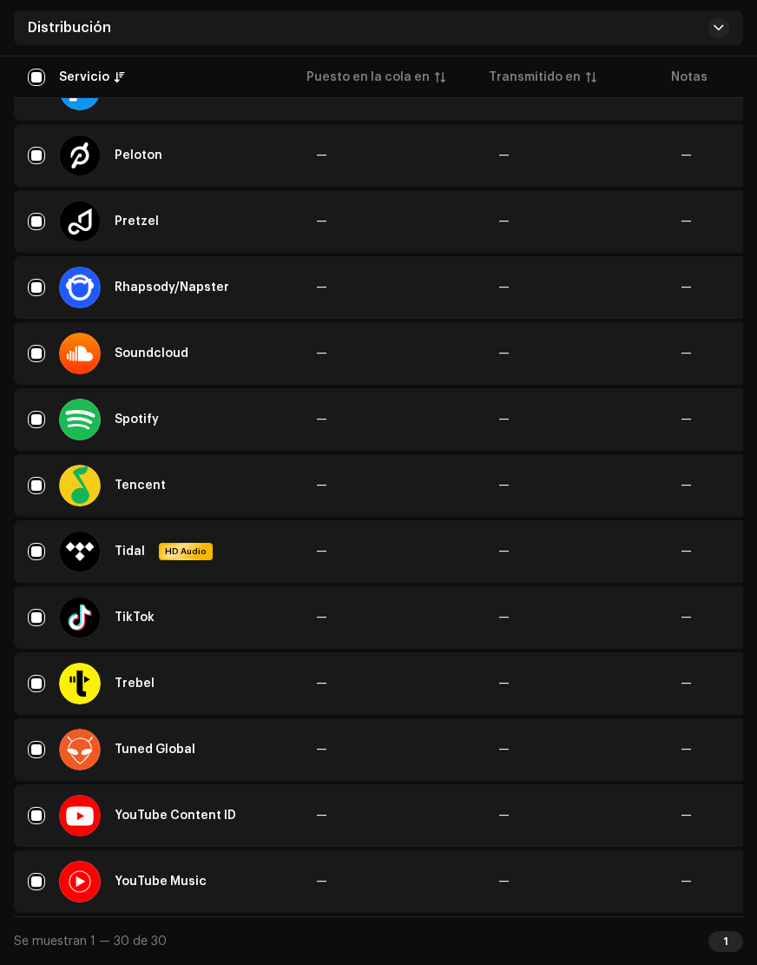
scroll to position [1522, 0]
click at [37, 819] on input "Row Selected" at bounding box center [36, 815] width 17 height 17
checkbox input "false"
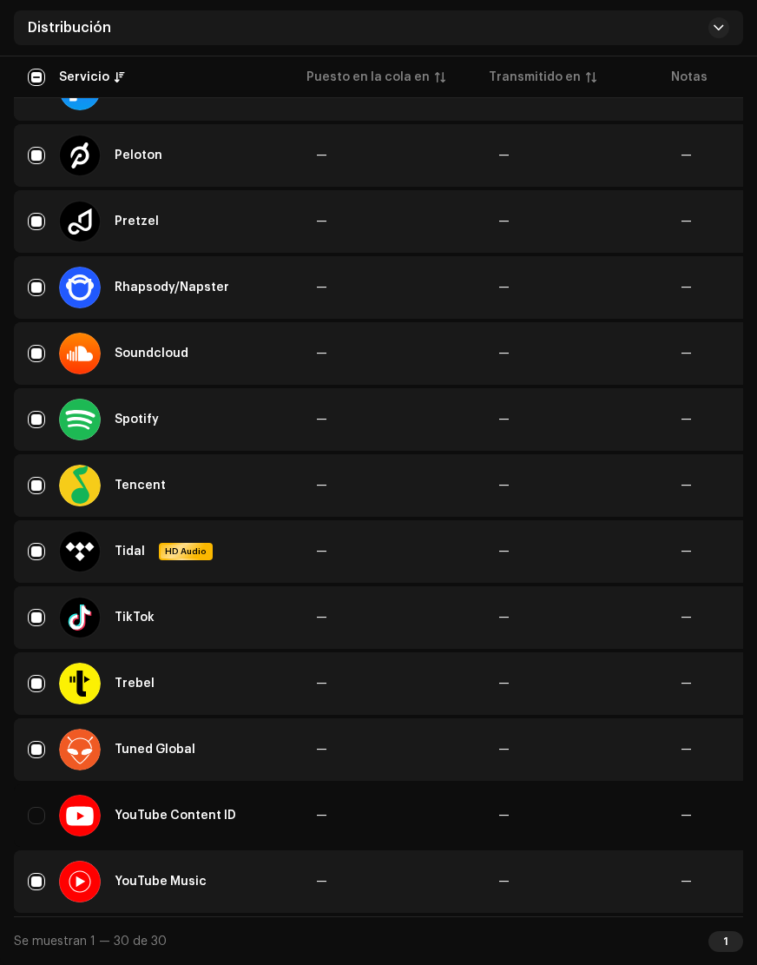
click at [37, 887] on input "Row Selected" at bounding box center [36, 881] width 17 height 17
checkbox input "false"
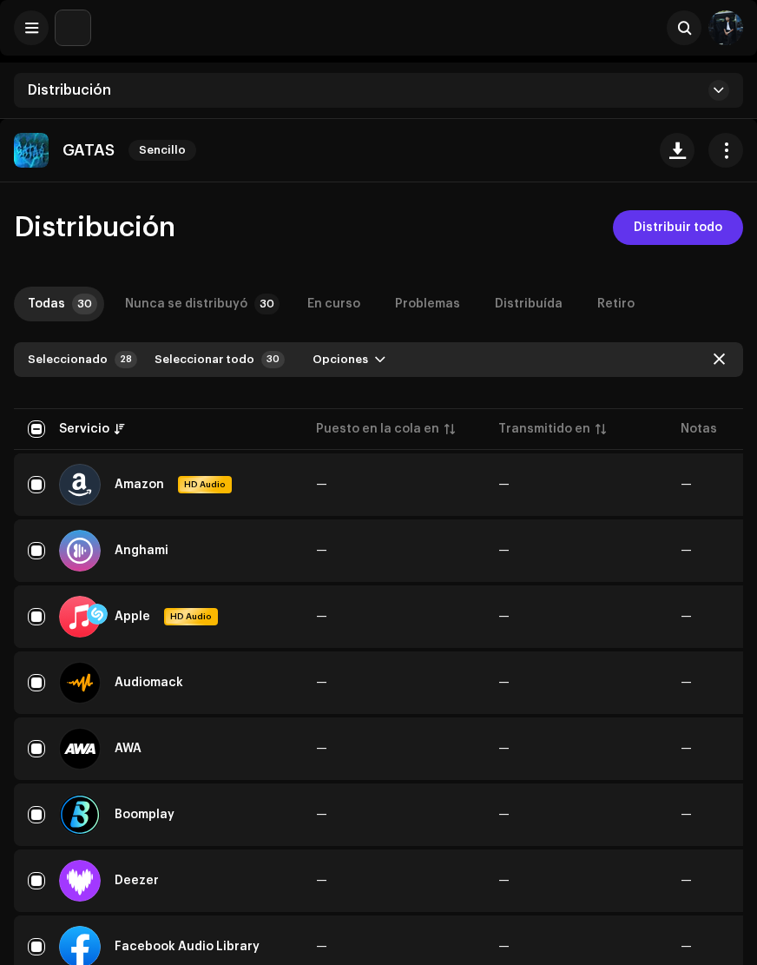
scroll to position [0, 0]
click at [668, 225] on span "Distribuir todo" at bounding box center [678, 227] width 89 height 35
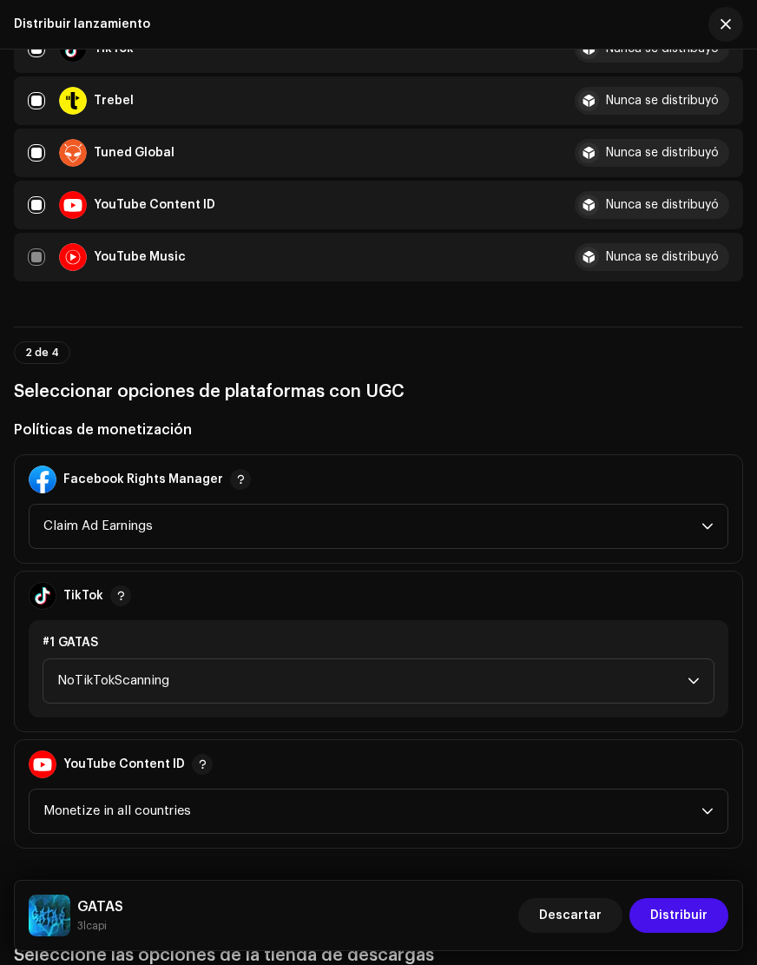
scroll to position [1591, 0]
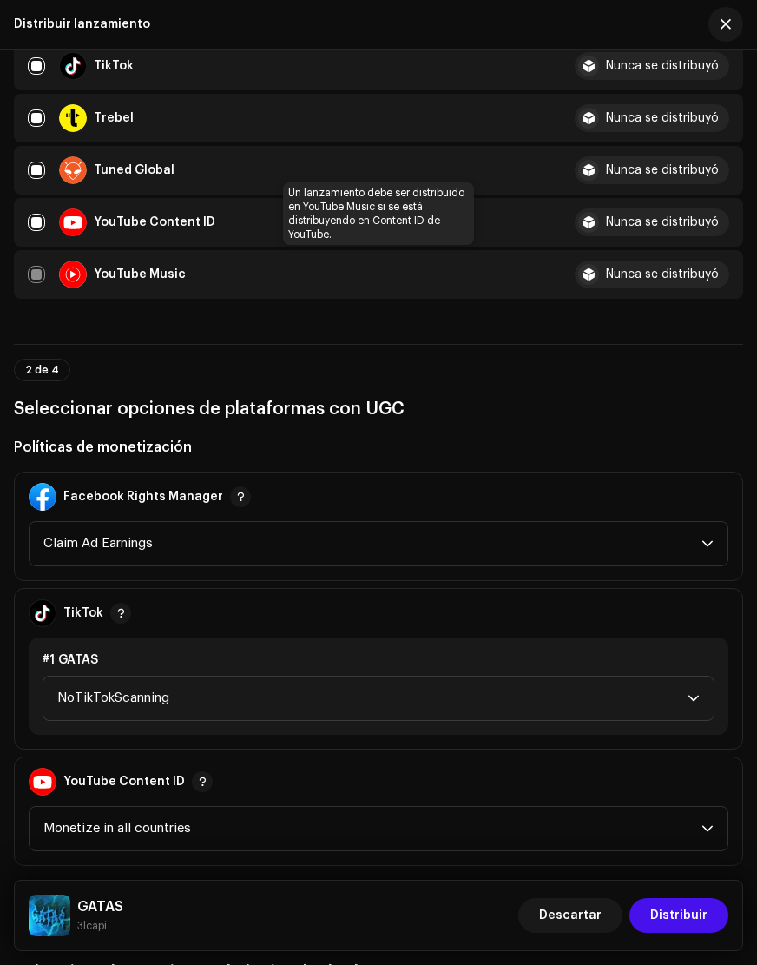
click at [34, 275] on div "YouTube Music" at bounding box center [287, 275] width 519 height 28
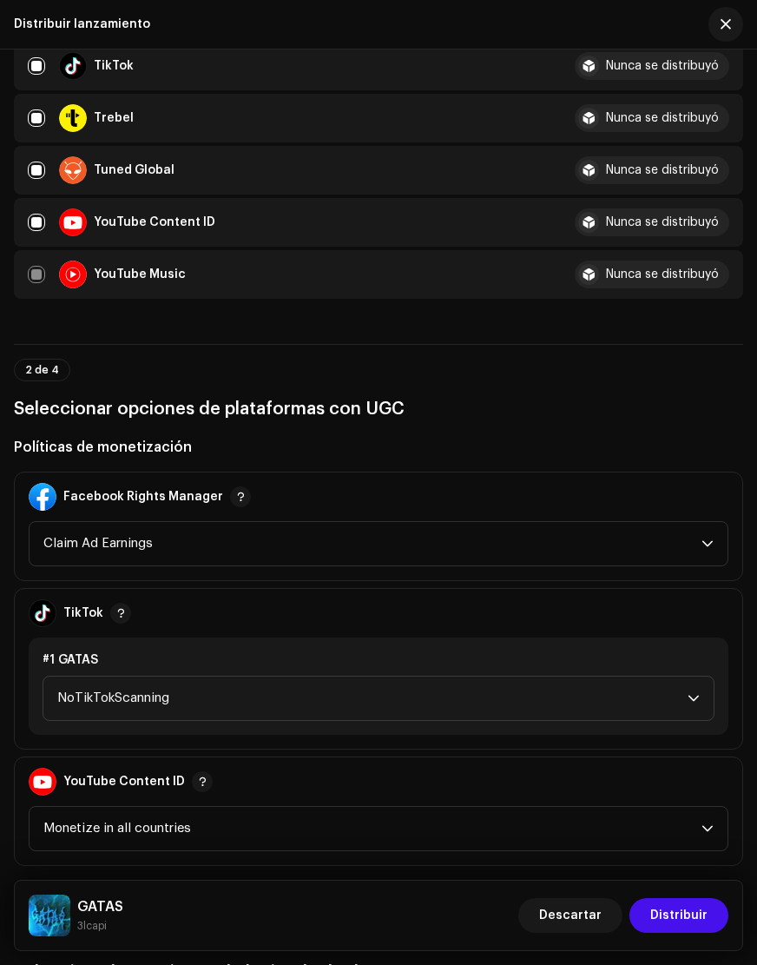
click at [31, 221] on input "checkbox" at bounding box center [36, 222] width 17 height 17
checkbox input "false"
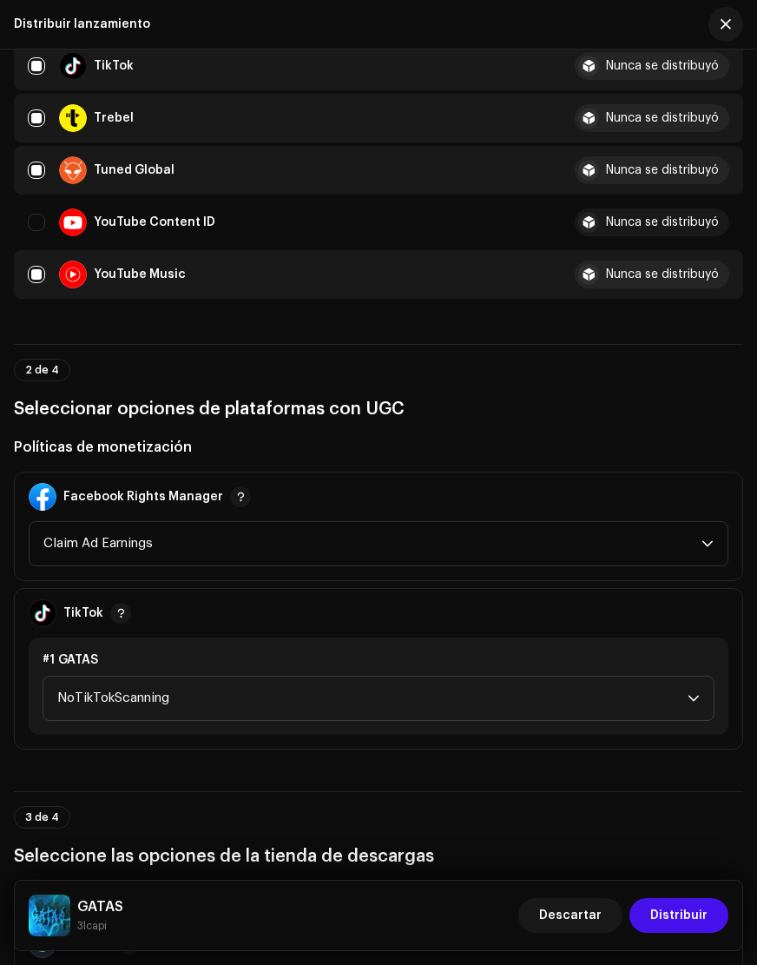
click at [38, 277] on input "Row Selected" at bounding box center [36, 274] width 17 height 17
checkbox input "false"
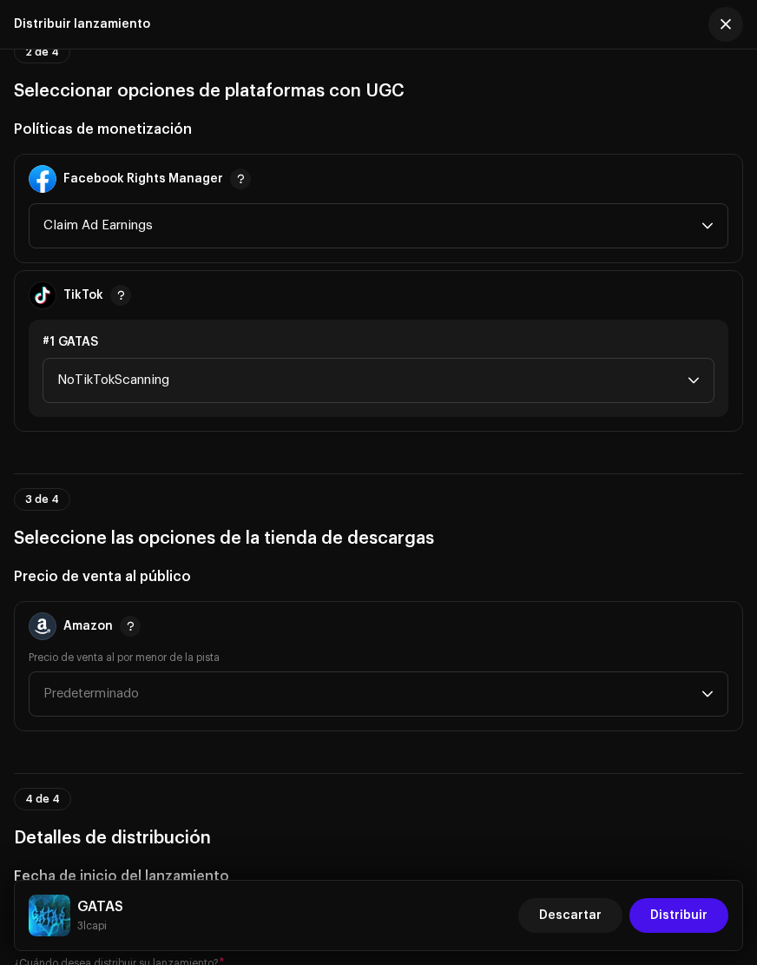
scroll to position [1952, 0]
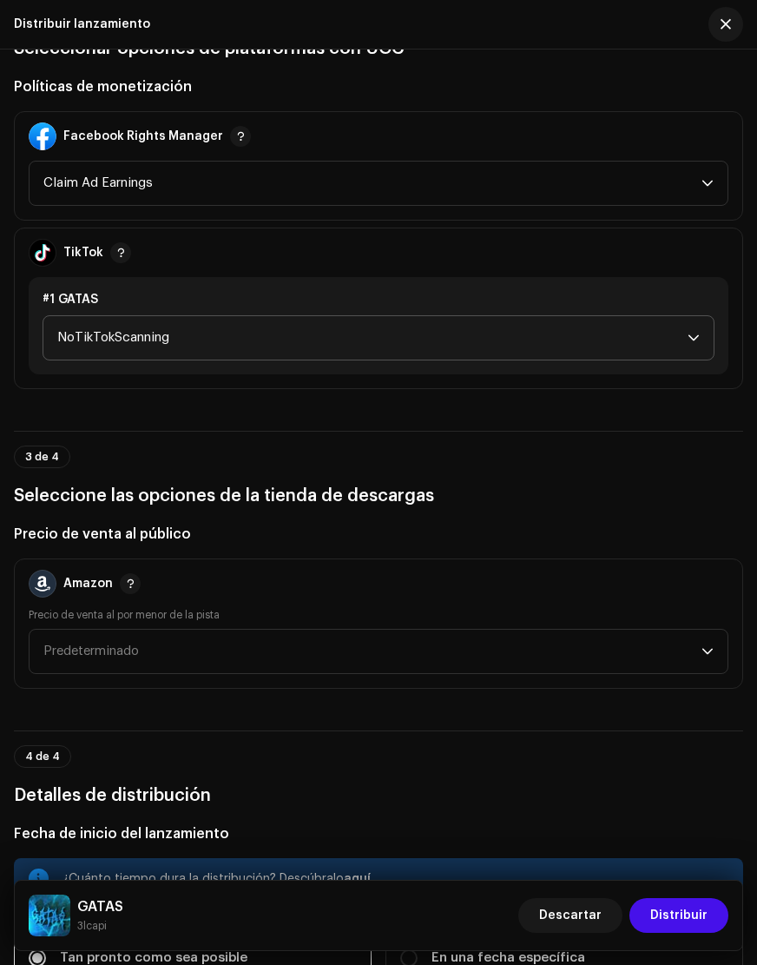
click at [174, 330] on span "NoTikTokScanning" at bounding box center [372, 337] width 631 height 43
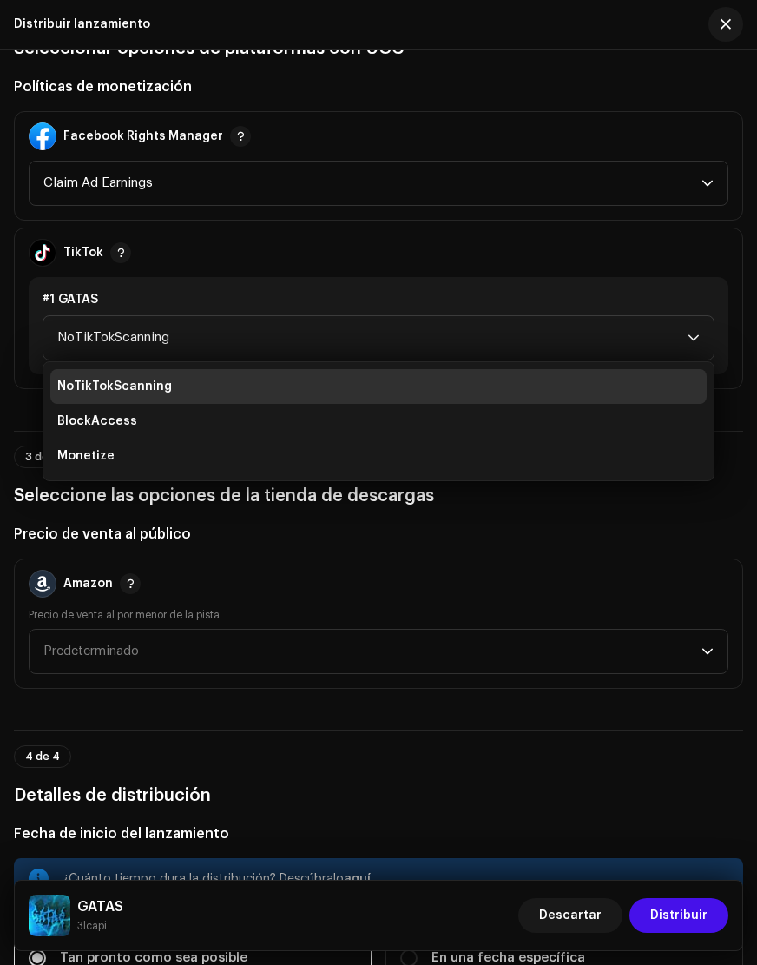
click at [234, 261] on div "TikTok" at bounding box center [379, 252] width 700 height 49
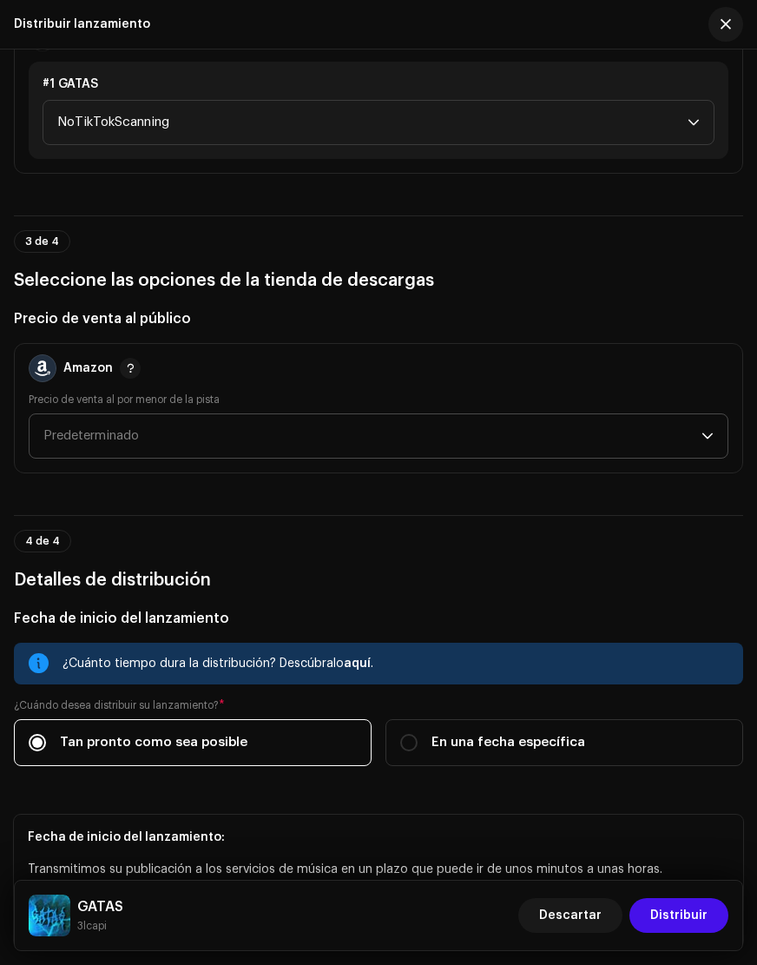
scroll to position [2200, 0]
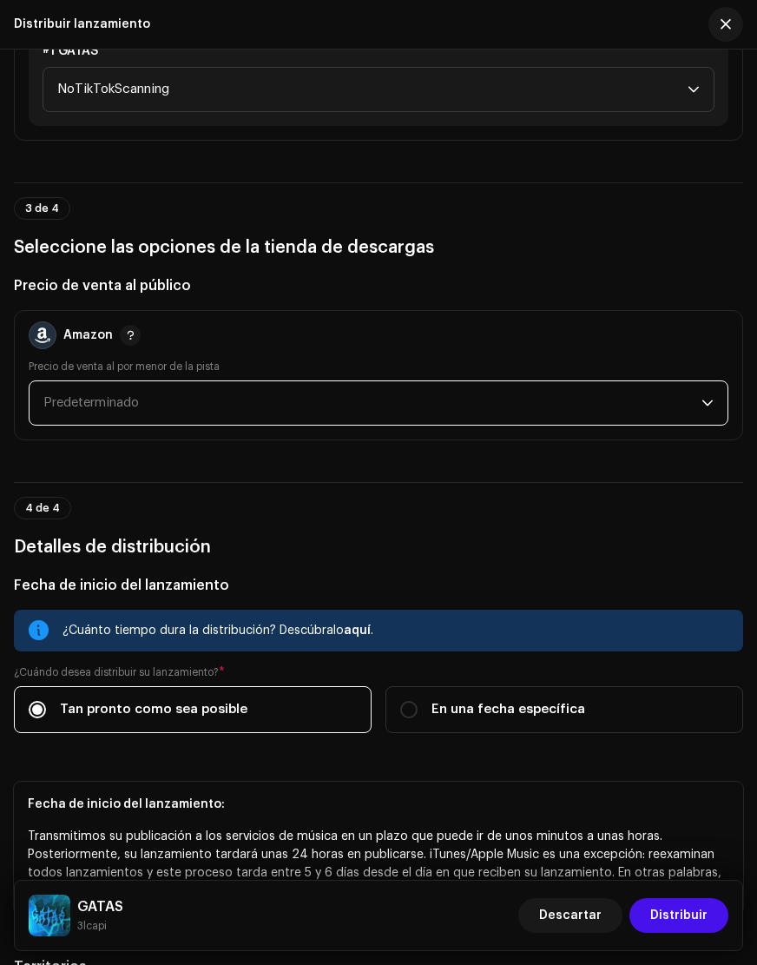
click at [228, 400] on span "Predeterminado" at bounding box center [372, 402] width 658 height 43
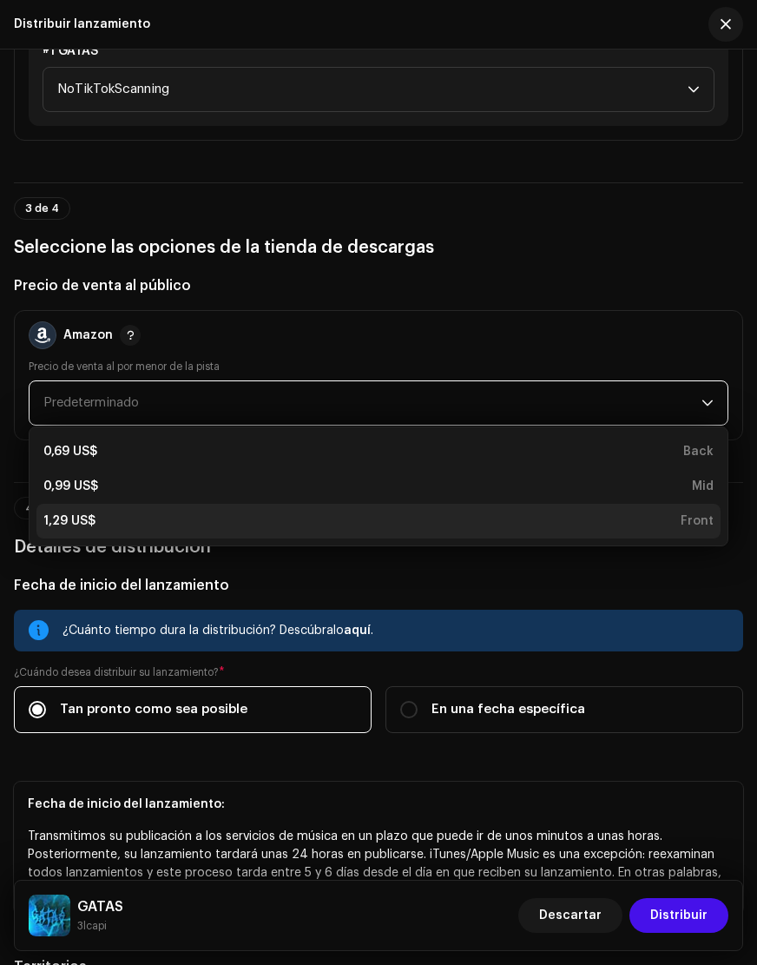
click at [113, 515] on div "1,29 US$ Front" at bounding box center [378, 520] width 671 height 17
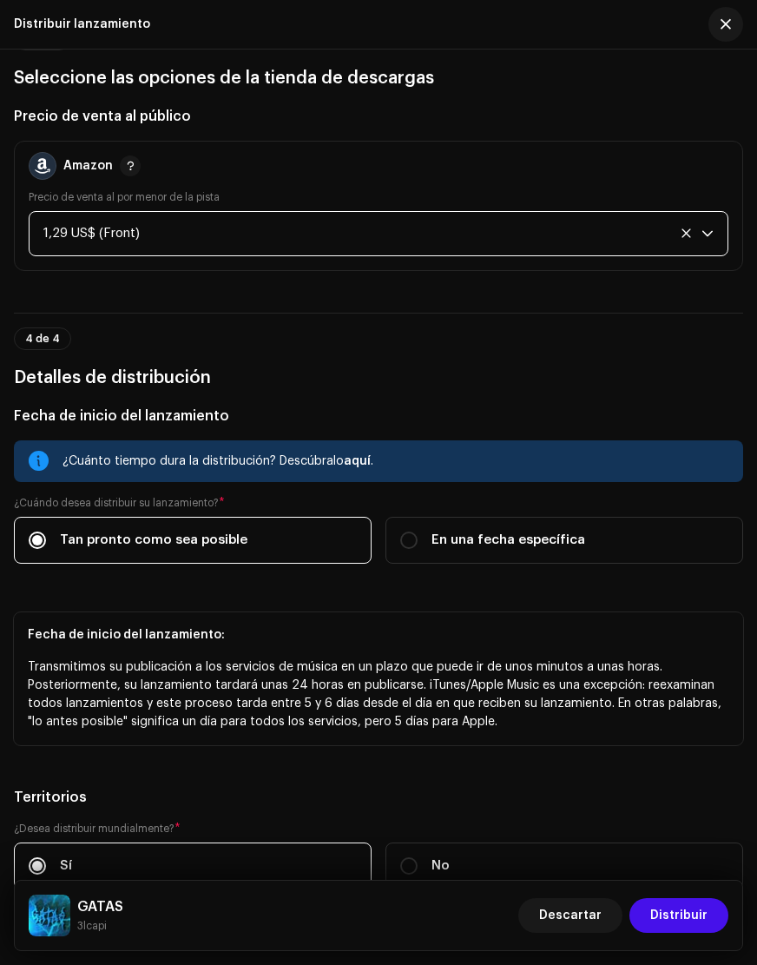
scroll to position [2379, 0]
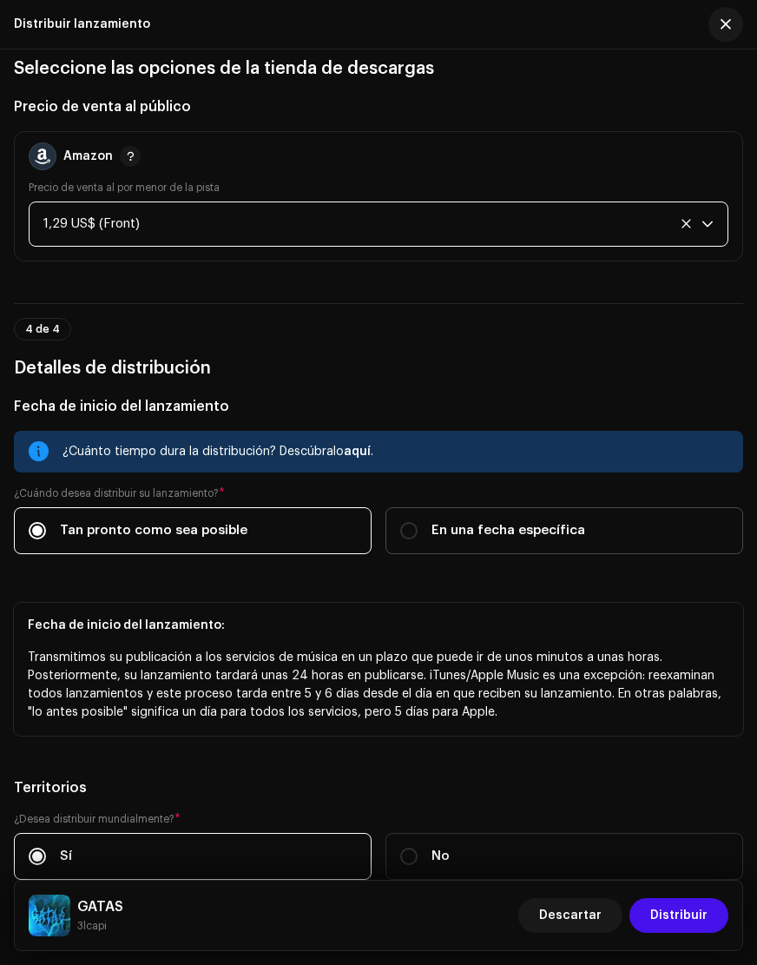
click at [497, 538] on span "En una fecha específica" at bounding box center [509, 530] width 154 height 19
click at [418, 538] on input "En una fecha específica" at bounding box center [408, 530] width 17 height 17
radio input "true"
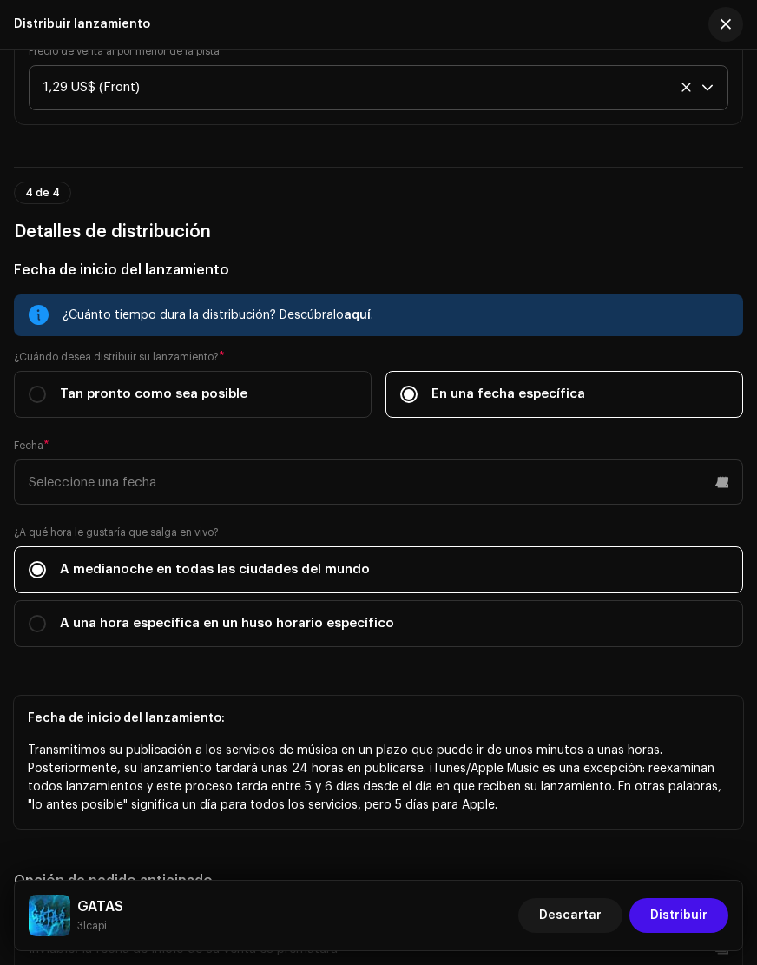
scroll to position [2526, 0]
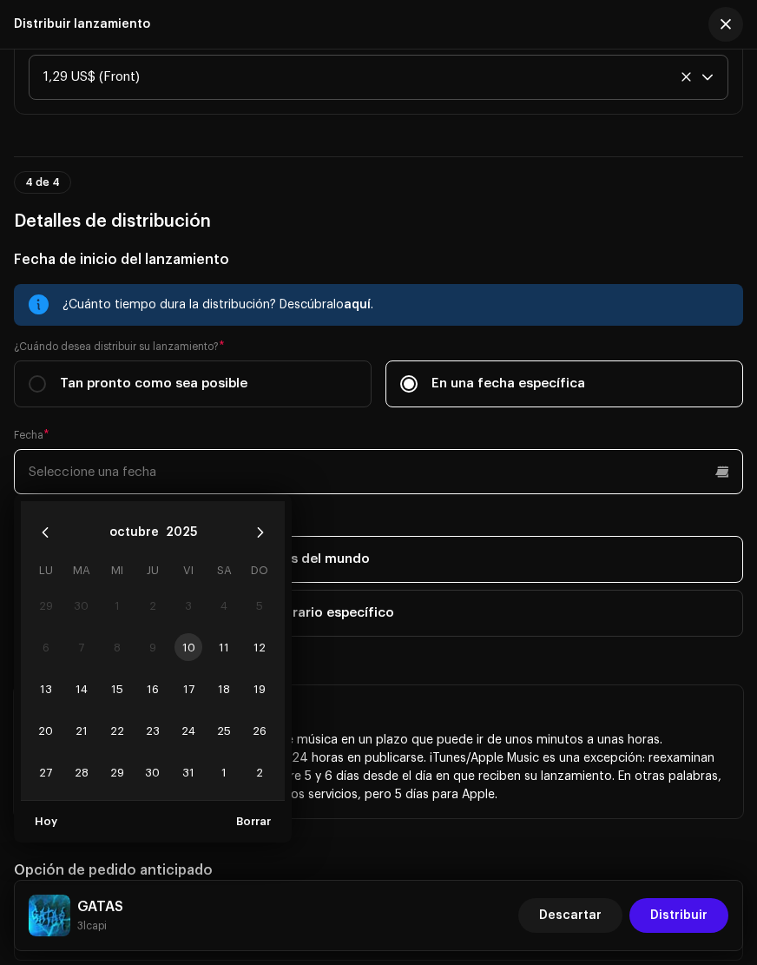
click at [228, 479] on input "text" at bounding box center [379, 471] width 730 height 45
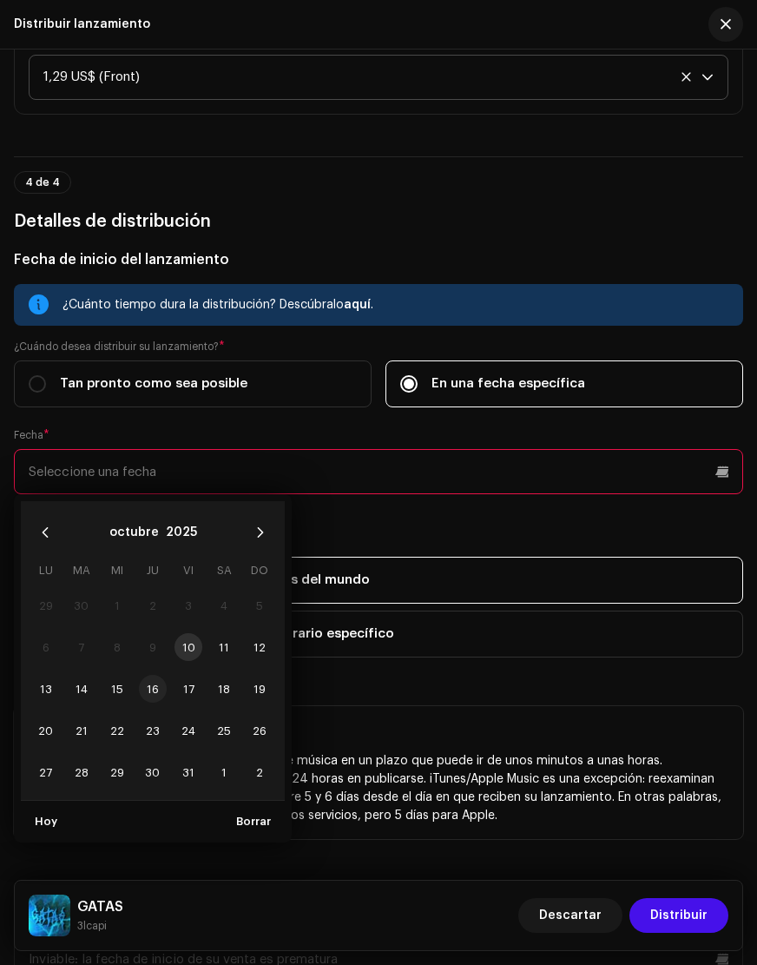
click at [149, 695] on span "16" at bounding box center [153, 689] width 28 height 28
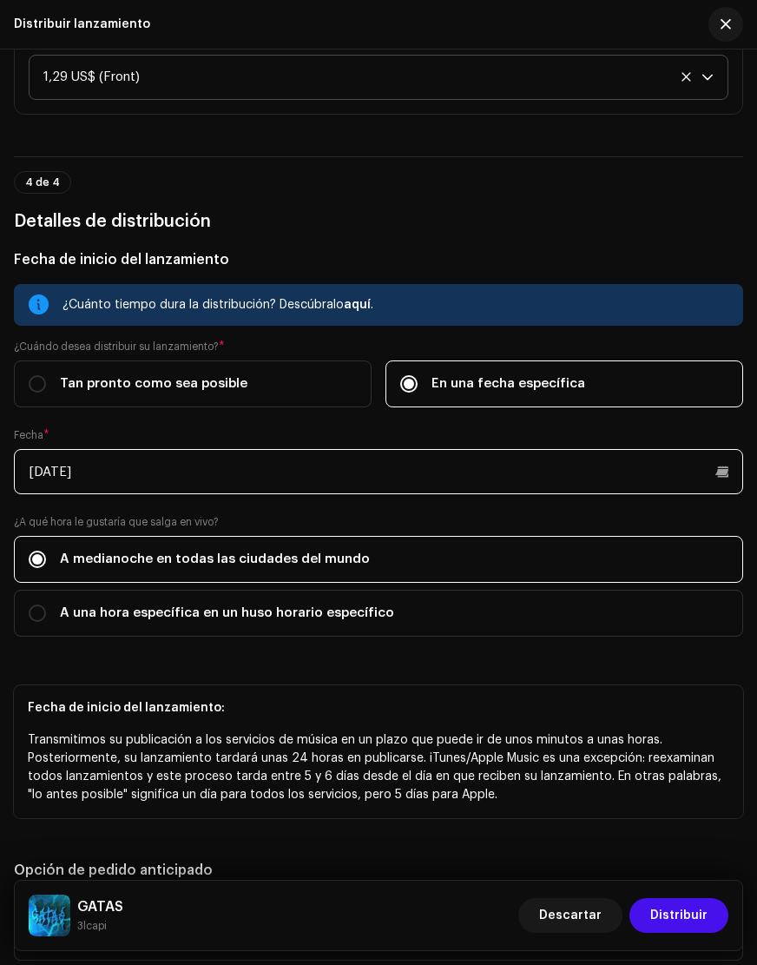
scroll to position [2527, 0]
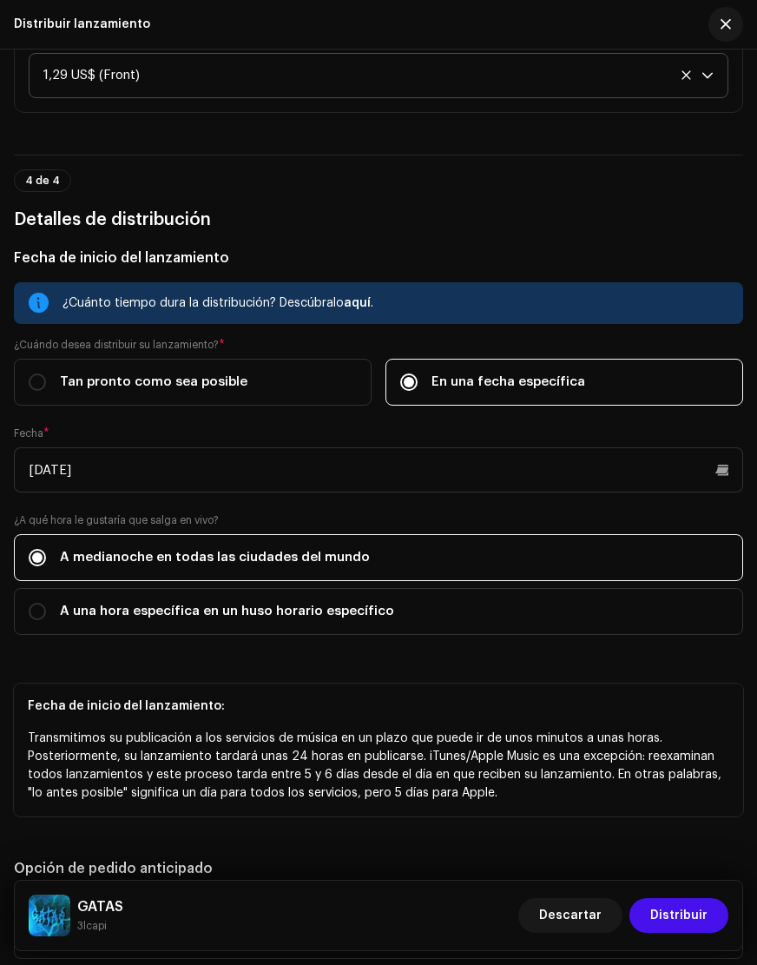
click at [424, 503] on div "¿Cuánto tiempo dura la distribución? Descúbralo aquí . ¿Cuándo desea distribuir…" at bounding box center [379, 468] width 730 height 373
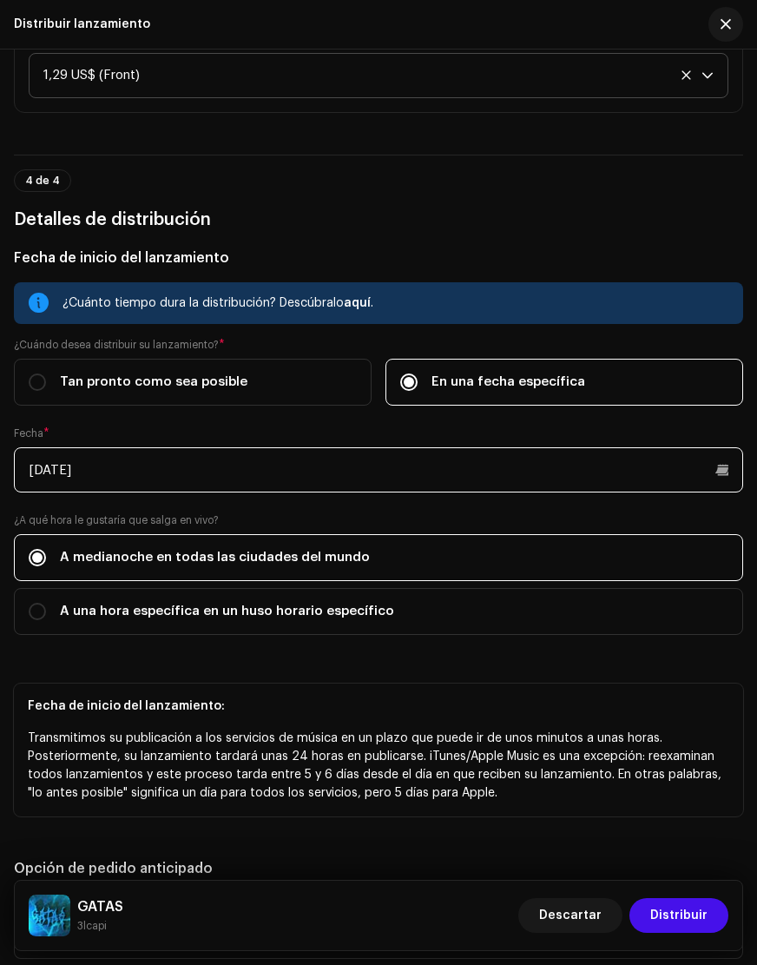
click at [261, 459] on input "[DATE]" at bounding box center [379, 469] width 730 height 45
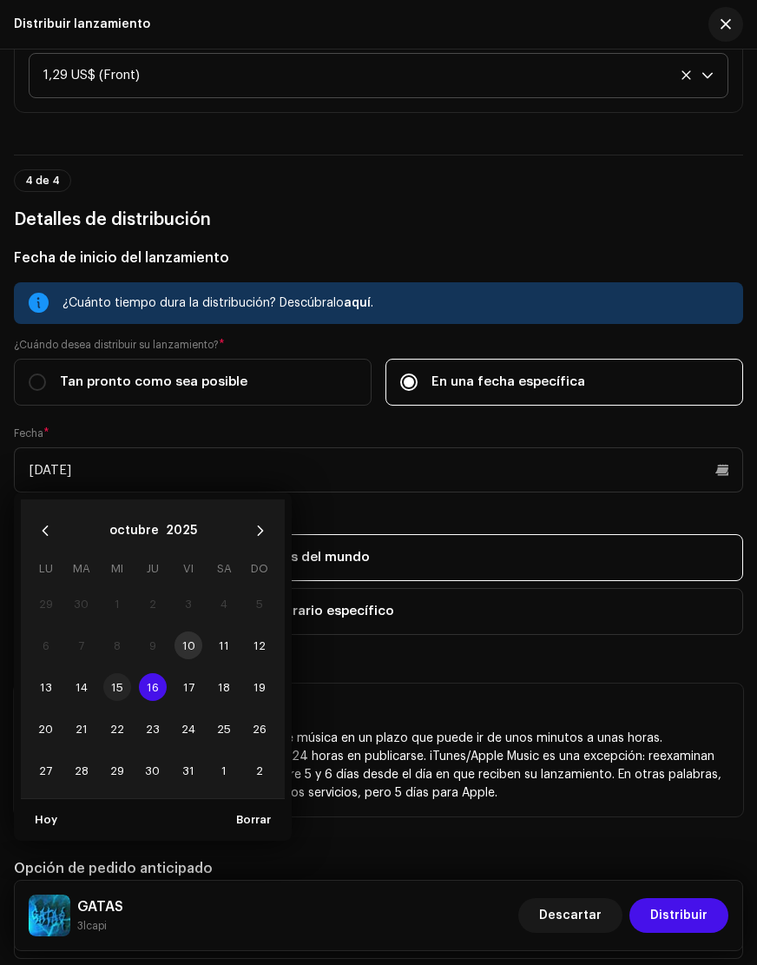
click at [122, 690] on span "15" at bounding box center [117, 687] width 28 height 28
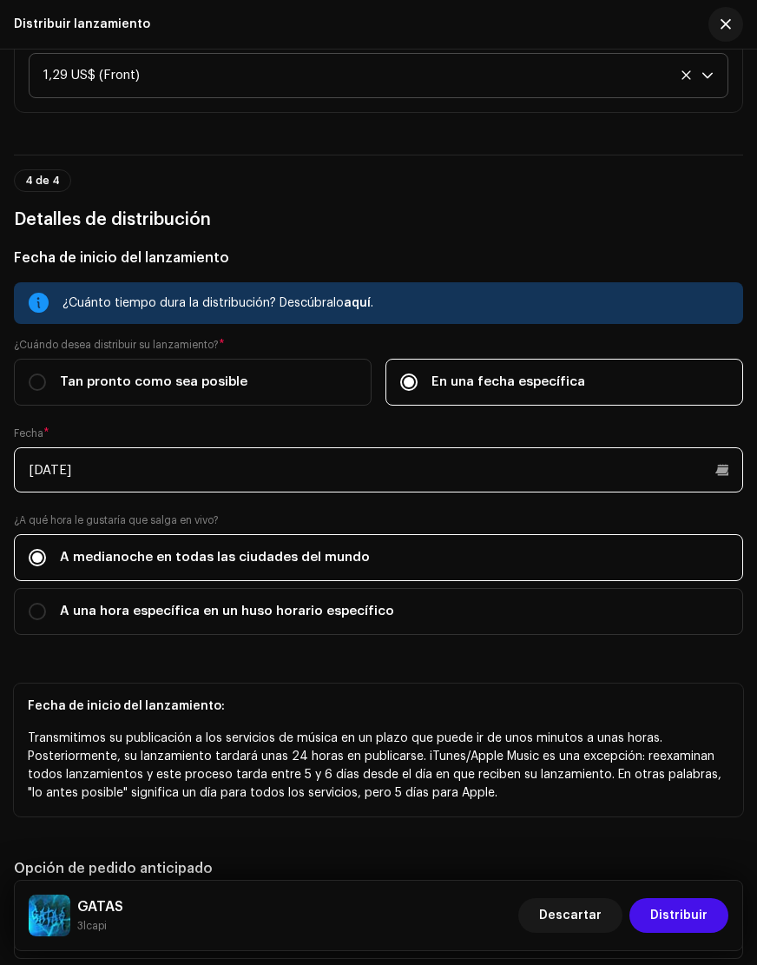
click at [619, 484] on input "[DATE]" at bounding box center [379, 469] width 730 height 45
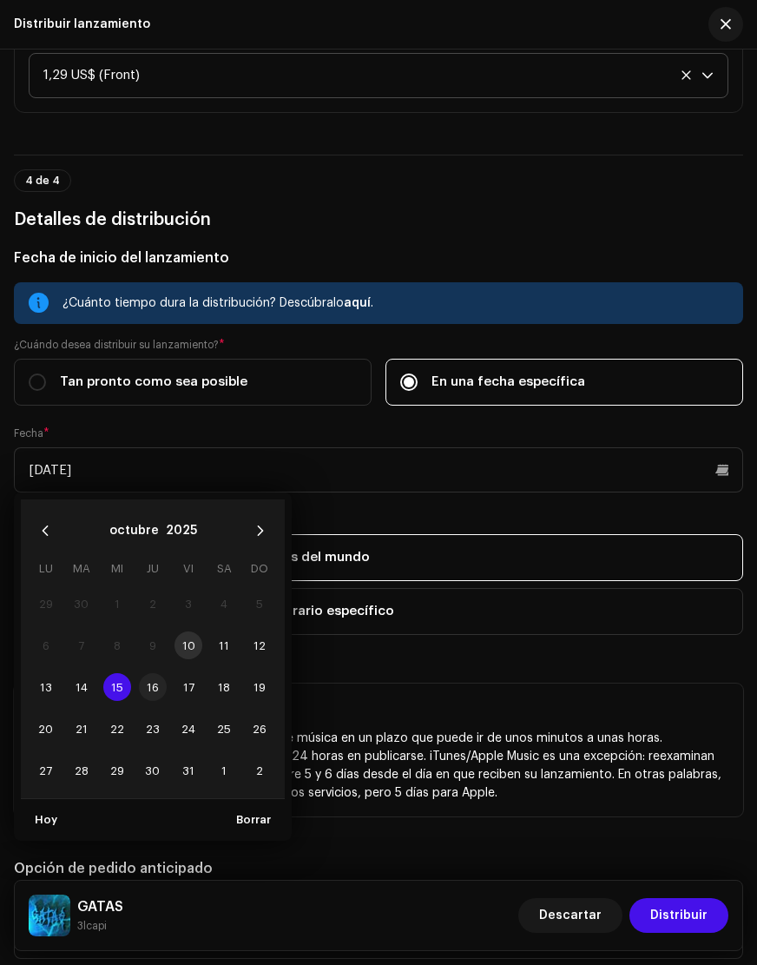
click at [151, 682] on span "16" at bounding box center [153, 687] width 28 height 28
type input "[DATE]"
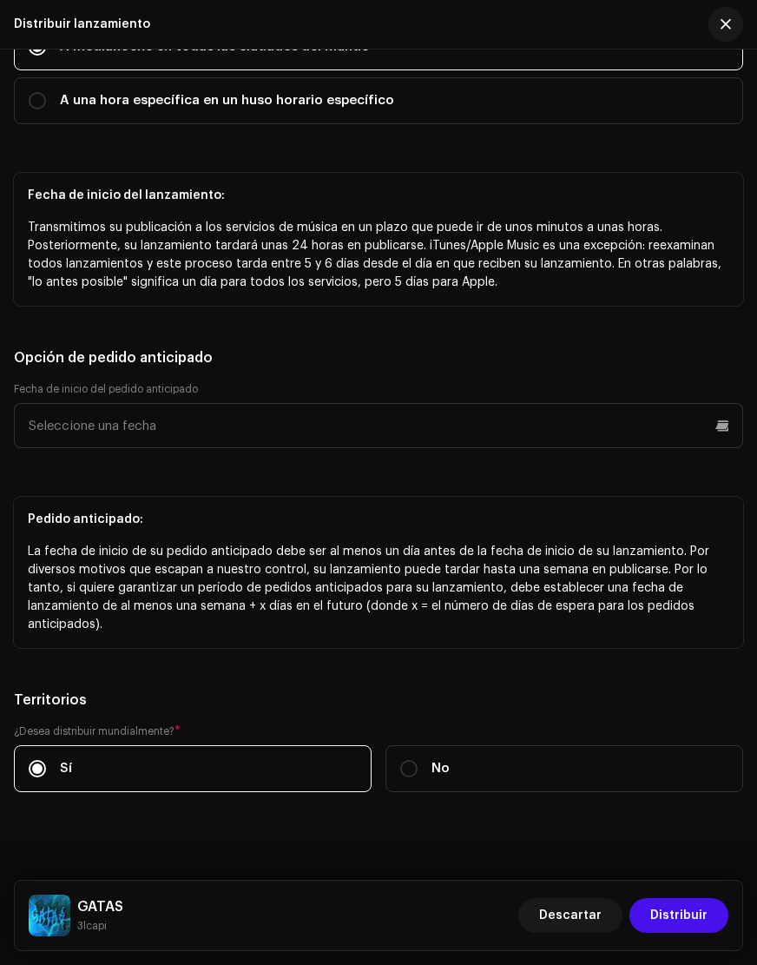
scroll to position [2724, 0]
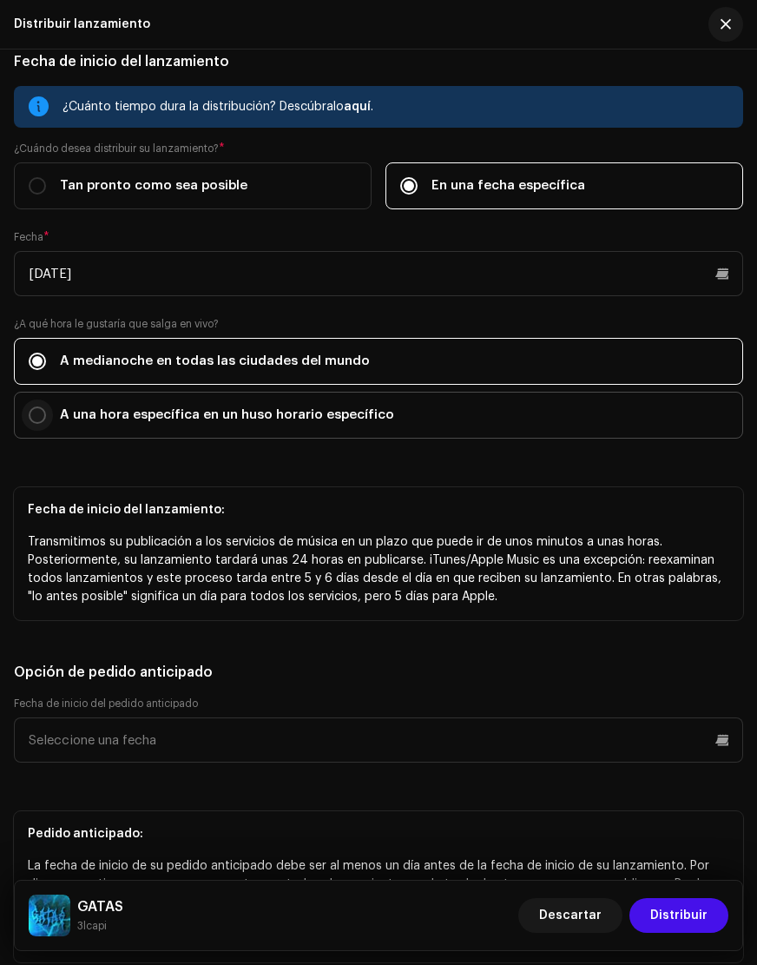
click at [41, 411] on input "A una hora específica en un huso horario específico" at bounding box center [37, 414] width 17 height 17
radio input "true"
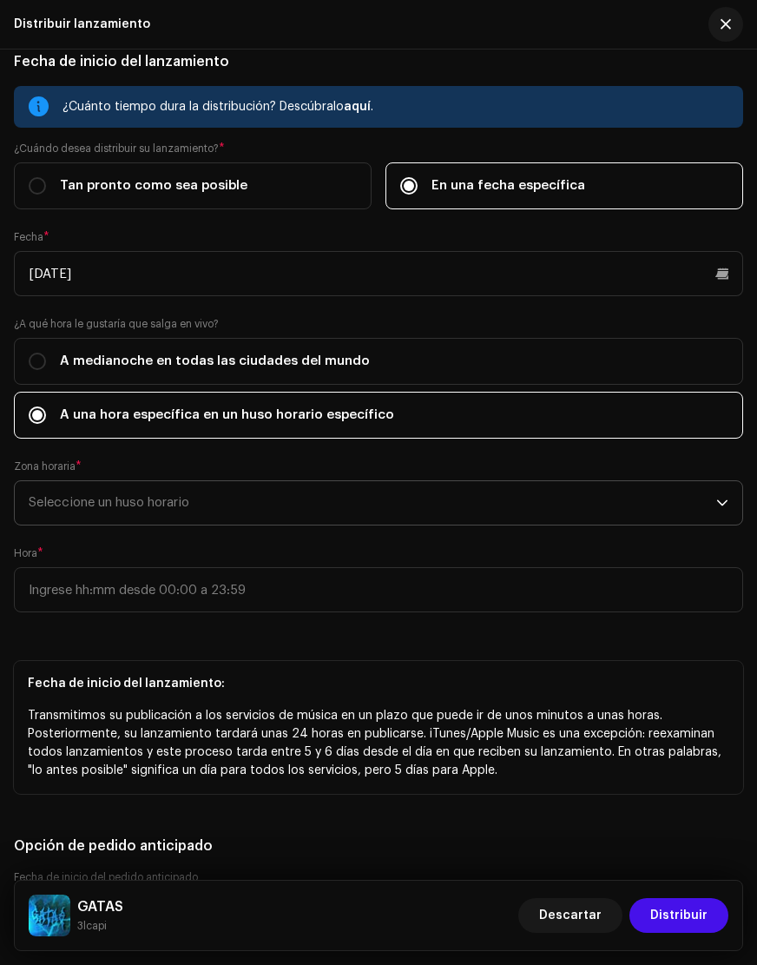
click at [200, 505] on span "Seleccione un huso horario" at bounding box center [373, 502] width 688 height 43
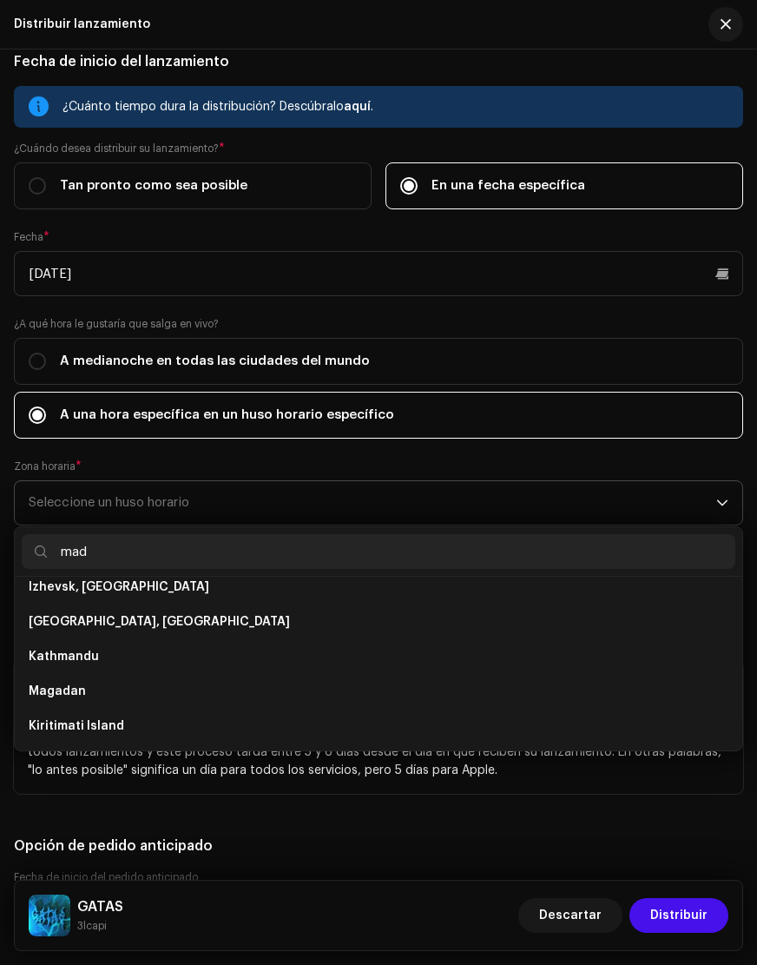
scroll to position [0, 0]
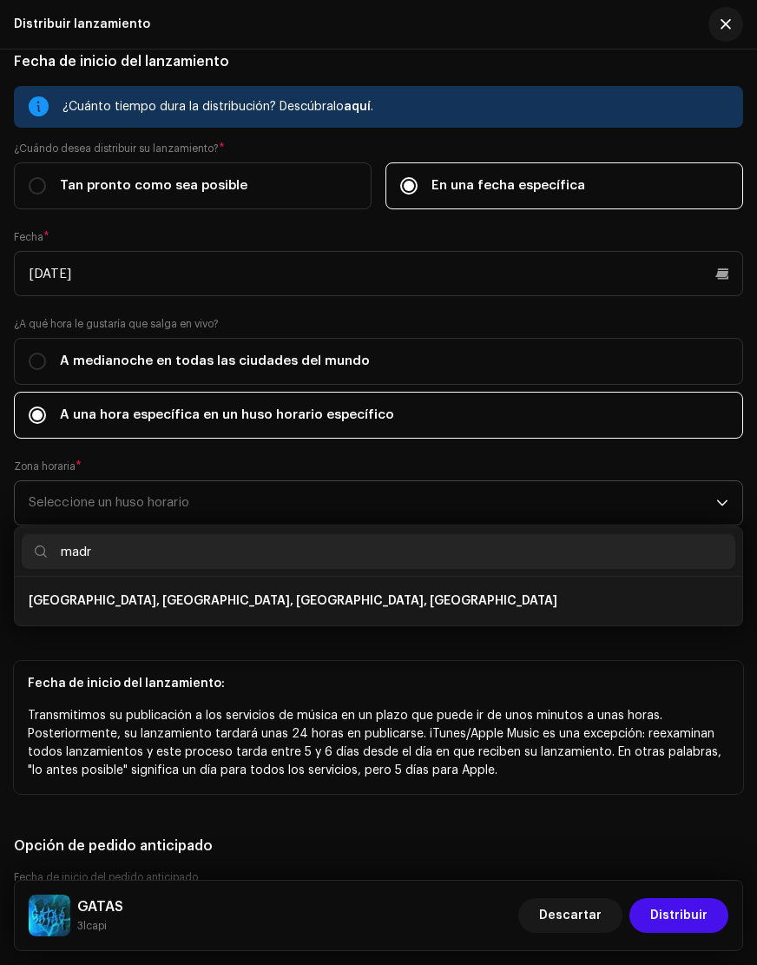
type input "madroñal"
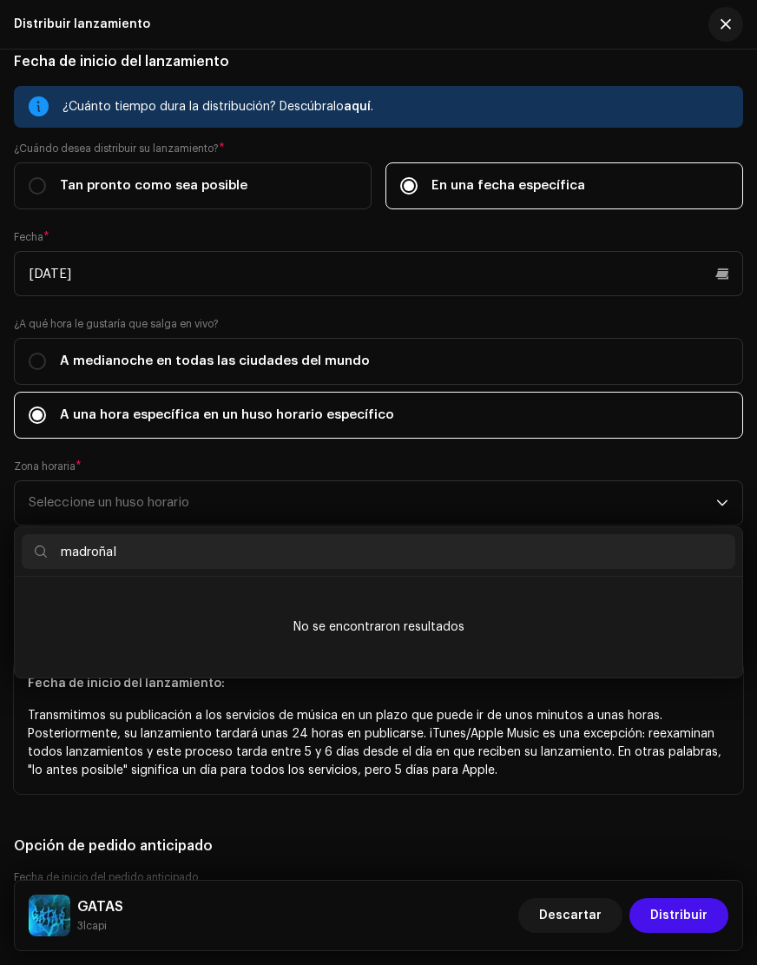
click at [190, 453] on div "¿Cuánto tiempo dura la distribución? Descúbralo aquí . ¿Cuándo desea distribuir…" at bounding box center [379, 359] width 730 height 547
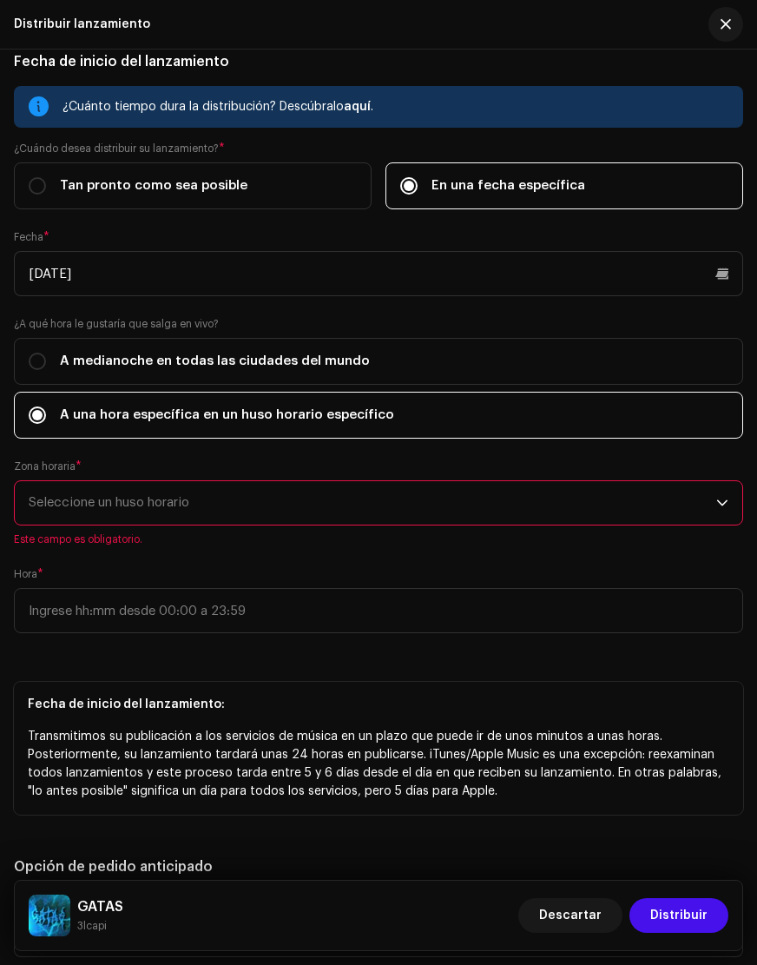
click at [164, 494] on span "Seleccione un huso horario" at bounding box center [373, 502] width 688 height 43
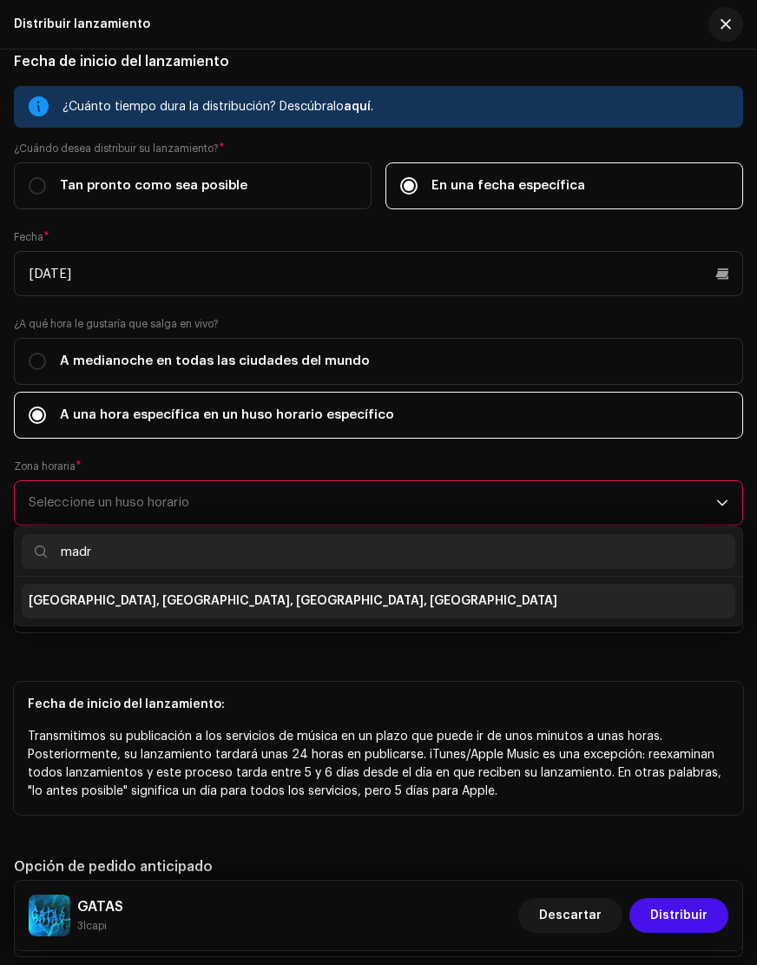
type input "madr"
click at [122, 596] on span "[GEOGRAPHIC_DATA], [GEOGRAPHIC_DATA], [GEOGRAPHIC_DATA], [GEOGRAPHIC_DATA]" at bounding box center [293, 600] width 529 height 17
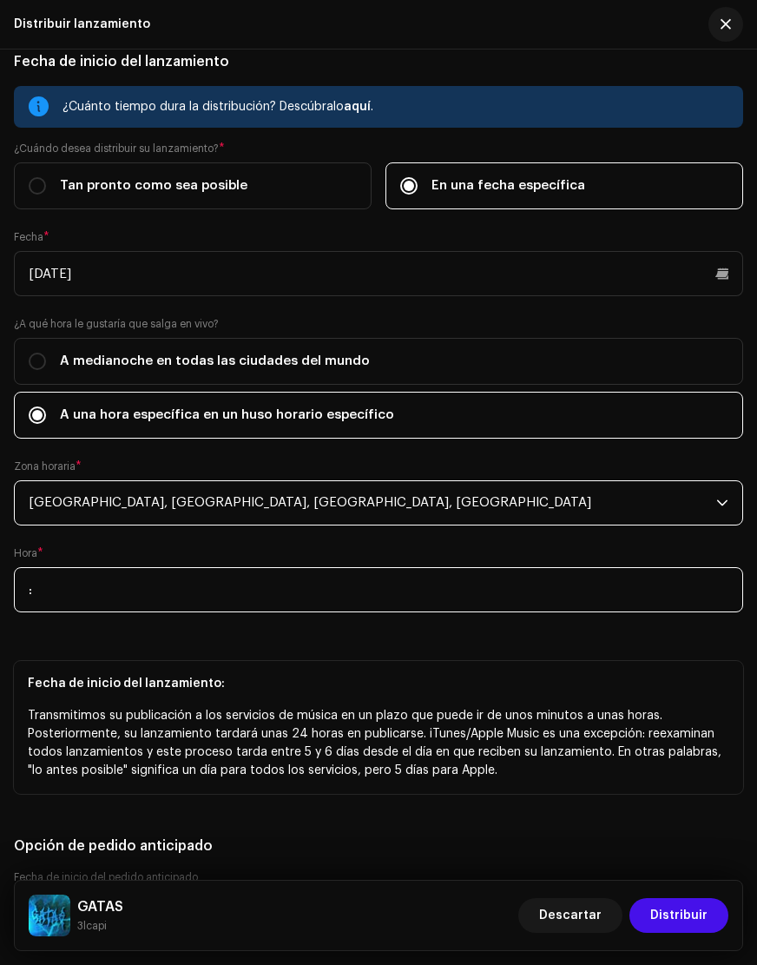
click at [94, 590] on input ":" at bounding box center [379, 589] width 730 height 45
type input "16:30"
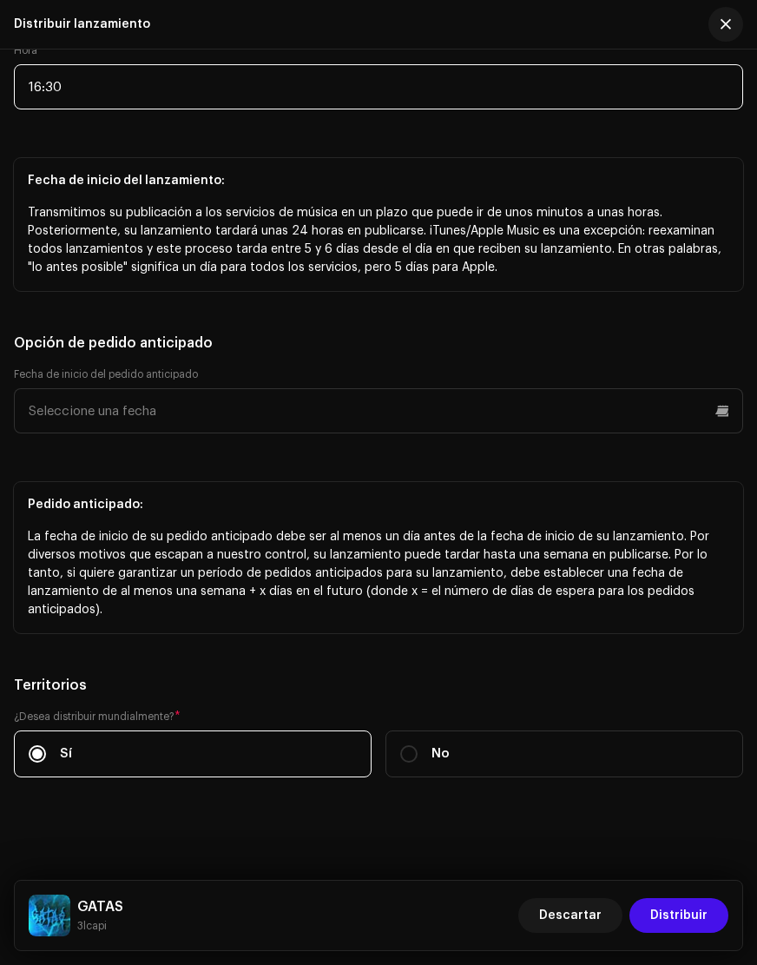
scroll to position [3227, 0]
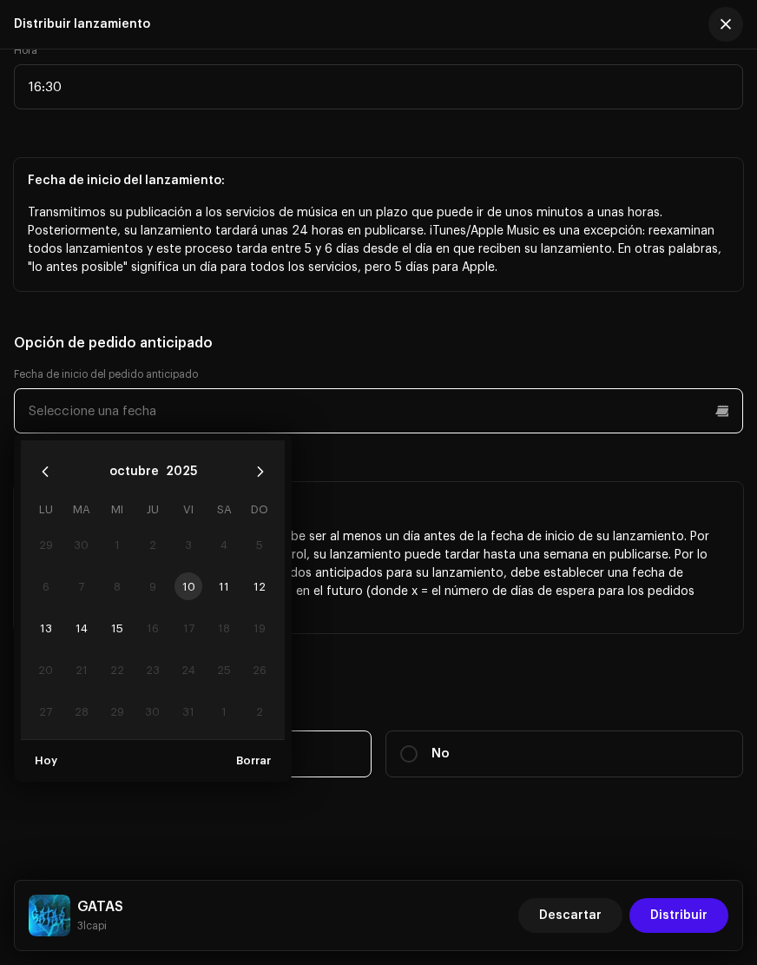
click at [202, 413] on input "text" at bounding box center [379, 410] width 730 height 45
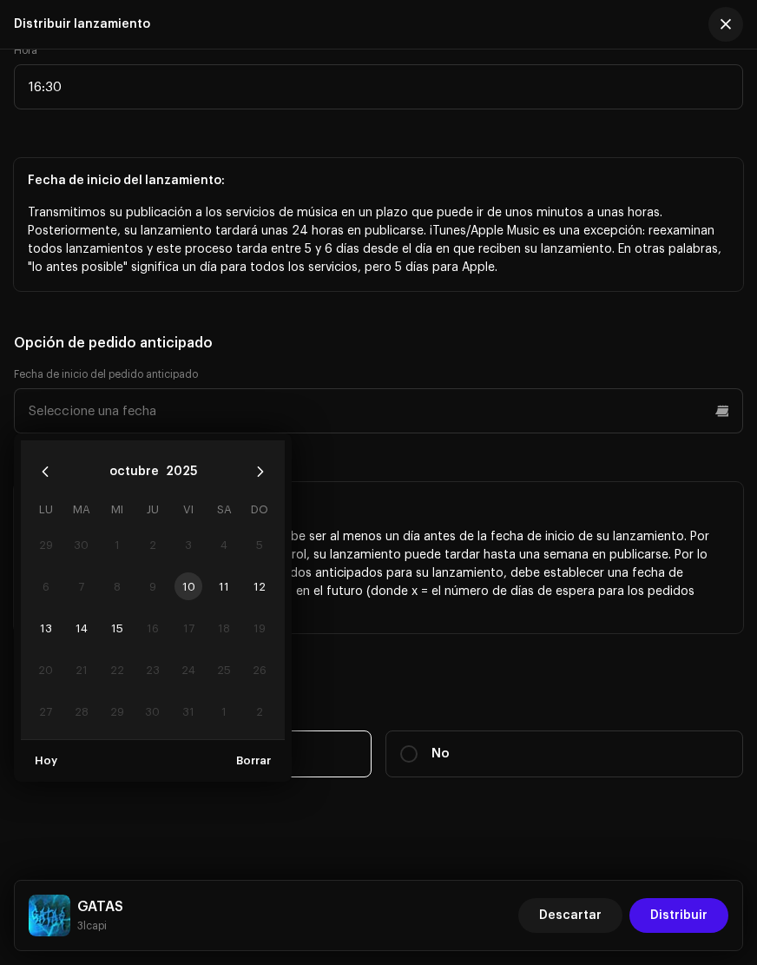
click at [168, 583] on td "9" at bounding box center [153, 586] width 36 height 42
click at [190, 587] on td "10" at bounding box center [189, 586] width 36 height 42
click at [216, 587] on span "11" at bounding box center [224, 586] width 28 height 28
type input "[DATE]"
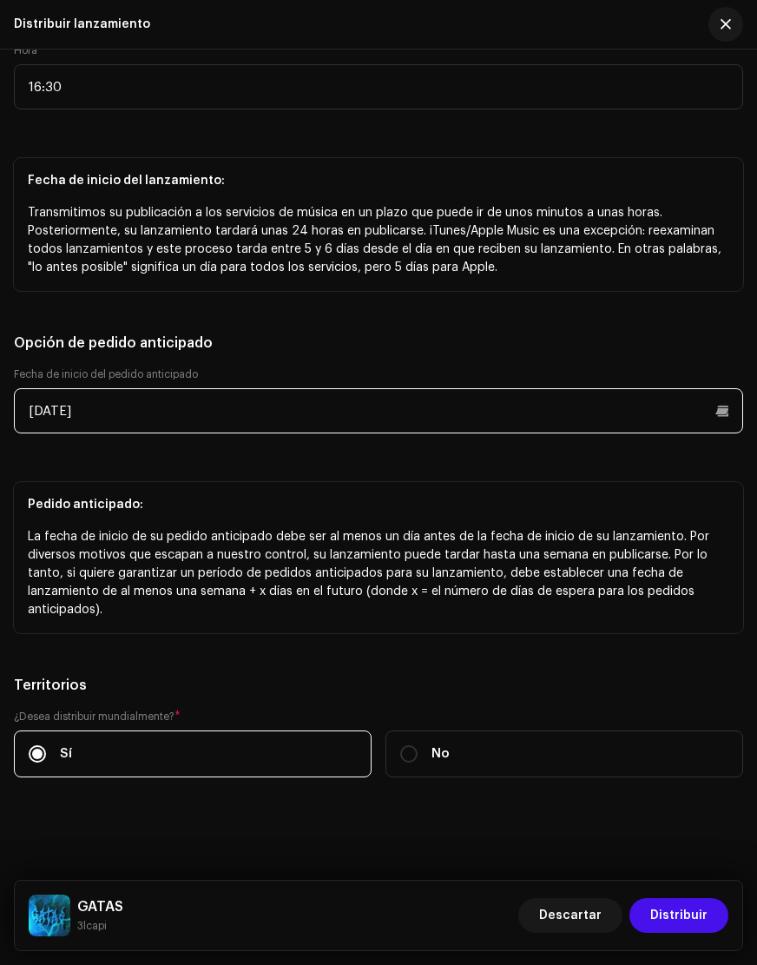
click at [721, 410] on input "[DATE]" at bounding box center [379, 410] width 730 height 45
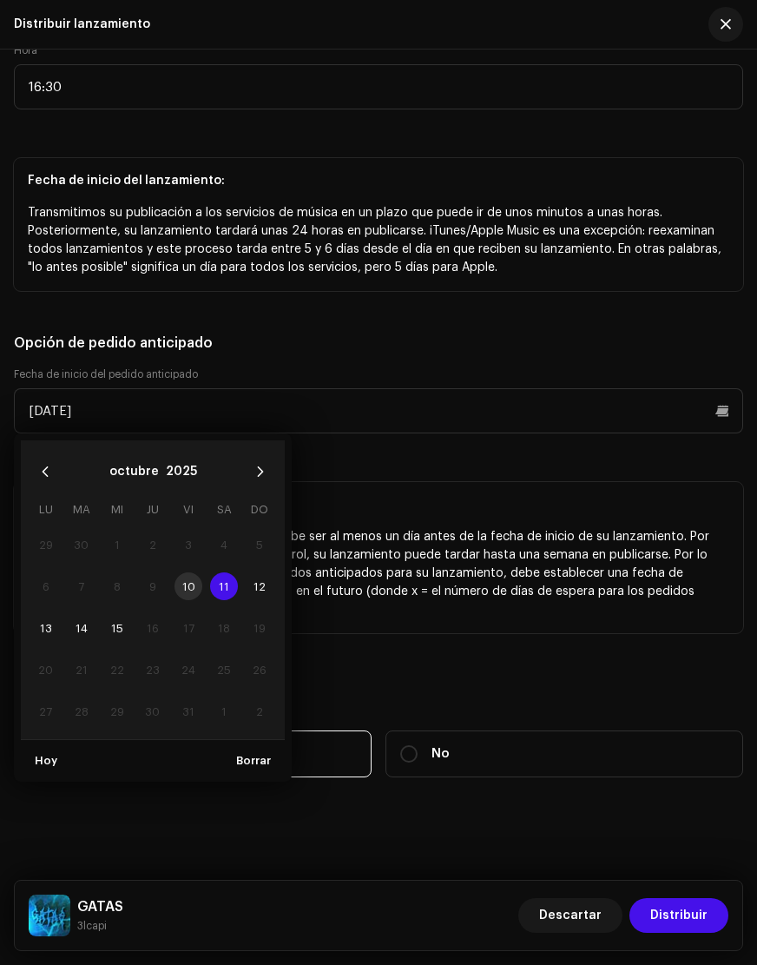
click at [190, 589] on td "10" at bounding box center [189, 586] width 36 height 42
click at [188, 588] on td "10" at bounding box center [189, 586] width 36 height 42
click at [182, 588] on td "10" at bounding box center [189, 586] width 36 height 42
click at [217, 585] on span "11" at bounding box center [224, 586] width 28 height 28
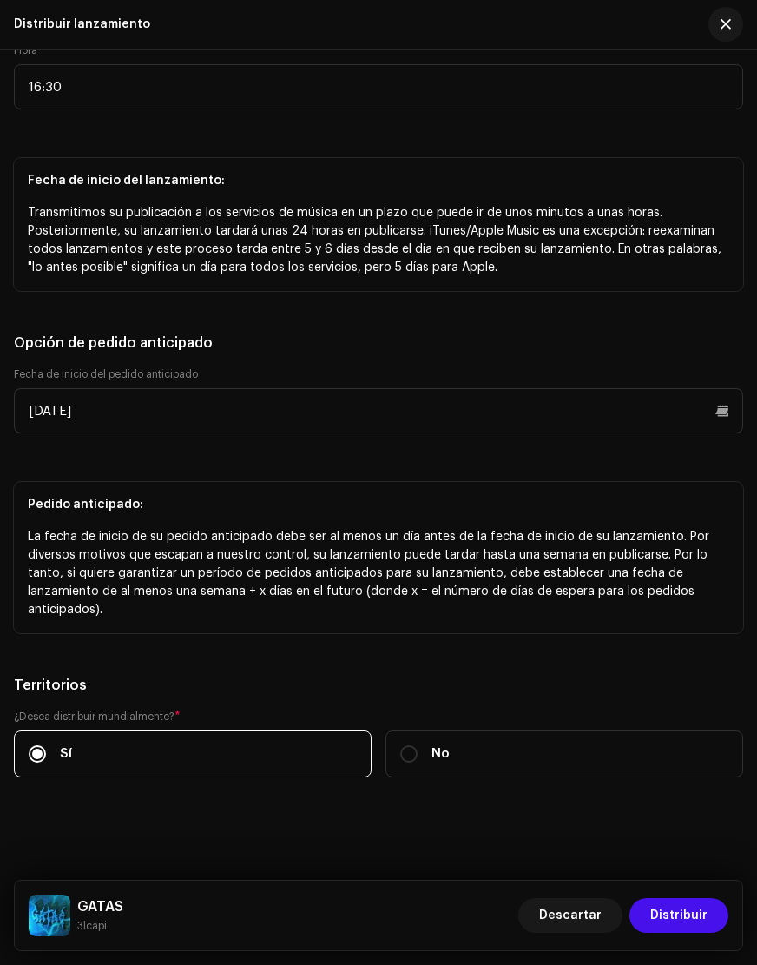
click at [188, 589] on p "La fecha de inicio de su pedido anticipado debe ser al menos un día antes de la…" at bounding box center [379, 573] width 702 height 91
click at [706, 908] on span "Distribuir" at bounding box center [679, 915] width 57 height 35
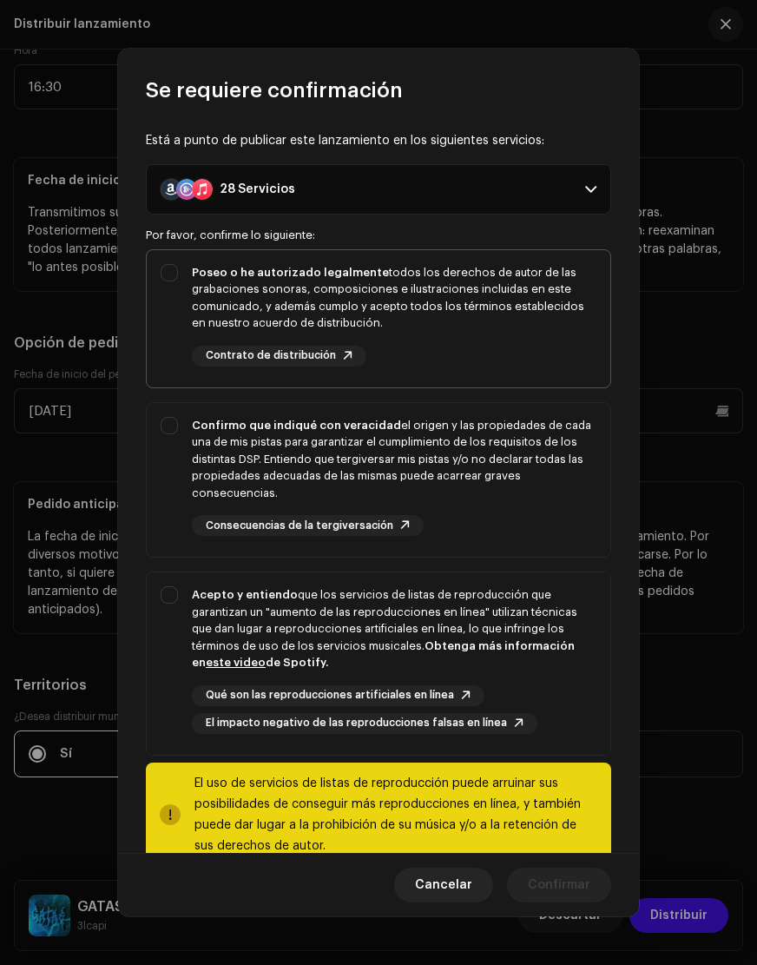
click at [173, 279] on div "Poseo o he autorizado legalmente todos los derechos de autor de las grabaciones…" at bounding box center [379, 315] width 464 height 130
checkbox input "true"
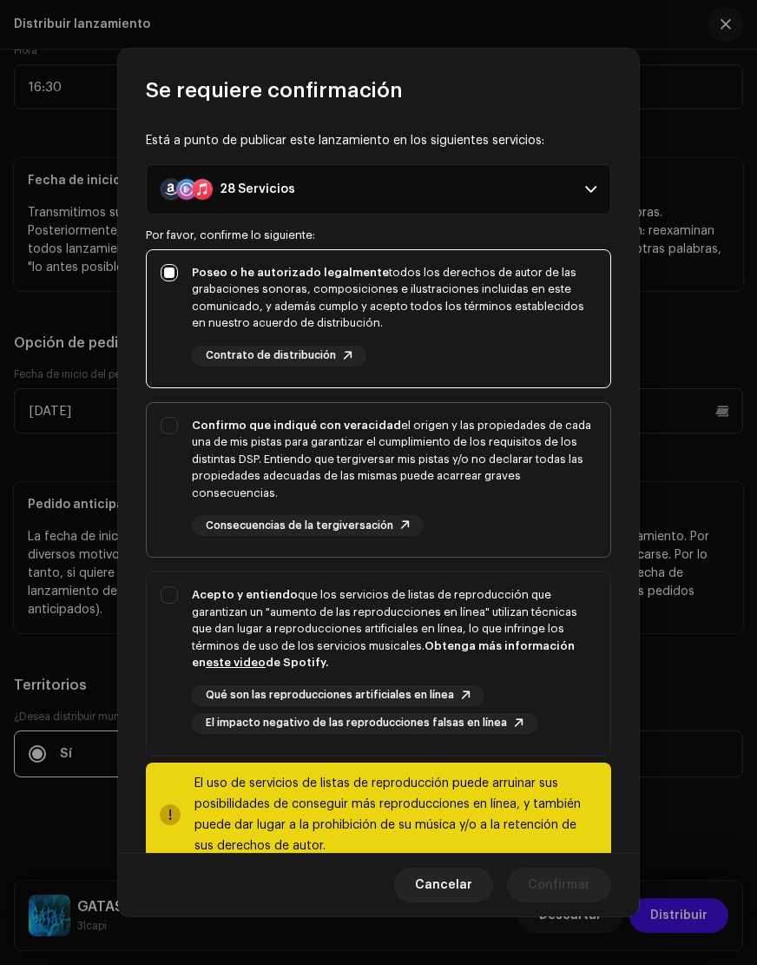
click at [177, 427] on div "Confirmo que indiqué con veracidad el origen y las propiedades de cada una de m…" at bounding box center [379, 477] width 464 height 148
checkbox input "true"
click at [176, 596] on div "Acepto y entiendo que los servicios de listas de reproducción que garantizan un…" at bounding box center [379, 659] width 464 height 175
checkbox input "true"
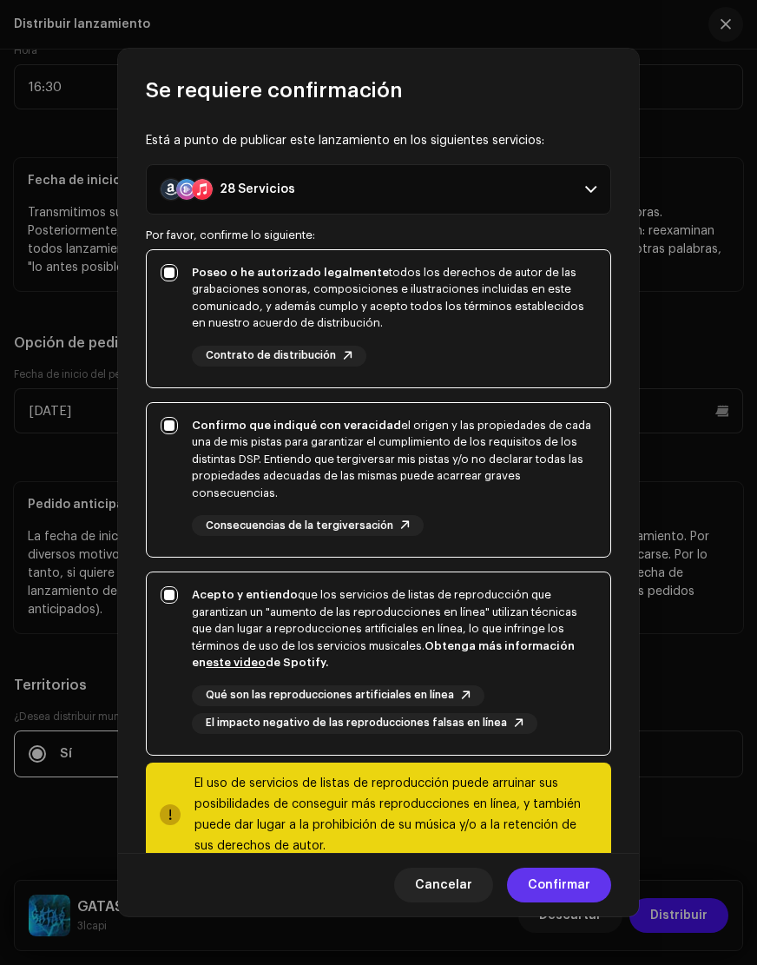
click at [565, 874] on span "Confirmar" at bounding box center [559, 885] width 63 height 35
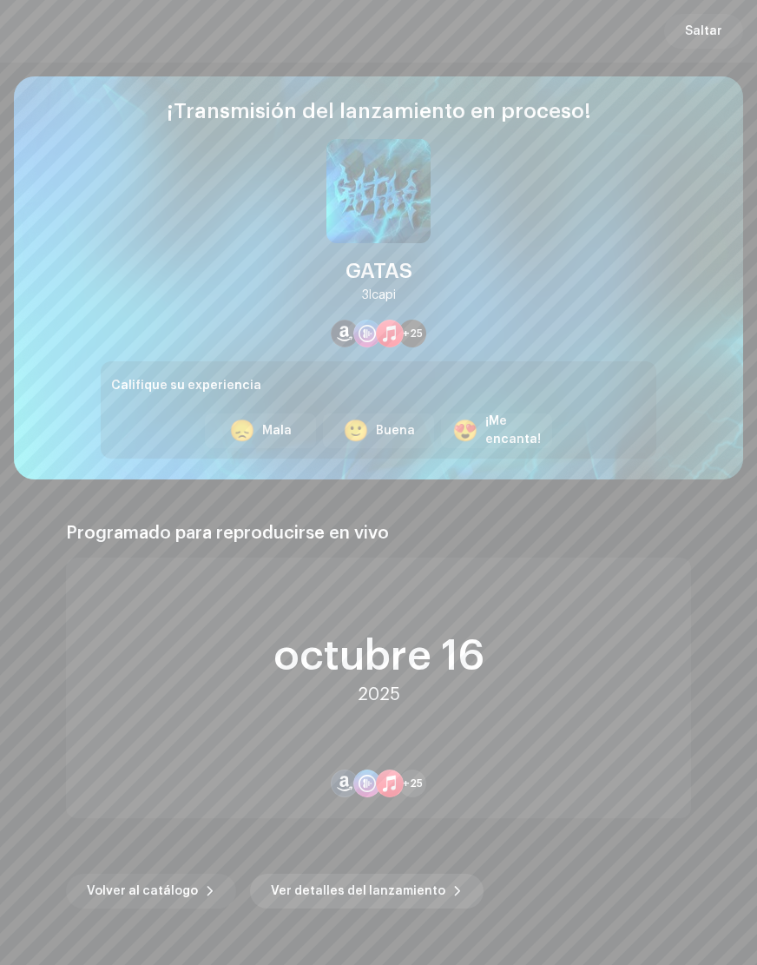
click at [311, 895] on span "Ver detalles del lanzamiento" at bounding box center [358, 891] width 175 height 35
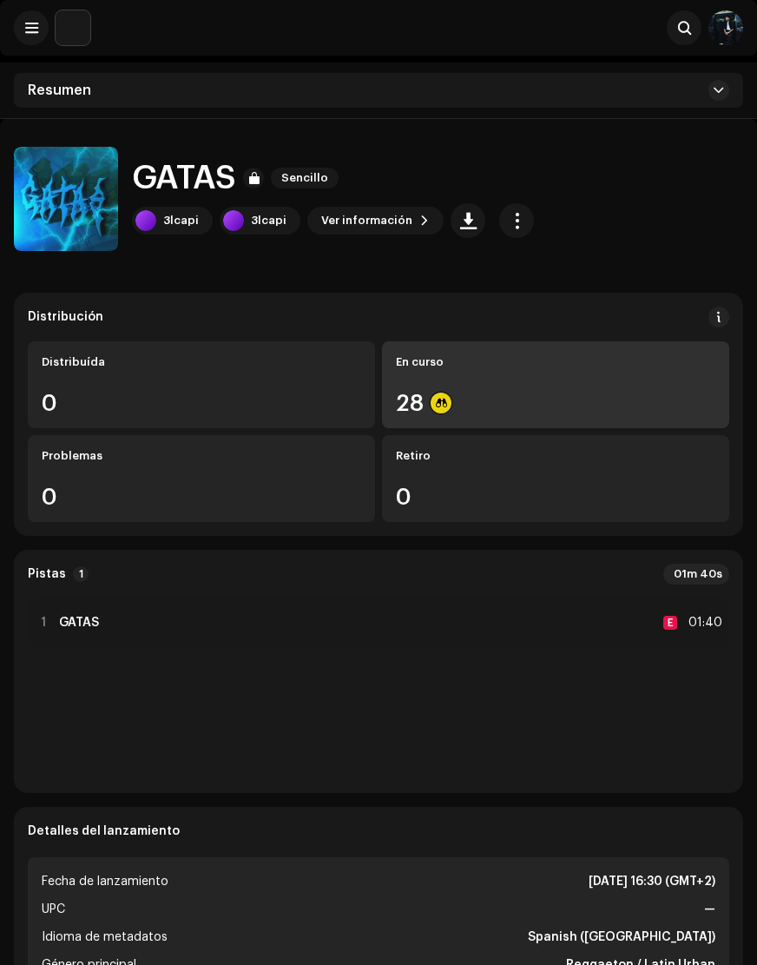
click at [432, 385] on div "En curso 28" at bounding box center [555, 384] width 347 height 87
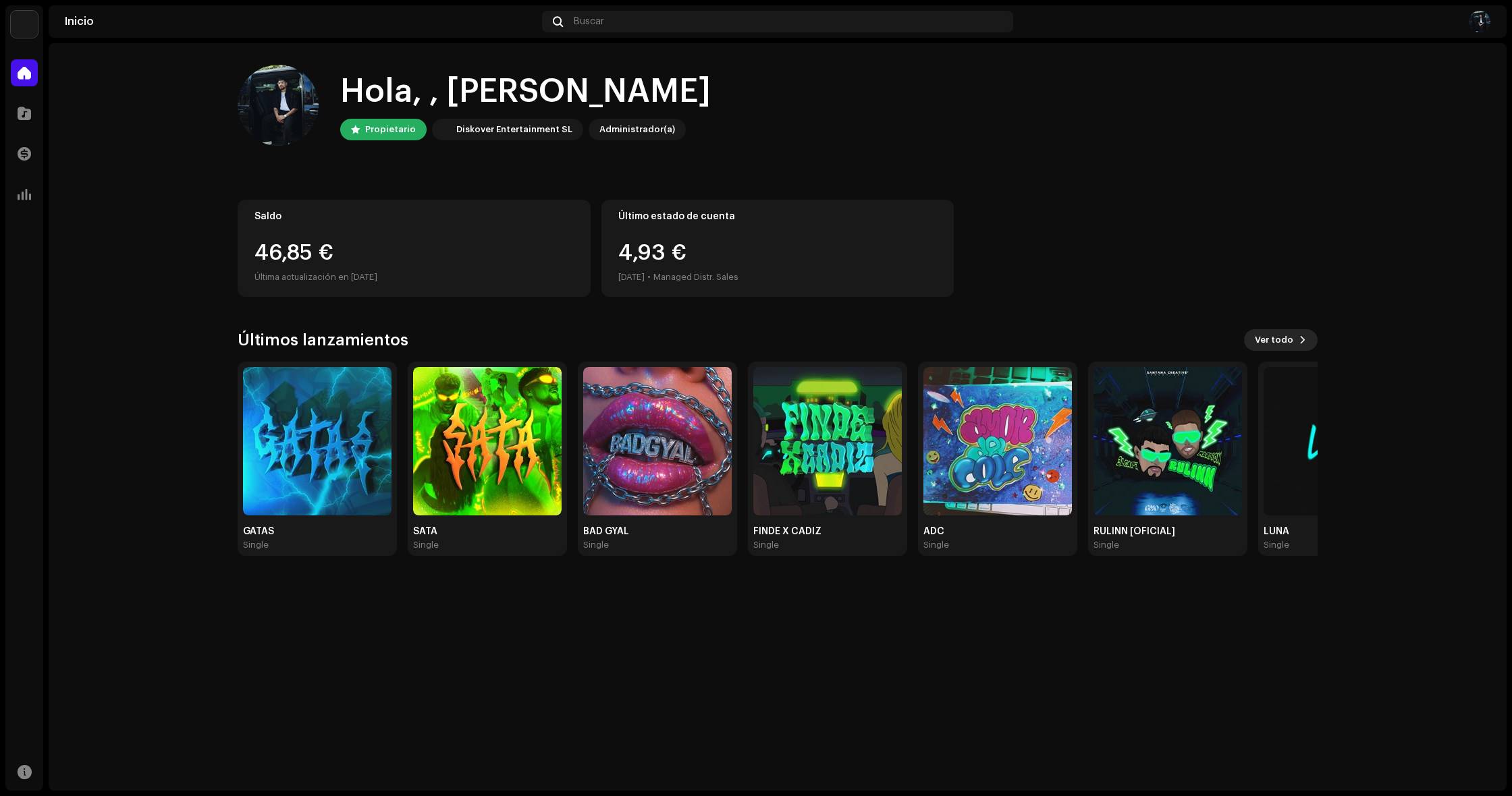
click at [588, 338] on span "Ver todo" at bounding box center [1274, 339] width 39 height 27
click at [588, 446] on home-home "Hola, , Yonnathan Propietario Diskover Entertainment SL Administrador(a) Saldo …" at bounding box center [778, 311] width 1458 height 534
click at [588, 435] on home-home "Hola, , Yonnathan Propietario Diskover Entertainment SL Administrador(a) Saldo …" at bounding box center [778, 311] width 1458 height 534
click at [416, 266] on div "46,85 € Última actualización en 10 oct 2025" at bounding box center [413, 264] width 319 height 43
click at [588, 264] on div "4,93 € sept 2025 • Managed Distr. Sales" at bounding box center [778, 264] width 319 height 43
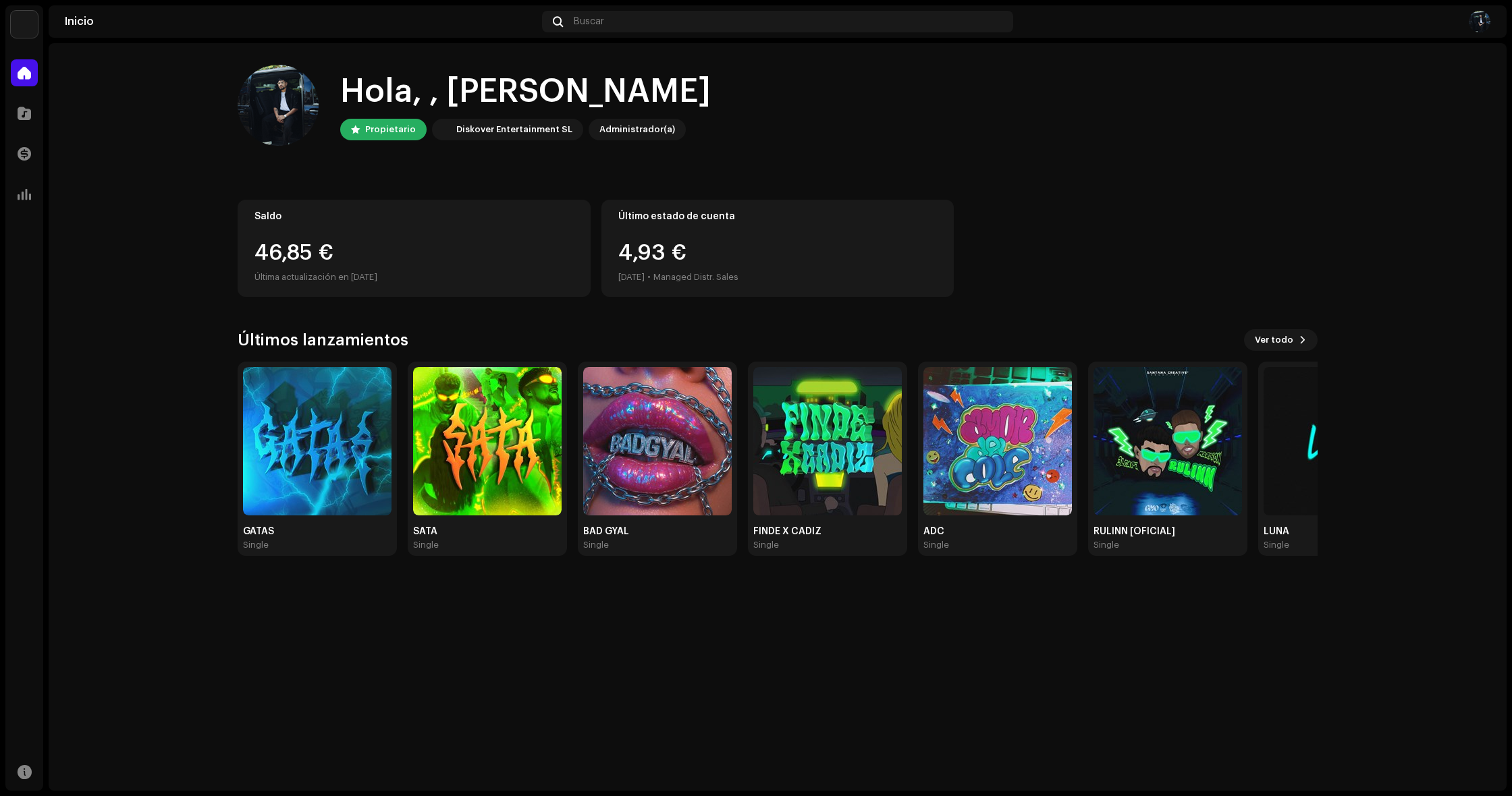
click at [395, 276] on div "Última actualización en [DATE]" at bounding box center [413, 277] width 319 height 16
click at [403, 278] on div "Última actualización en [DATE]" at bounding box center [413, 277] width 319 height 16
drag, startPoint x: 398, startPoint y: 276, endPoint x: 235, endPoint y: 271, distance: 163.1
click at [235, 271] on div "Hola, , Yonnathan Propietario Diskover Entertainment SL Administrador(a) Saldo …" at bounding box center [777, 311] width 1123 height 534
click at [398, 263] on div "46,85 €" at bounding box center [413, 253] width 319 height 22
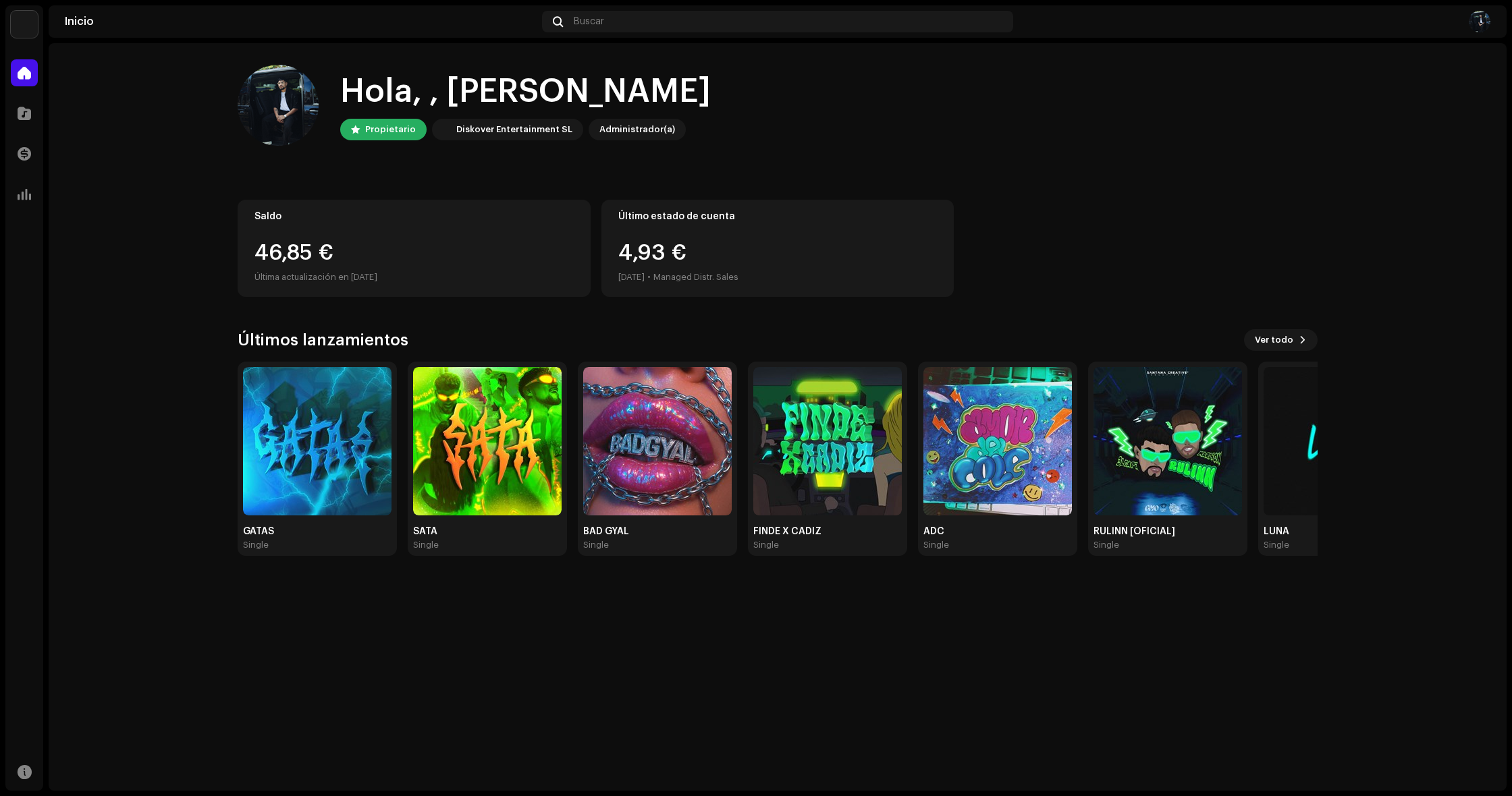
drag, startPoint x: 400, startPoint y: 276, endPoint x: 246, endPoint y: 276, distance: 154.0
click at [246, 276] on div "Saldo 46,85 € Última actualización en 10 oct 2025" at bounding box center [414, 248] width 353 height 97
click at [348, 258] on div "46,85 €" at bounding box center [413, 253] width 319 height 22
drag, startPoint x: 395, startPoint y: 280, endPoint x: 249, endPoint y: 280, distance: 146.0
click at [249, 280] on div "Saldo 46,85 € Última actualización en 10 oct 2025" at bounding box center [414, 248] width 353 height 97
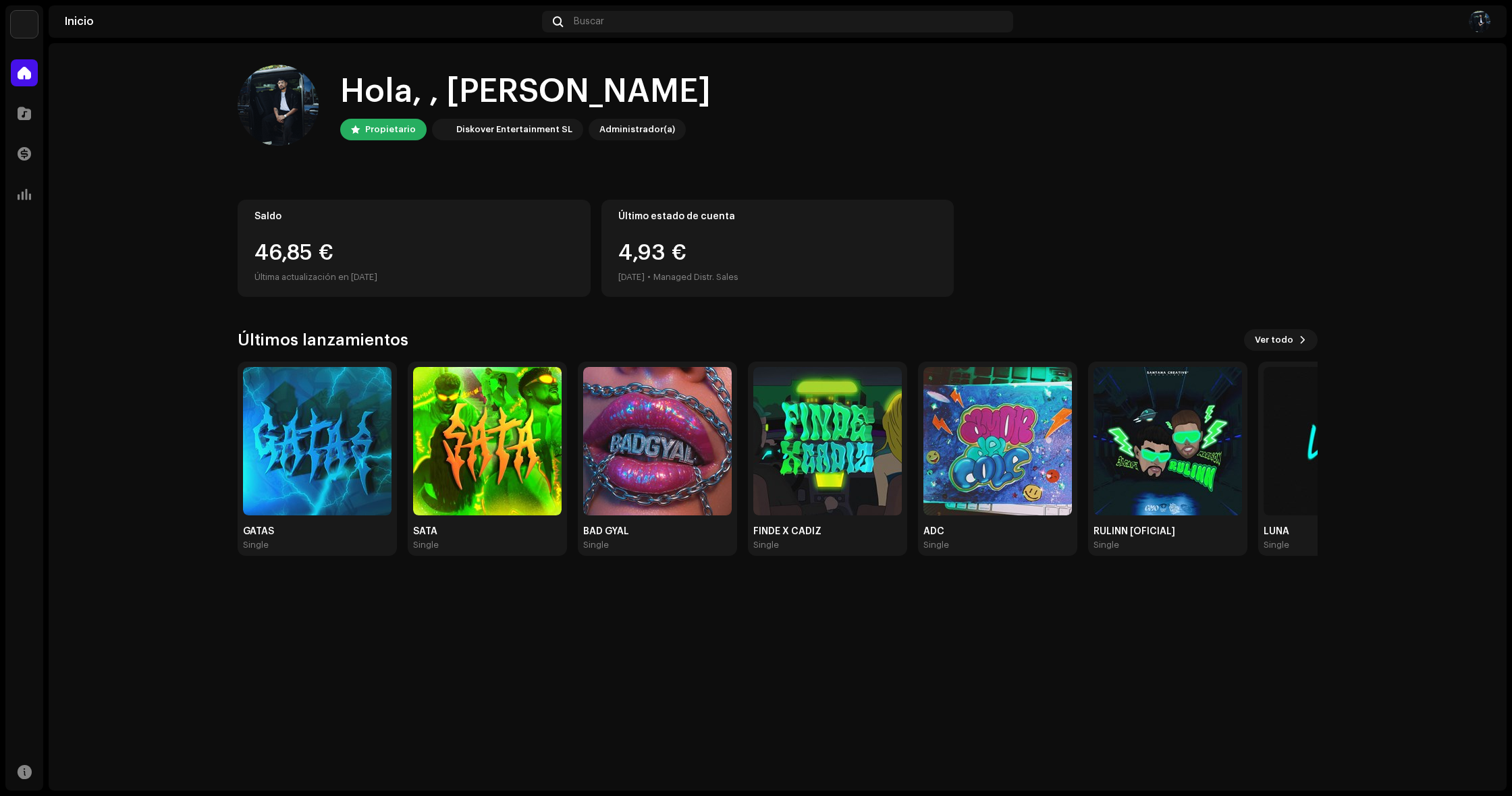
click at [383, 258] on div "46,85 €" at bounding box center [413, 253] width 319 height 22
drag, startPoint x: 399, startPoint y: 278, endPoint x: 249, endPoint y: 279, distance: 150.0
click at [249, 279] on div "Saldo 46,85 € Última actualización en 10 oct 2025" at bounding box center [414, 248] width 353 height 97
click at [367, 249] on div "46,85 €" at bounding box center [413, 253] width 319 height 22
click at [341, 264] on div "46,85 € Última actualización en 10 oct 2025" at bounding box center [413, 264] width 319 height 43
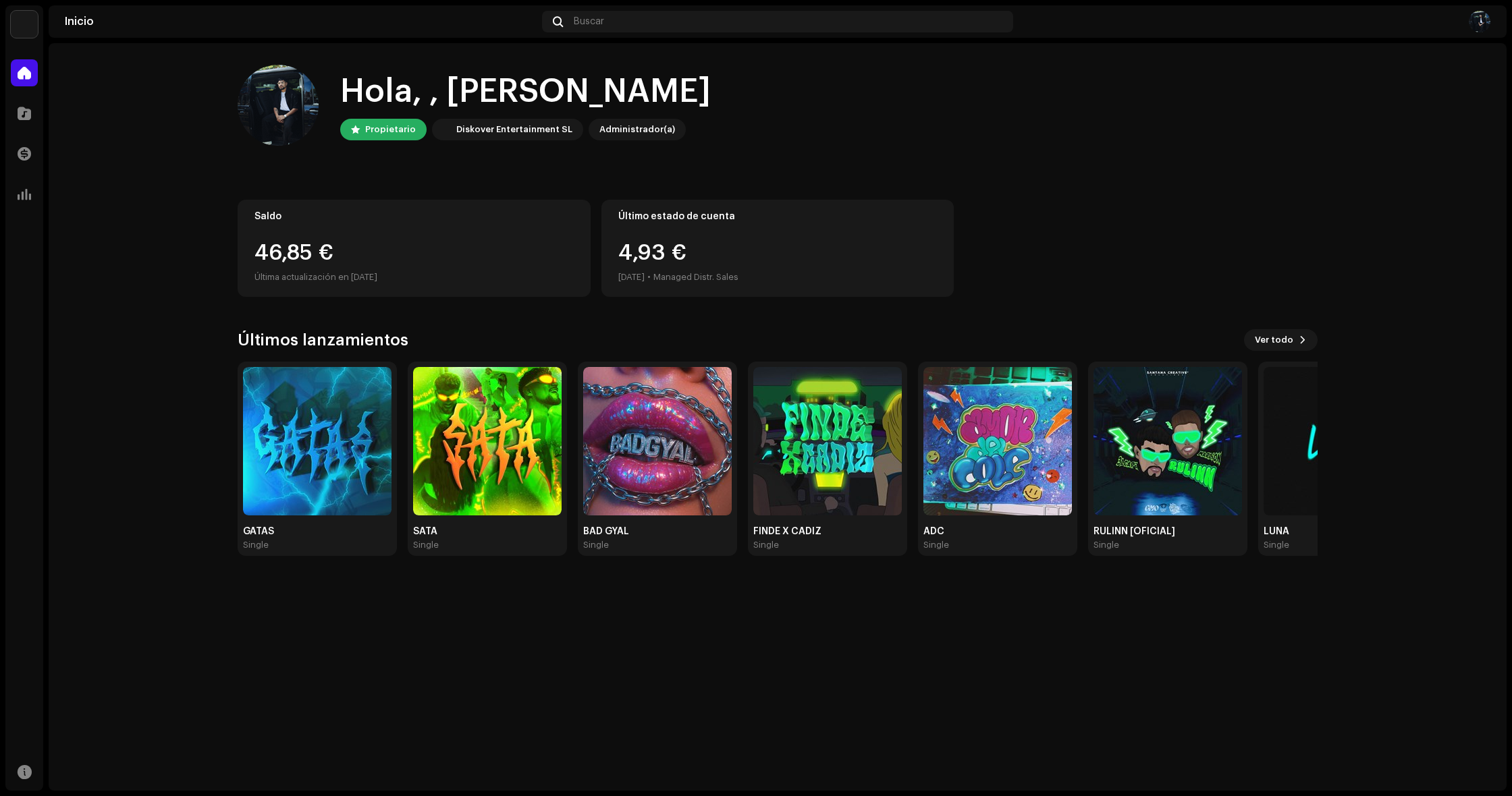
click at [588, 128] on div "Administrador(a)" at bounding box center [636, 129] width 75 height 16
click at [386, 130] on div "Propietario" at bounding box center [390, 129] width 51 height 16
click at [18, 126] on div at bounding box center [24, 113] width 27 height 27
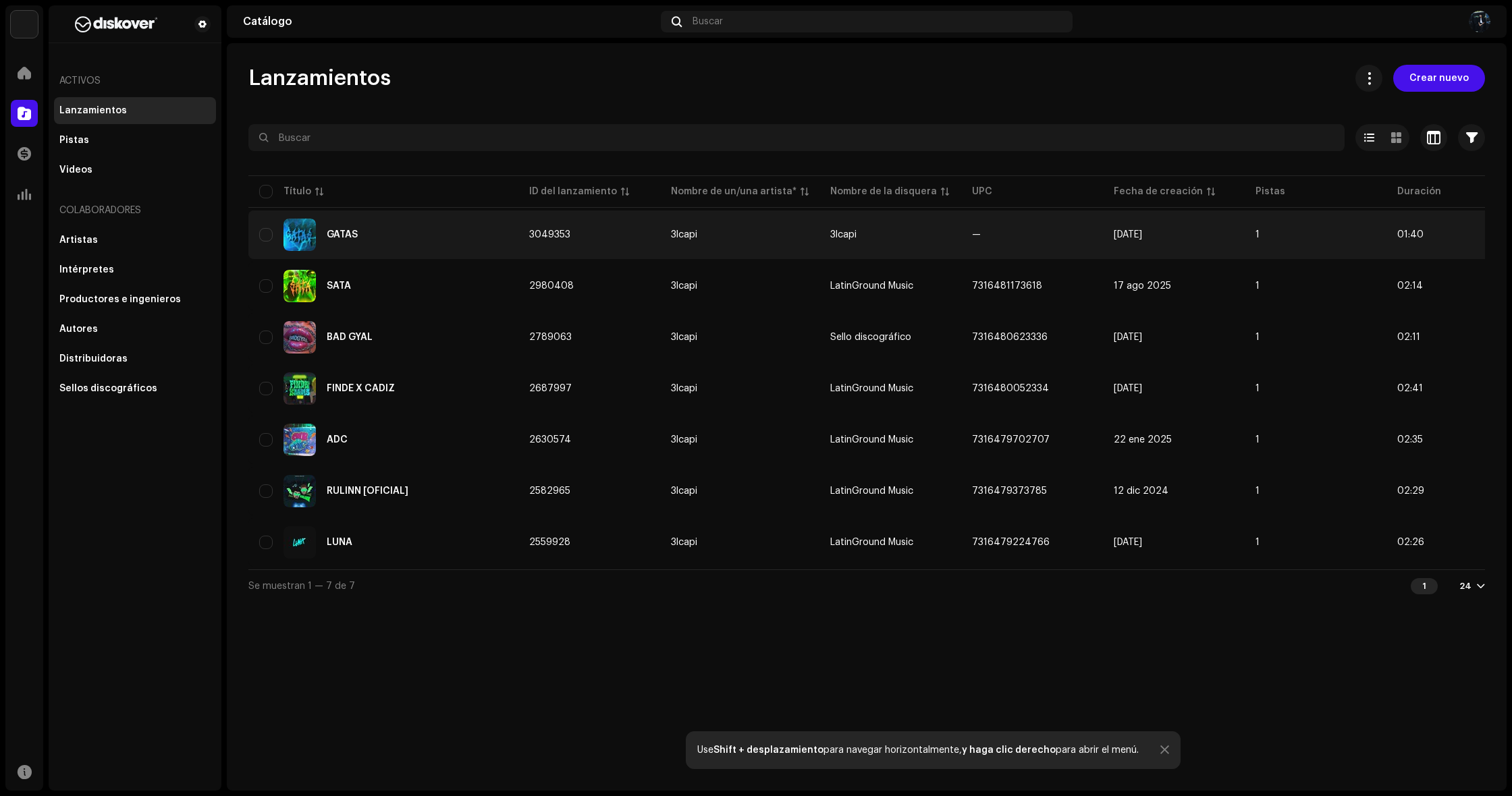
click at [588, 241] on td "3lcapi" at bounding box center [890, 235] width 141 height 49
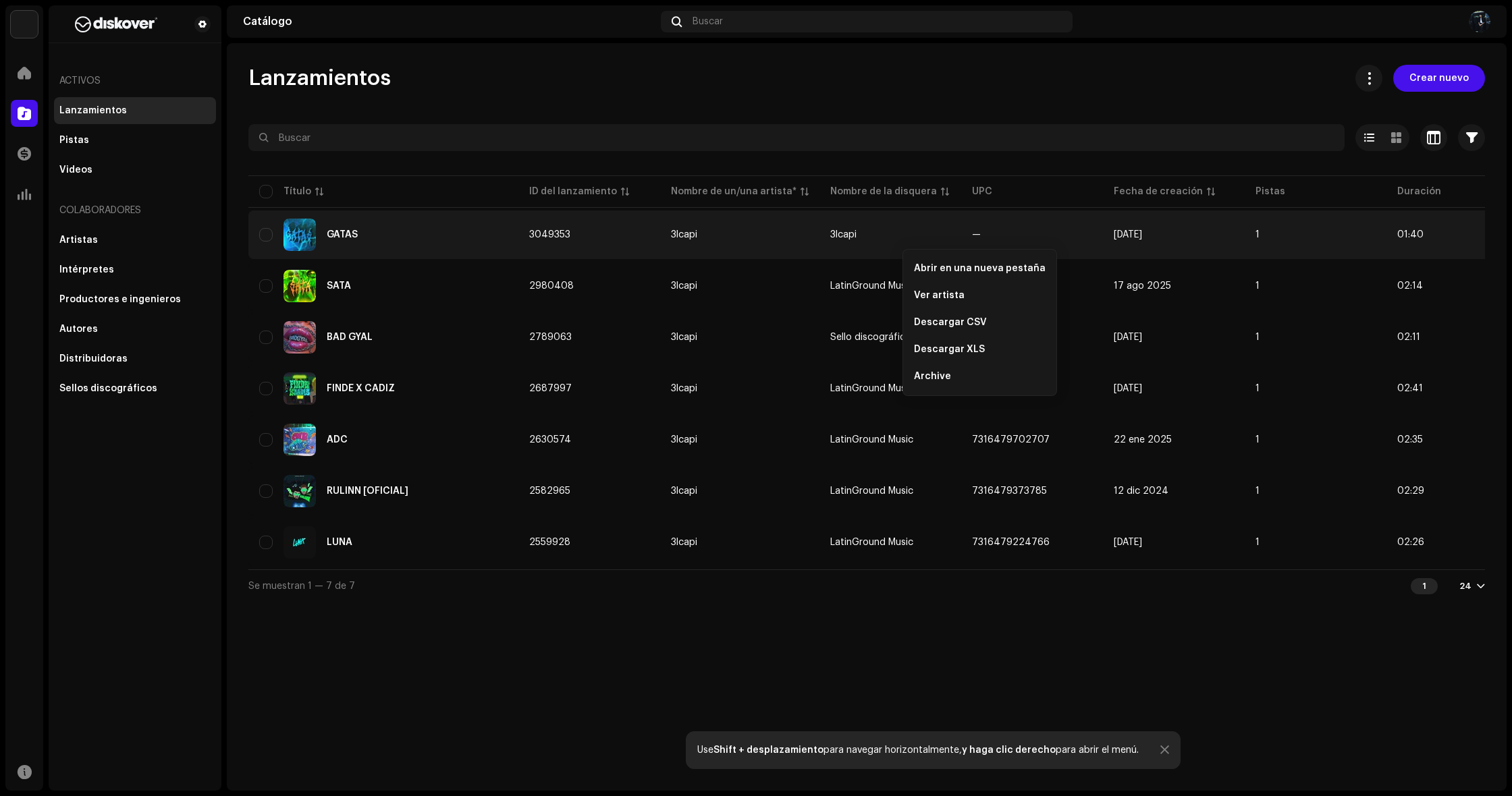
click at [588, 237] on span "[DATE]" at bounding box center [1127, 235] width 28 height 9
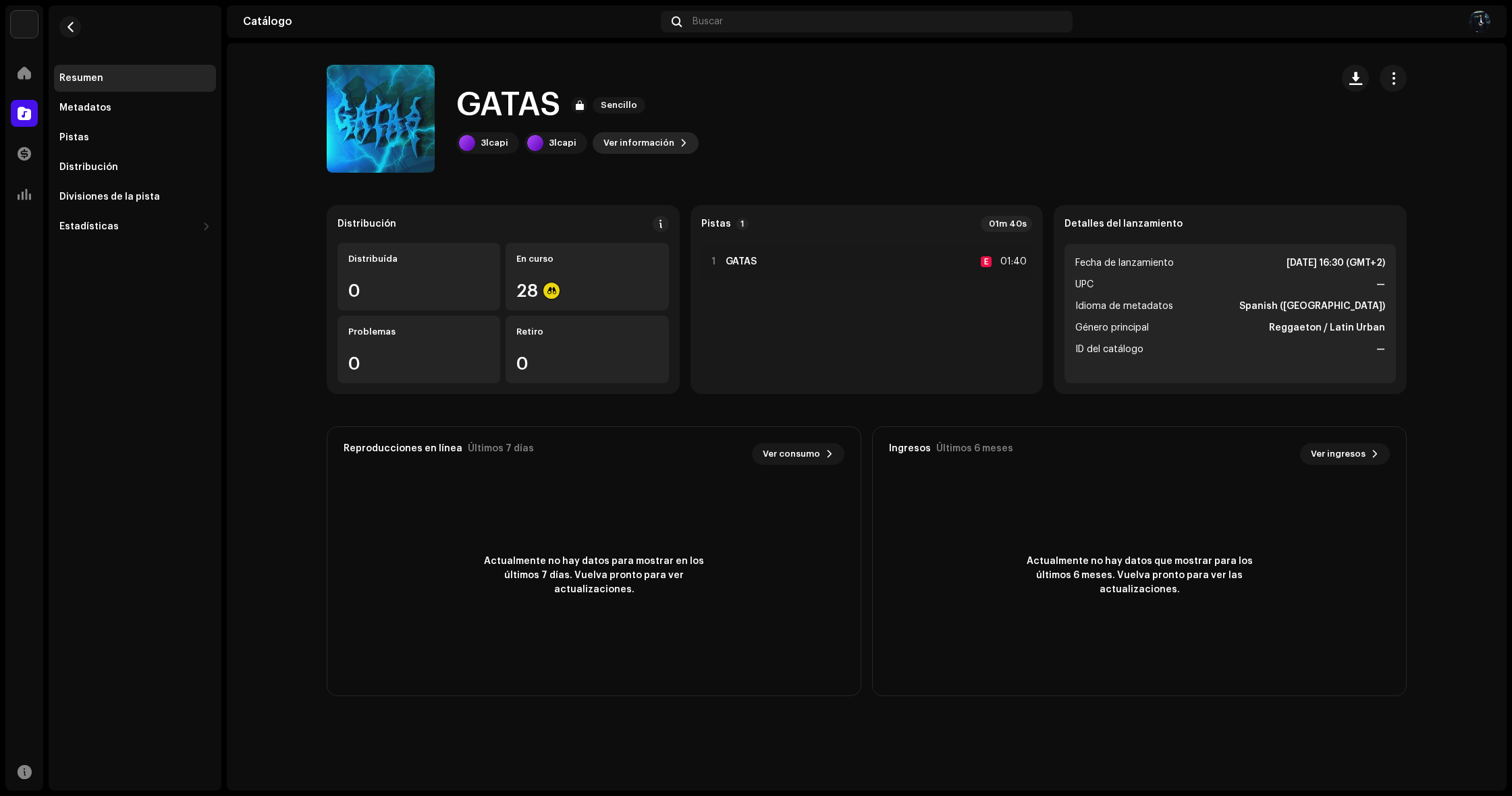
click at [588, 143] on span at bounding box center [684, 143] width 8 height 11
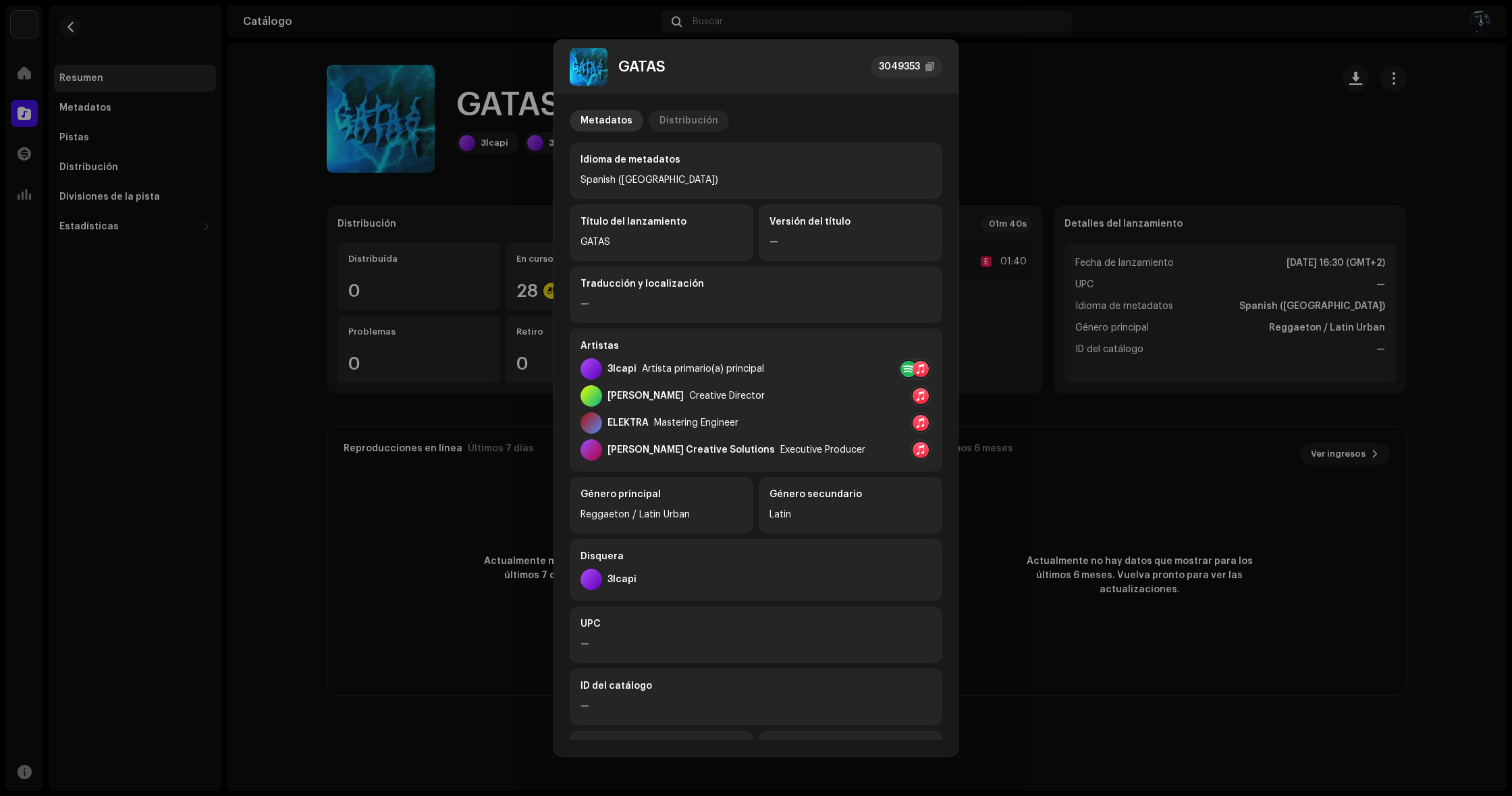
click at [588, 120] on div "Distribución" at bounding box center [689, 121] width 59 height 22
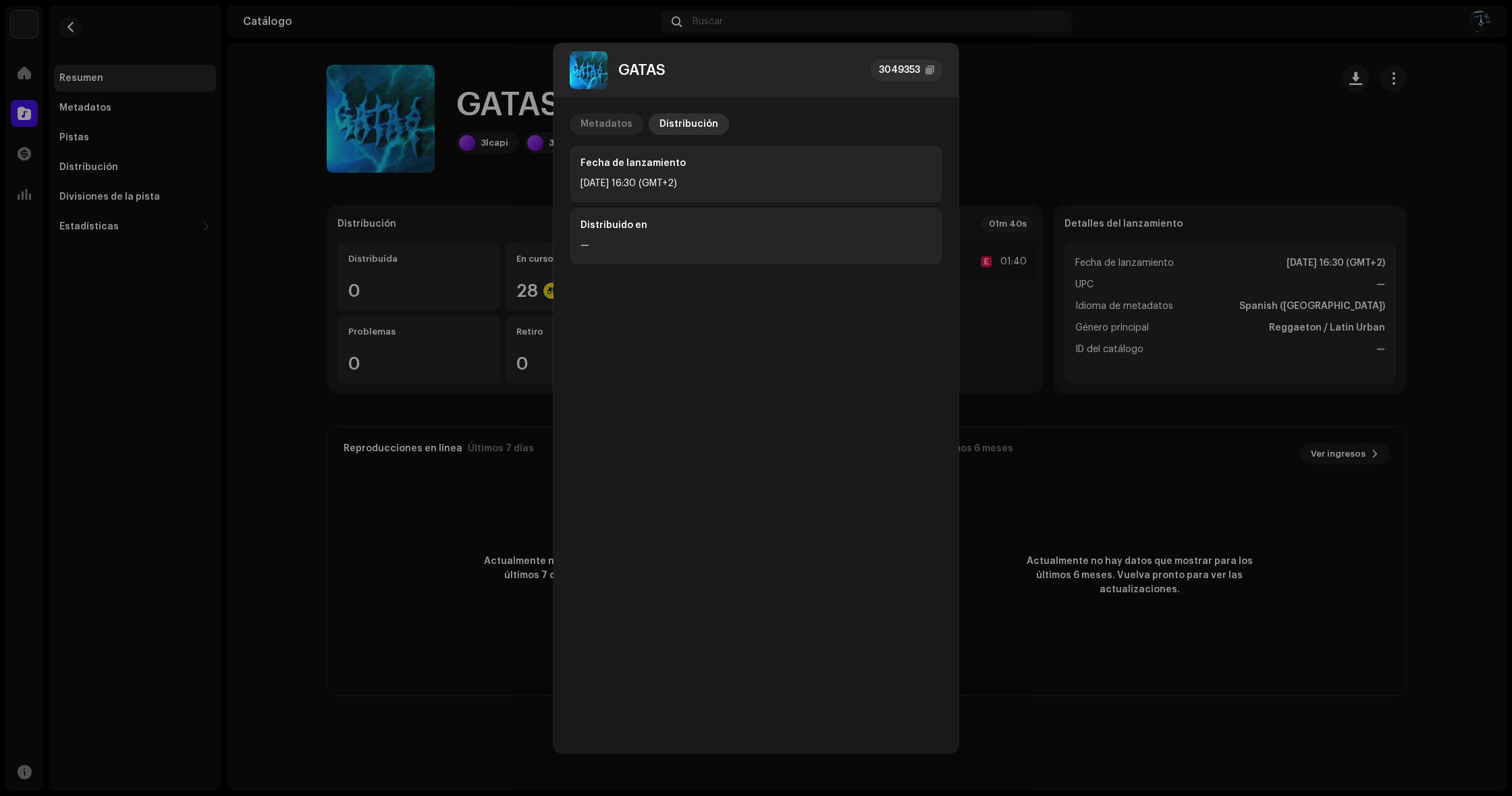
click at [588, 126] on div "Metadatos" at bounding box center [606, 124] width 52 height 22
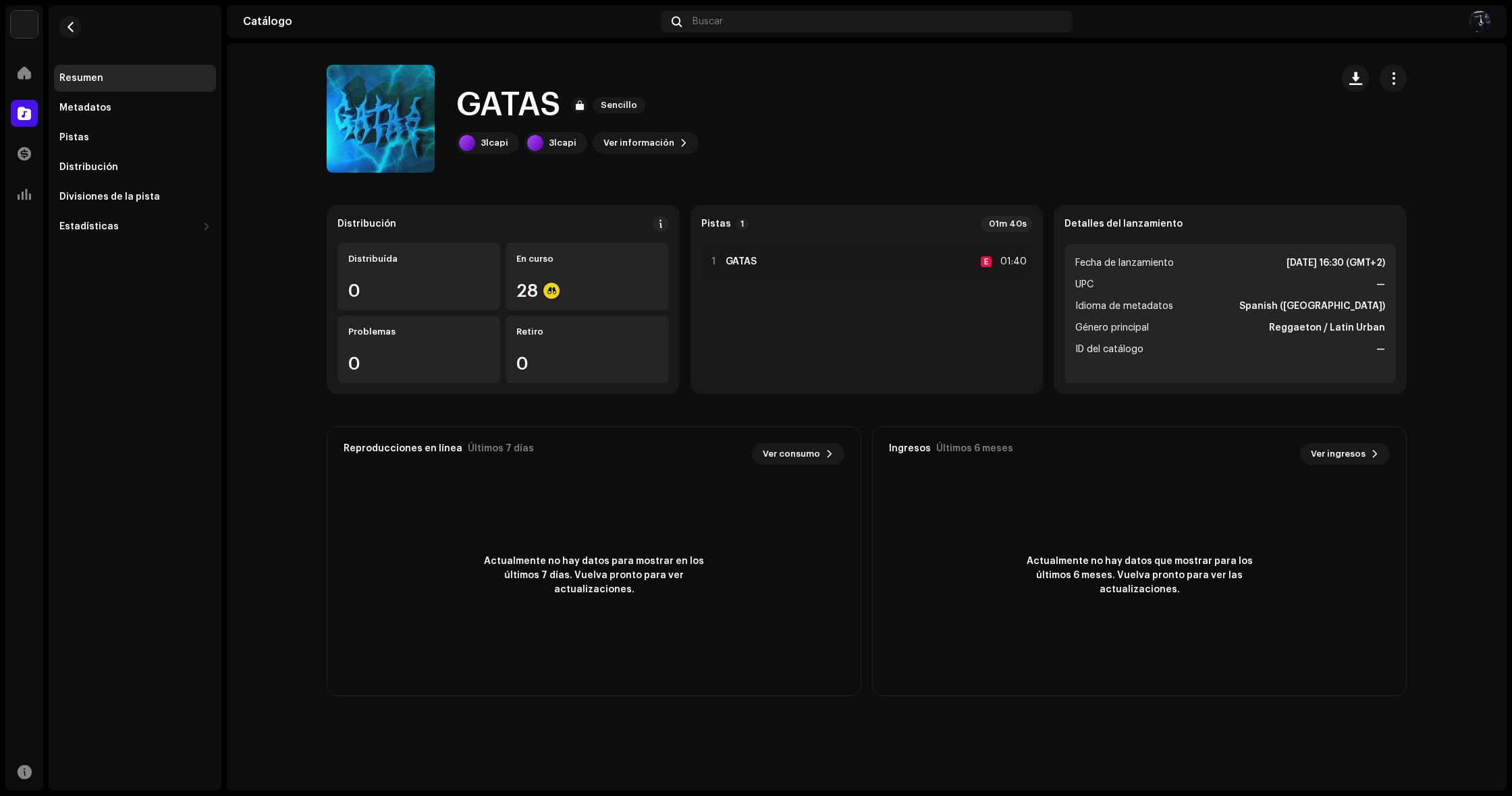
click at [588, 714] on div "GATAS 3049353 Metadatos Distribución Idioma de metadatos Spanish (Latin America…" at bounding box center [756, 398] width 1512 height 796
